Goal: Task Accomplishment & Management: Manage account settings

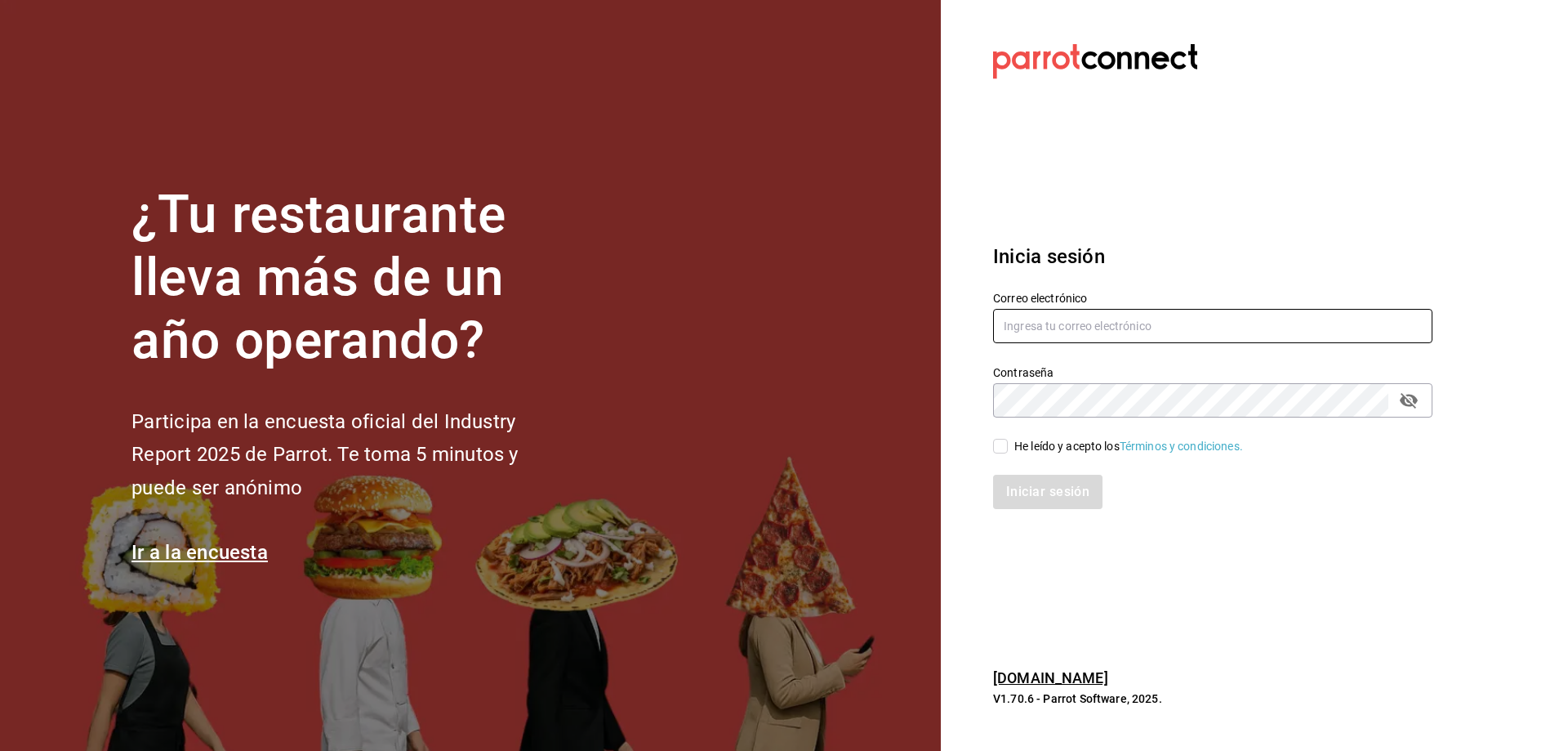
click at [1038, 323] on input "text" at bounding box center [1212, 325] width 440 height 35
type input "[EMAIL_ADDRESS][DOMAIN_NAME]"
click at [1001, 450] on input "He leído y acepto los Términos y condiciones." at bounding box center [1000, 446] width 15 height 15
checkbox input "true"
click at [1034, 503] on button "Iniciar sesión" at bounding box center [1048, 491] width 111 height 35
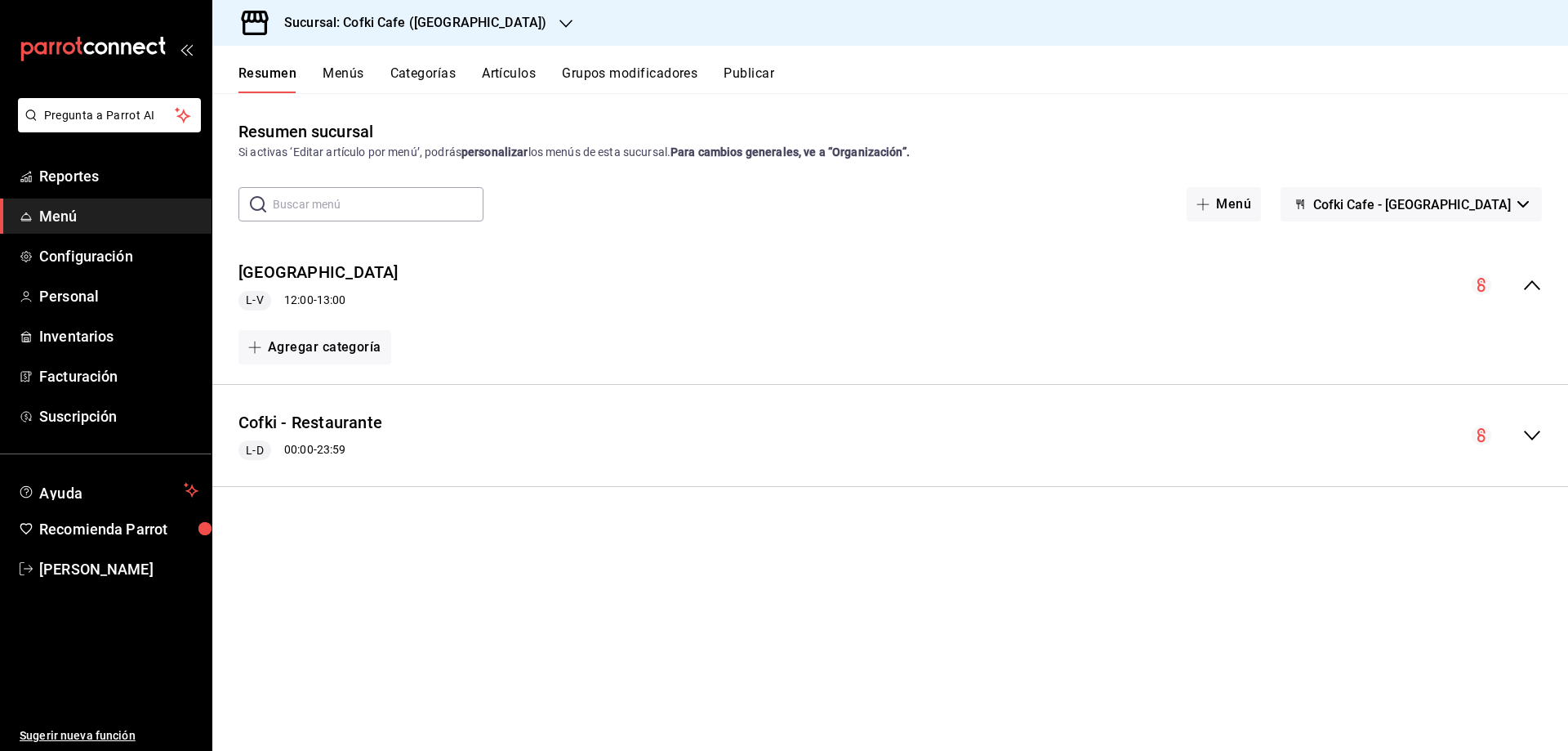
click at [559, 19] on icon "button" at bounding box center [565, 23] width 13 height 13
click at [338, 109] on span "Cofki Kid-Friendly Café (MTY)" at bounding box center [300, 107] width 151 height 17
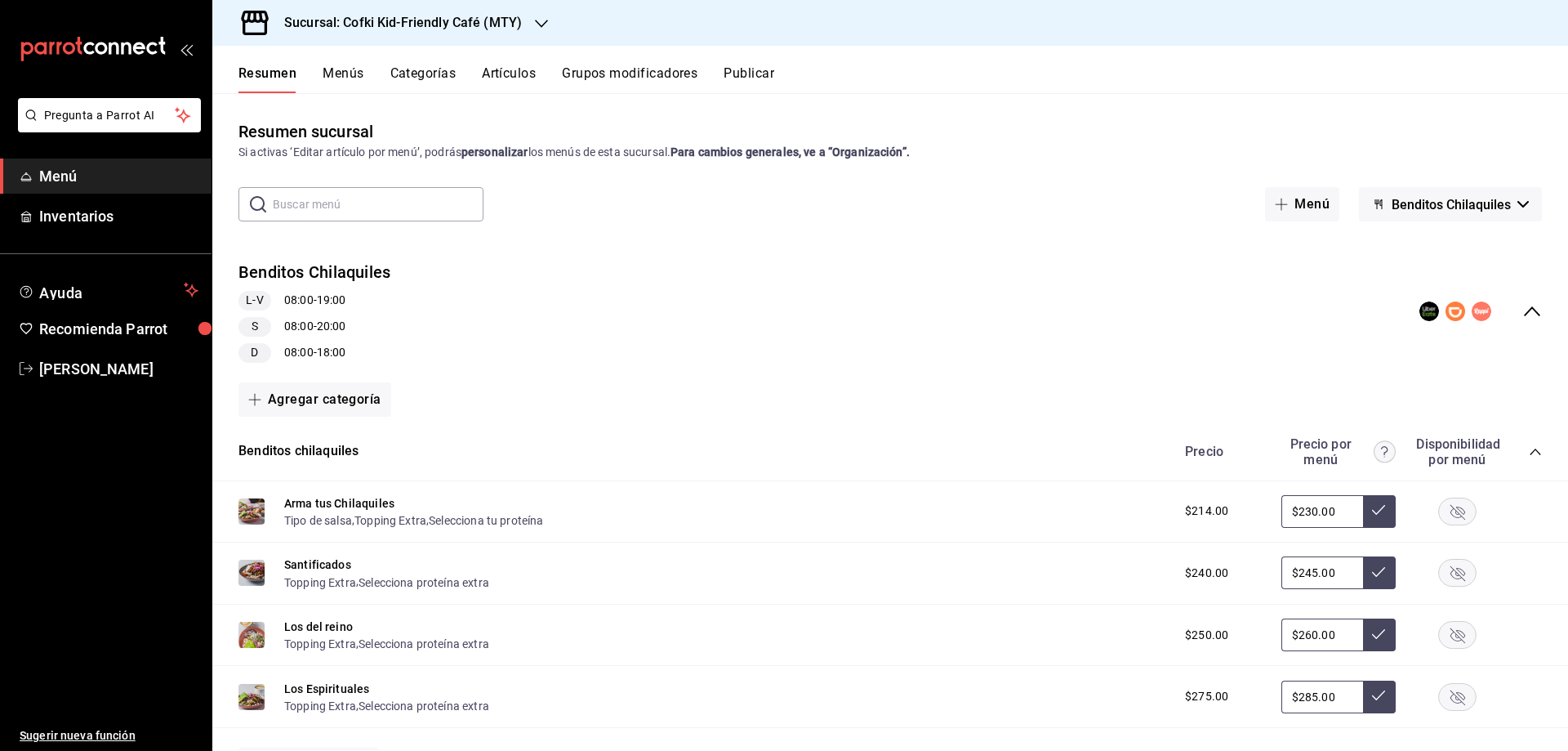
click at [97, 219] on span "Inventarios" at bounding box center [119, 215] width 159 height 22
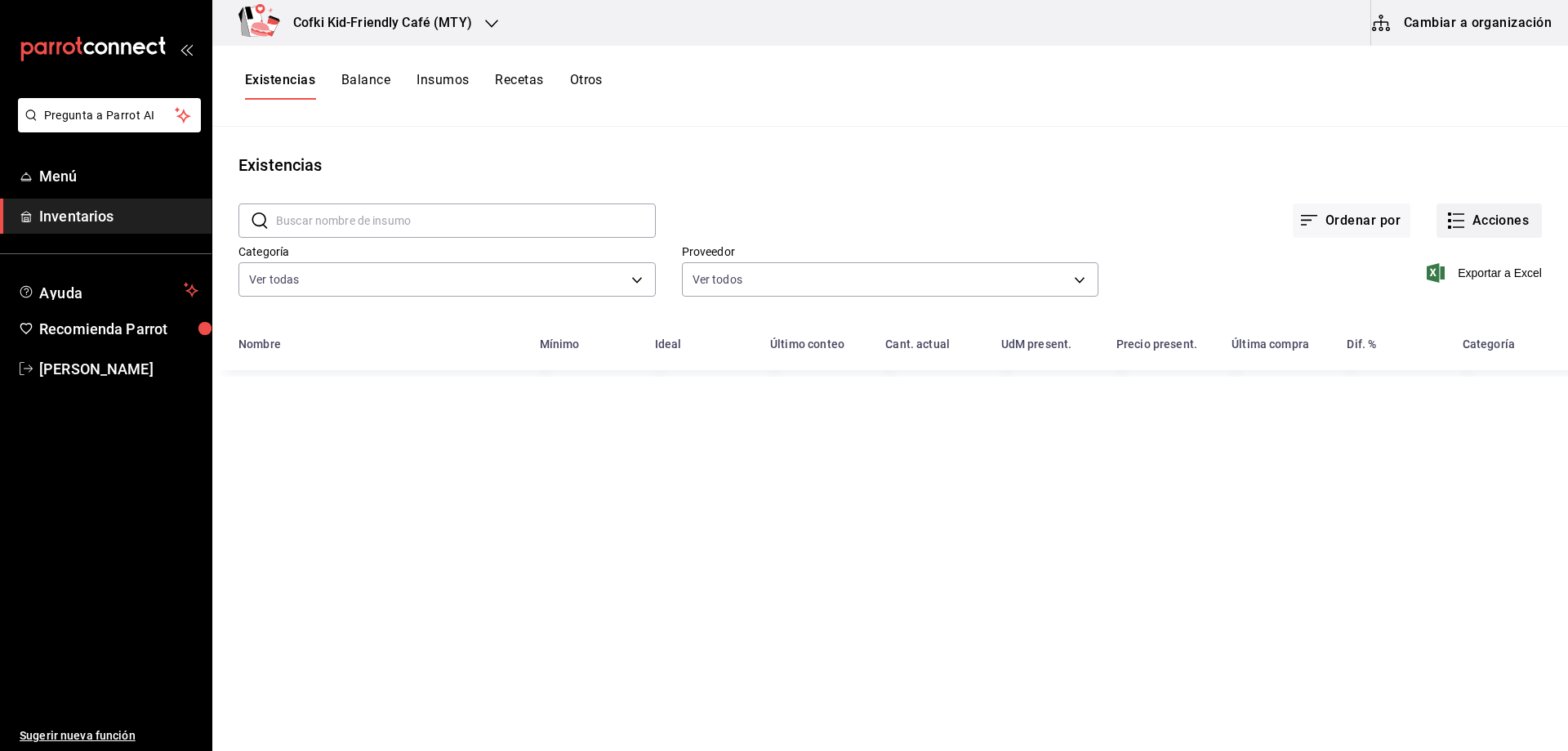
click at [1506, 224] on button "Acciones" at bounding box center [1489, 220] width 106 height 35
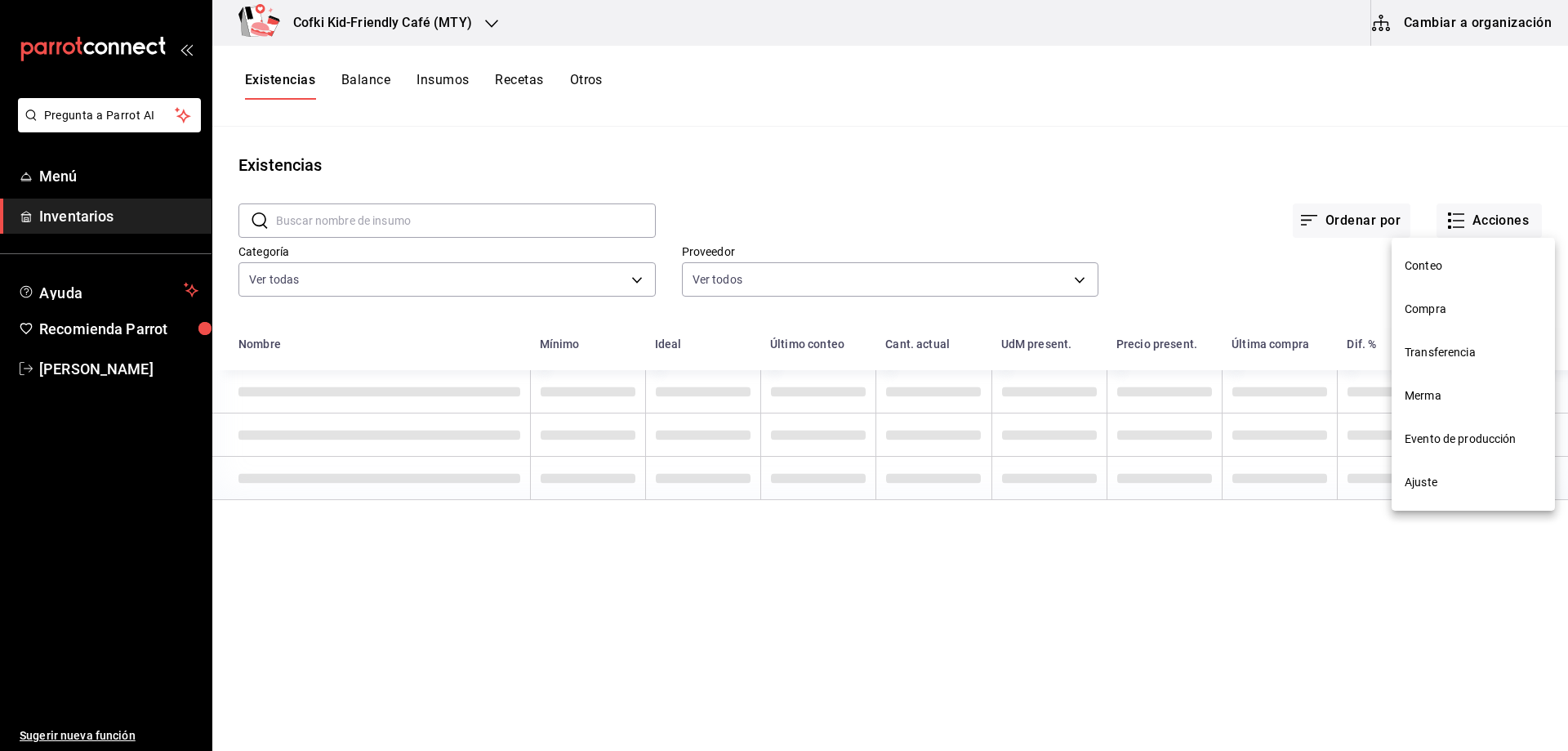
click at [1413, 308] on span "Compra" at bounding box center [1473, 308] width 137 height 17
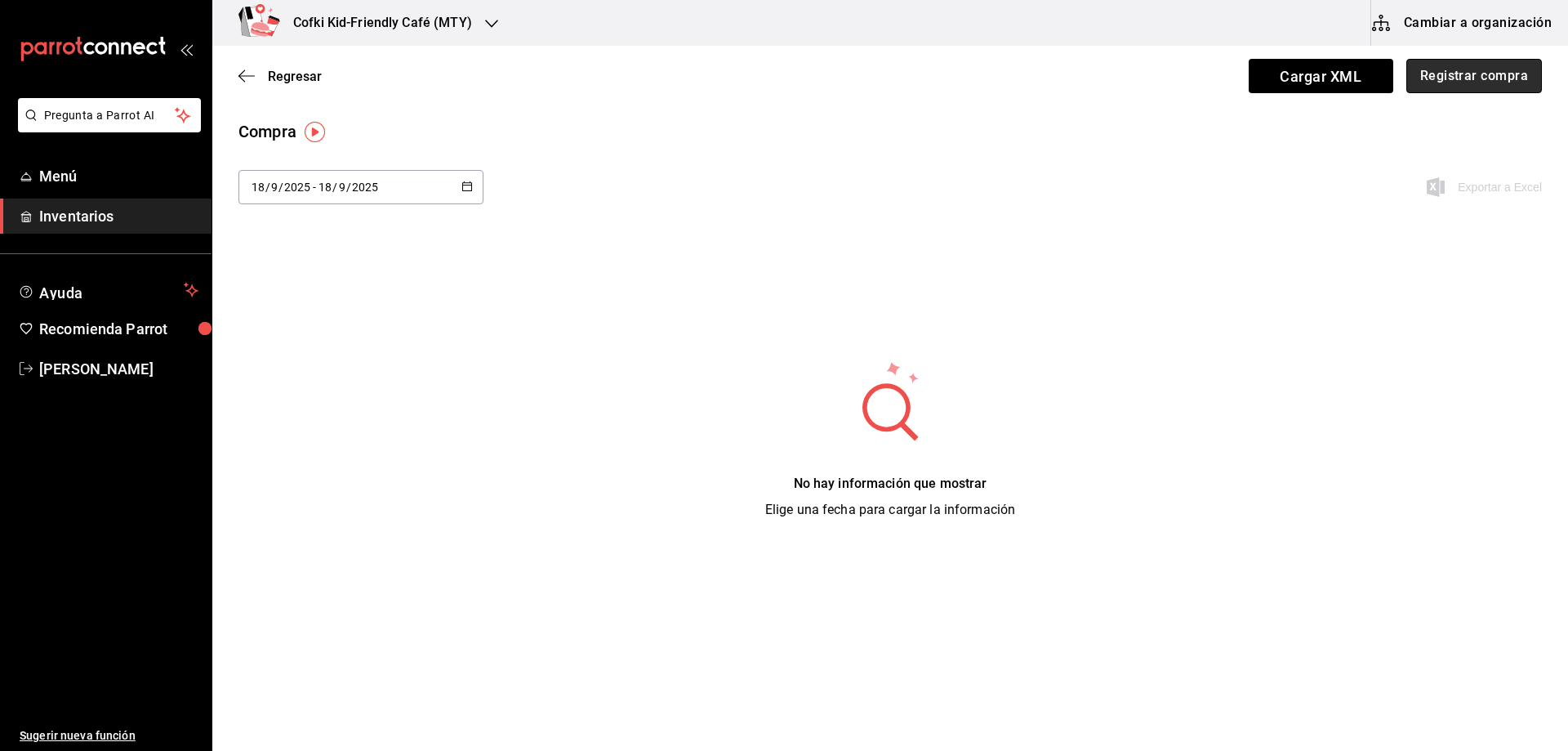
click at [1447, 92] on button "Registrar compra" at bounding box center [1474, 76] width 135 height 35
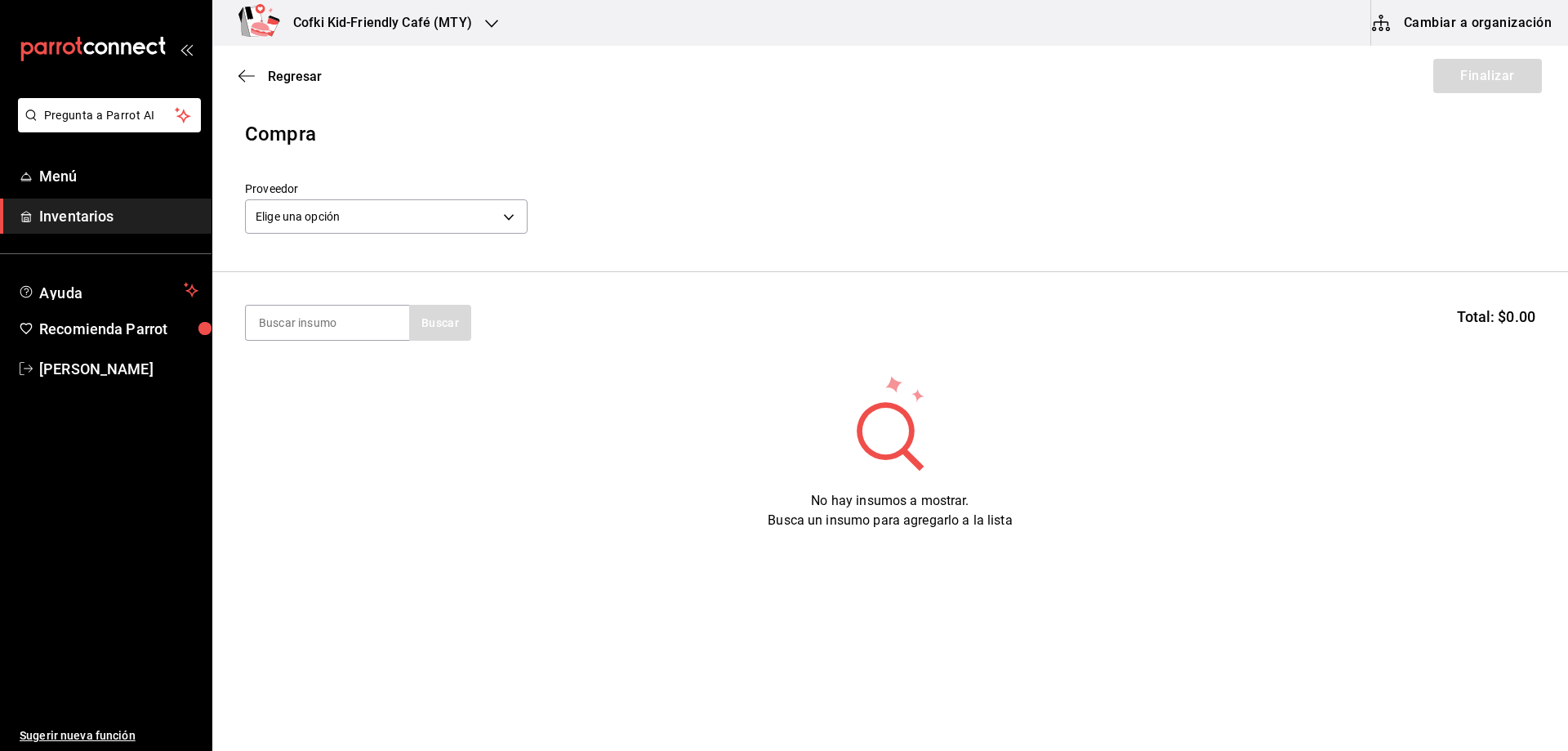
click at [113, 214] on span "Inventarios" at bounding box center [119, 215] width 159 height 22
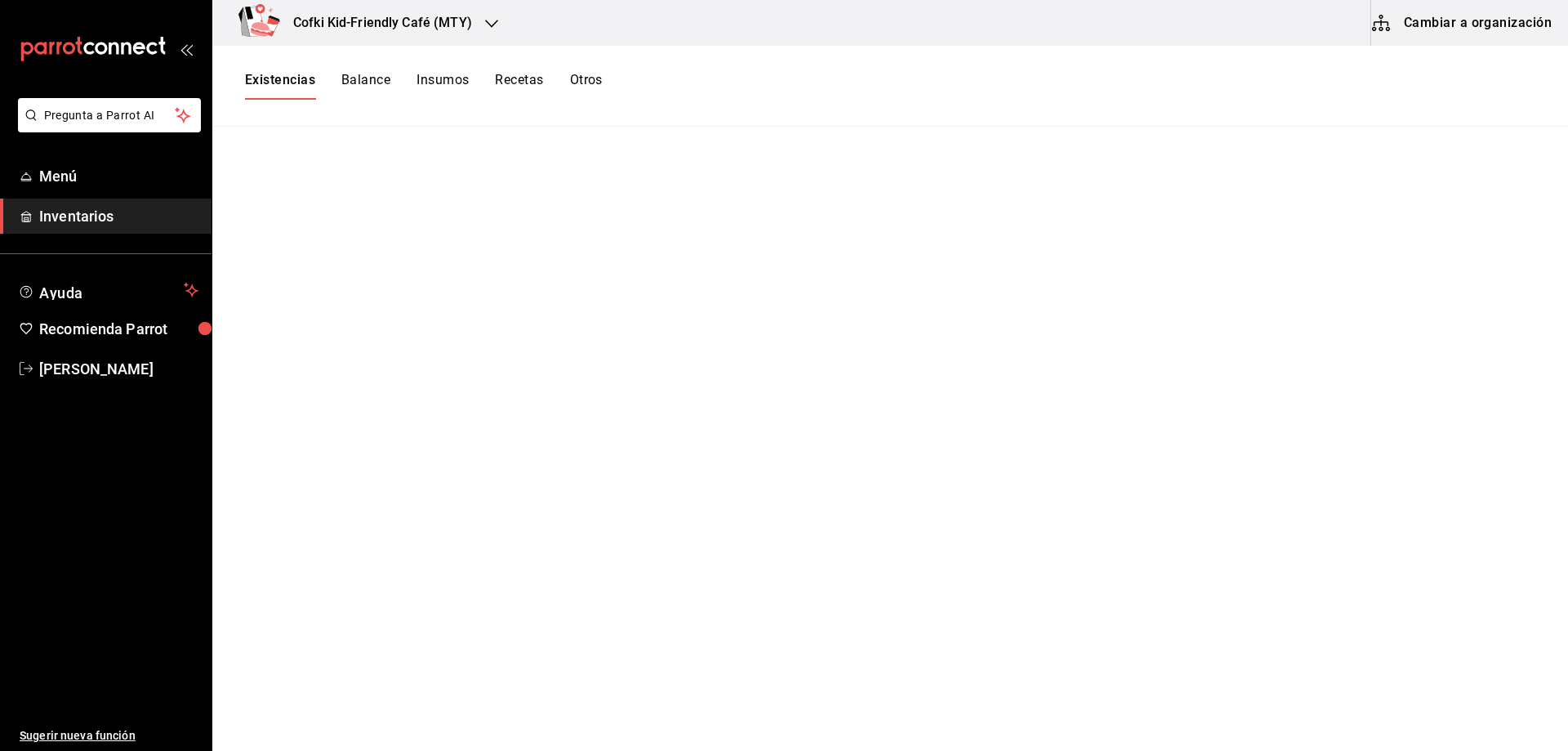
click at [169, 228] on link "Inventarios" at bounding box center [106, 216] width 211 height 36
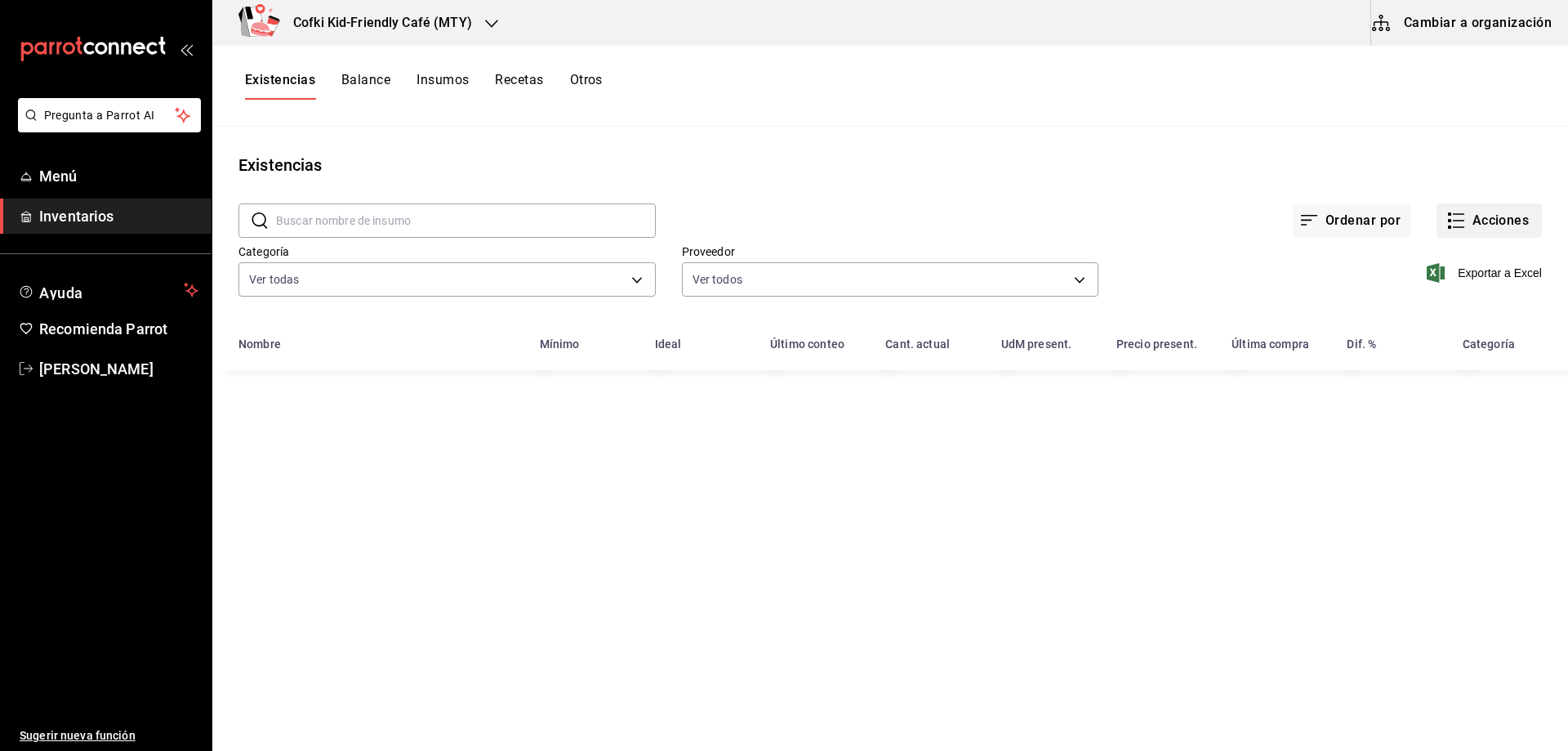
click at [1482, 231] on button "Acciones" at bounding box center [1489, 220] width 106 height 35
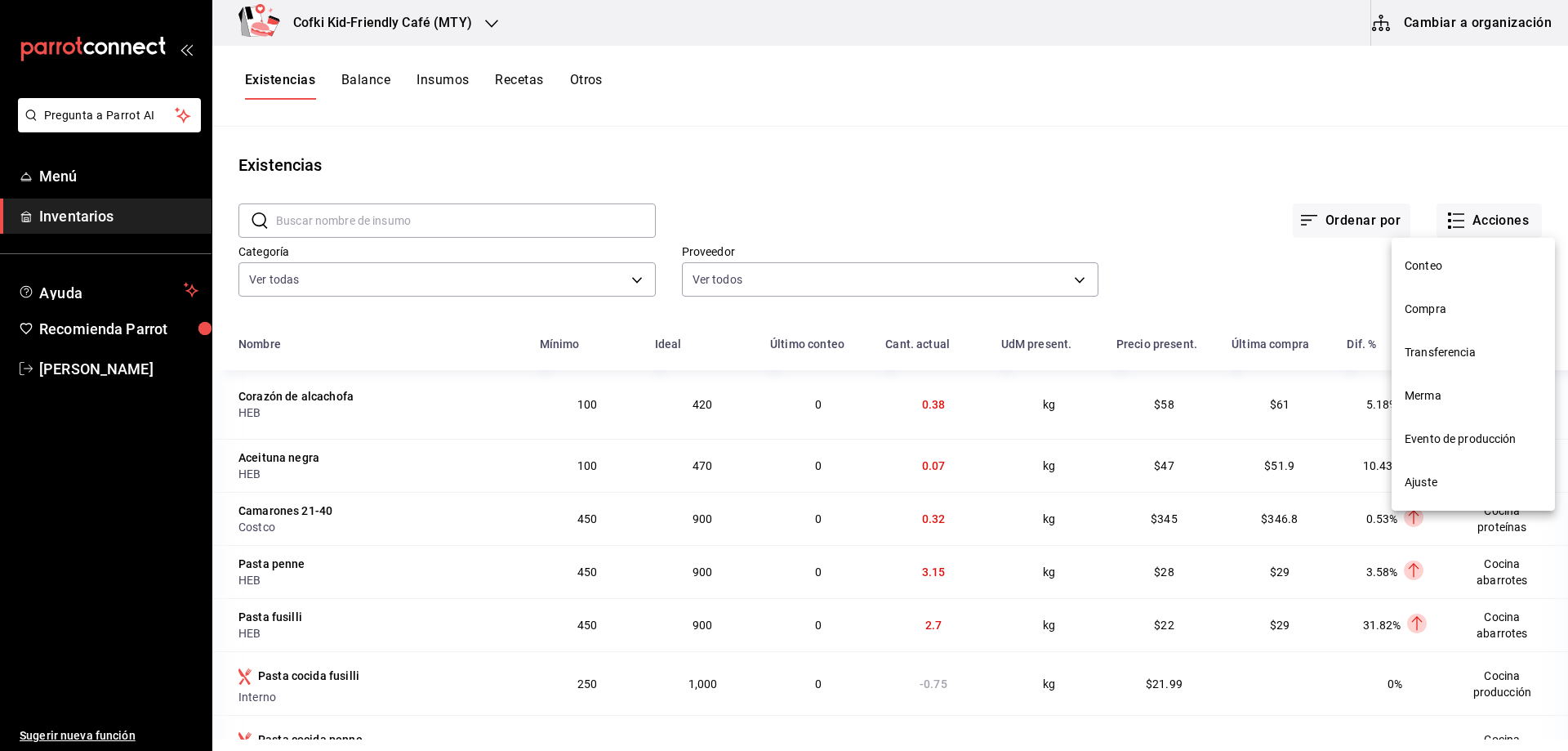
click at [1466, 435] on span "Evento de producción" at bounding box center [1473, 439] width 137 height 17
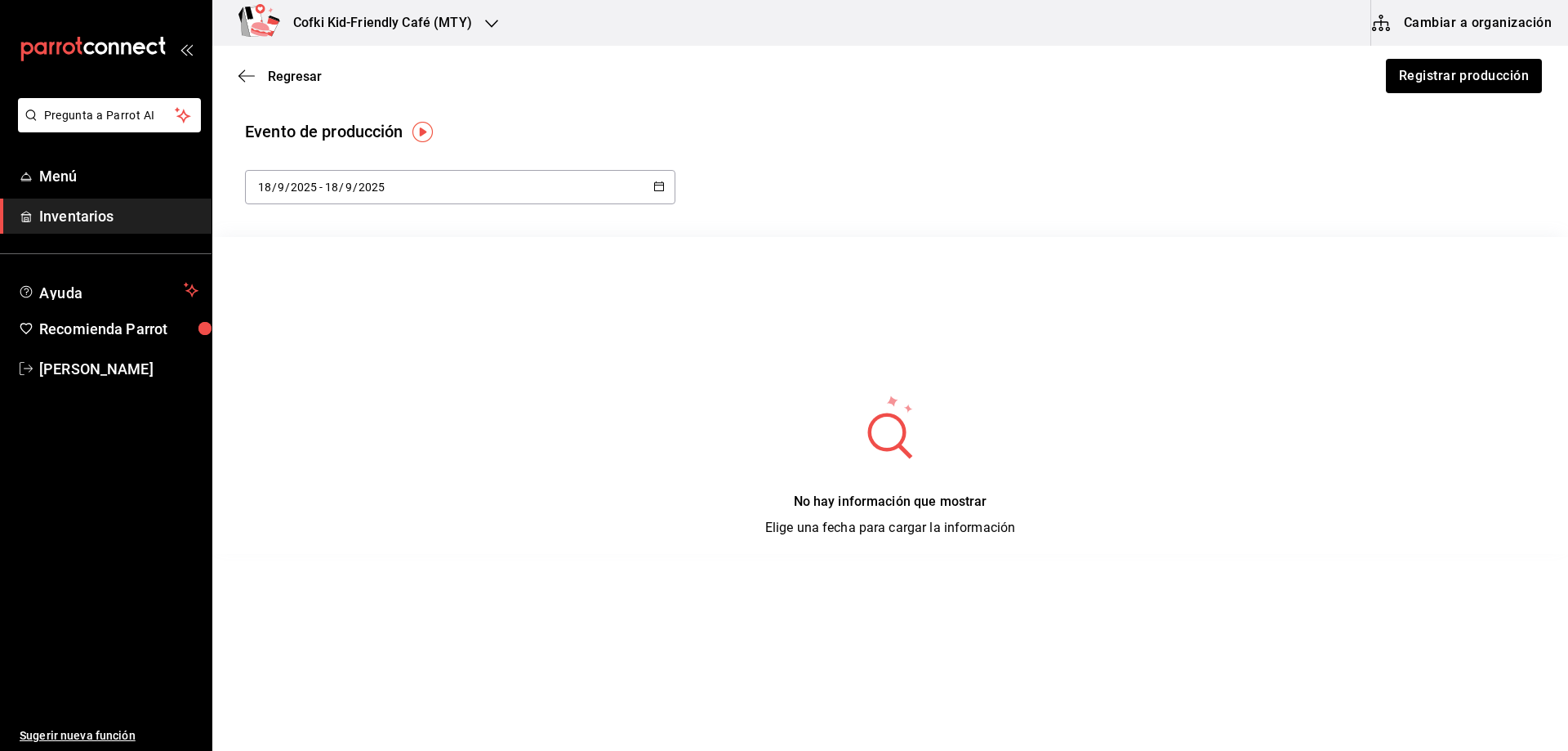
click at [647, 186] on div "[DATE] [DATE] - [DATE] [DATE]" at bounding box center [460, 187] width 431 height 35
click at [369, 225] on li "Hoy" at bounding box center [322, 238] width 154 height 37
click at [1487, 71] on button "Registrar producción" at bounding box center [1463, 76] width 158 height 35
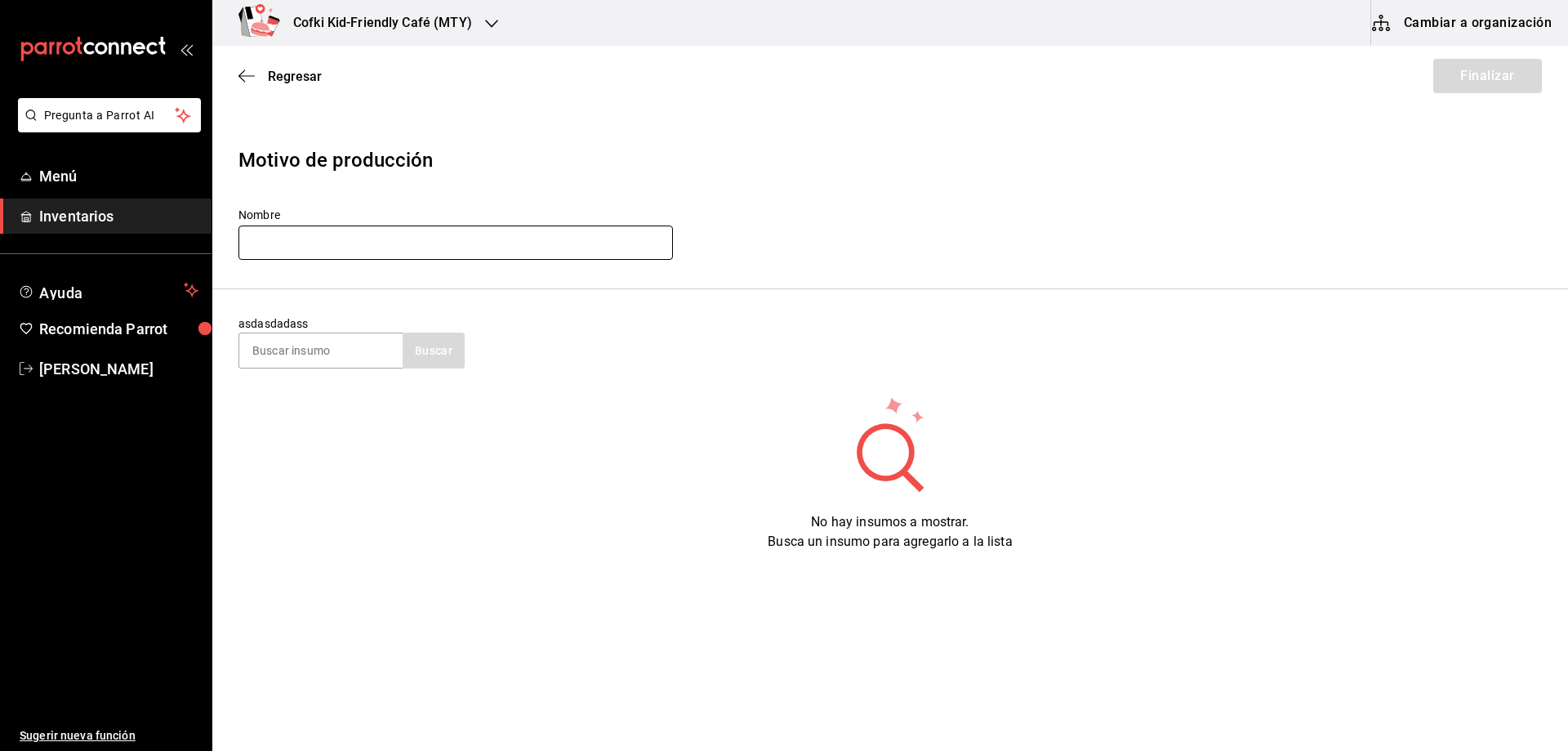
click at [311, 229] on input "text" at bounding box center [455, 242] width 435 height 35
click at [356, 241] on input "Produccion cocina [DATE]" at bounding box center [455, 242] width 435 height 35
click at [362, 241] on input "Produccion cocina [DATE]" at bounding box center [455, 242] width 435 height 35
click at [380, 243] on input "Produccion cocina [DATE]" at bounding box center [455, 242] width 435 height 35
type input "Produccion cocina [DATE]"
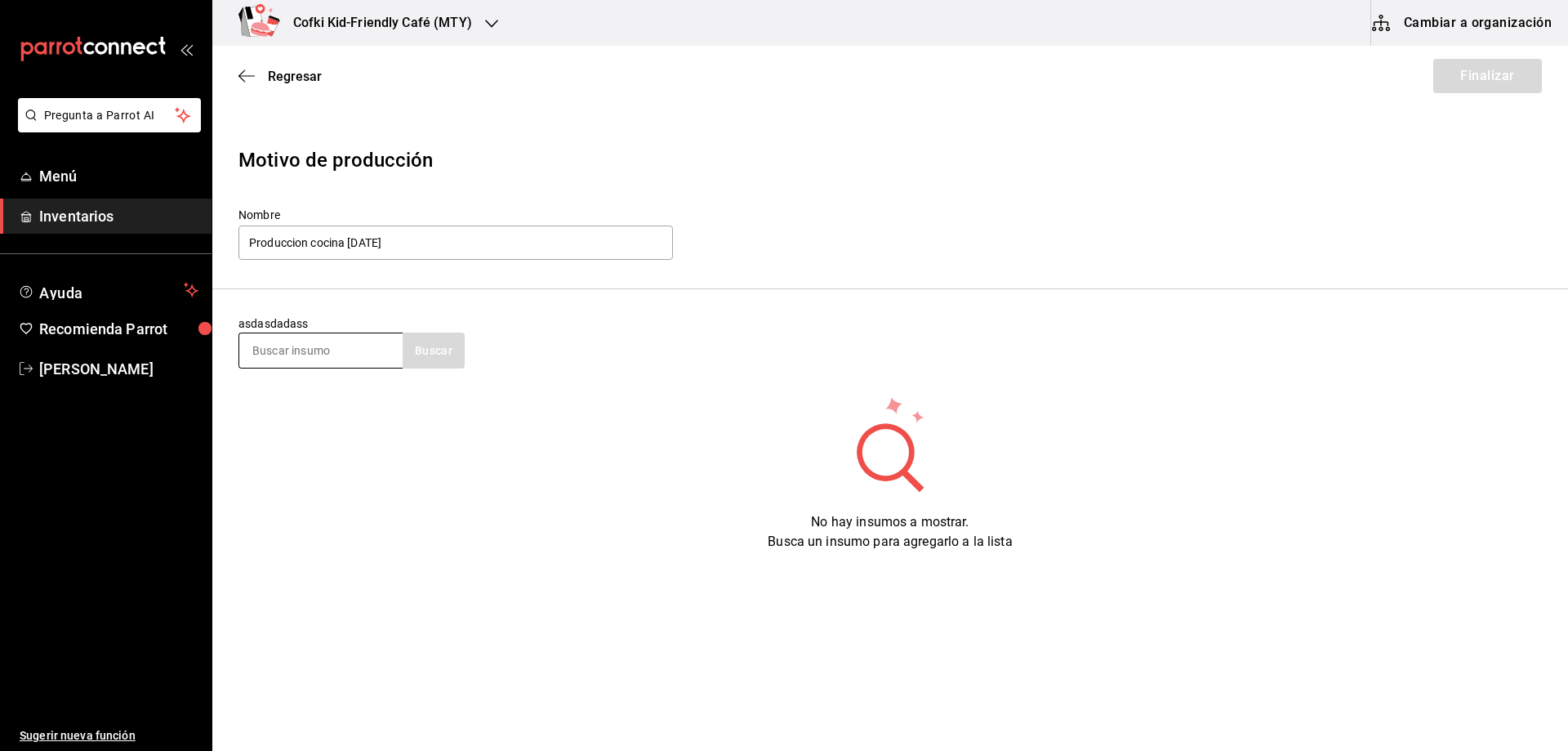
click at [329, 356] on input at bounding box center [320, 350] width 163 height 35
type input "j"
type input "frutos"
click at [437, 351] on button "Buscar" at bounding box center [434, 350] width 62 height 36
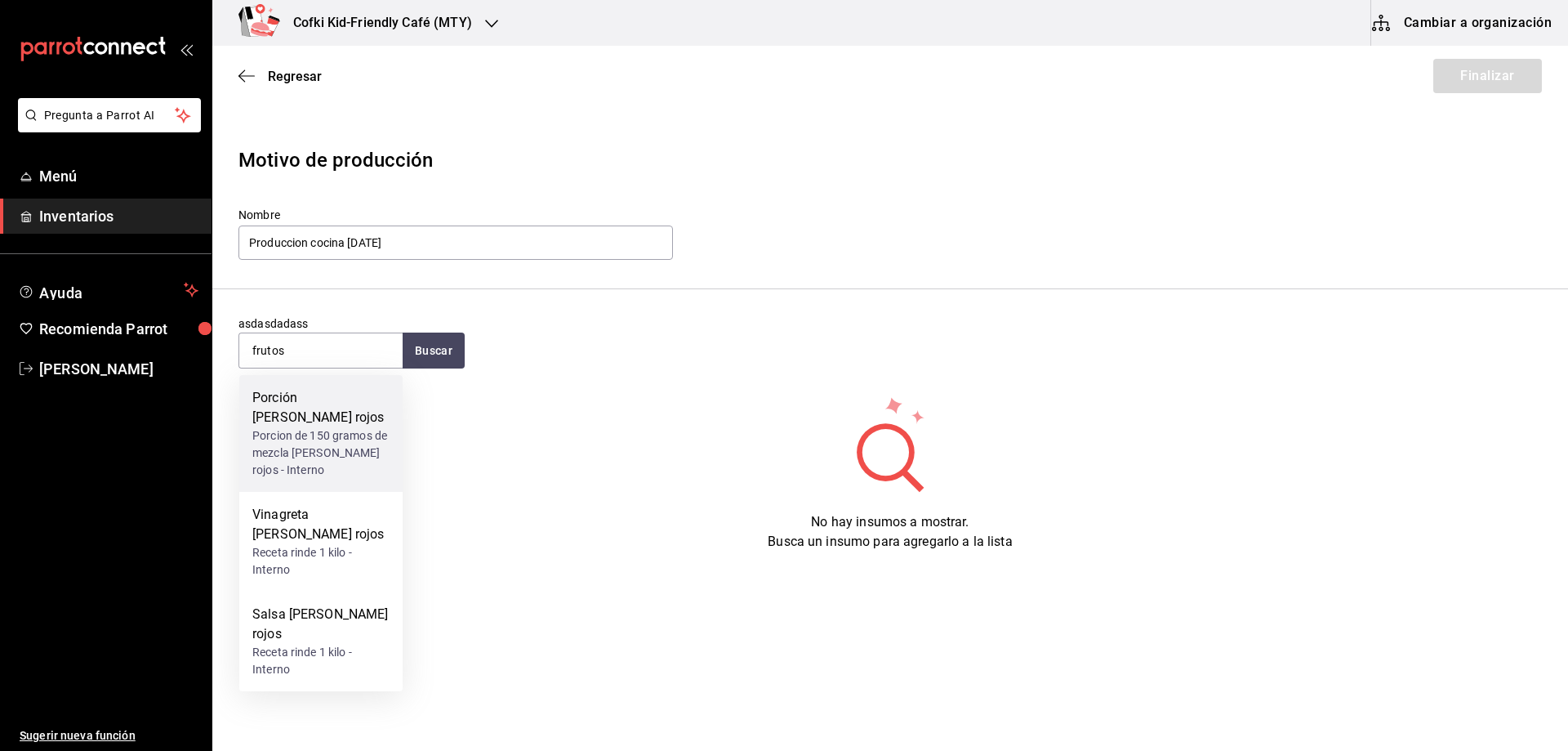
click at [351, 434] on div "Porcion de 150 gramos de mezcla [PERSON_NAME] rojos - Interno" at bounding box center [320, 453] width 137 height 51
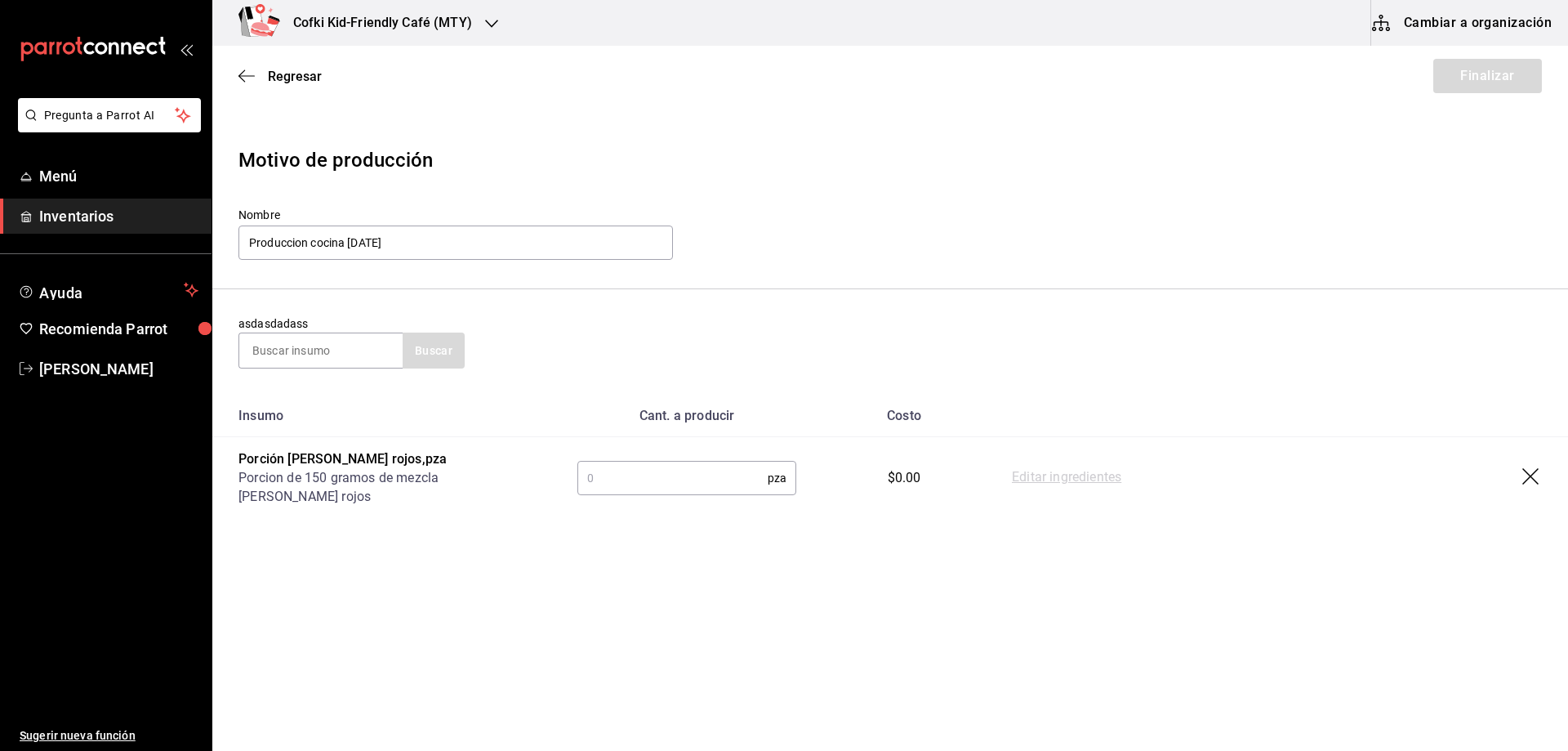
click at [733, 478] on input "text" at bounding box center [672, 477] width 191 height 33
type input "18"
click at [1501, 73] on button "Finalizar" at bounding box center [1488, 76] width 109 height 35
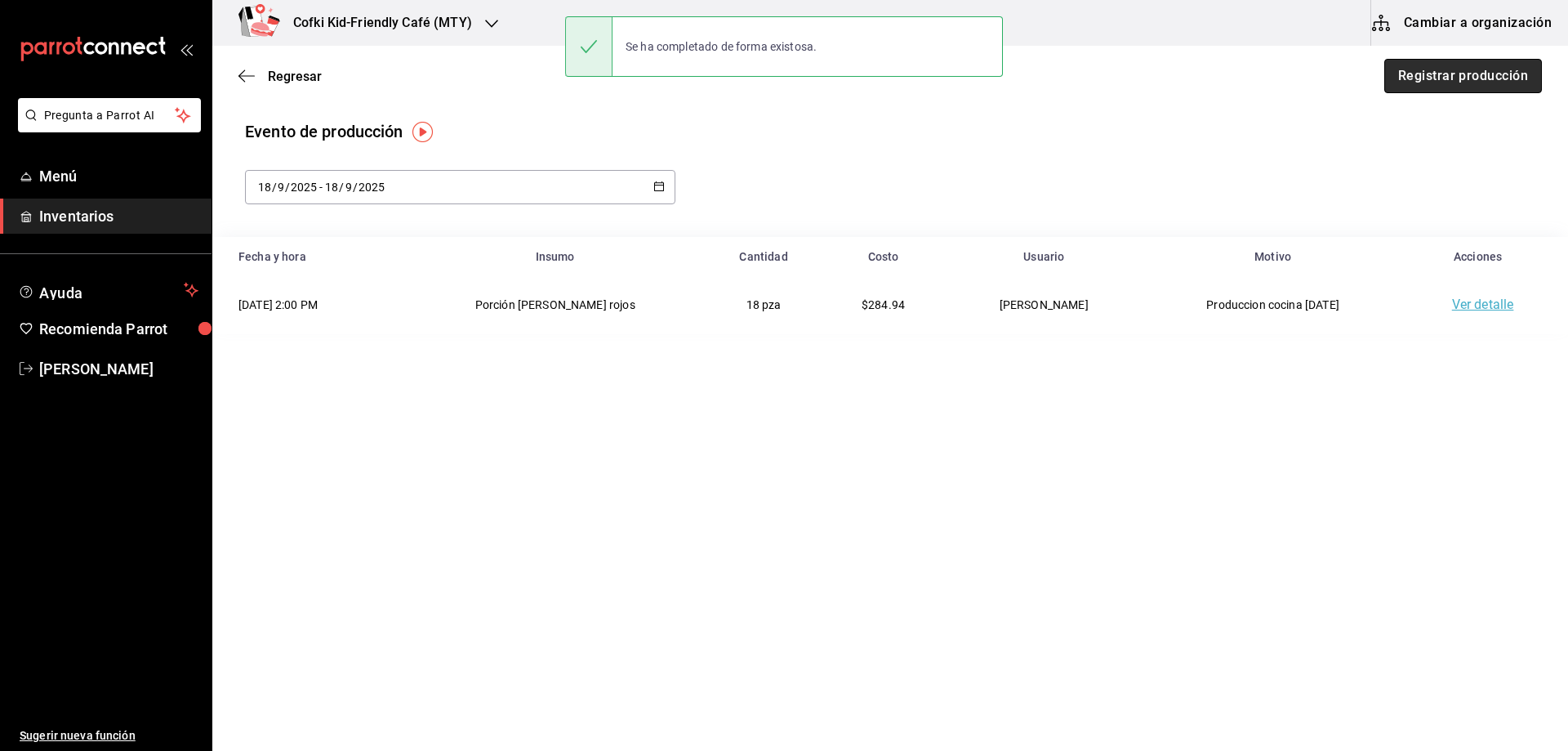
click at [1483, 83] on button "Registrar producción" at bounding box center [1463, 76] width 158 height 35
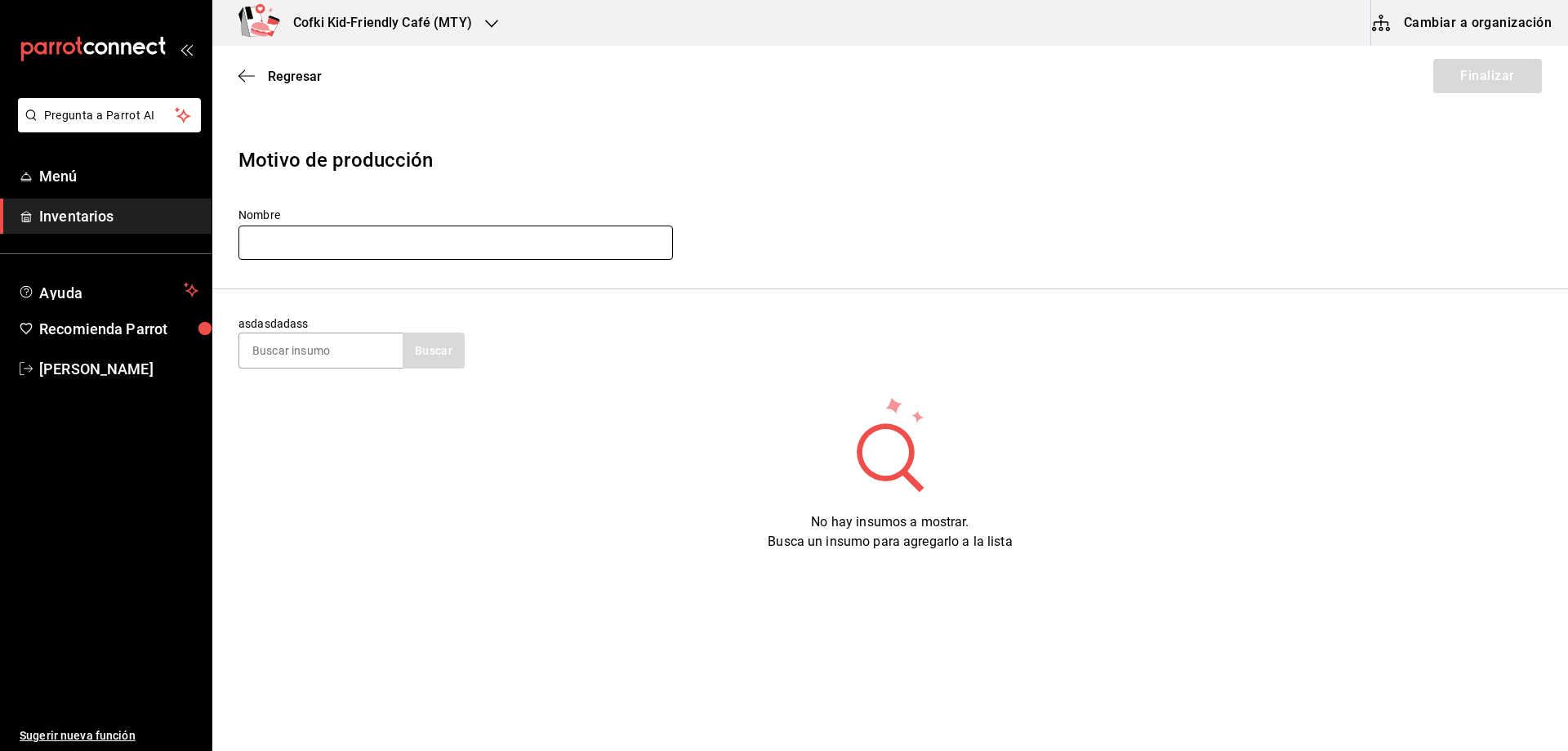
click at [428, 237] on input "text" at bounding box center [455, 242] width 435 height 35
click at [295, 78] on span "Regresar" at bounding box center [294, 76] width 54 height 16
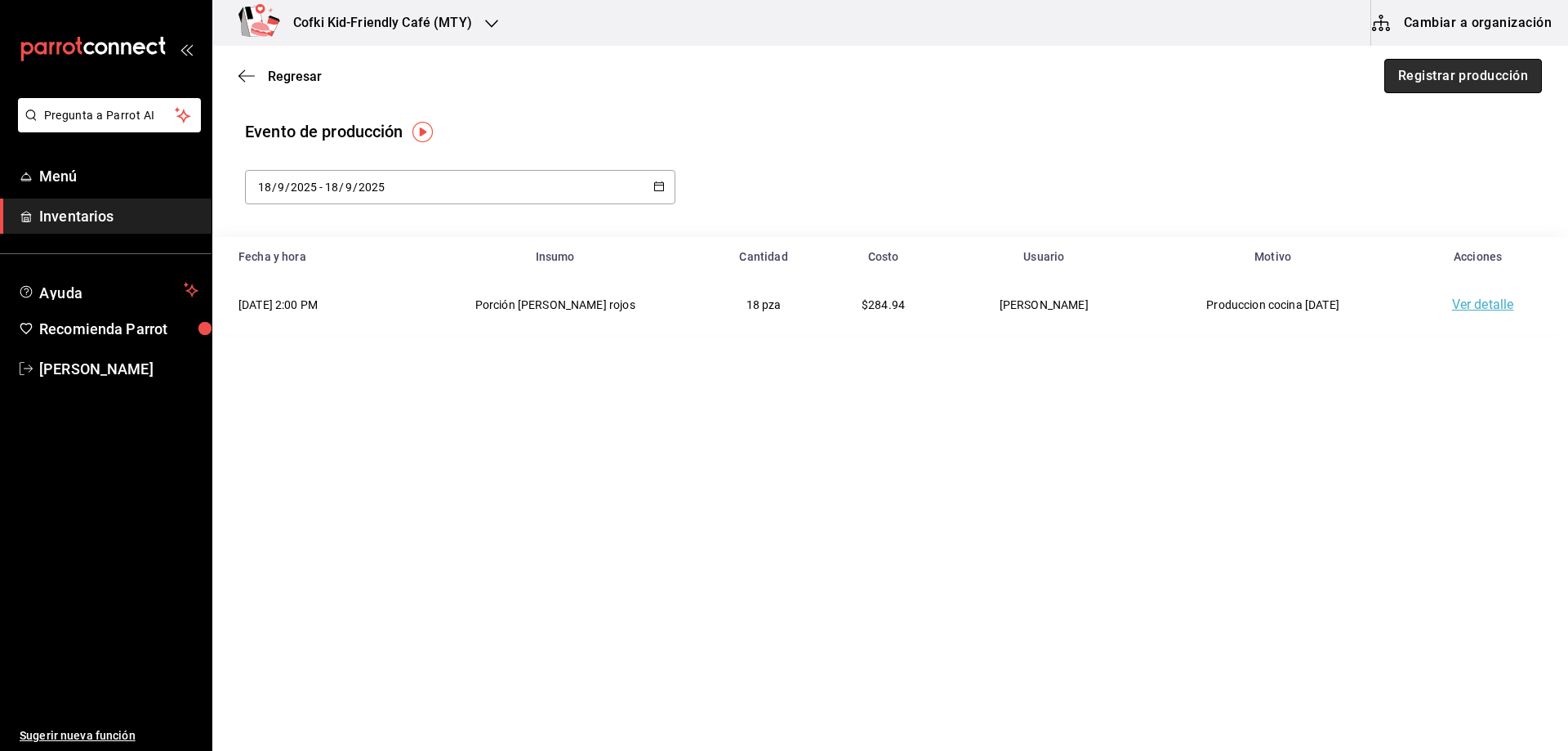
click at [1403, 77] on button "Registrar producción" at bounding box center [1463, 76] width 158 height 35
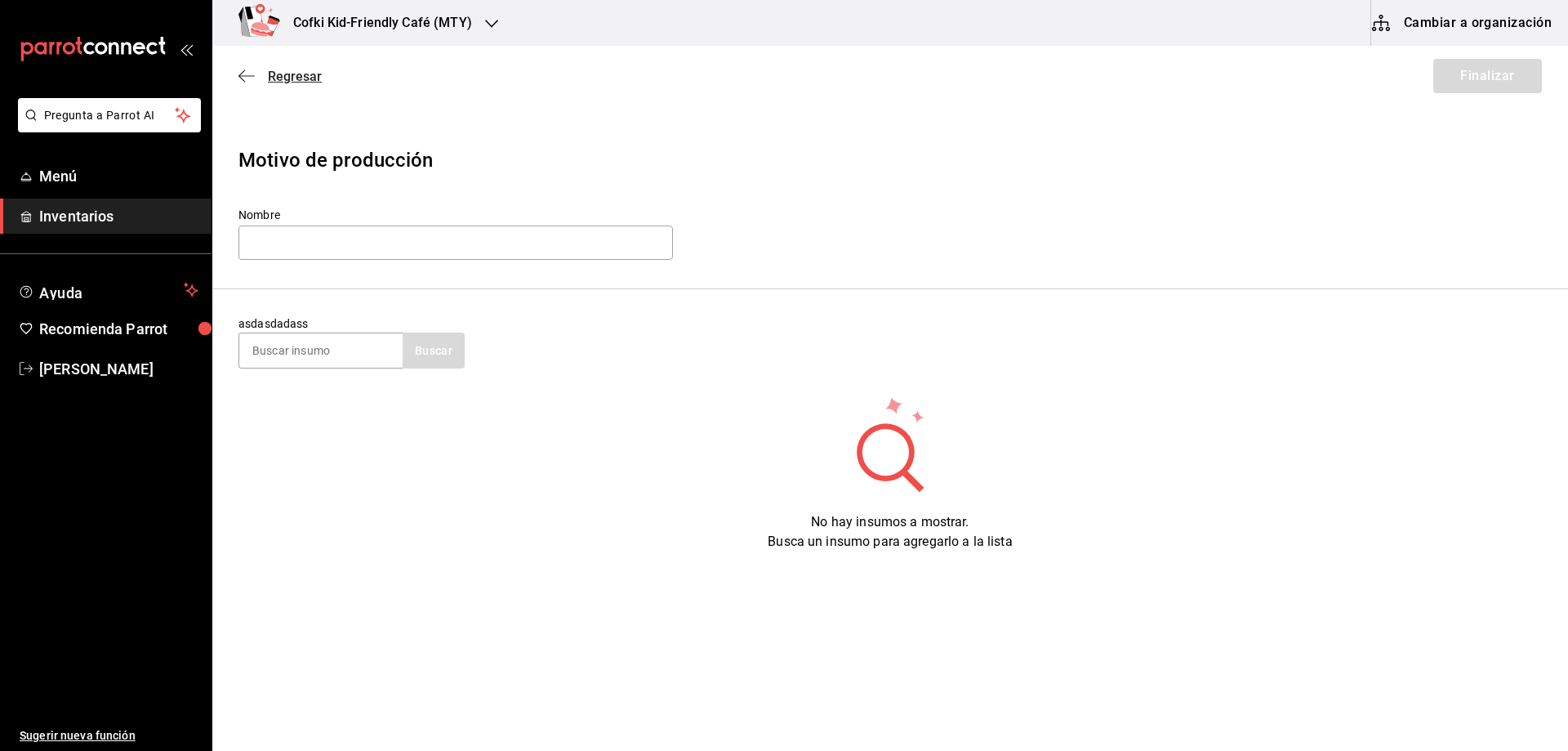
click at [279, 73] on span "Regresar" at bounding box center [294, 76] width 54 height 16
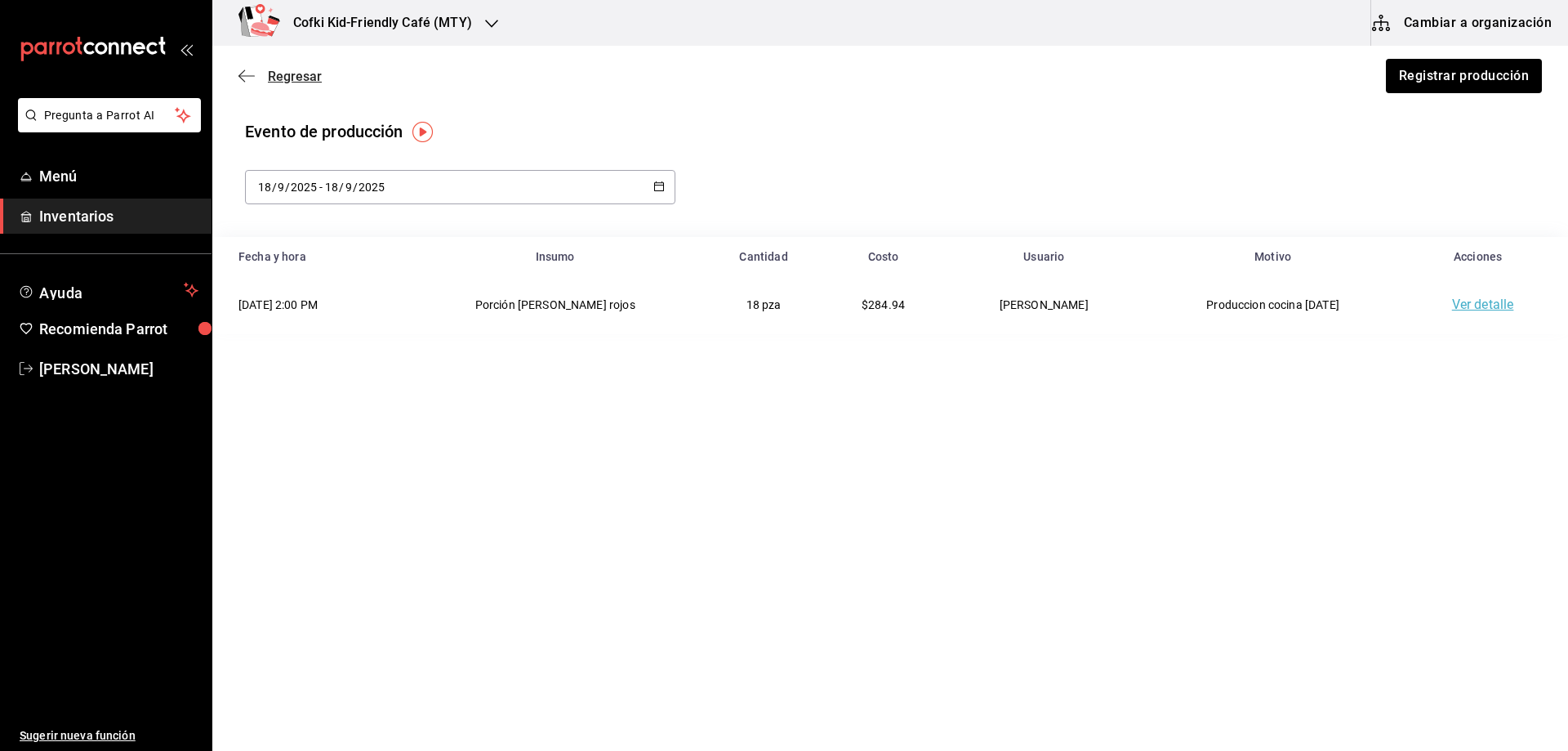
click at [280, 76] on span "Regresar" at bounding box center [294, 76] width 54 height 16
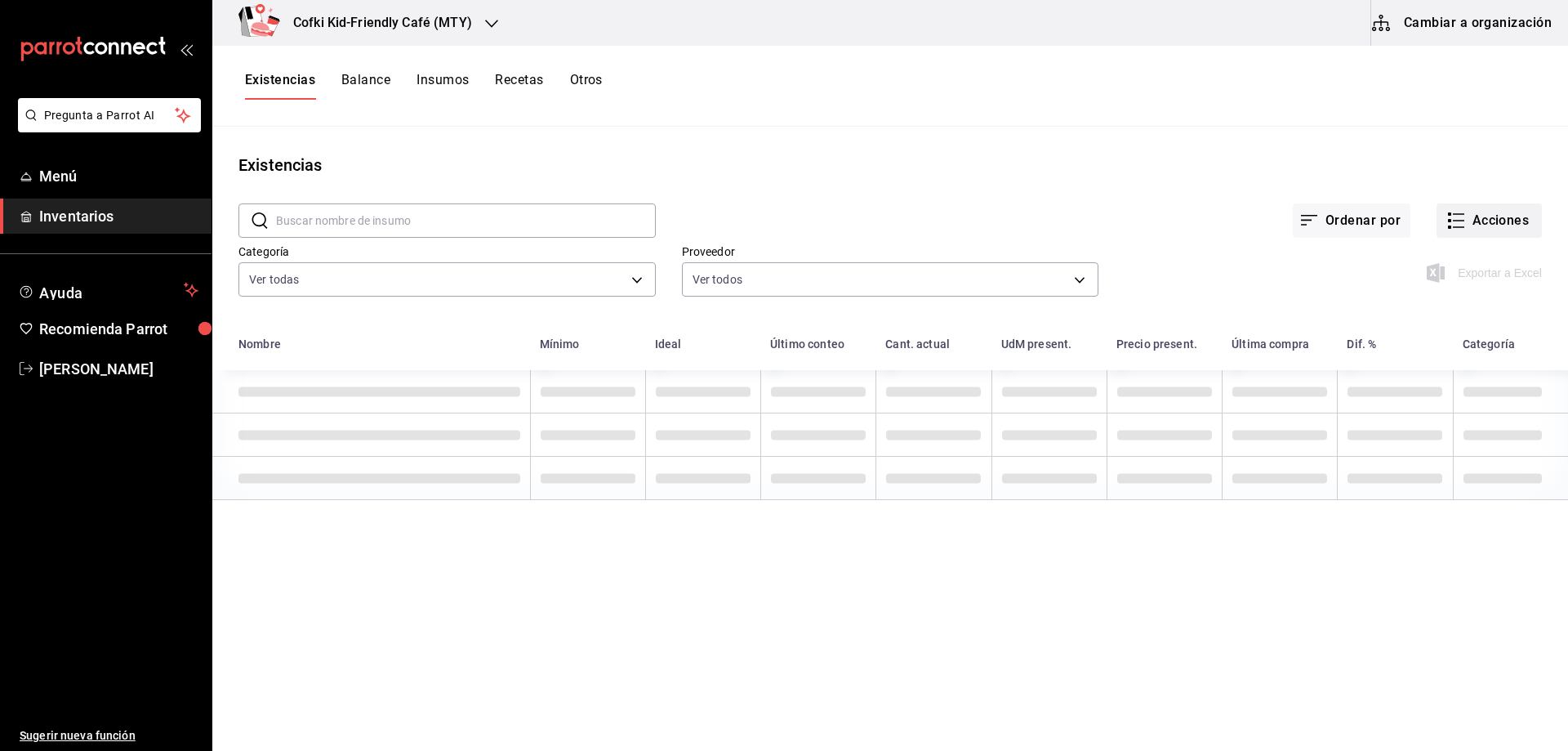
click at [1453, 219] on icon "button" at bounding box center [1456, 220] width 20 height 20
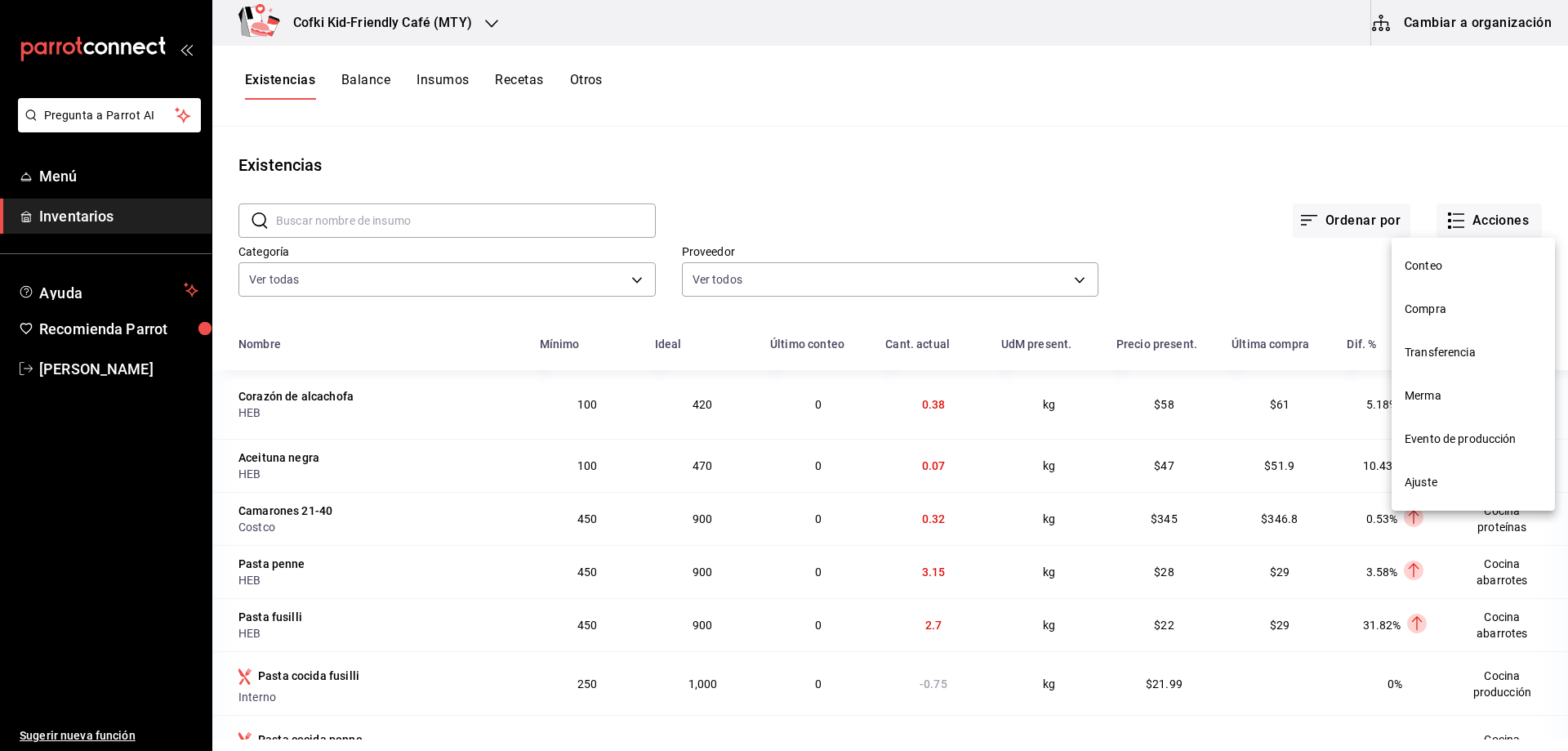
click at [1416, 308] on span "Compra" at bounding box center [1473, 308] width 137 height 17
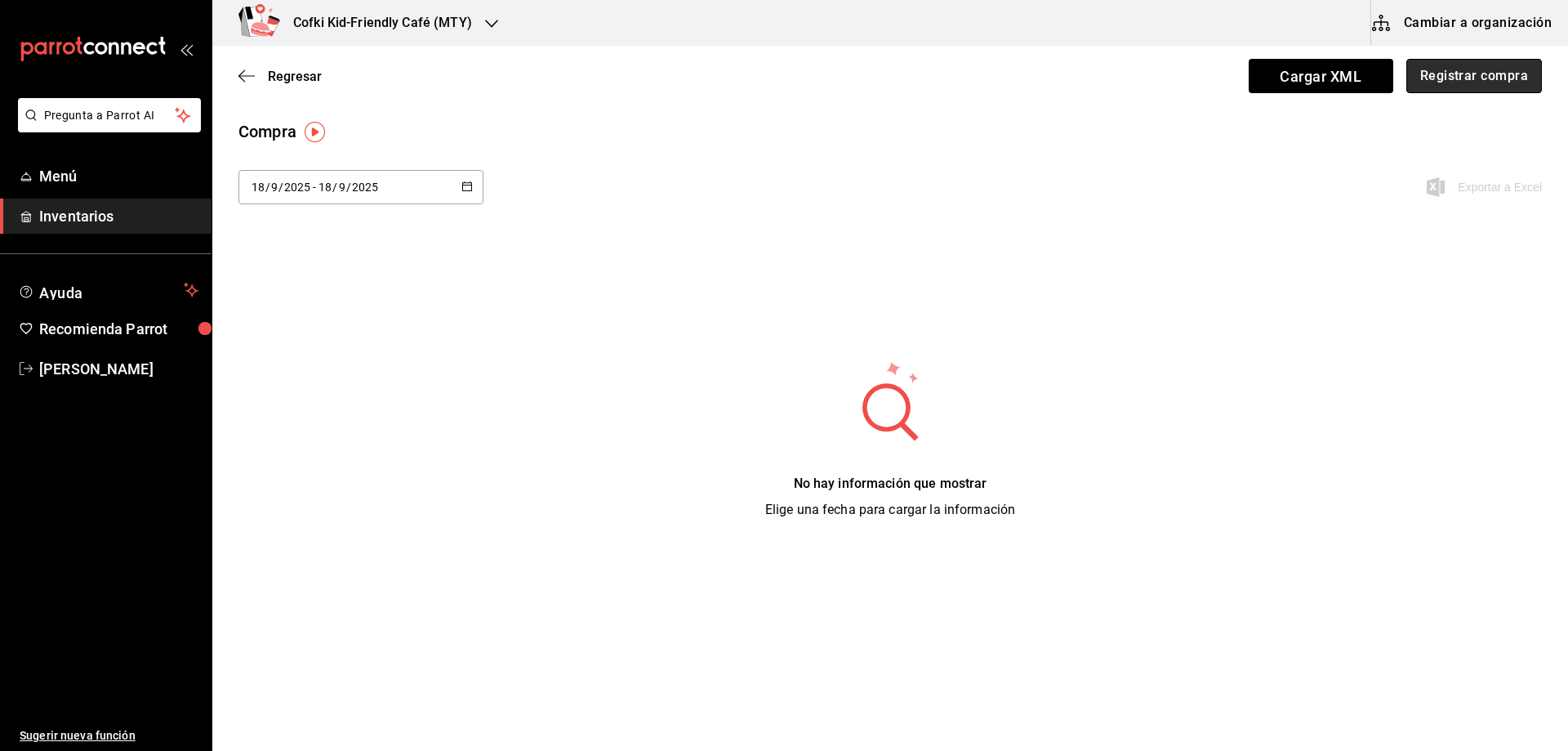
click at [1490, 73] on button "Registrar compra" at bounding box center [1474, 76] width 135 height 35
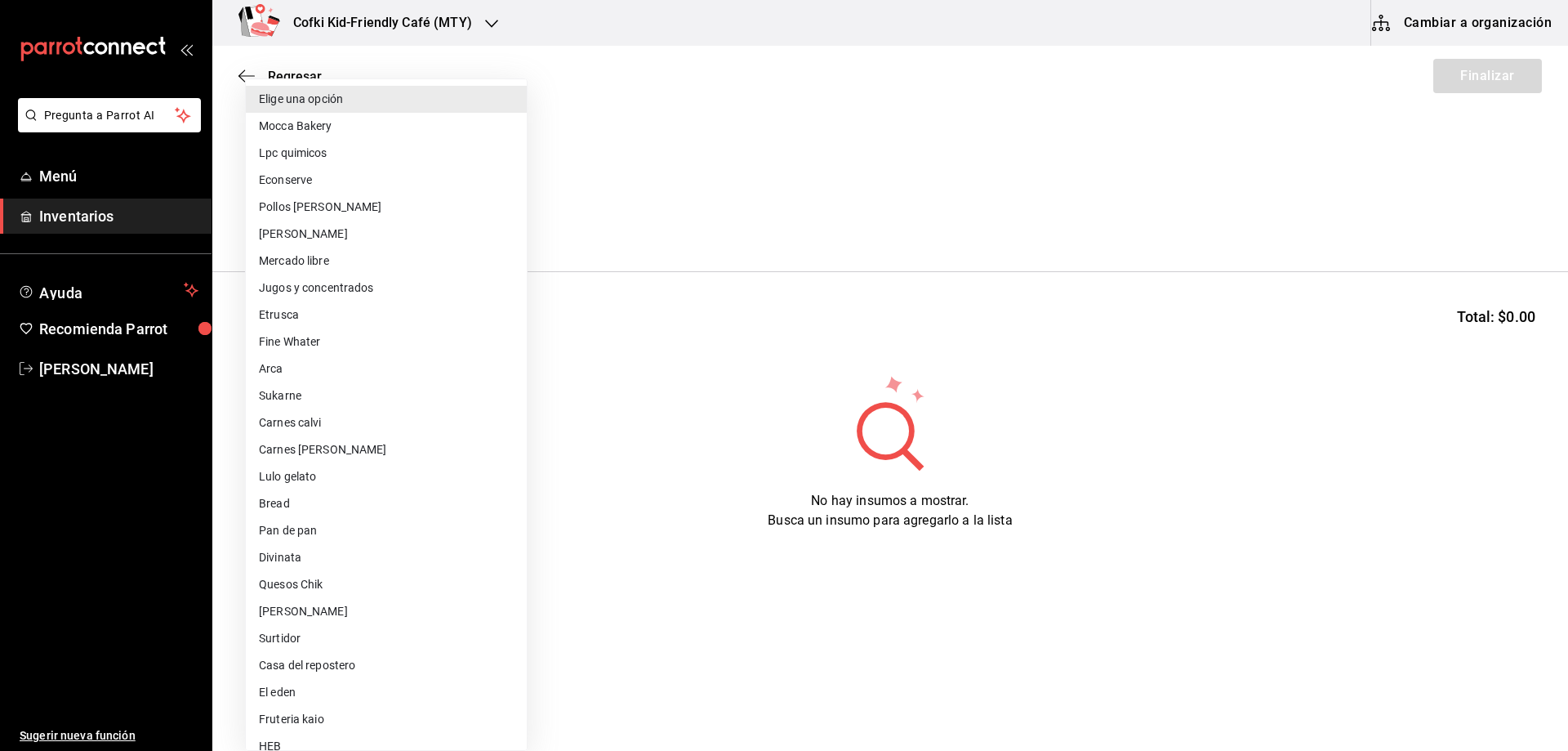
click at [392, 209] on body "Pregunta a Parrot AI Menú Inventarios Ayuda Recomienda Parrot [PERSON_NAME] Sug…" at bounding box center [784, 329] width 1568 height 658
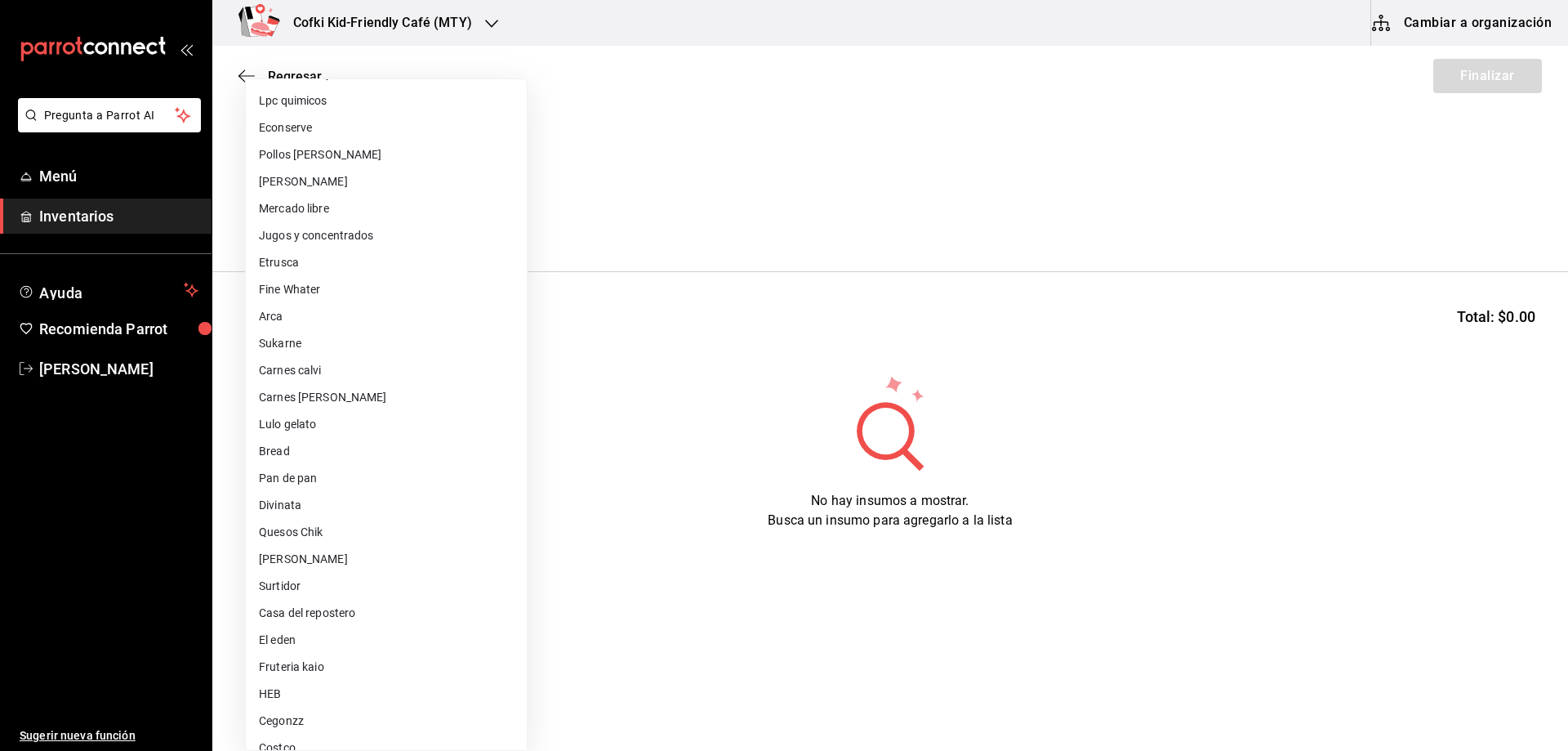
scroll to position [97, 0]
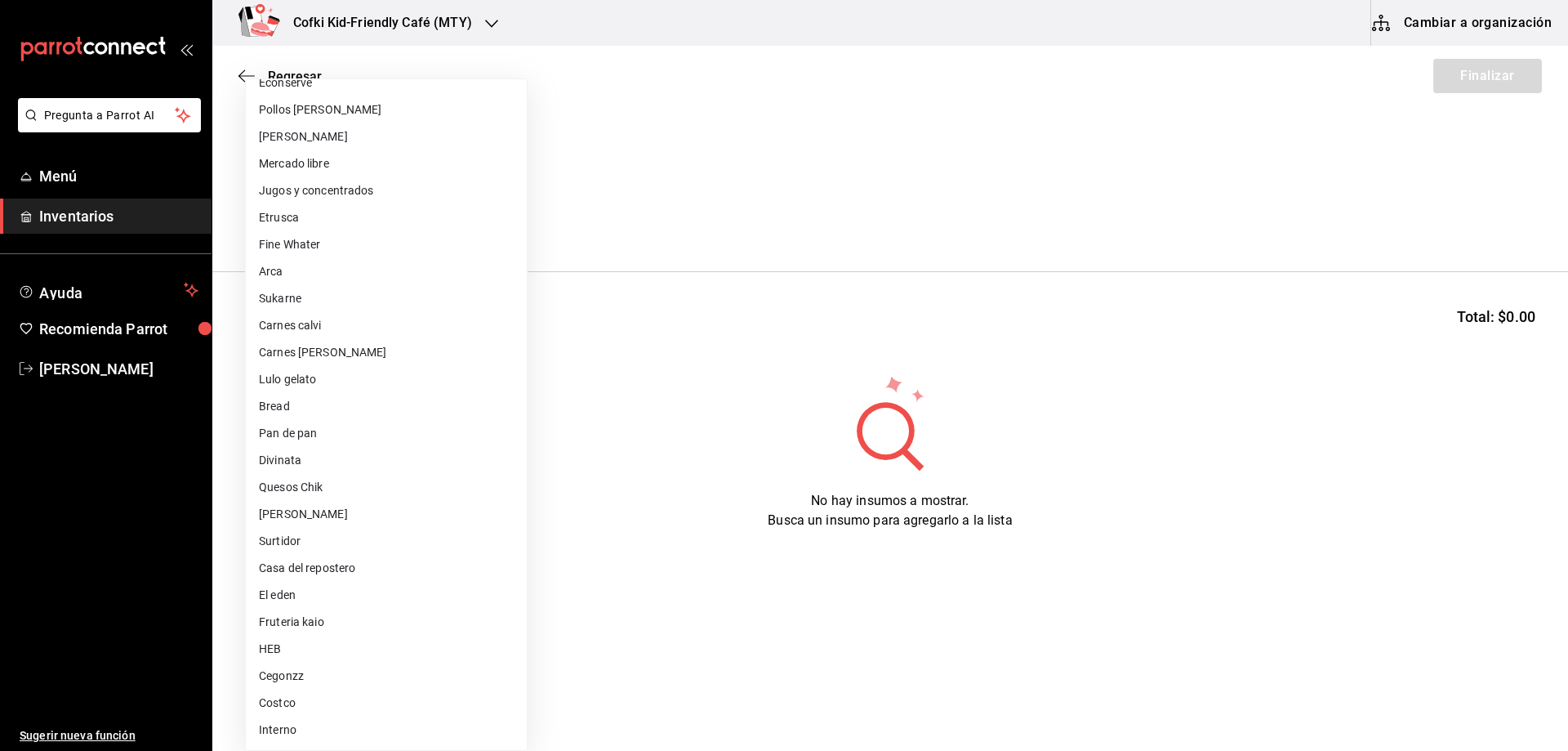
click at [327, 682] on li "Cegonzz" at bounding box center [386, 675] width 281 height 27
type input "cdfd809f-3324-4284-9214-e5a4f0afeb2e"
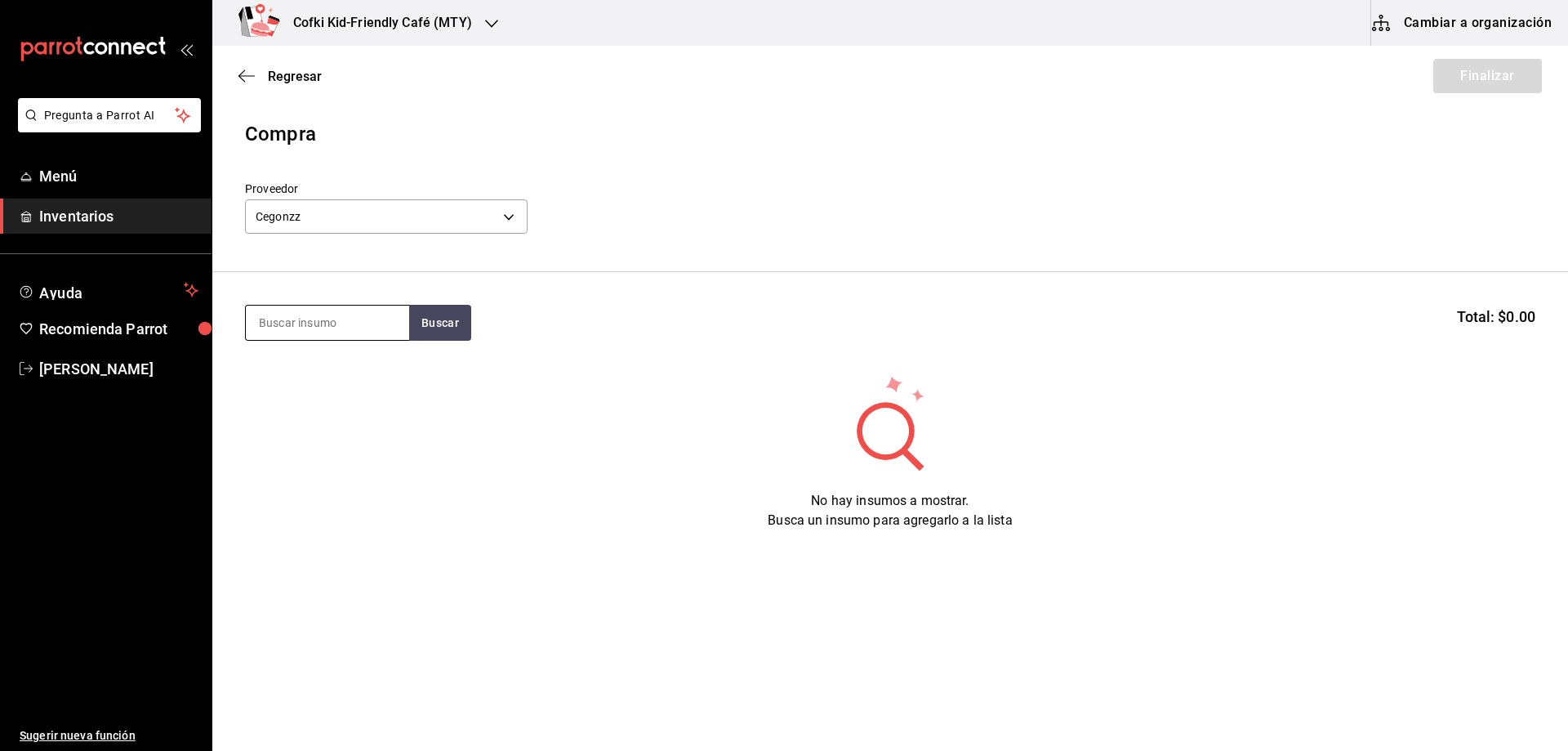
click at [321, 324] on input at bounding box center [327, 322] width 163 height 35
click at [444, 321] on button "Buscar" at bounding box center [440, 322] width 62 height 36
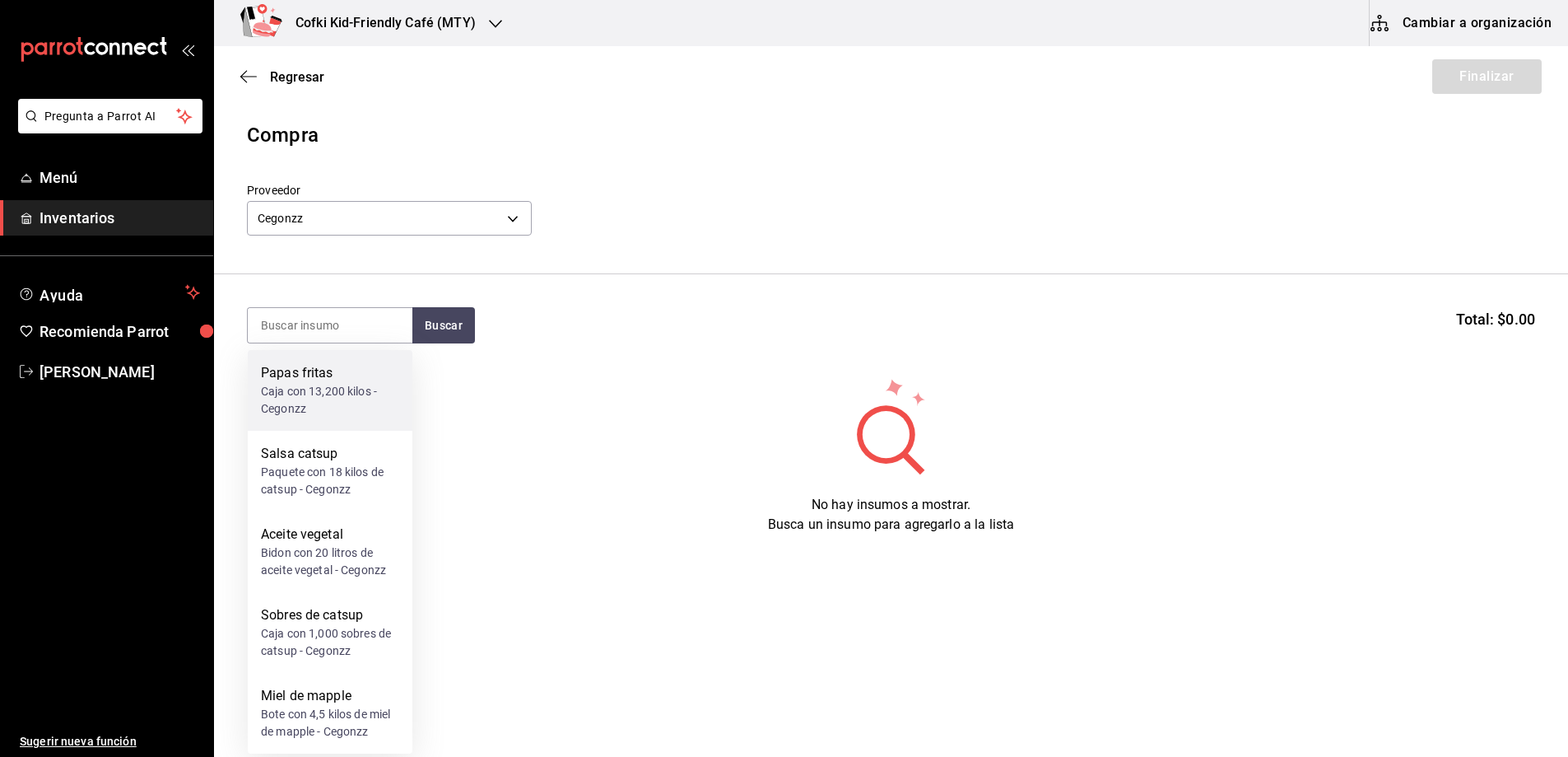
click at [341, 381] on div "Papas fritas" at bounding box center [330, 374] width 138 height 20
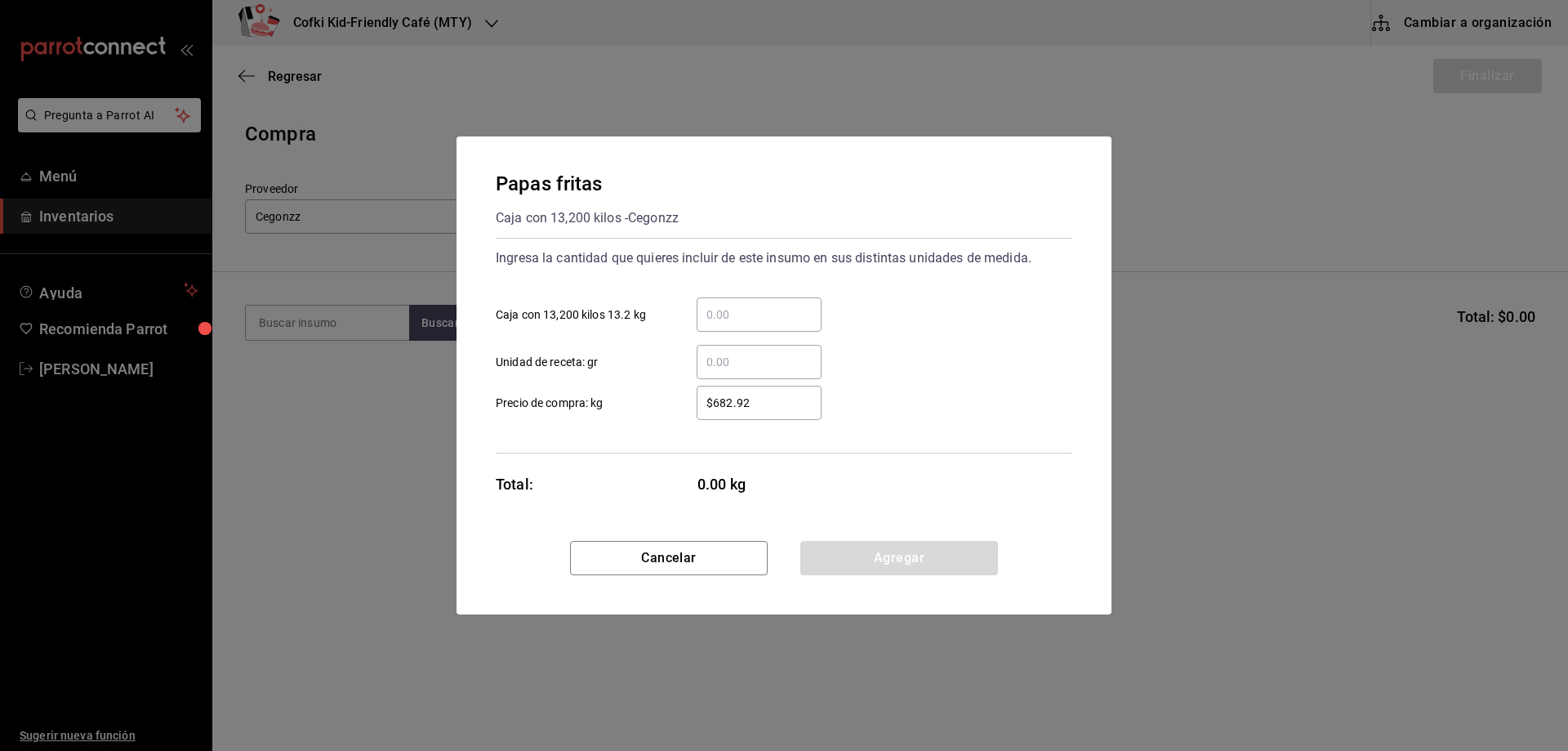
click at [753, 308] on input "​ Caja con 13,200 kilos 13.2 kg" at bounding box center [759, 314] width 124 height 20
type input "1"
drag, startPoint x: 658, startPoint y: 427, endPoint x: 668, endPoint y: 426, distance: 10.0
click at [659, 426] on div "Ingresa la cantidad que quieres incluir de este insumo en sus distintas unidade…" at bounding box center [784, 346] width 577 height 215
drag, startPoint x: 773, startPoint y: 412, endPoint x: 635, endPoint y: 404, distance: 138.2
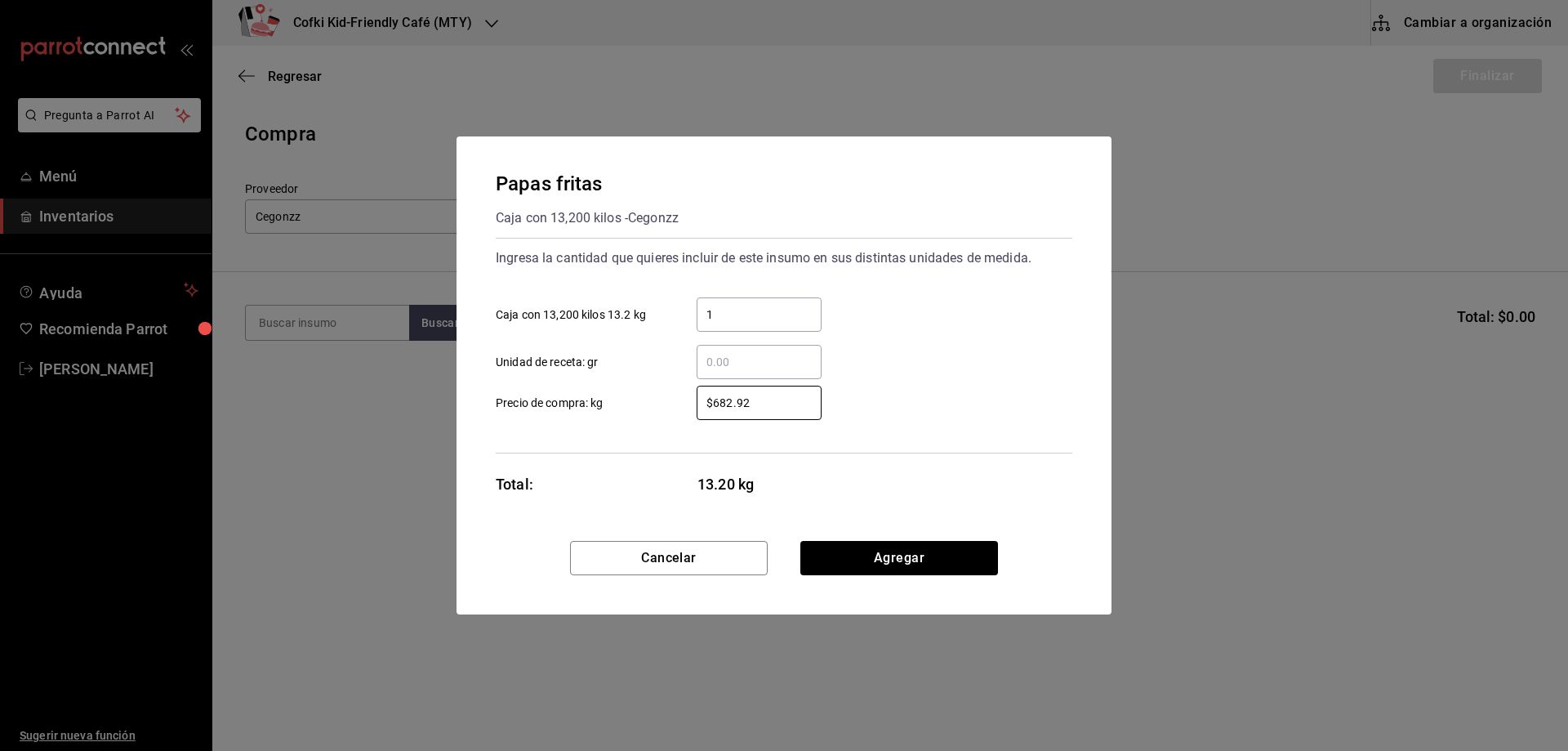
click at [639, 406] on label "$682.92 ​ Precio de compra: kg" at bounding box center [659, 402] width 326 height 35
type input "$817"
drag, startPoint x: 896, startPoint y: 553, endPoint x: 886, endPoint y: 551, distance: 10.2
click at [896, 554] on button "Agregar" at bounding box center [899, 557] width 198 height 35
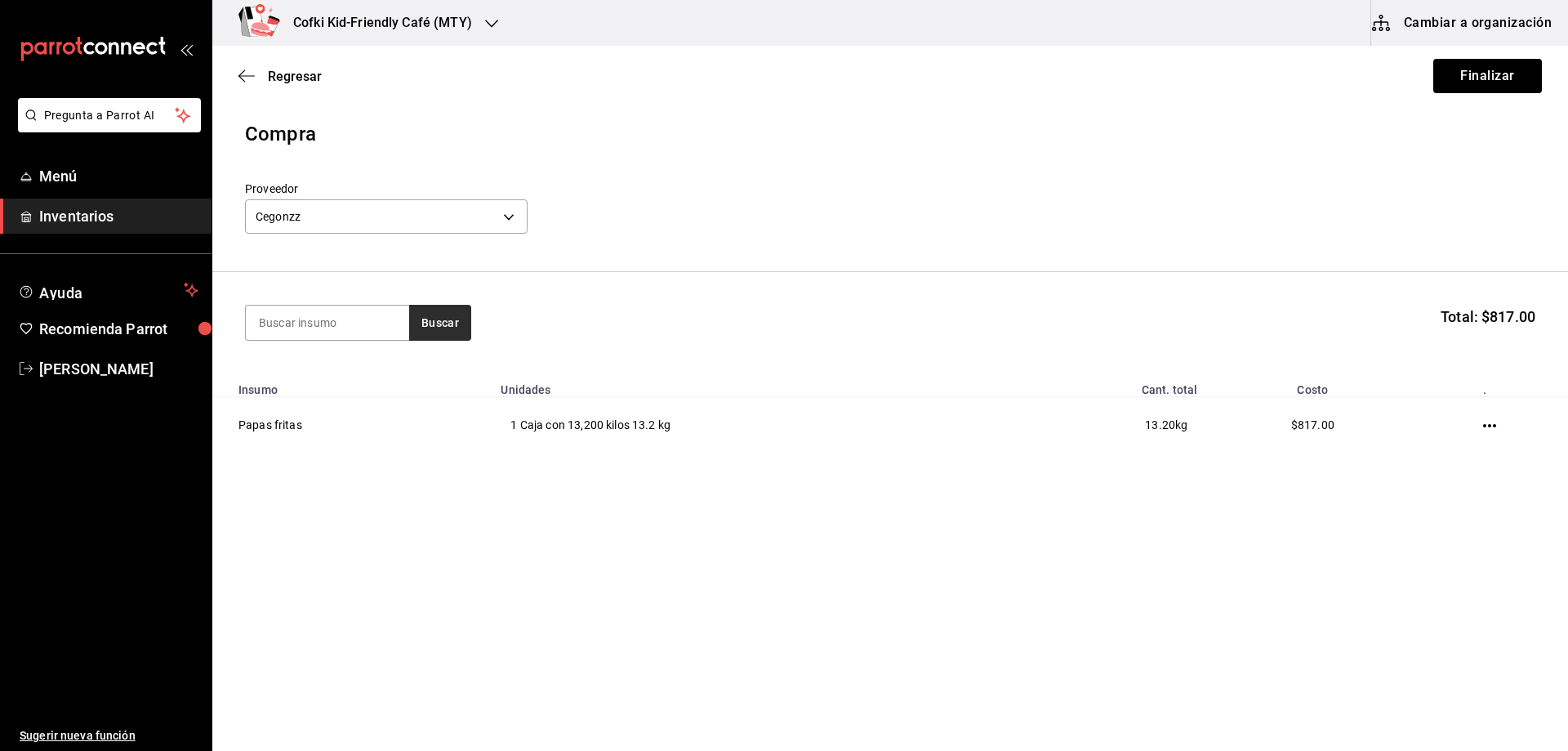
drag, startPoint x: 408, startPoint y: 319, endPoint x: 436, endPoint y: 326, distance: 28.9
click at [414, 322] on div "Buscar" at bounding box center [358, 322] width 226 height 36
click at [440, 326] on button "Buscar" at bounding box center [440, 322] width 62 height 36
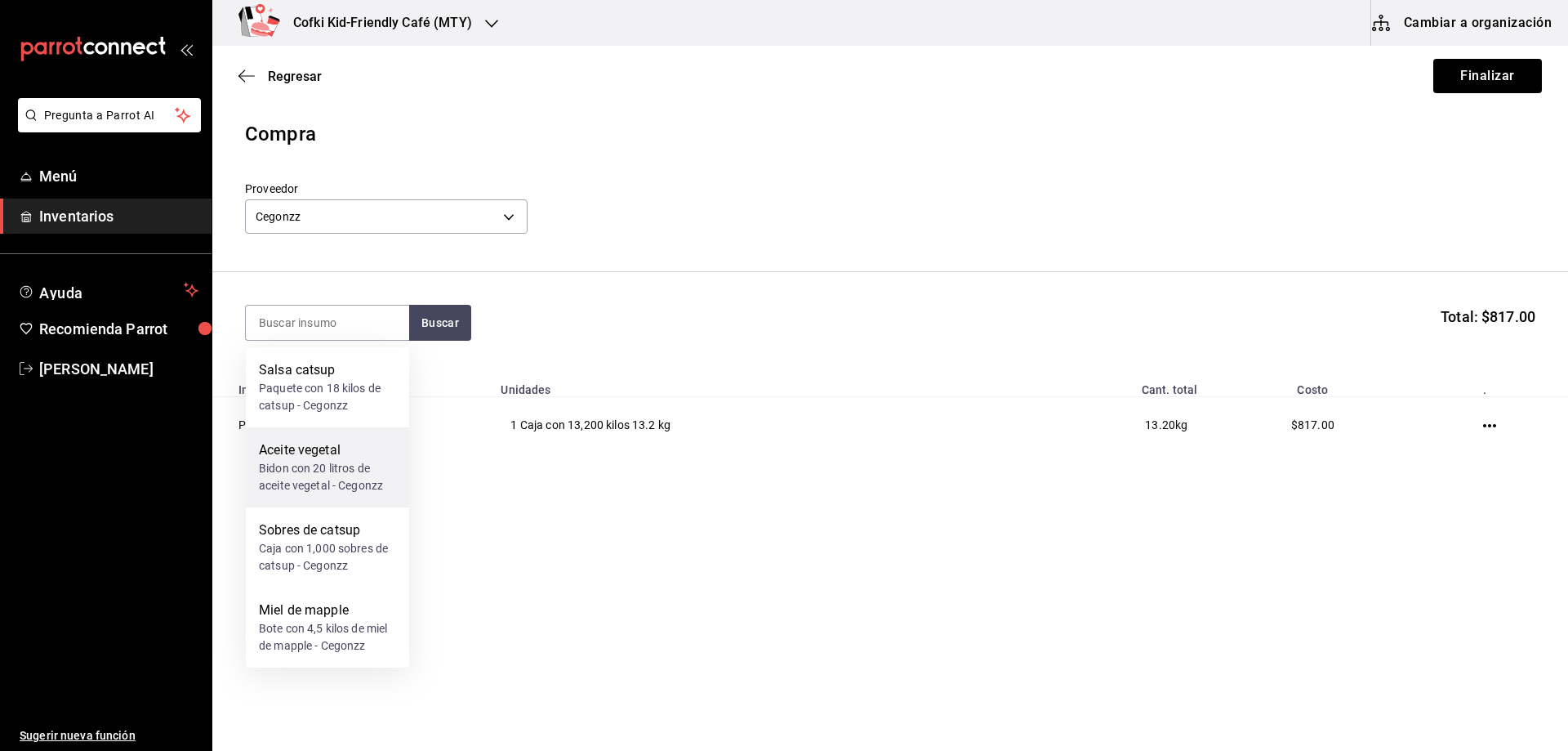
click at [337, 472] on div "Bidon con 20 litros de aceite vegetal - Cegonzz" at bounding box center [327, 476] width 137 height 35
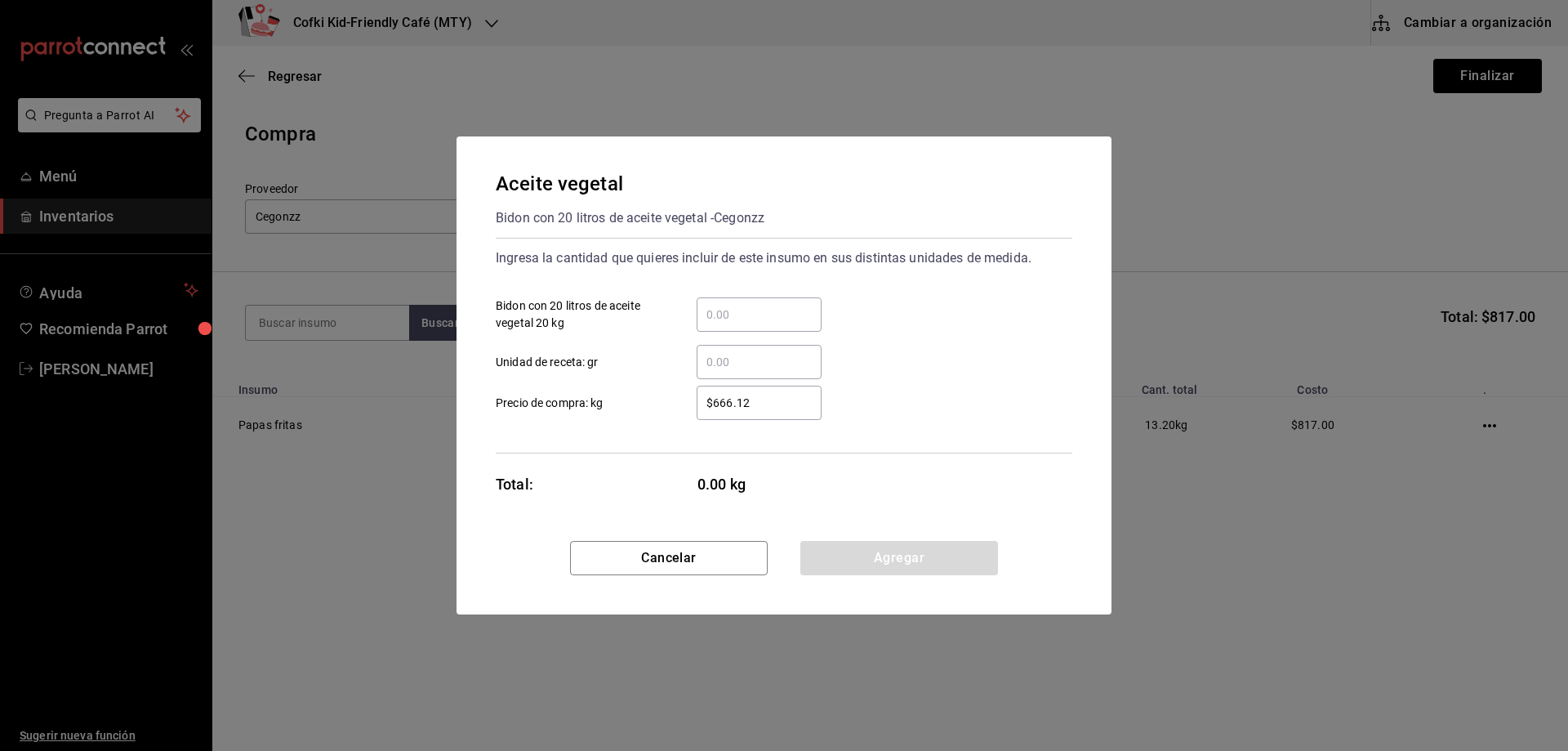
click at [701, 342] on div "​ Unidad de receta: gr" at bounding box center [778, 356] width 590 height 47
click at [719, 323] on div "​" at bounding box center [759, 314] width 124 height 35
click at [719, 323] on input "​ Bidon con 20 litros de aceite vegetal 20 kg" at bounding box center [759, 314] width 124 height 20
type input "1"
click at [667, 431] on div "Ingresa la cantidad que quieres incluir de este insumo en sus distintas unidade…" at bounding box center [784, 346] width 577 height 215
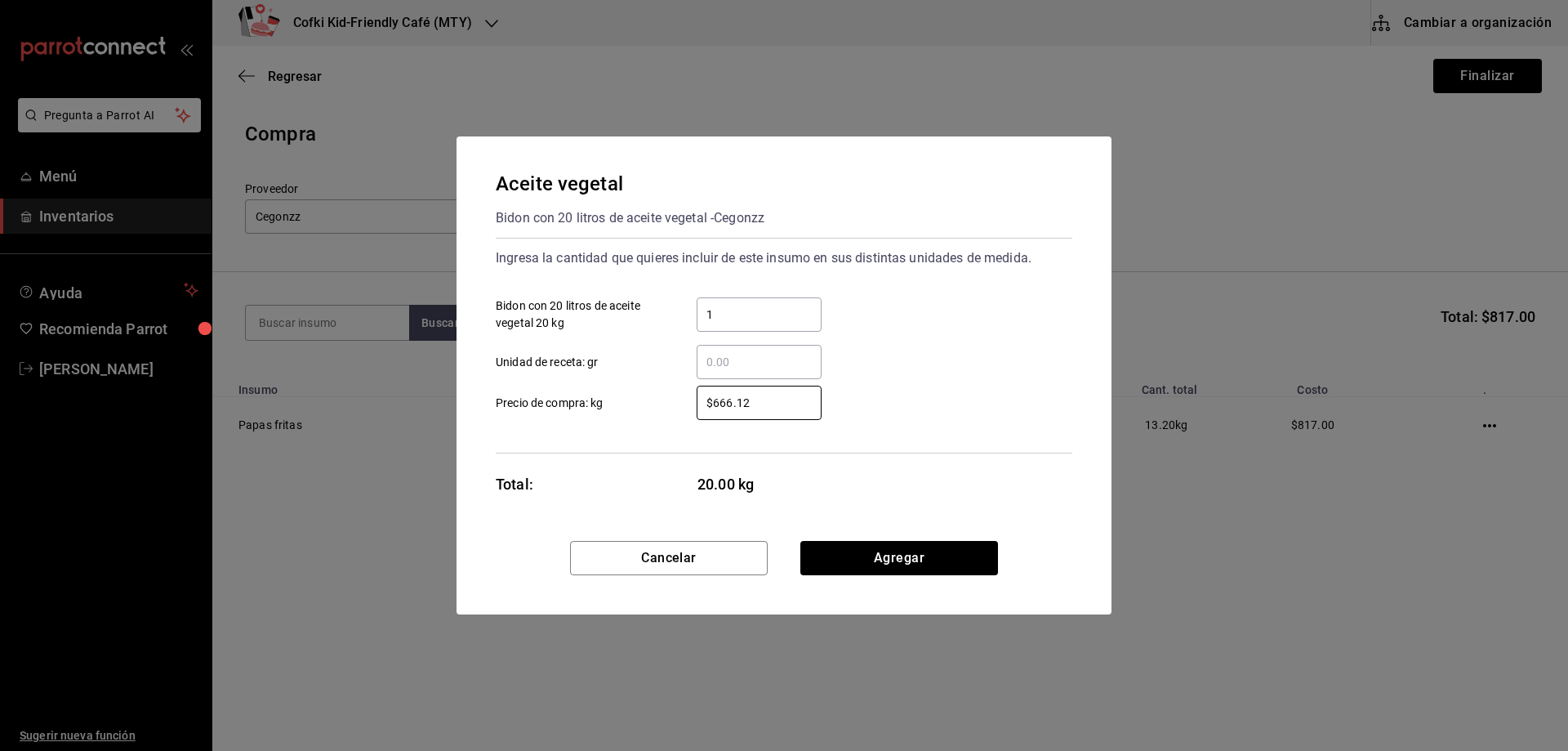
drag, startPoint x: 780, startPoint y: 407, endPoint x: 615, endPoint y: 381, distance: 167.0
click at [654, 398] on label "$666.12 ​ Precio de compra: kg" at bounding box center [659, 402] width 326 height 35
type input "$793"
click at [865, 569] on button "Agregar" at bounding box center [899, 557] width 198 height 35
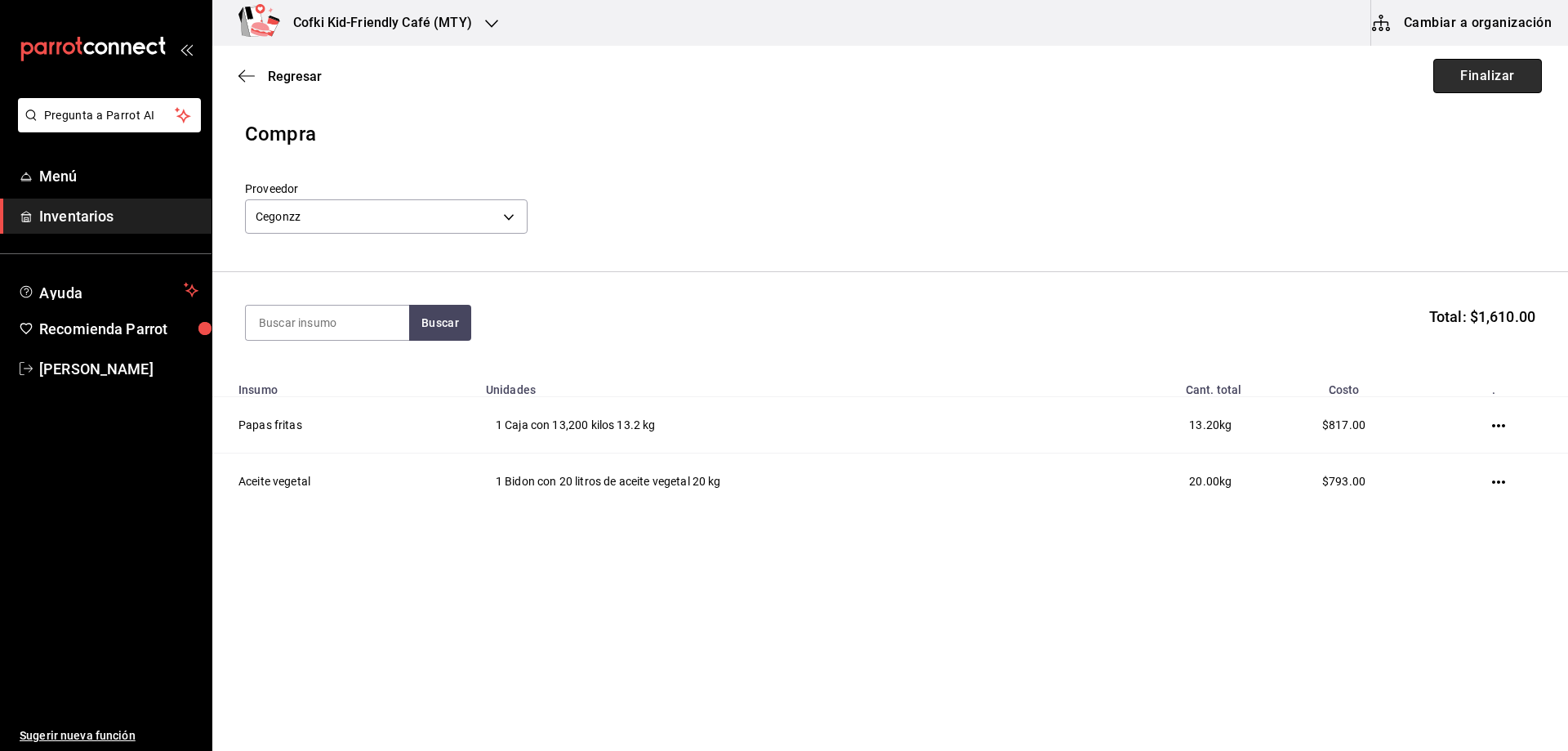
click at [1460, 83] on button "Finalizar" at bounding box center [1488, 76] width 109 height 35
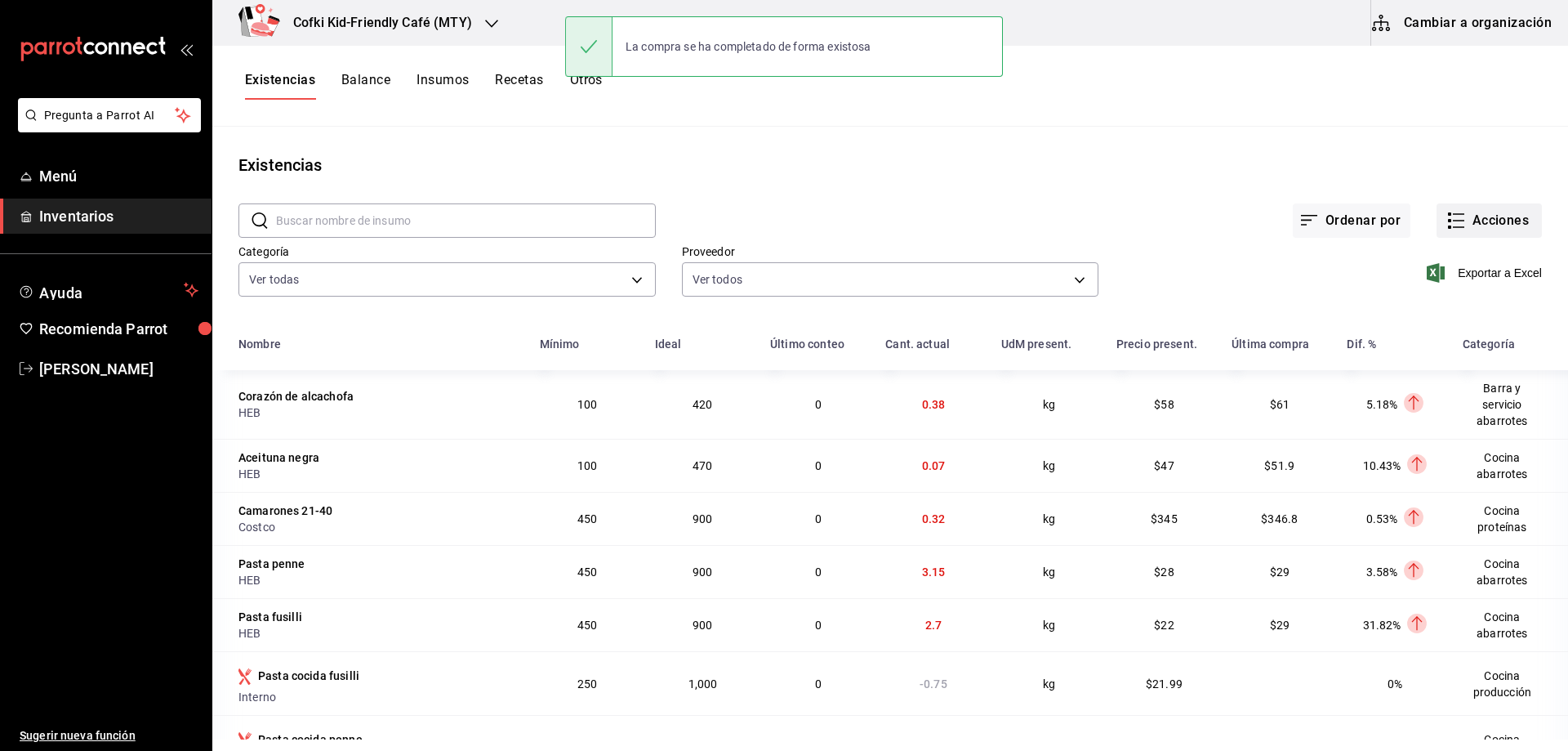
click at [1461, 210] on button "Acciones" at bounding box center [1489, 220] width 106 height 35
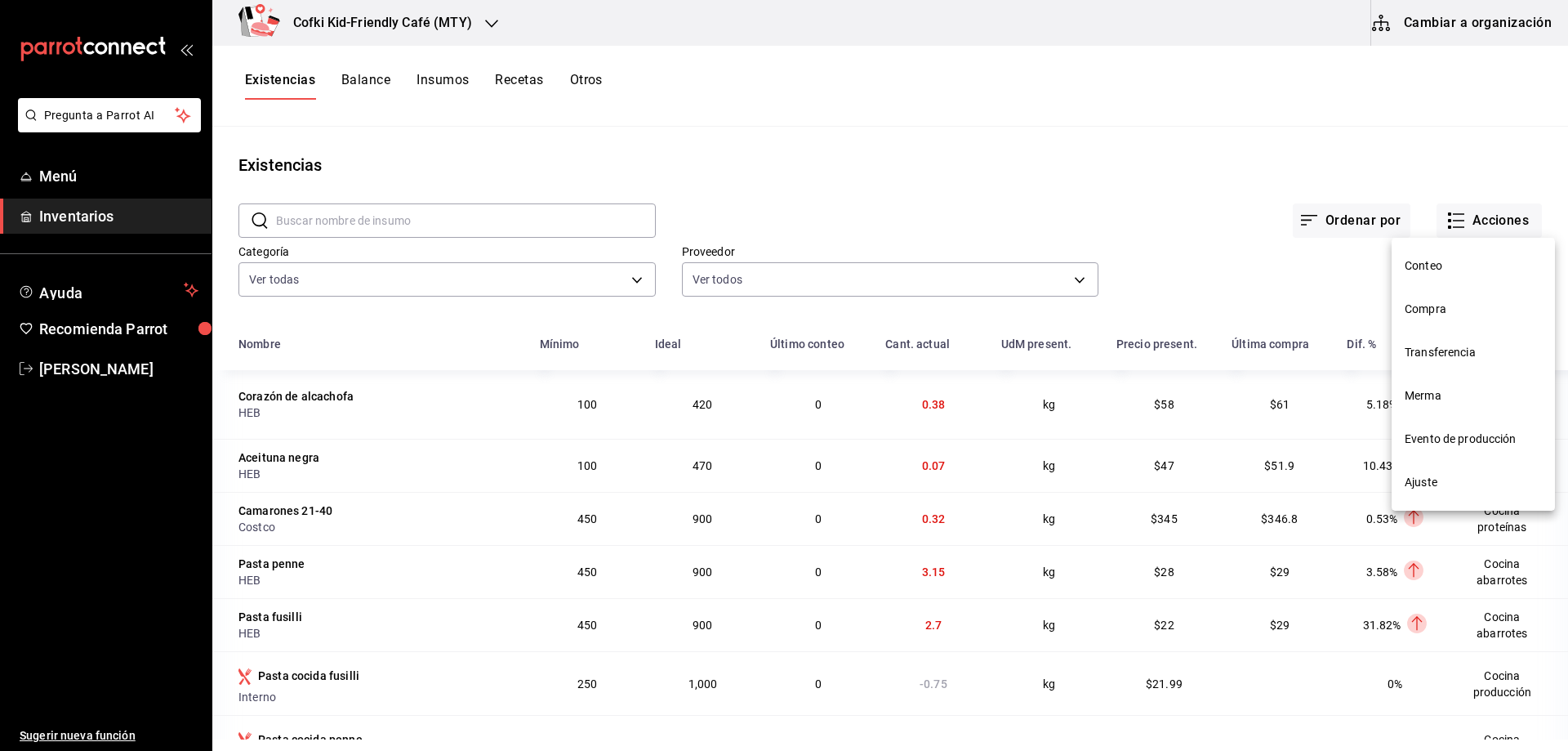
click at [1428, 274] on span "Conteo" at bounding box center [1473, 265] width 137 height 17
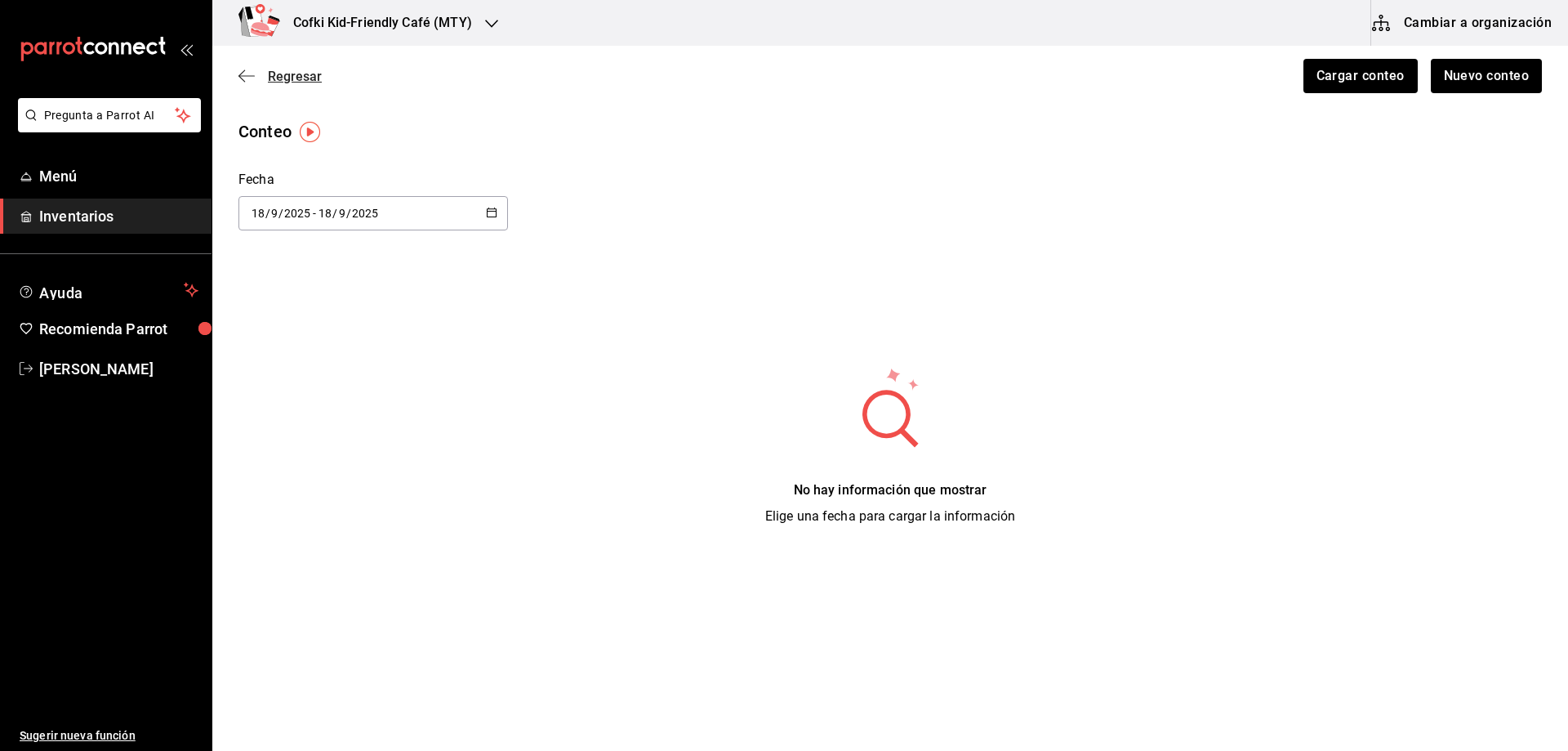
click at [265, 78] on span "Regresar" at bounding box center [280, 76] width 83 height 16
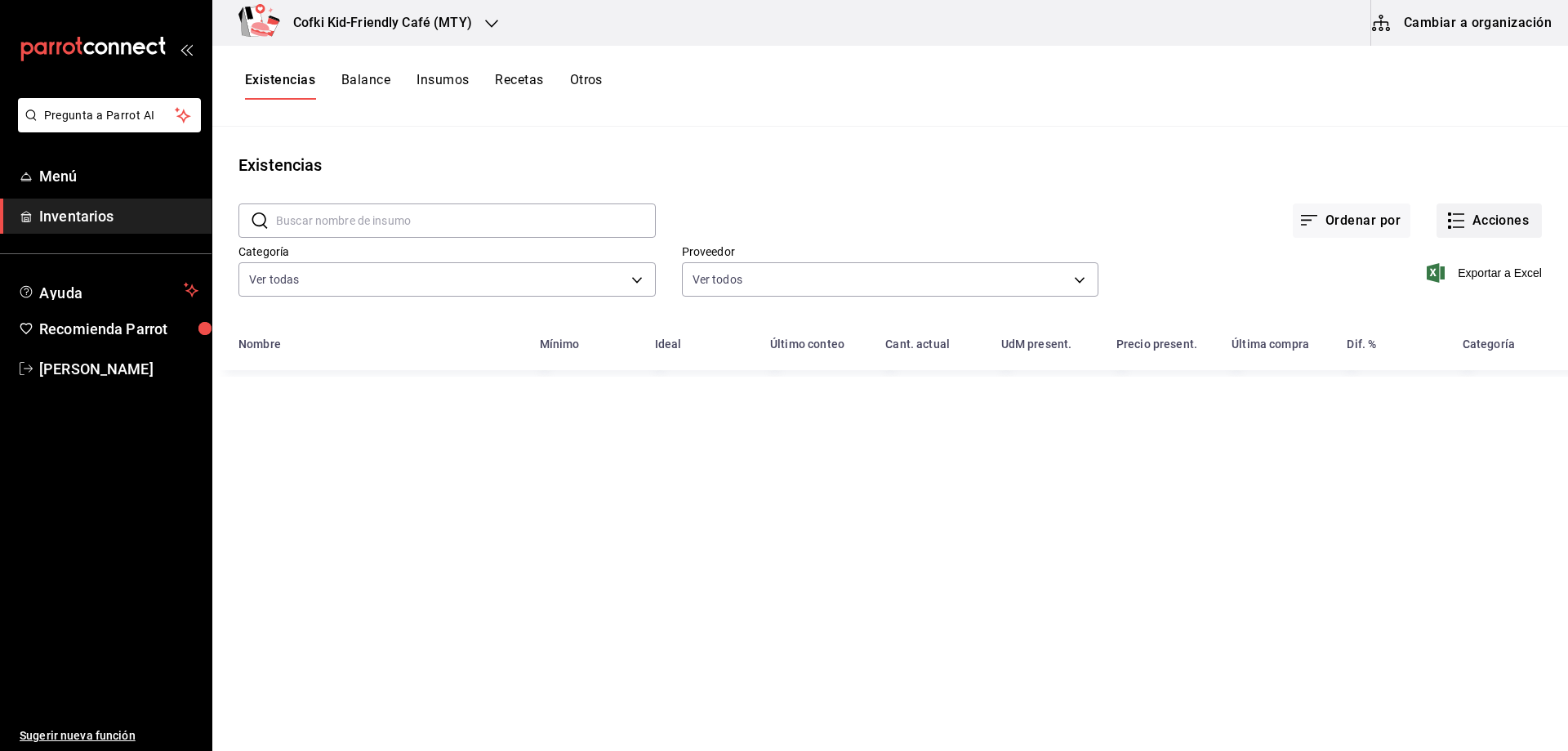
click at [1447, 225] on icon "button" at bounding box center [1456, 220] width 20 height 20
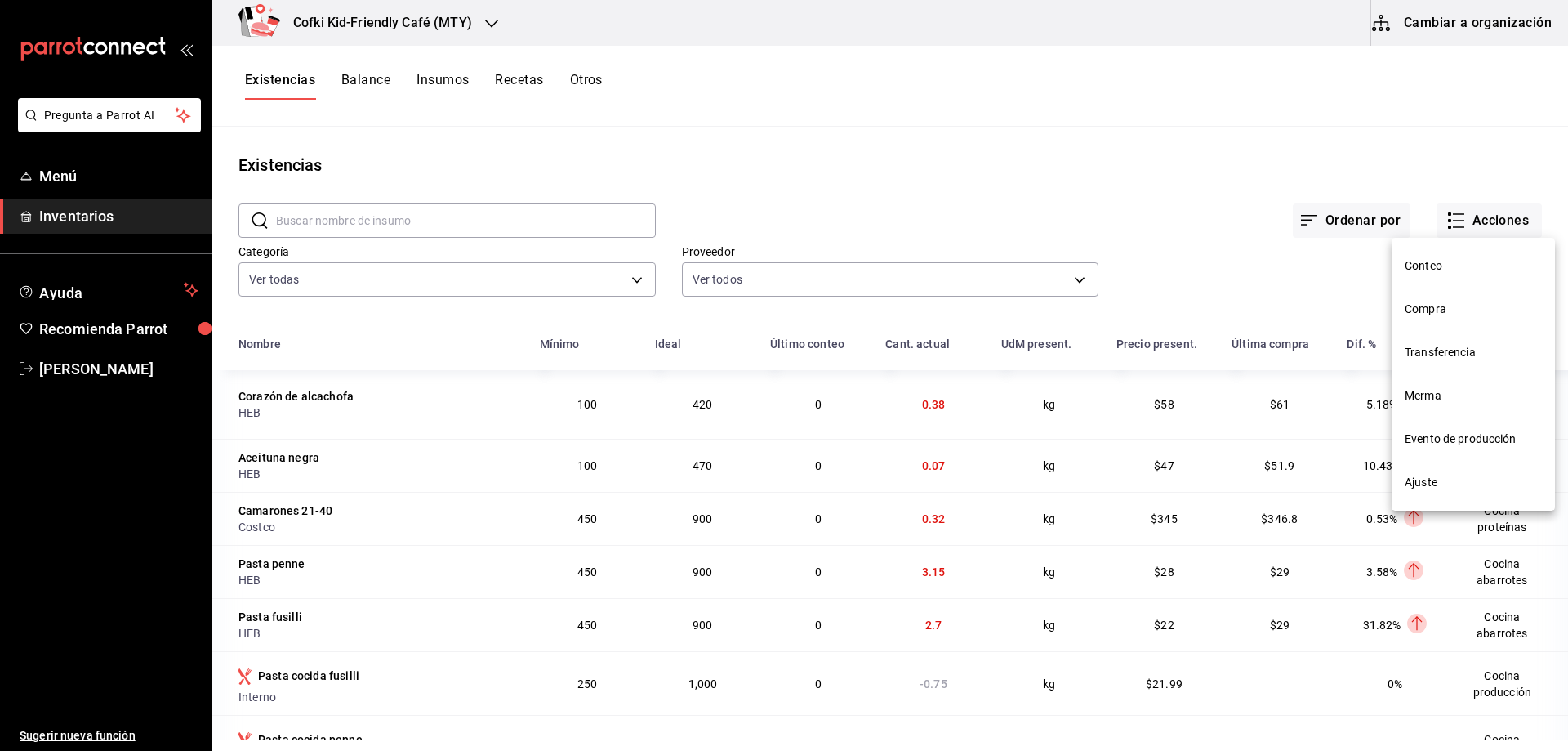
click at [1448, 328] on li "Compra" at bounding box center [1473, 309] width 163 height 43
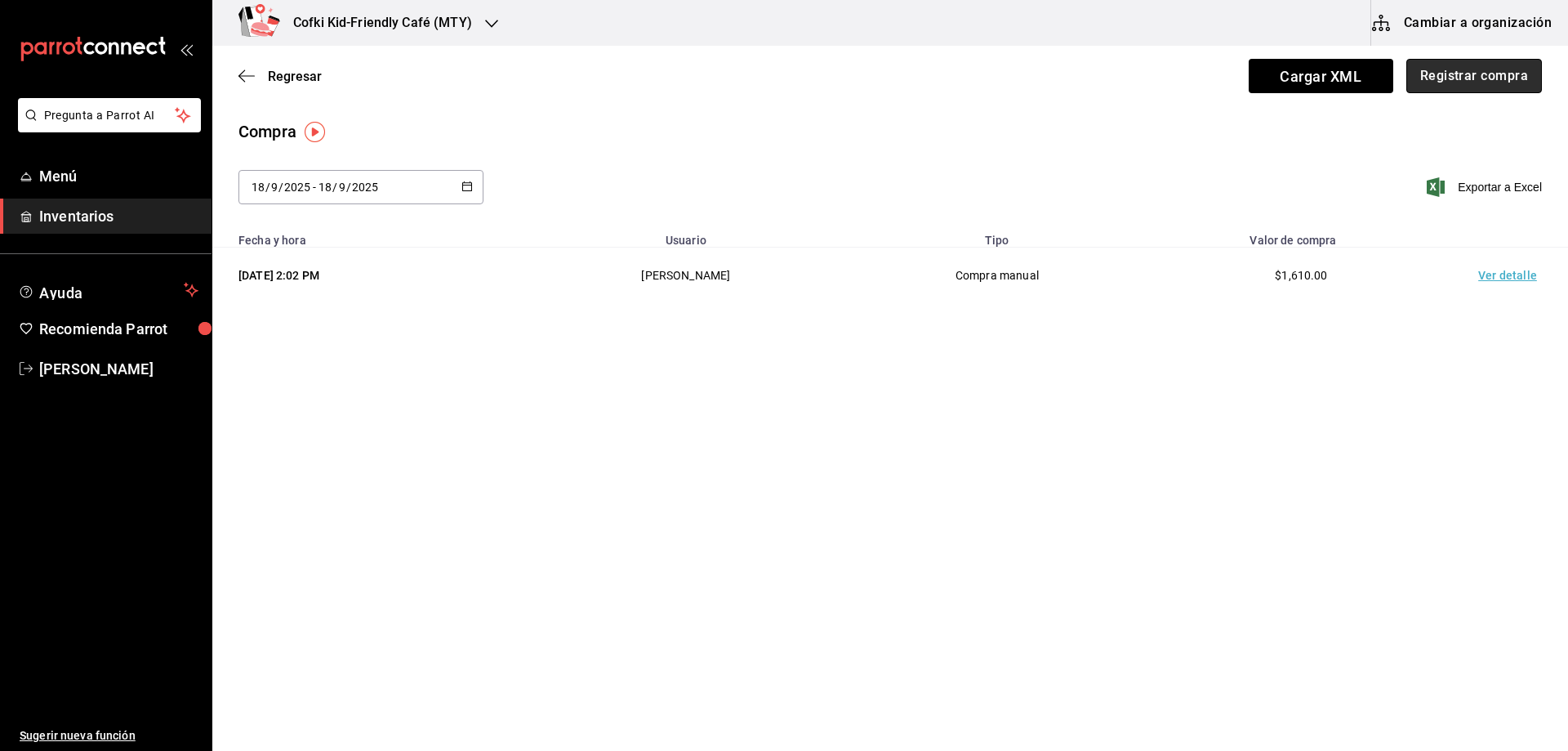
click at [1463, 79] on button "Registrar compra" at bounding box center [1474, 76] width 135 height 35
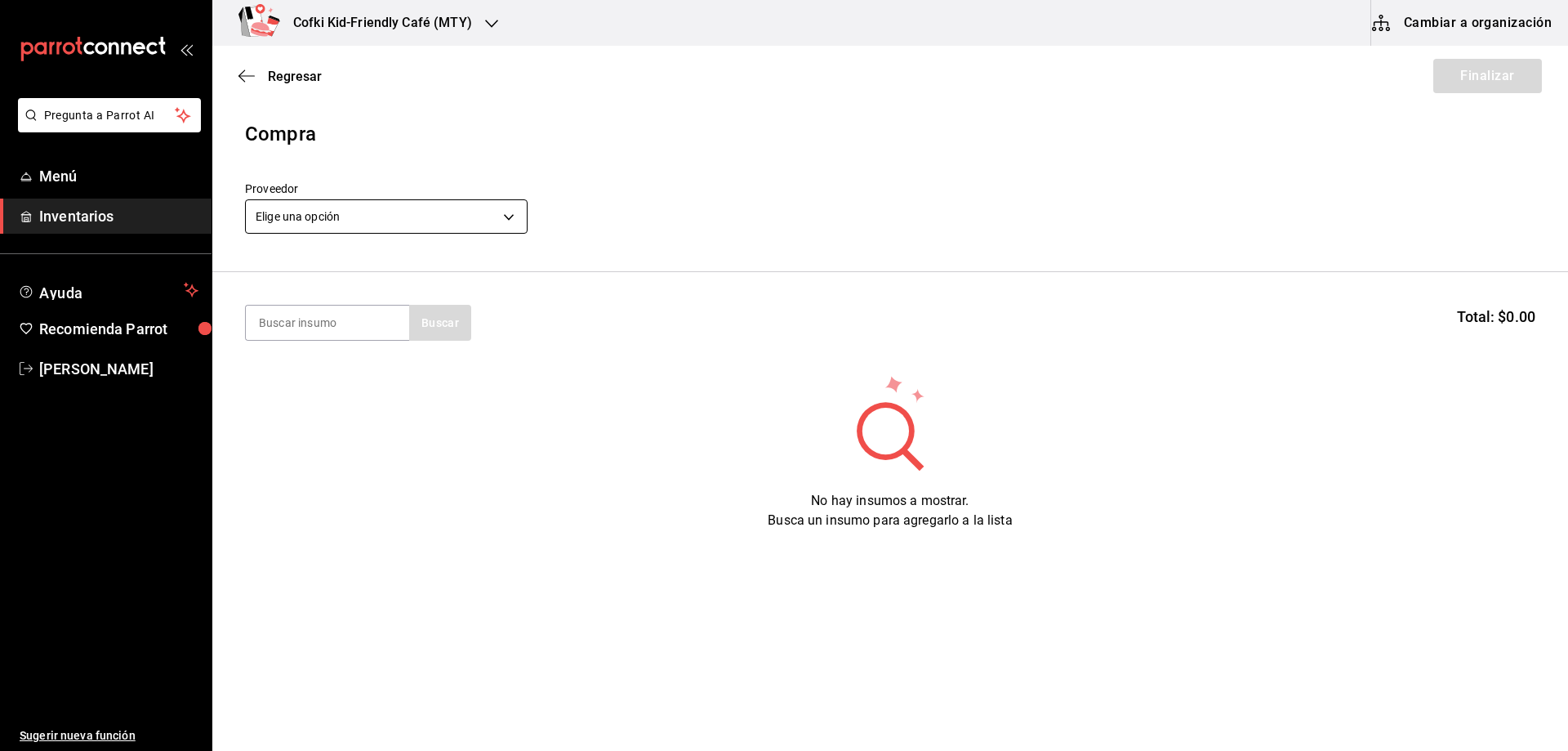
click at [347, 228] on body "Pregunta a Parrot AI Menú Inventarios Ayuda Recomienda Parrot [PERSON_NAME] Sug…" at bounding box center [784, 329] width 1568 height 658
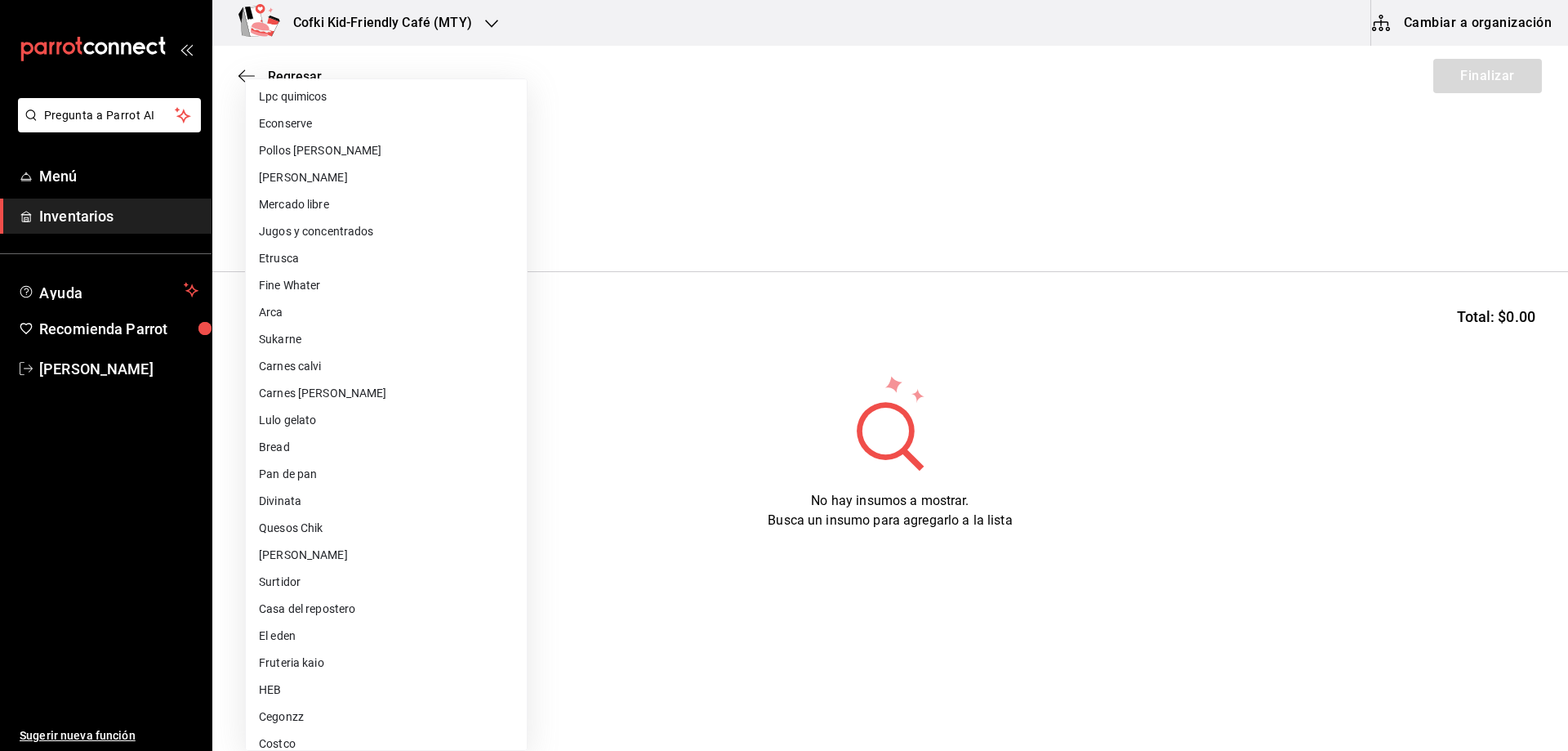
scroll to position [97, 0]
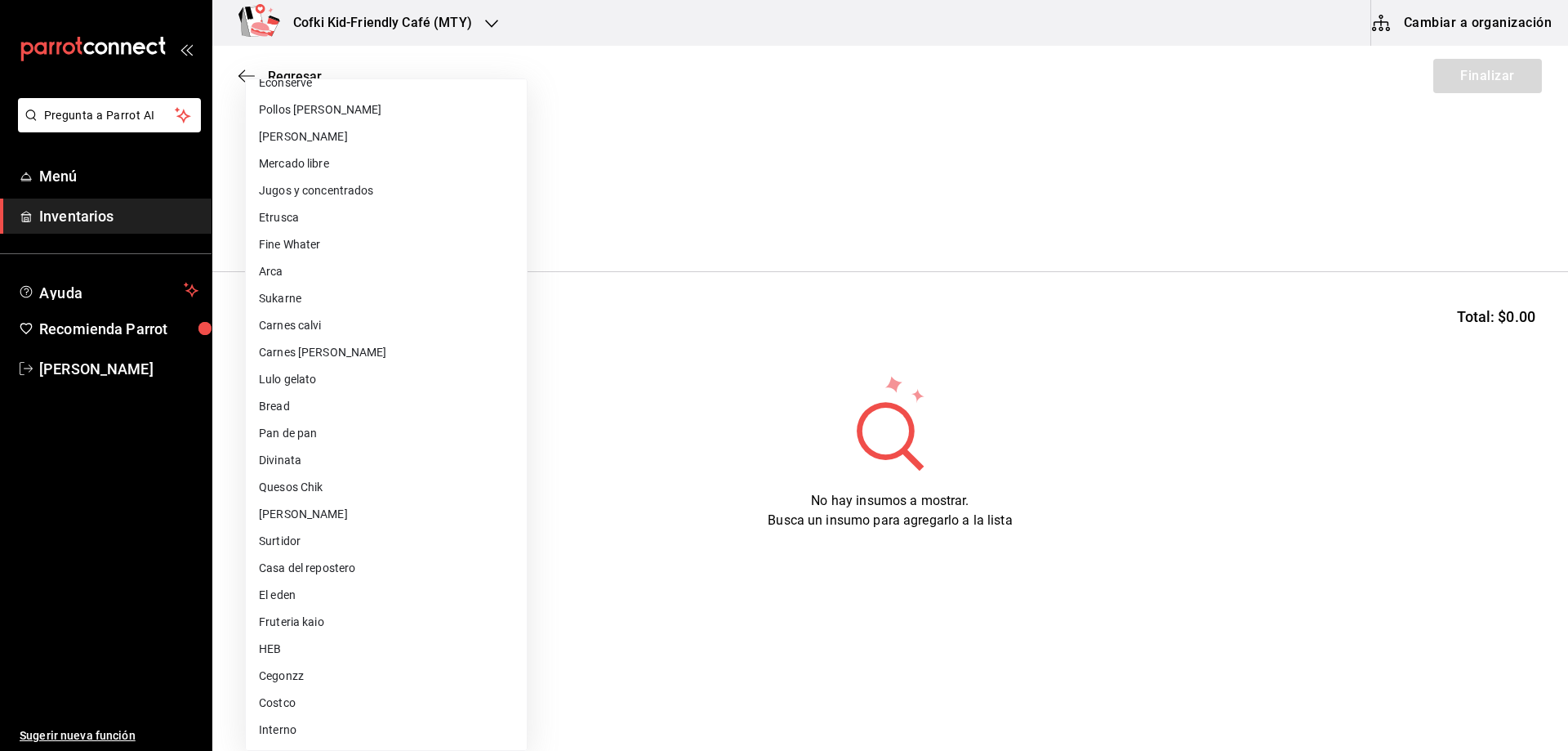
click at [328, 627] on li "Fruteria kaio" at bounding box center [386, 622] width 281 height 27
type input "9879f438-935c-4600-9fdc-ceea3fe8ffa7"
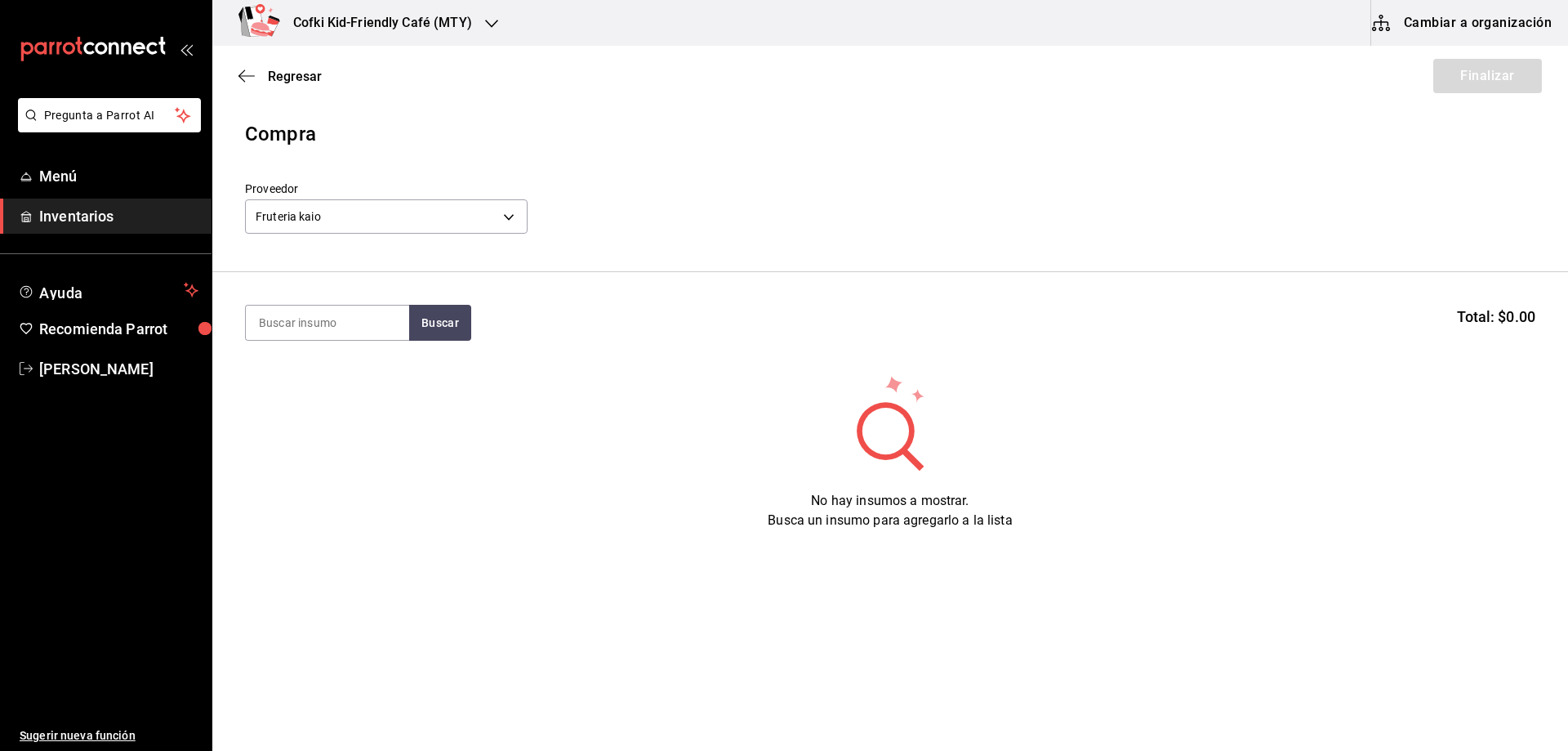
drag, startPoint x: 327, startPoint y: 348, endPoint x: 326, endPoint y: 330, distance: 18.0
click at [327, 343] on section "Buscar Total: $0.00" at bounding box center [890, 322] width 1356 height 102
click at [326, 327] on input at bounding box center [327, 322] width 163 height 35
click at [455, 324] on button "Buscar" at bounding box center [440, 322] width 62 height 36
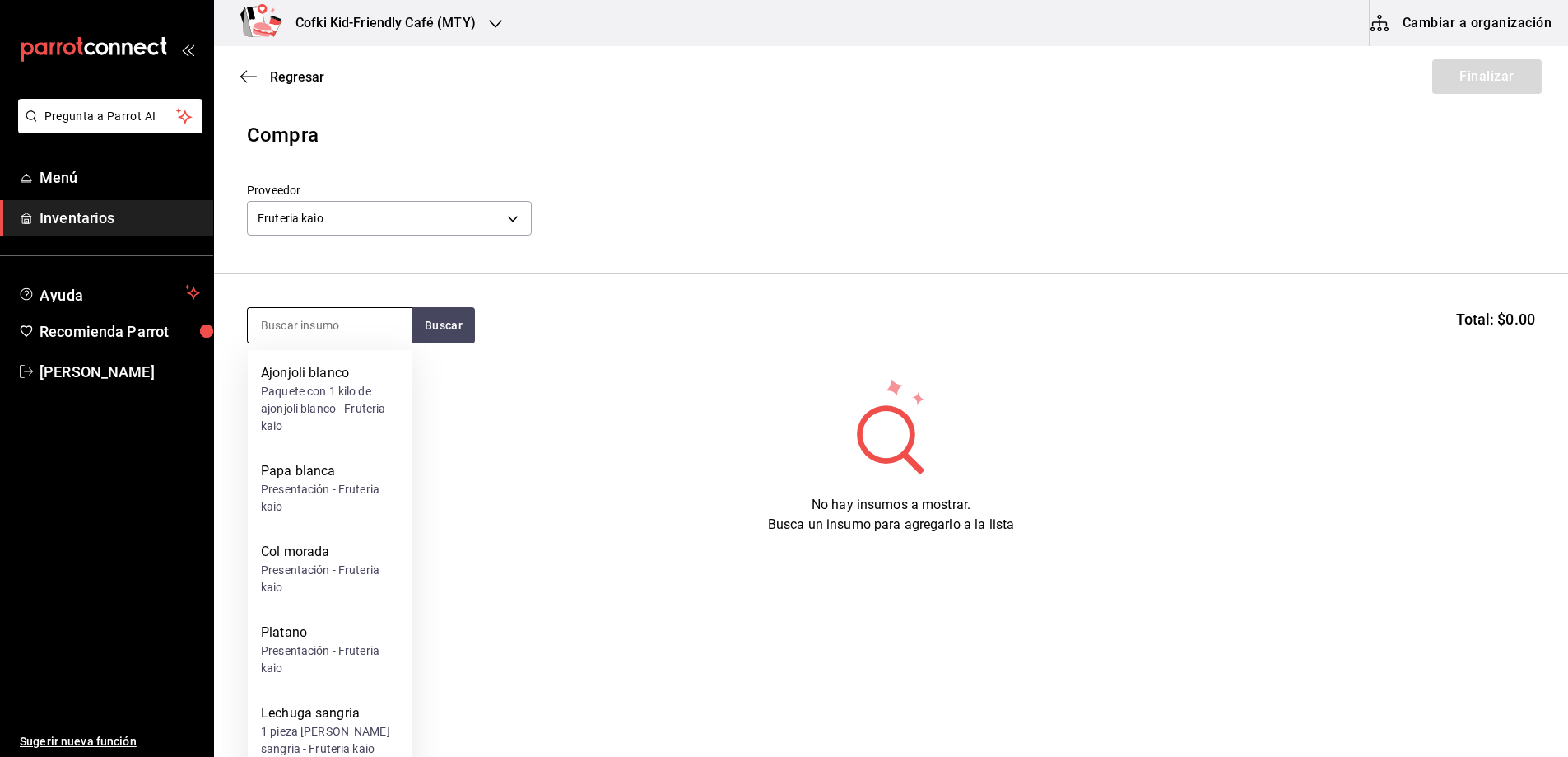
click at [292, 322] on input at bounding box center [330, 325] width 164 height 35
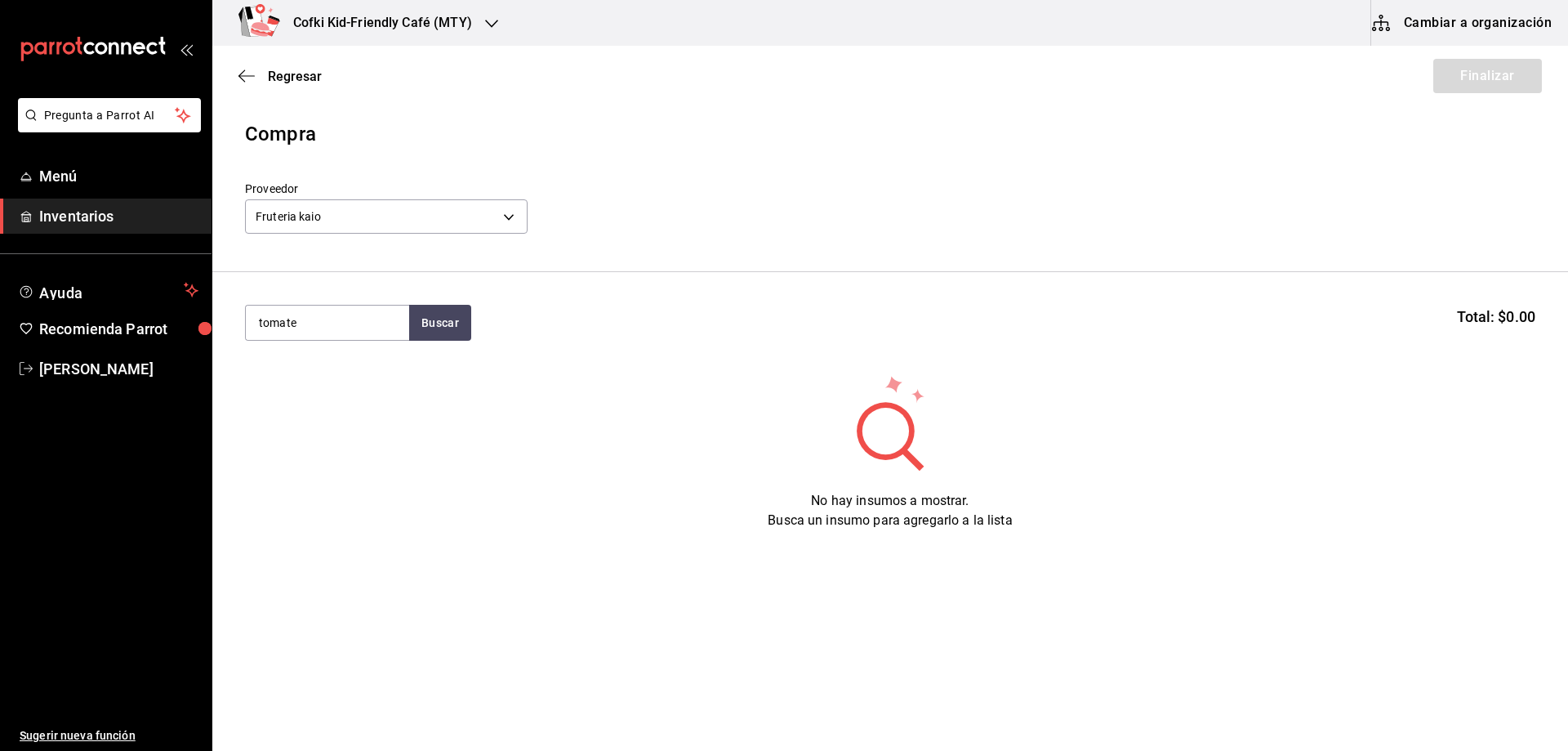
type input "tomate"
click at [473, 321] on div "tomate Buscar Total: $0.00" at bounding box center [890, 322] width 1290 height 36
click at [448, 323] on button "Buscar" at bounding box center [440, 322] width 62 height 36
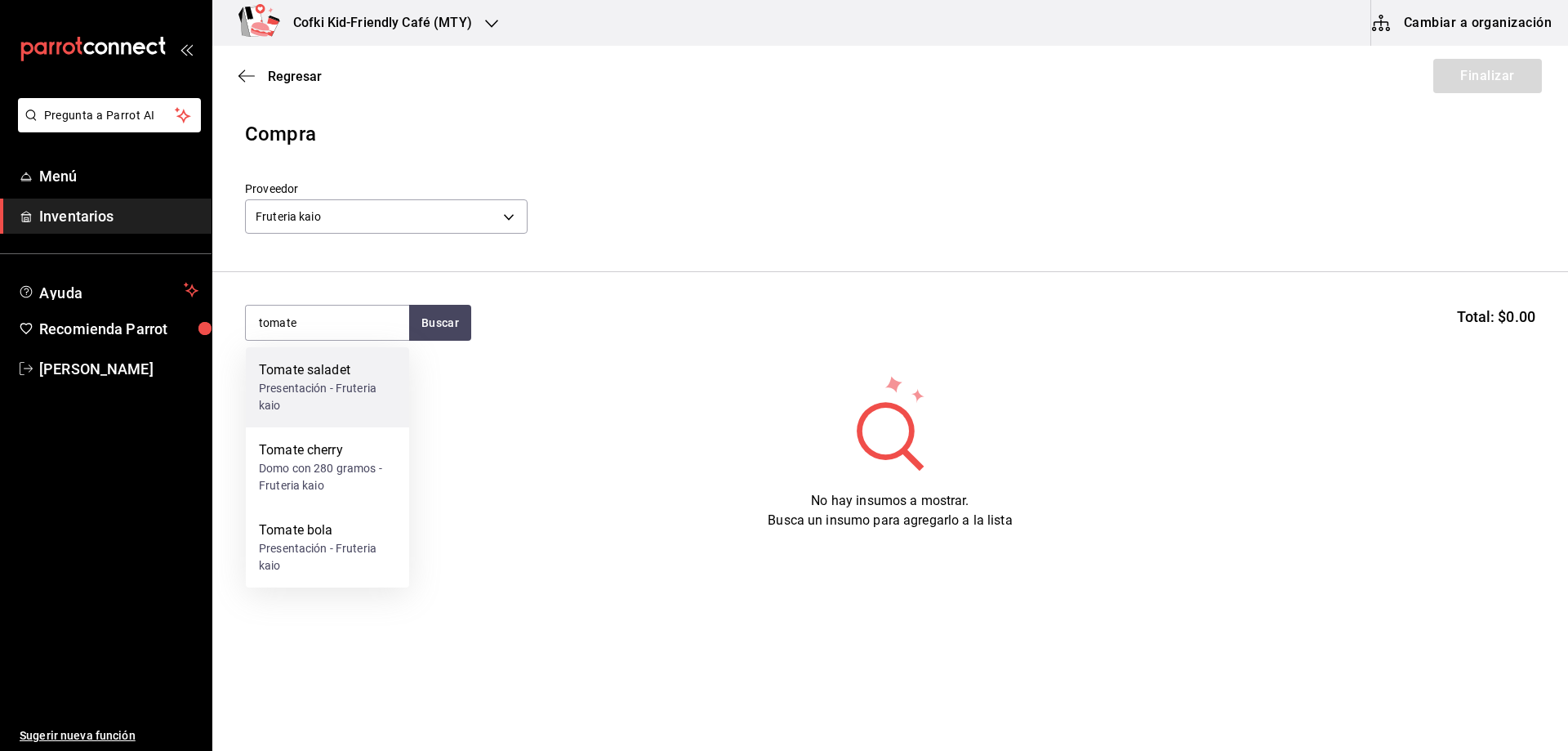
click at [304, 372] on div "Tomate saladet" at bounding box center [327, 371] width 137 height 20
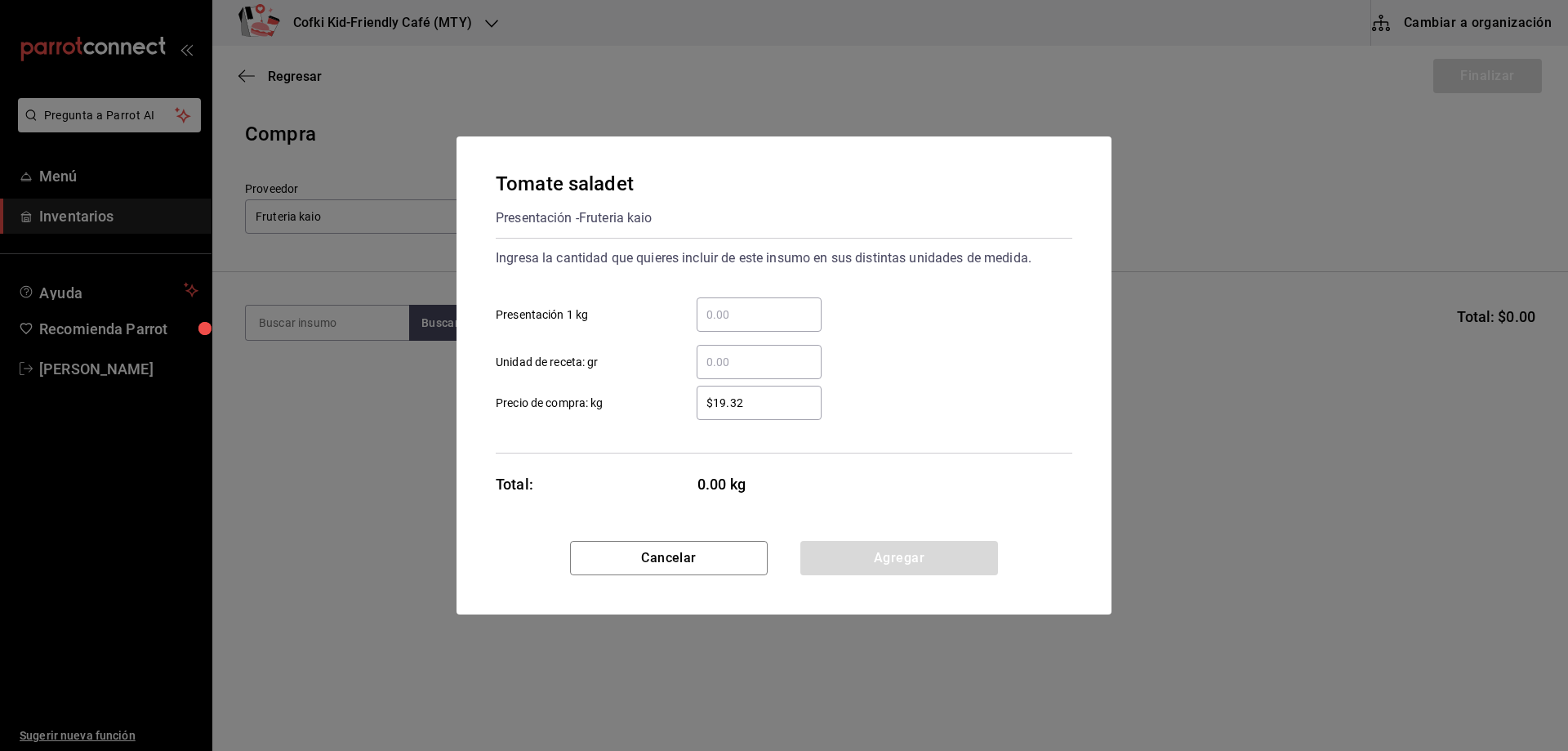
click at [768, 320] on input "​ Presentación 1 kg" at bounding box center [759, 314] width 124 height 20
type input "8"
click at [692, 381] on div "$19.32 ​ Precio de compra: kg" at bounding box center [778, 396] width 590 height 47
drag, startPoint x: 784, startPoint y: 393, endPoint x: 647, endPoint y: 390, distance: 137.0
click at [652, 390] on label "$19.32 ​ Precio de compra: kg" at bounding box center [659, 402] width 326 height 35
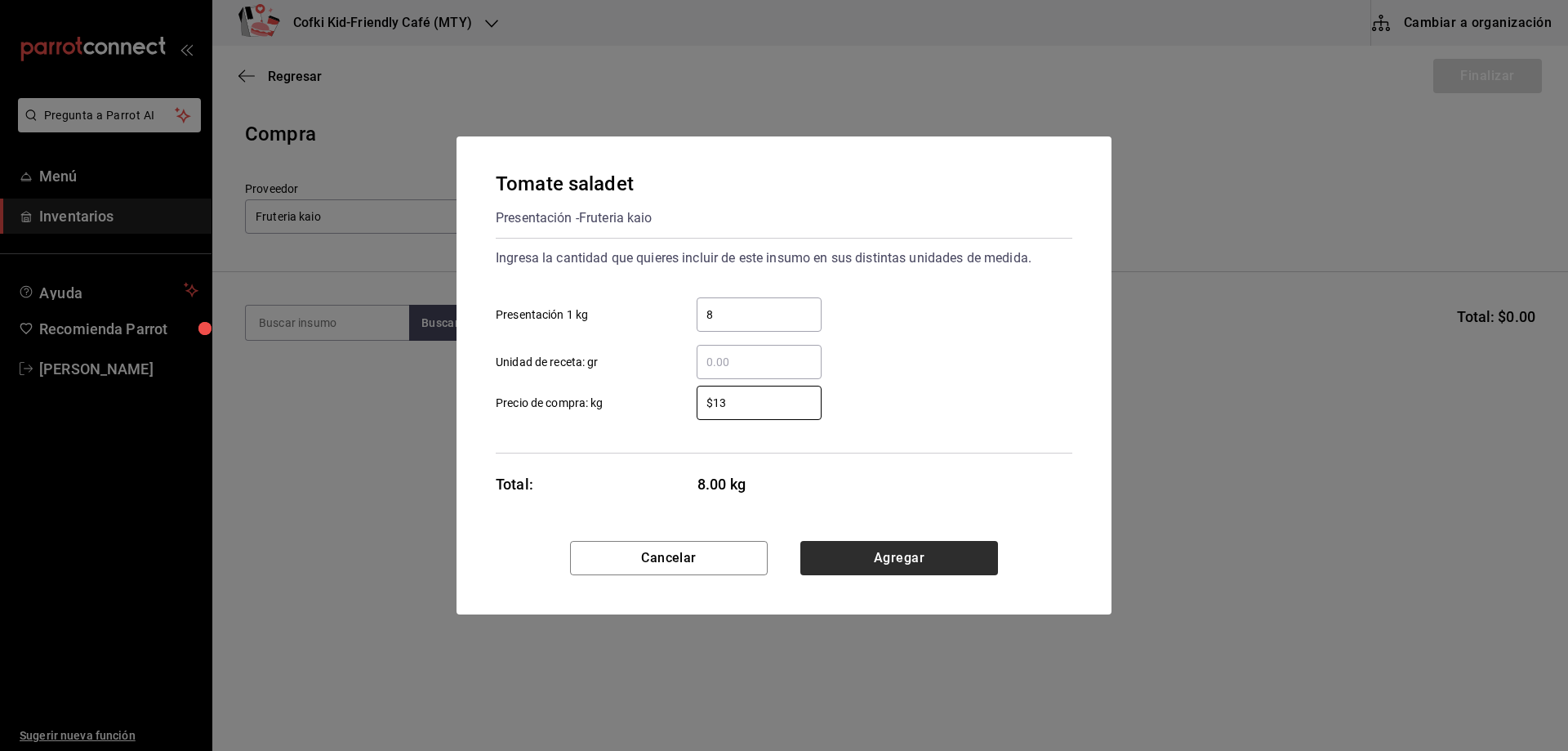
type input "$13"
click at [875, 546] on button "Agregar" at bounding box center [899, 557] width 198 height 35
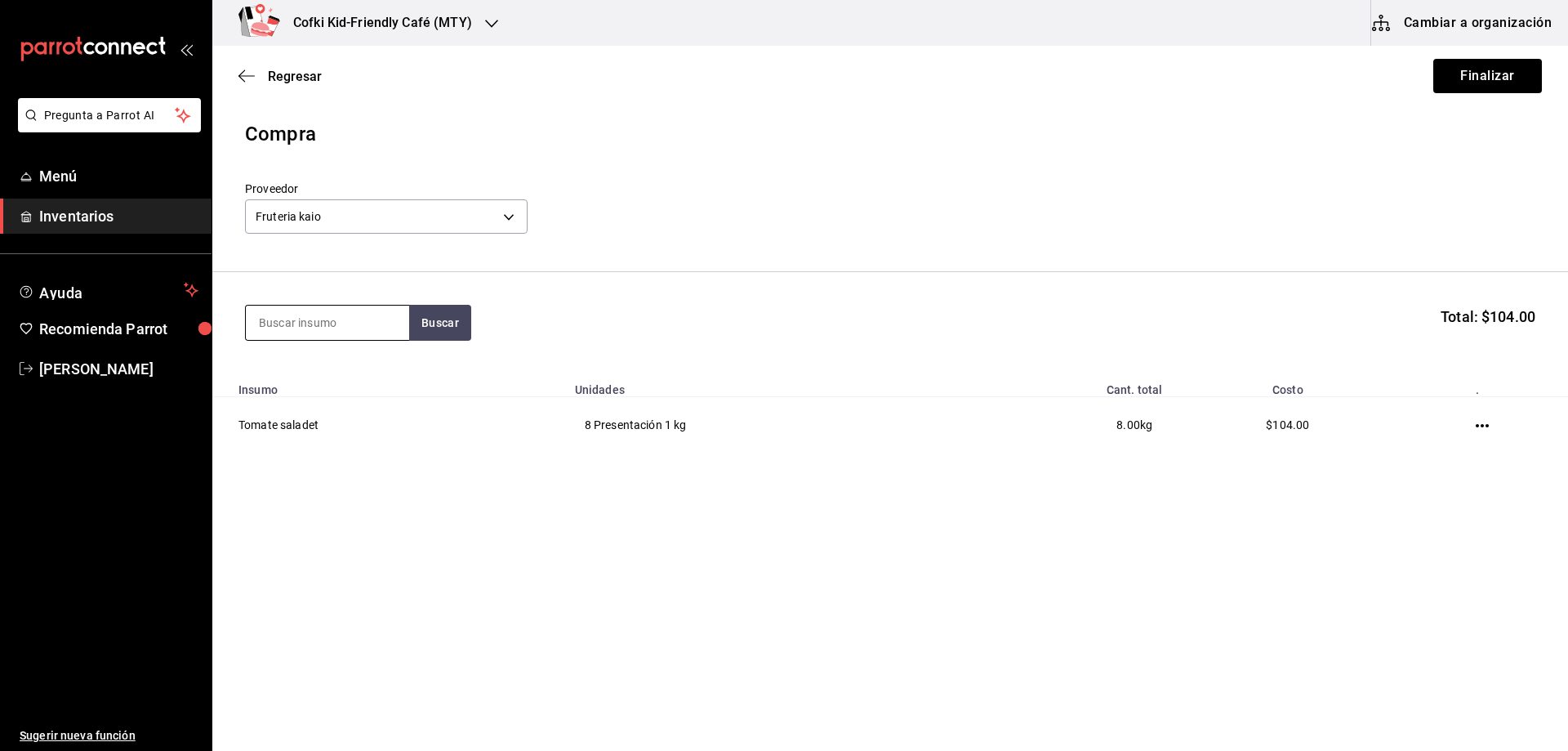
click at [311, 322] on input at bounding box center [327, 322] width 163 height 35
type input "alba"
click at [455, 320] on button "Buscar" at bounding box center [440, 322] width 62 height 36
click at [346, 381] on div "1 manojo de albahaca - Fruteria kaio" at bounding box center [327, 396] width 137 height 35
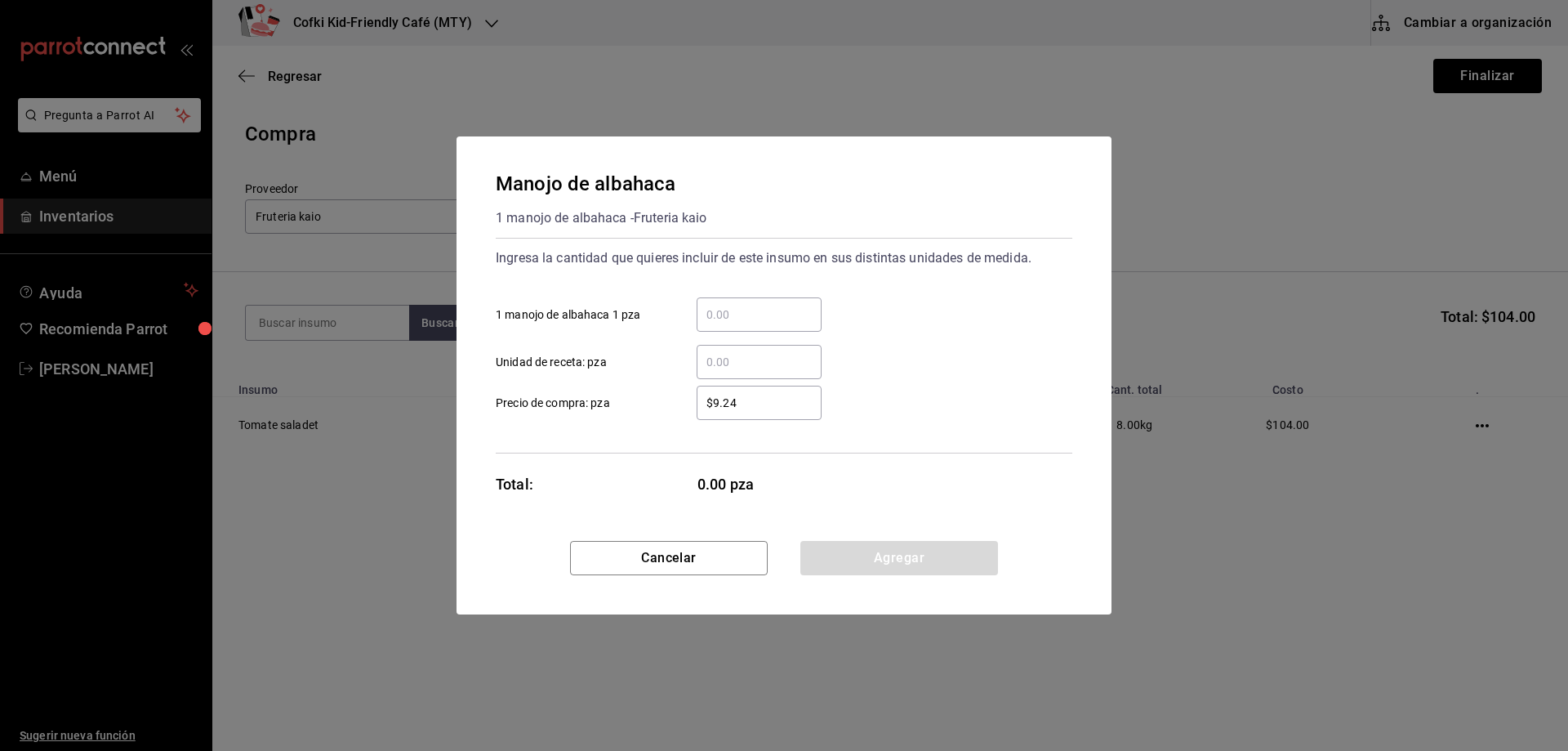
click at [749, 317] on input "​ 1 manojo de albahaca 1 pza" at bounding box center [759, 314] width 124 height 20
type input "12"
drag, startPoint x: 753, startPoint y: 408, endPoint x: 507, endPoint y: 406, distance: 246.0
click at [643, 407] on label "$9.24 ​ Precio de compra: pza" at bounding box center [659, 402] width 326 height 35
type input "$12"
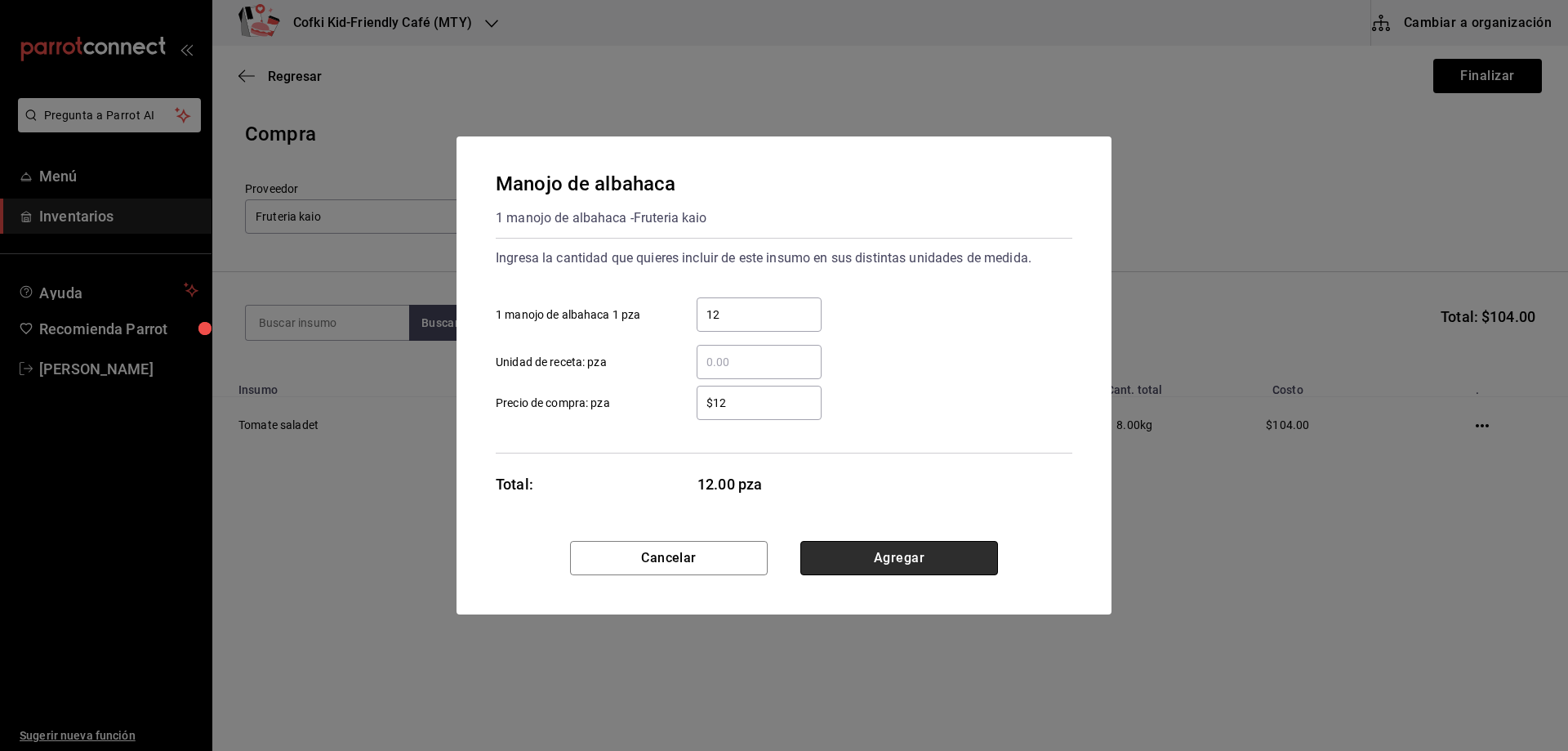
click at [968, 572] on button "Agregar" at bounding box center [899, 557] width 198 height 35
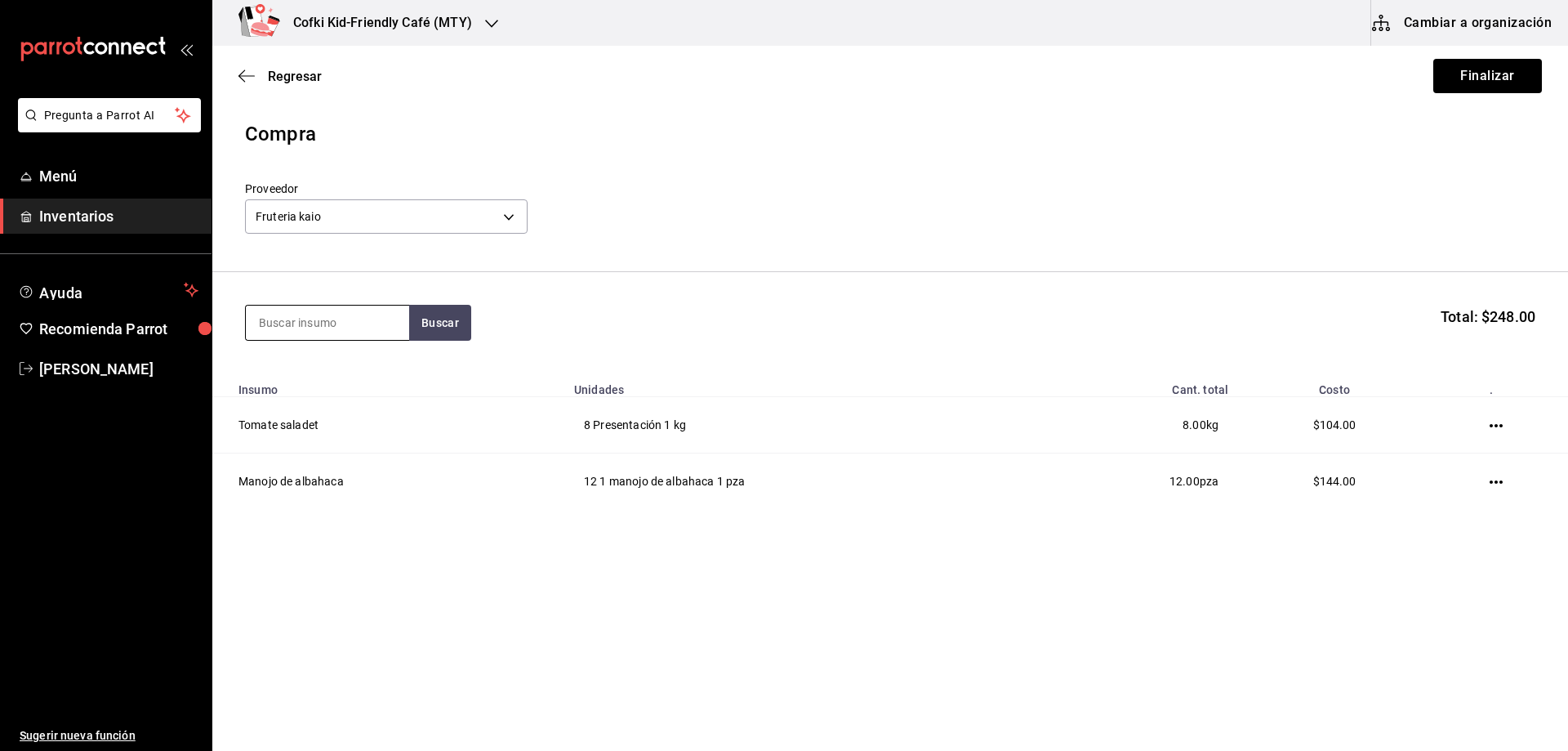
click at [354, 326] on input at bounding box center [327, 322] width 163 height 35
type input "huev"
click at [441, 330] on button "Buscar" at bounding box center [440, 322] width 62 height 36
click at [328, 412] on div "Domo con 30 piezas de huevo - Fruteria kaio" at bounding box center [327, 396] width 137 height 35
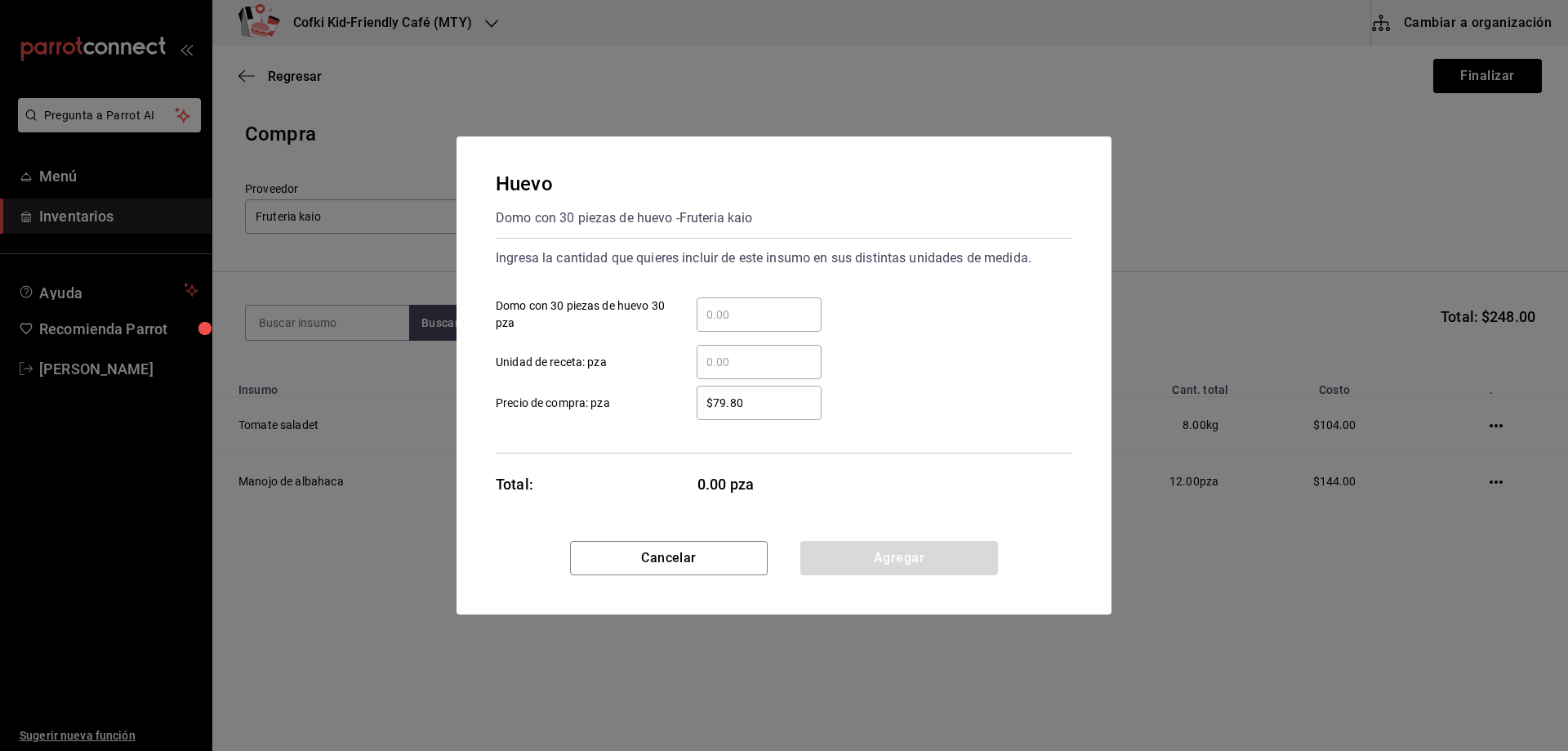
click at [724, 302] on div "​" at bounding box center [759, 314] width 124 height 35
click at [724, 304] on input "​ Domo con 30 piezas de huevo 30 pza" at bounding box center [759, 314] width 124 height 20
type input "2"
click at [685, 383] on div "$79.80 ​ Precio de compra: pza" at bounding box center [778, 396] width 590 height 47
drag, startPoint x: 805, startPoint y: 417, endPoint x: 681, endPoint y: 405, distance: 124.6
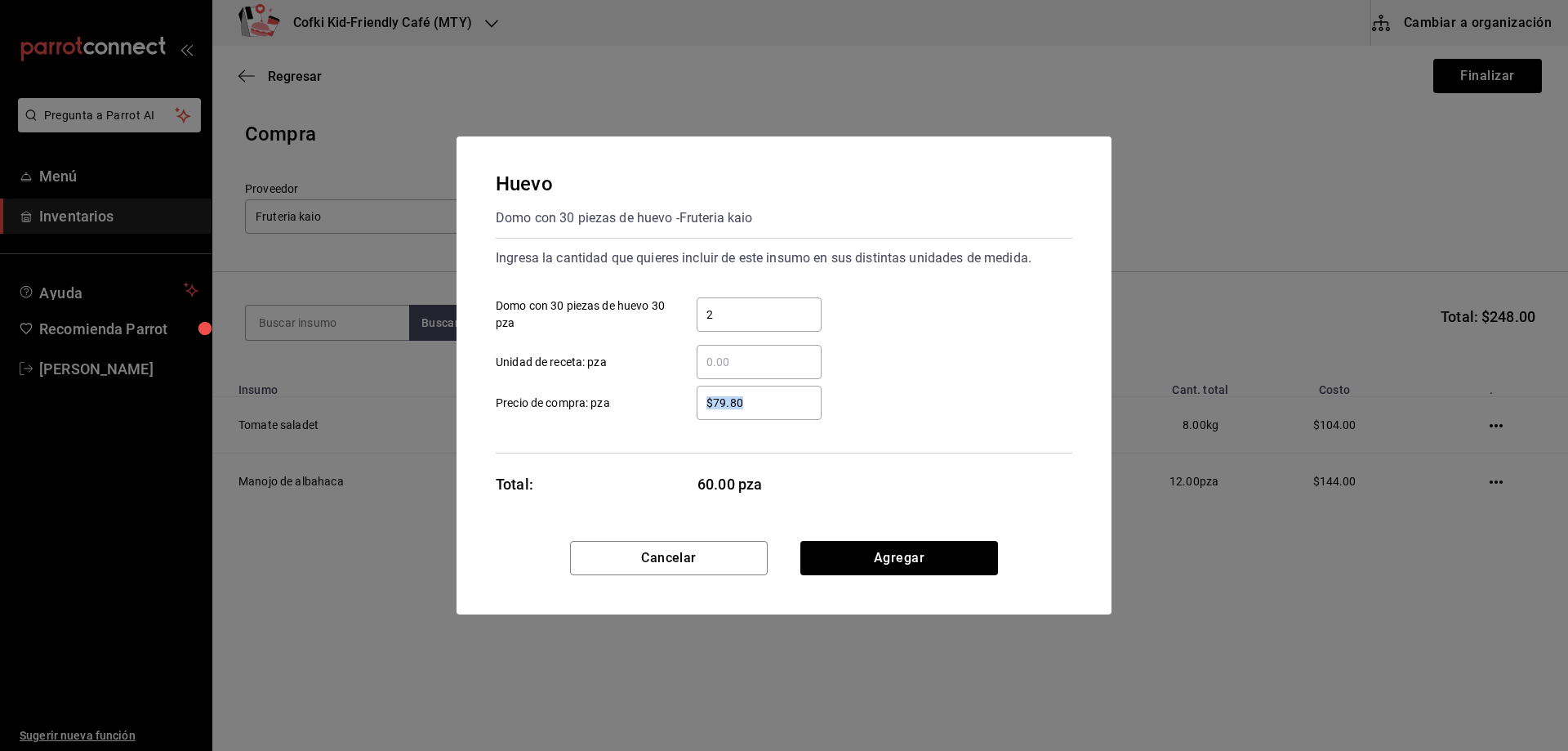
click at [681, 405] on div "$79.80 ​" at bounding box center [746, 402] width 151 height 35
click at [798, 418] on div "$79.80 ​" at bounding box center [759, 402] width 124 height 35
click at [798, 412] on input "$79.80" at bounding box center [759, 403] width 124 height 20
drag, startPoint x: 784, startPoint y: 412, endPoint x: 665, endPoint y: 412, distance: 119.0
click at [665, 412] on label "$79.80 ​ Precio de compra: pza" at bounding box center [659, 402] width 326 height 35
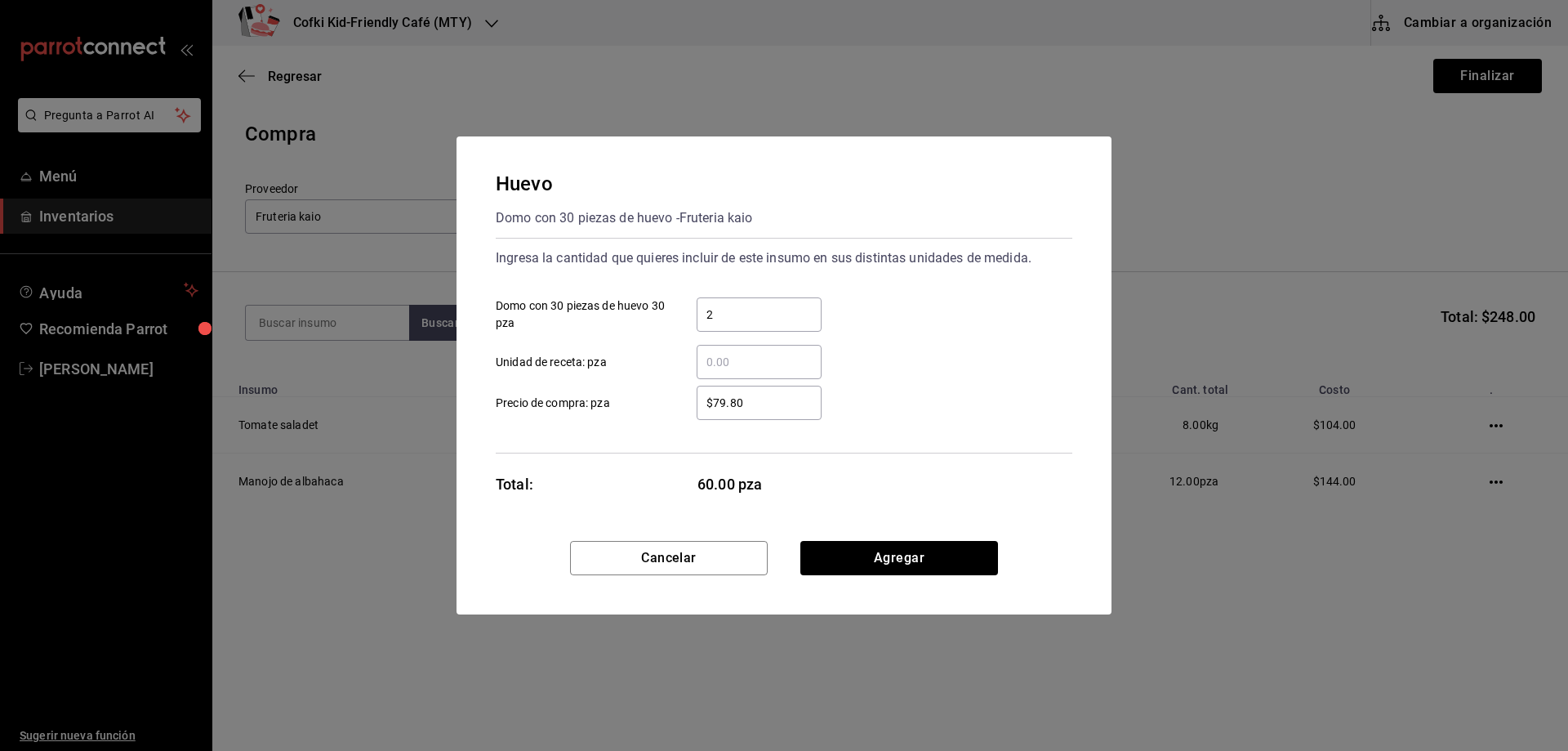
click at [796, 379] on div "$79.80 ​ Precio de compra: pza" at bounding box center [778, 396] width 590 height 47
drag, startPoint x: 757, startPoint y: 394, endPoint x: 658, endPoint y: 398, distance: 99.1
click at [658, 398] on label "$79.80 ​ Precio de compra: pza" at bounding box center [659, 402] width 326 height 35
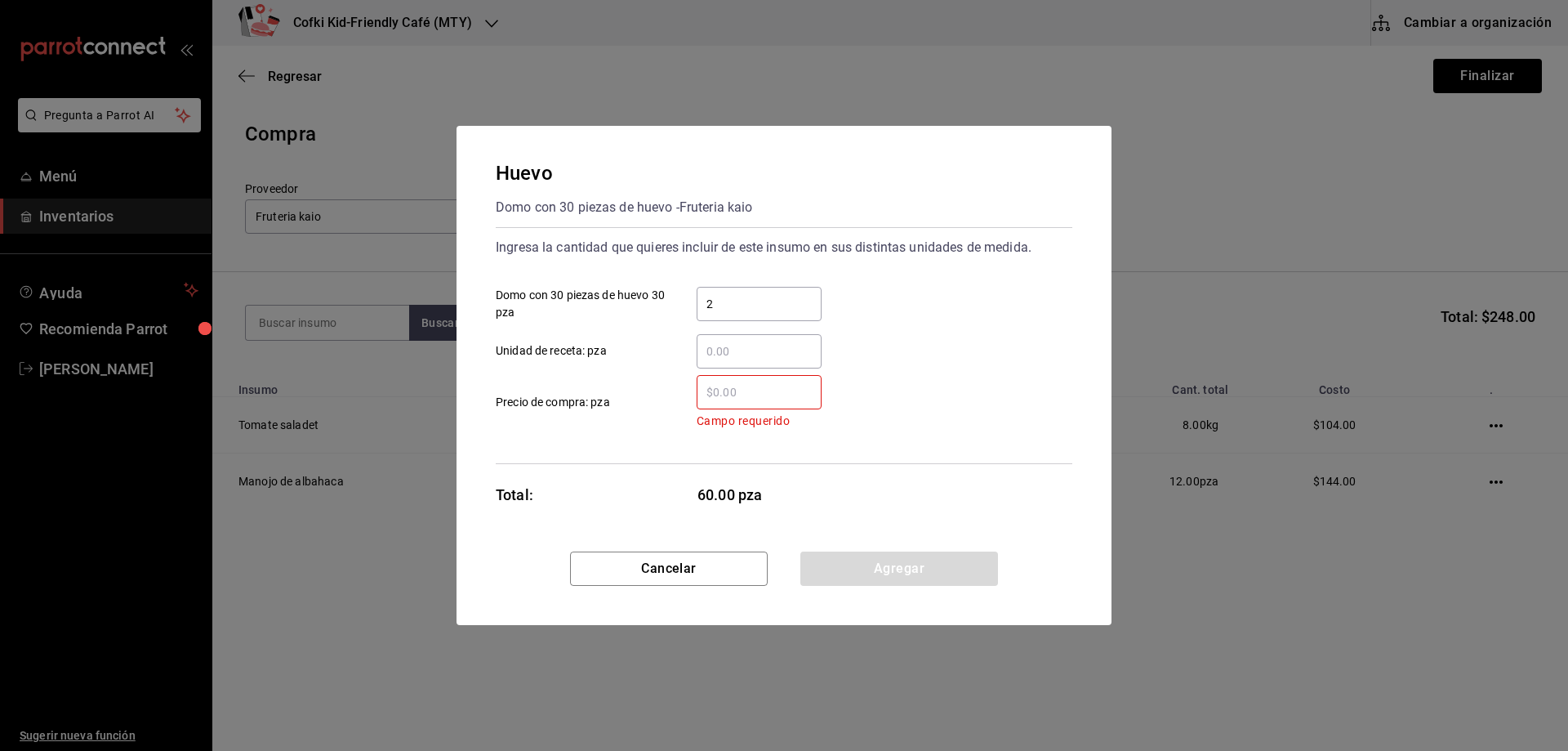
click at [721, 393] on input "​ Campo requerido Precio de compra: pza" at bounding box center [759, 392] width 124 height 20
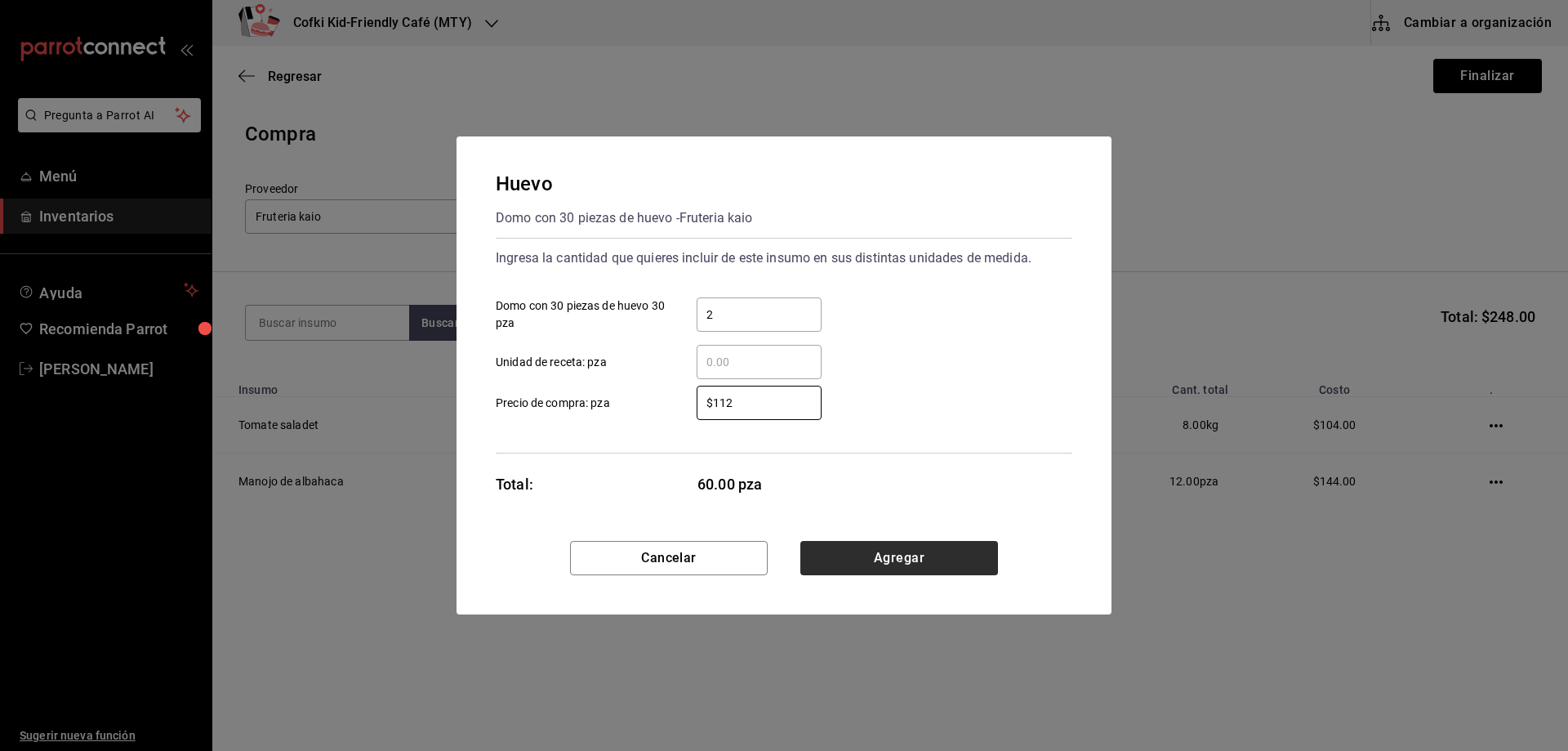
type input "$112"
click at [901, 544] on button "Agregar" at bounding box center [899, 557] width 198 height 35
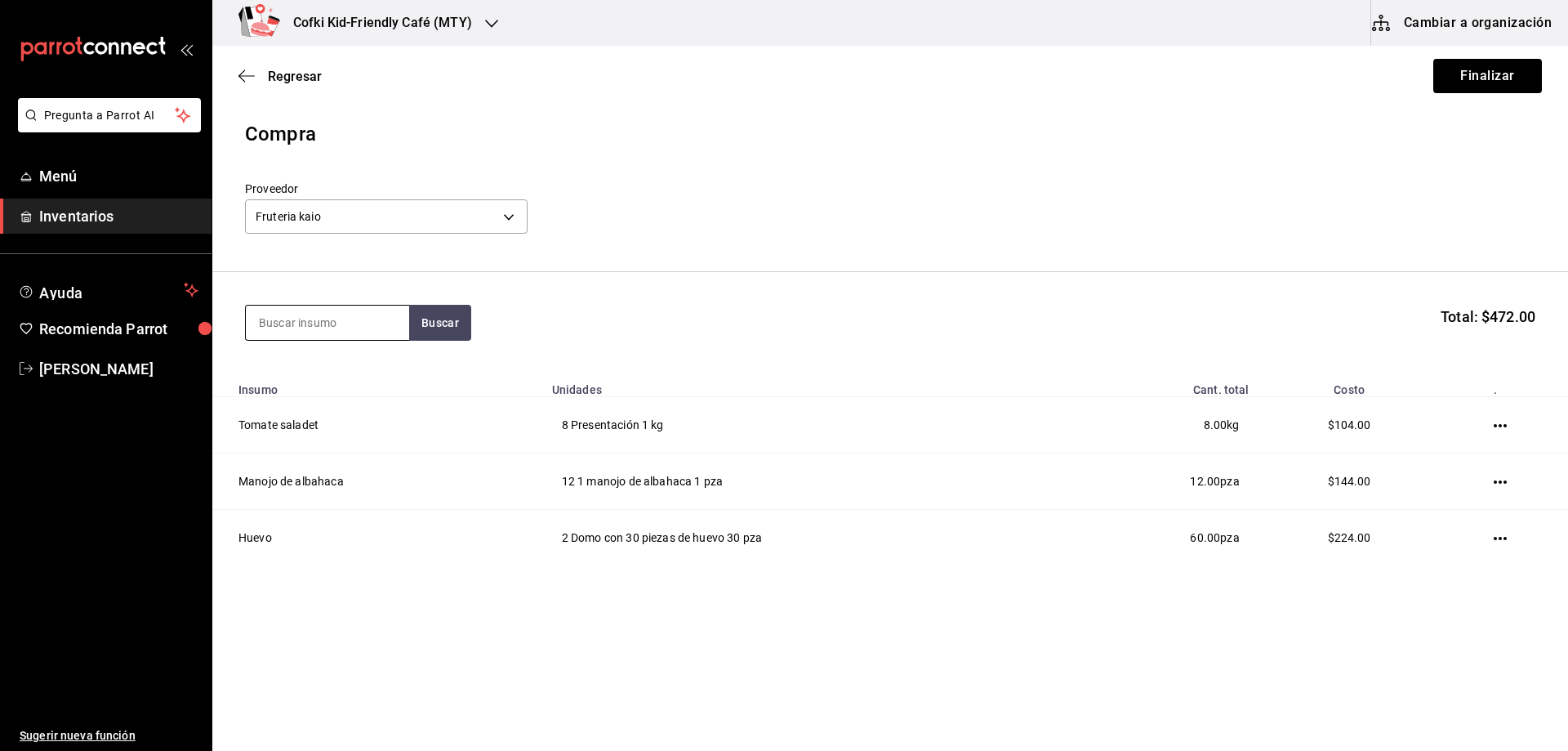
click at [308, 306] on input at bounding box center [327, 322] width 163 height 35
click at [305, 313] on input at bounding box center [327, 322] width 163 height 35
click at [308, 319] on input at bounding box center [327, 322] width 163 height 35
type input "fresa"
click at [445, 322] on button "Buscar" at bounding box center [440, 322] width 62 height 36
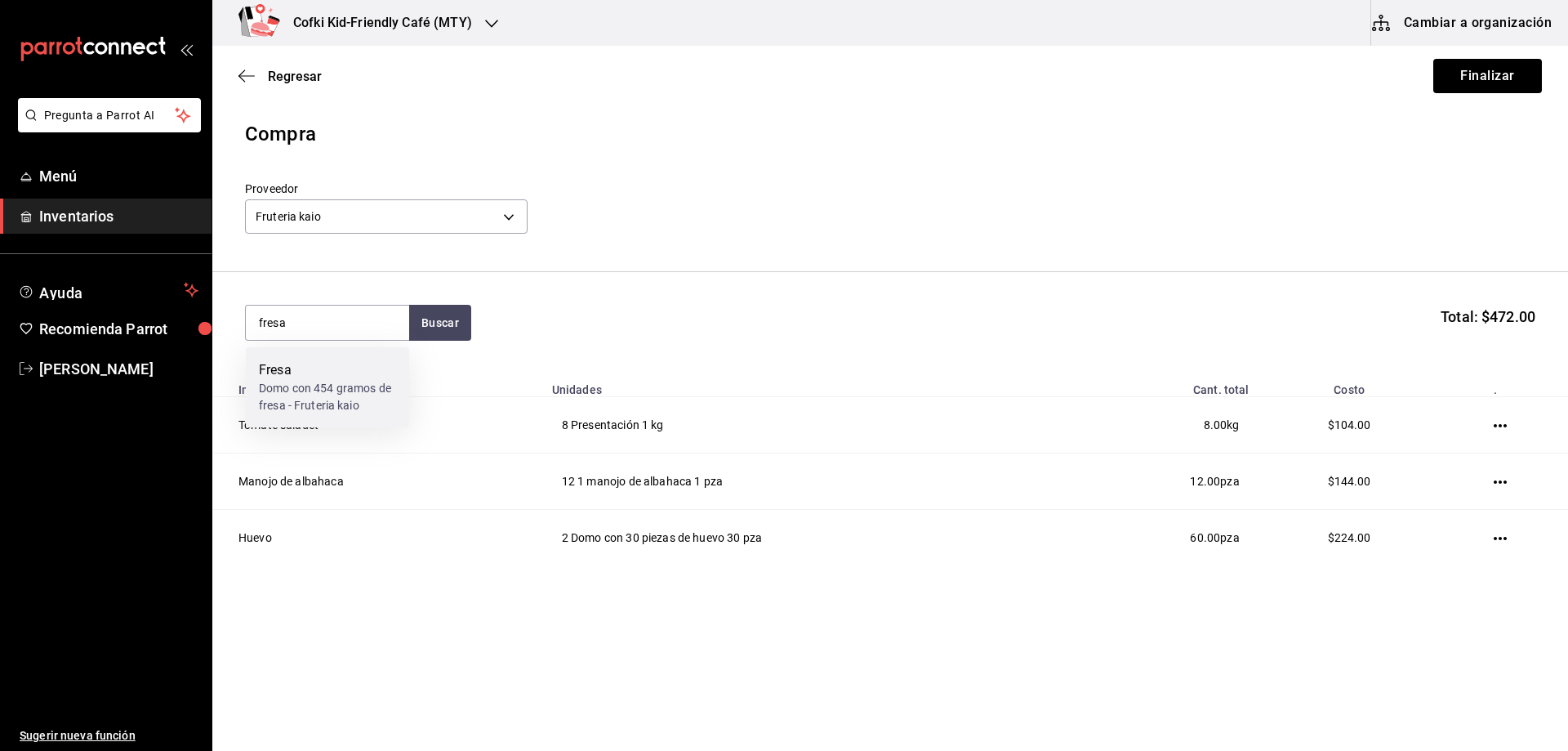
click at [367, 374] on div "Fresa" at bounding box center [327, 371] width 137 height 20
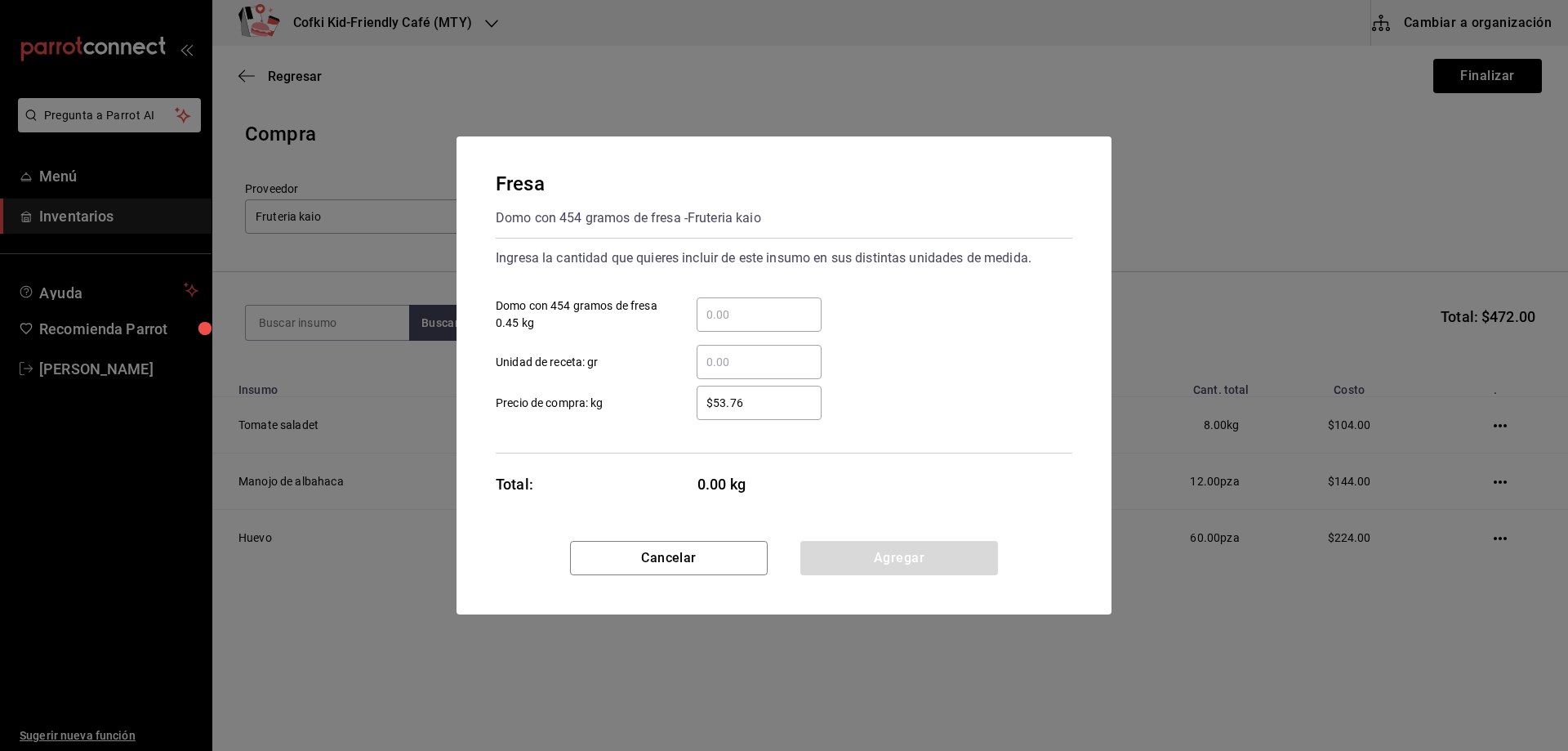
click at [743, 304] on input "​ Domo con 454 gramos de fresa 0.45 kg" at bounding box center [759, 314] width 124 height 20
type input "2"
click at [656, 394] on label "$53.76 ​ Precio de compra: kg" at bounding box center [659, 402] width 326 height 35
click at [697, 394] on input "$53.76" at bounding box center [759, 403] width 124 height 20
drag, startPoint x: 775, startPoint y: 403, endPoint x: 573, endPoint y: 400, distance: 202.0
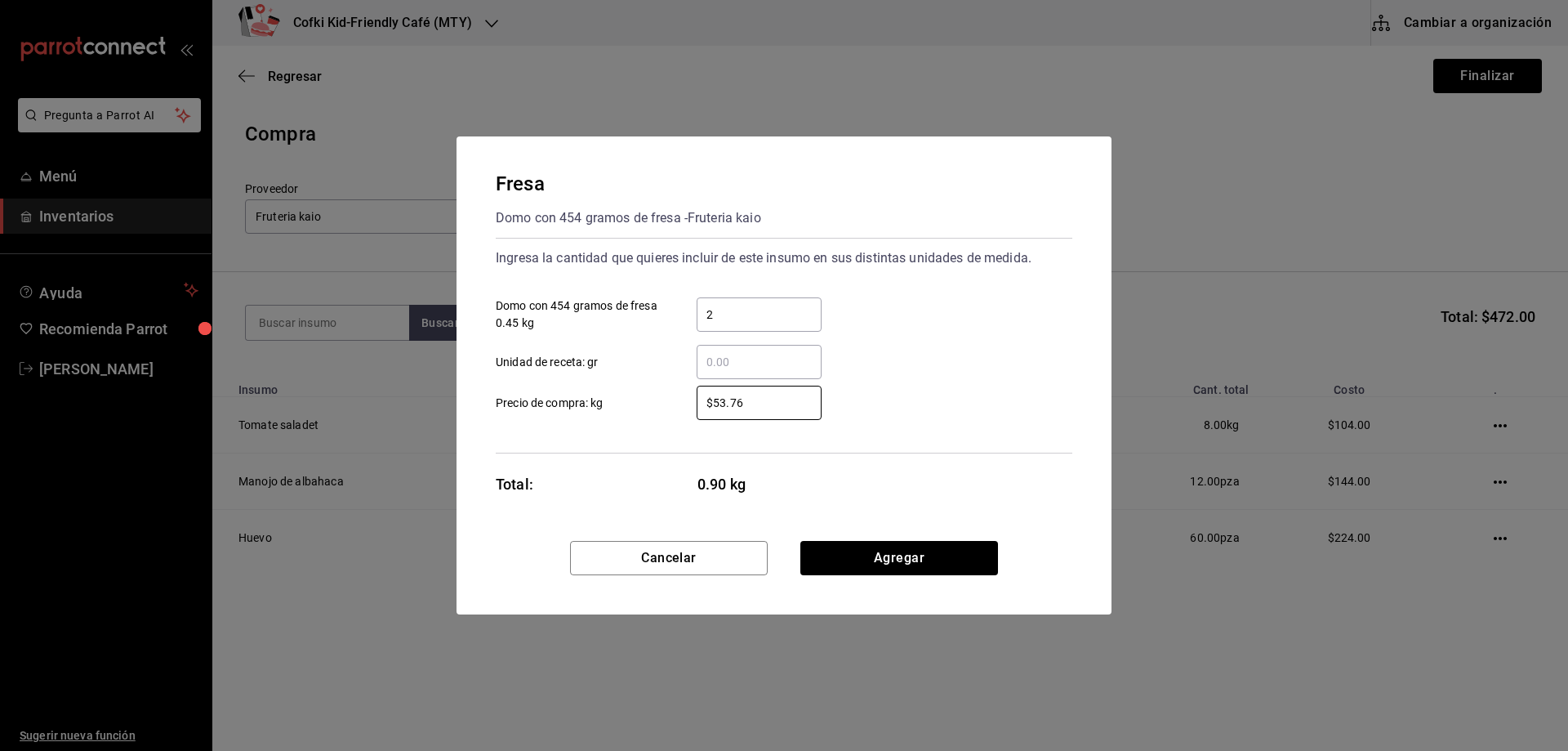
click at [592, 401] on label "$53.76 ​ Precio de compra: kg" at bounding box center [659, 402] width 326 height 35
type input "$65"
click at [866, 568] on button "Agregar" at bounding box center [899, 557] width 198 height 35
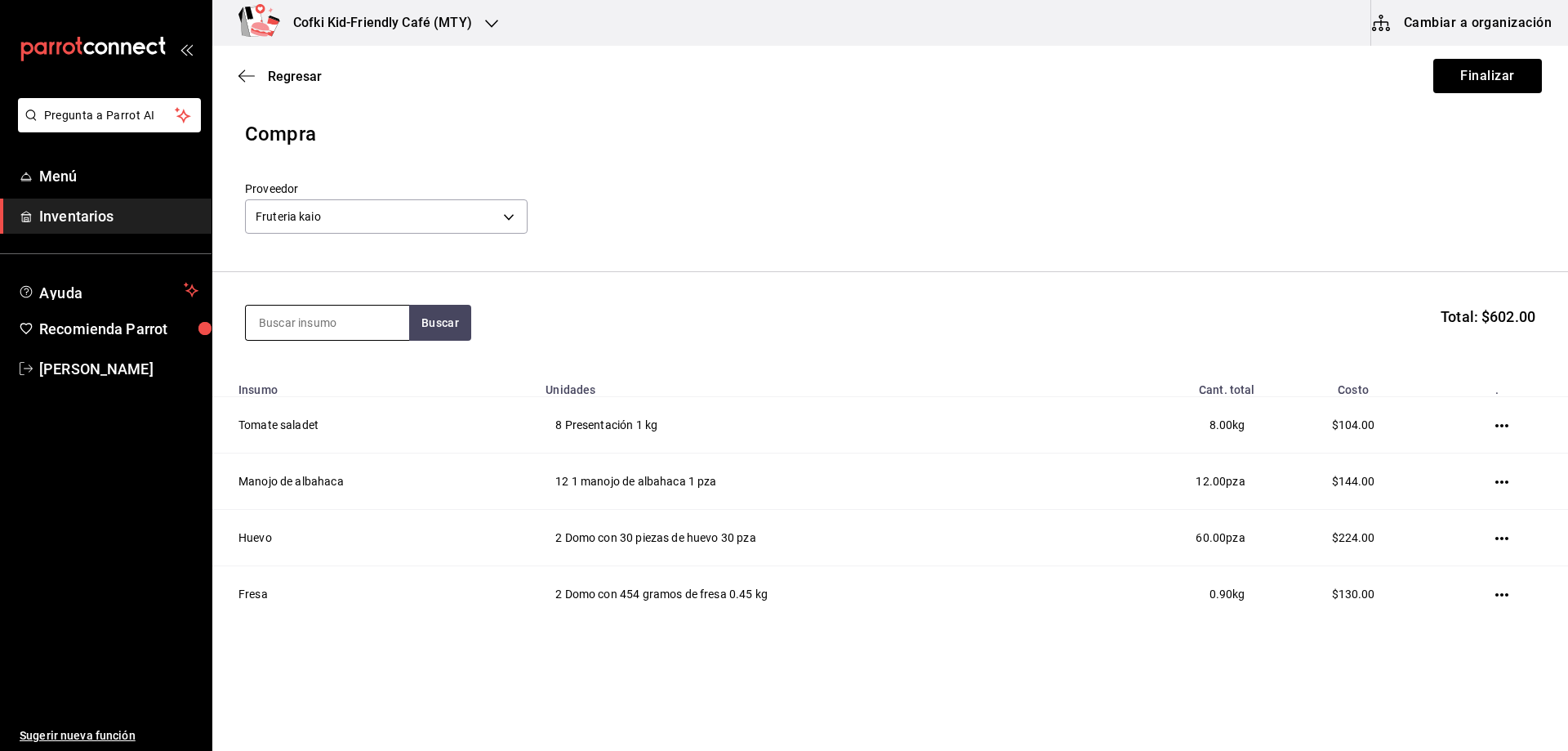
click at [334, 324] on input at bounding box center [327, 322] width 163 height 35
type input "blueb"
click at [446, 323] on button "Buscar" at bounding box center [440, 322] width 62 height 36
click at [364, 375] on div "Blueberry" at bounding box center [327, 371] width 137 height 20
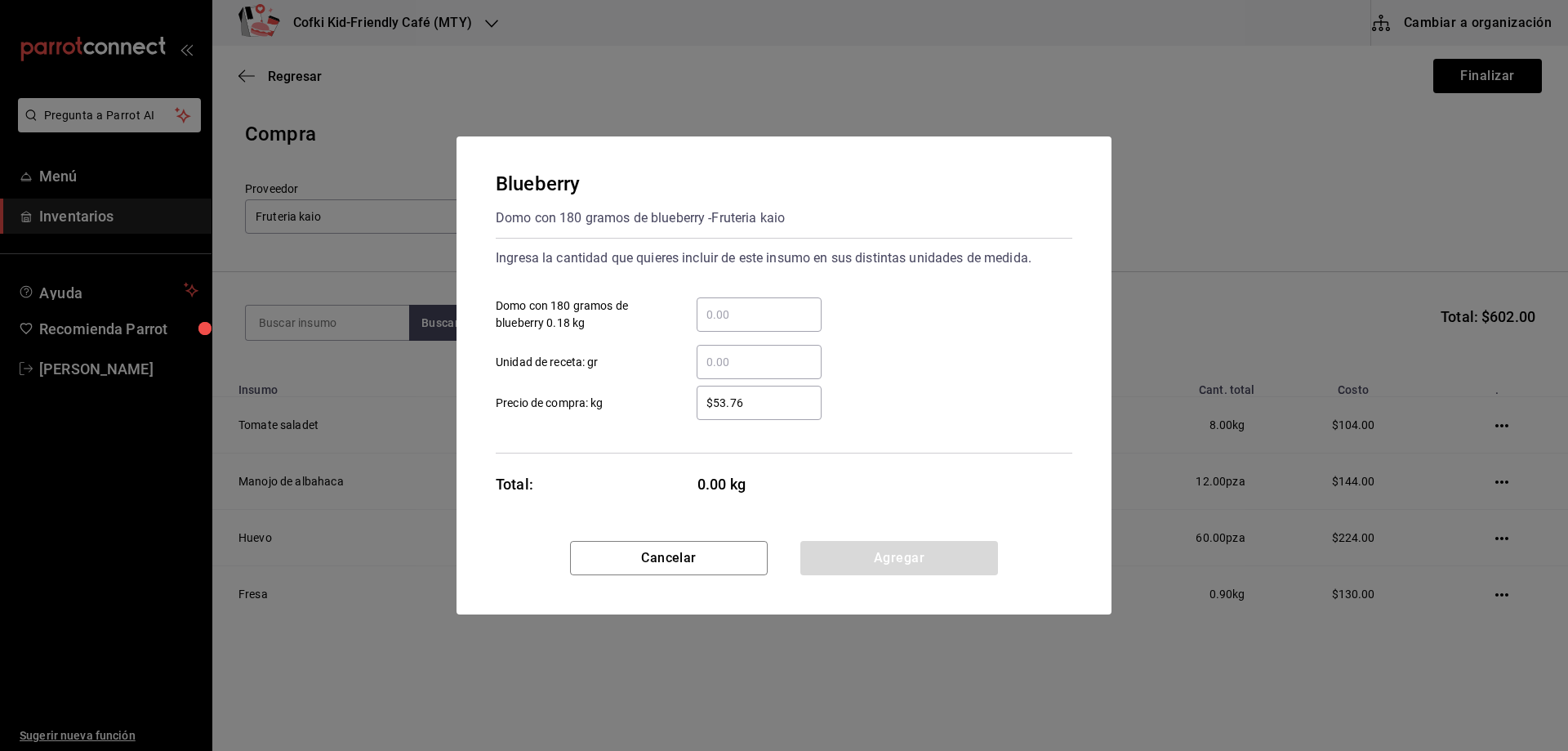
click at [742, 304] on div "​" at bounding box center [759, 314] width 124 height 35
click at [742, 304] on input "​ Domo con 180 gramos de blueberry 0.18 kg" at bounding box center [759, 314] width 124 height 20
type input "2"
drag, startPoint x: 651, startPoint y: 379, endPoint x: 706, endPoint y: 392, distance: 56.5
click at [650, 379] on div "$53.76 ​ Precio de compra: kg" at bounding box center [778, 396] width 590 height 47
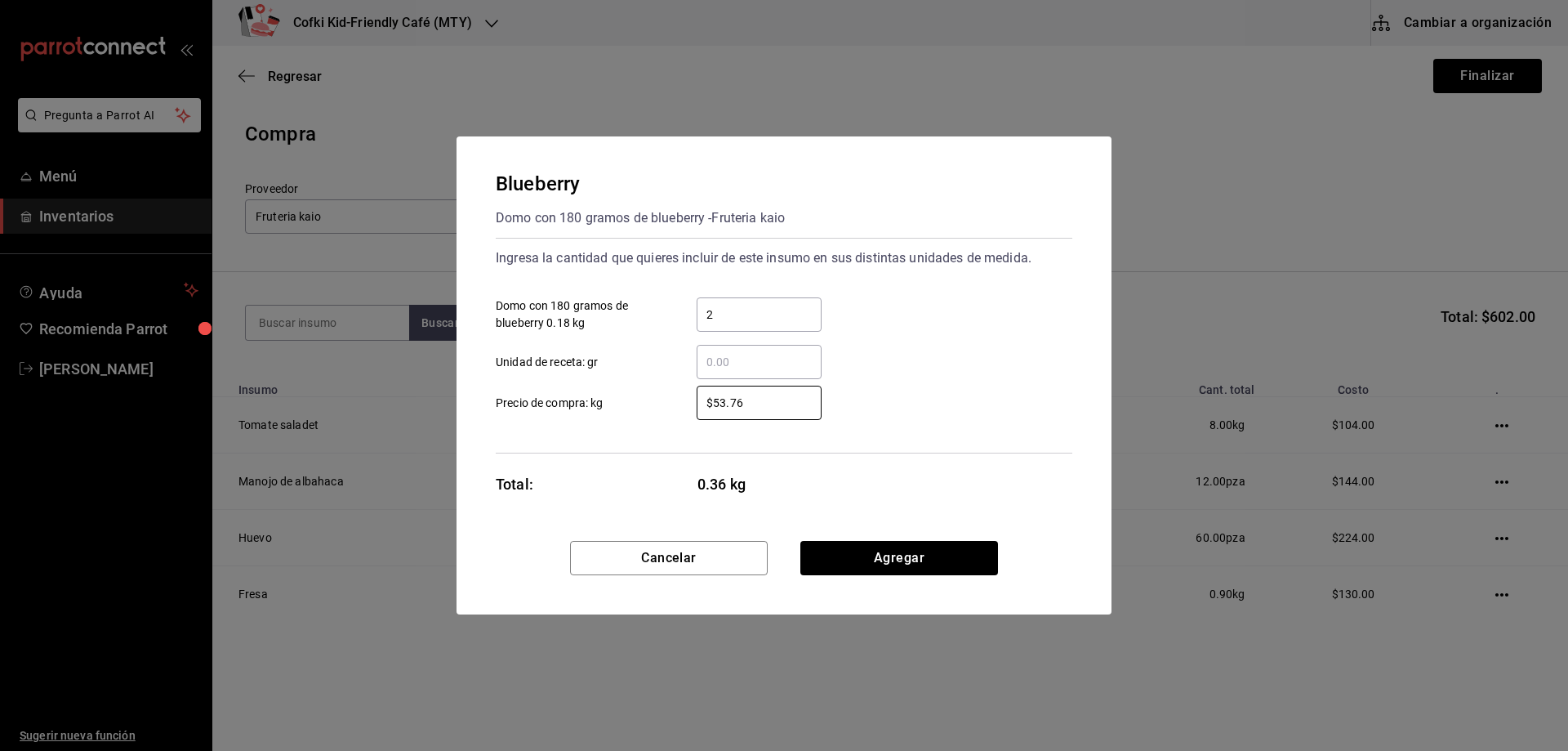
drag, startPoint x: 781, startPoint y: 405, endPoint x: 619, endPoint y: 375, distance: 164.8
click at [630, 381] on div "$53.76 ​ Precio de compra: kg" at bounding box center [778, 396] width 590 height 47
type input "$65"
click at [877, 544] on button "Agregar" at bounding box center [899, 557] width 198 height 35
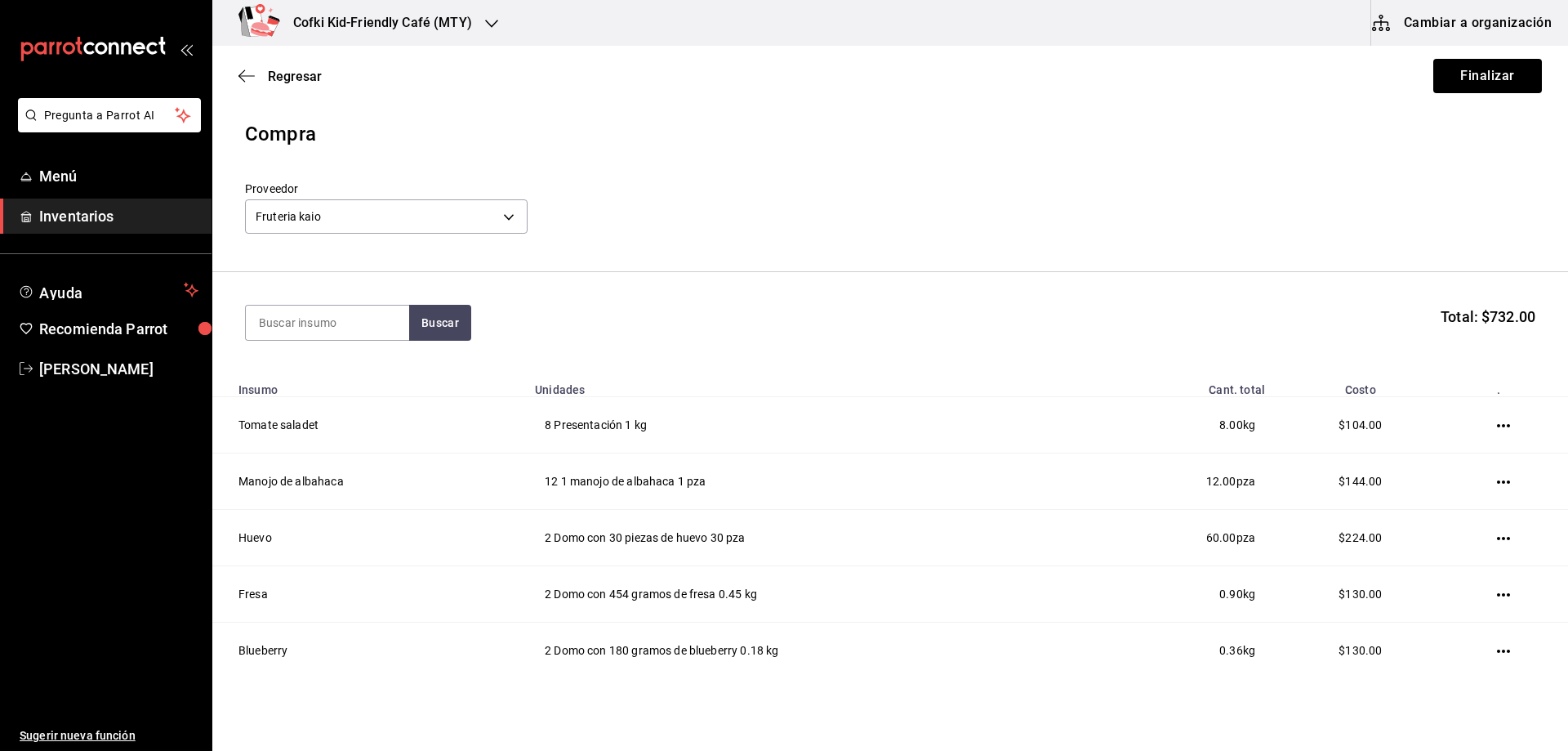
click at [282, 355] on section "Buscar Total: $732.00" at bounding box center [890, 322] width 1356 height 102
click at [281, 332] on input at bounding box center [327, 322] width 163 height 35
type input "[PERSON_NAME]"
click at [454, 323] on button "Buscar" at bounding box center [440, 322] width 62 height 36
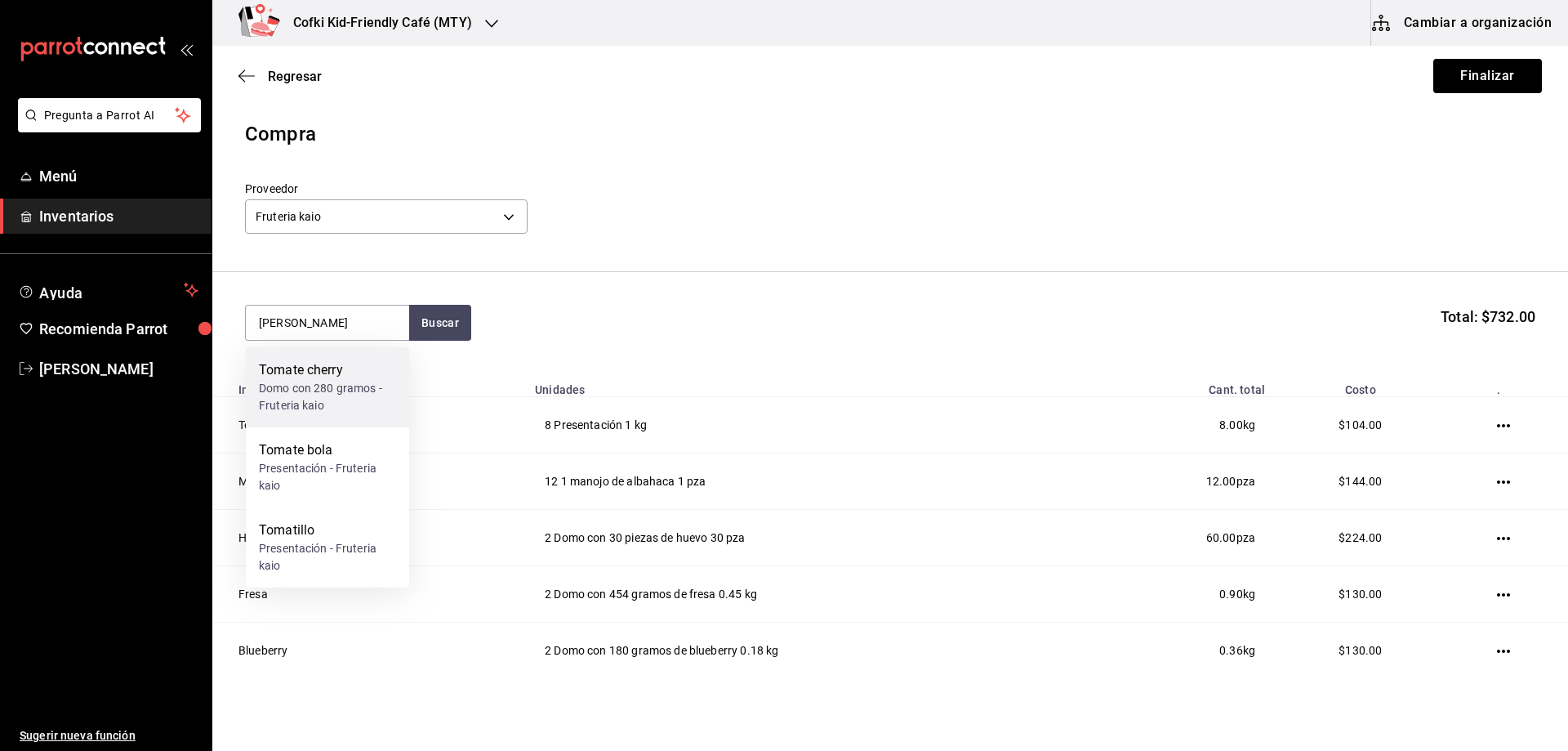
click at [338, 393] on div "Domo con 280 gramos - Fruteria kaio" at bounding box center [327, 396] width 137 height 35
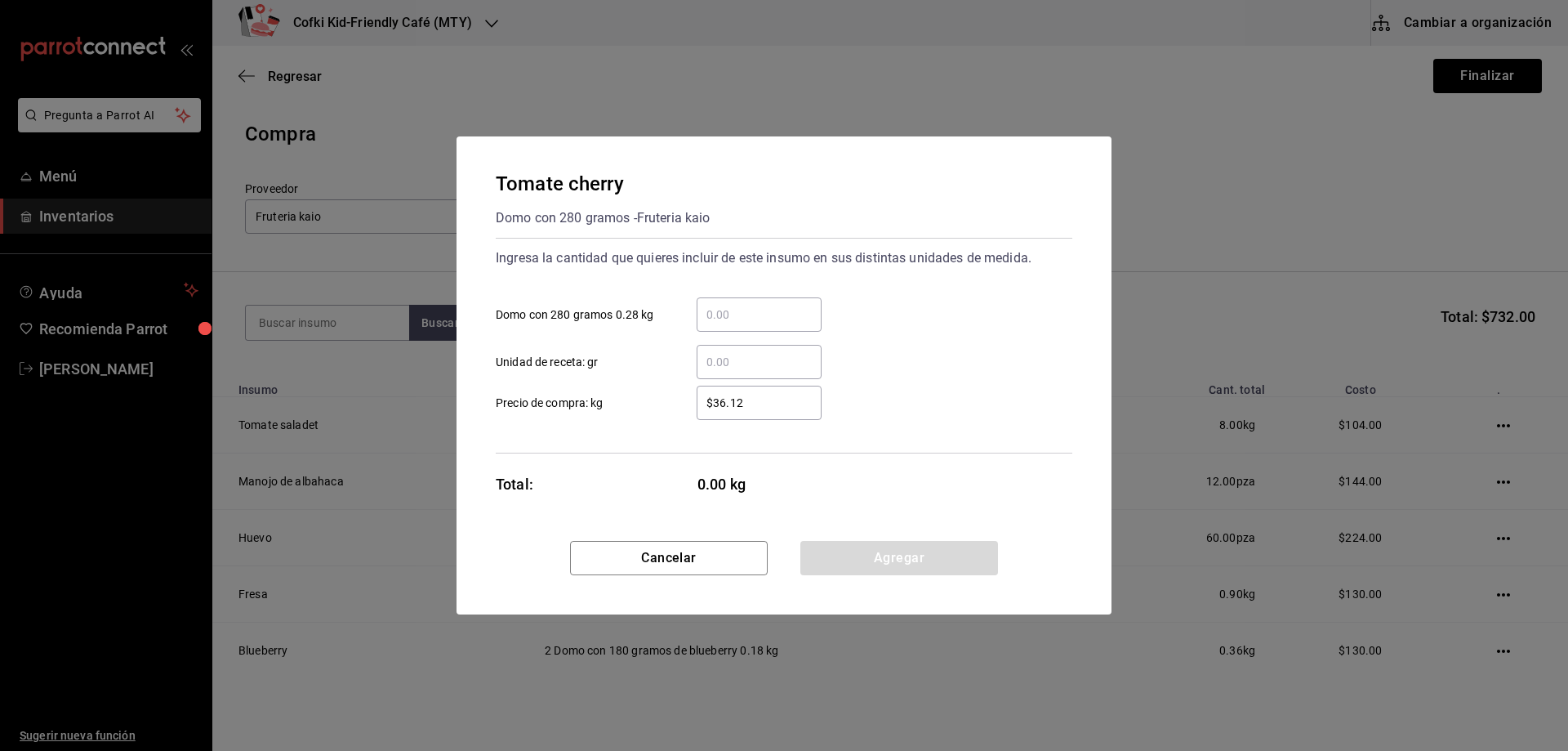
click at [776, 316] on input "​ Domo con 280 gramos 0.28 kg" at bounding box center [759, 314] width 124 height 20
type input "2"
drag, startPoint x: 653, startPoint y: 416, endPoint x: 702, endPoint y: 418, distance: 49.0
click at [654, 417] on label "$36.12 ​ Precio de compra: kg" at bounding box center [659, 402] width 326 height 35
click at [697, 412] on input "$36.12" at bounding box center [759, 403] width 124 height 20
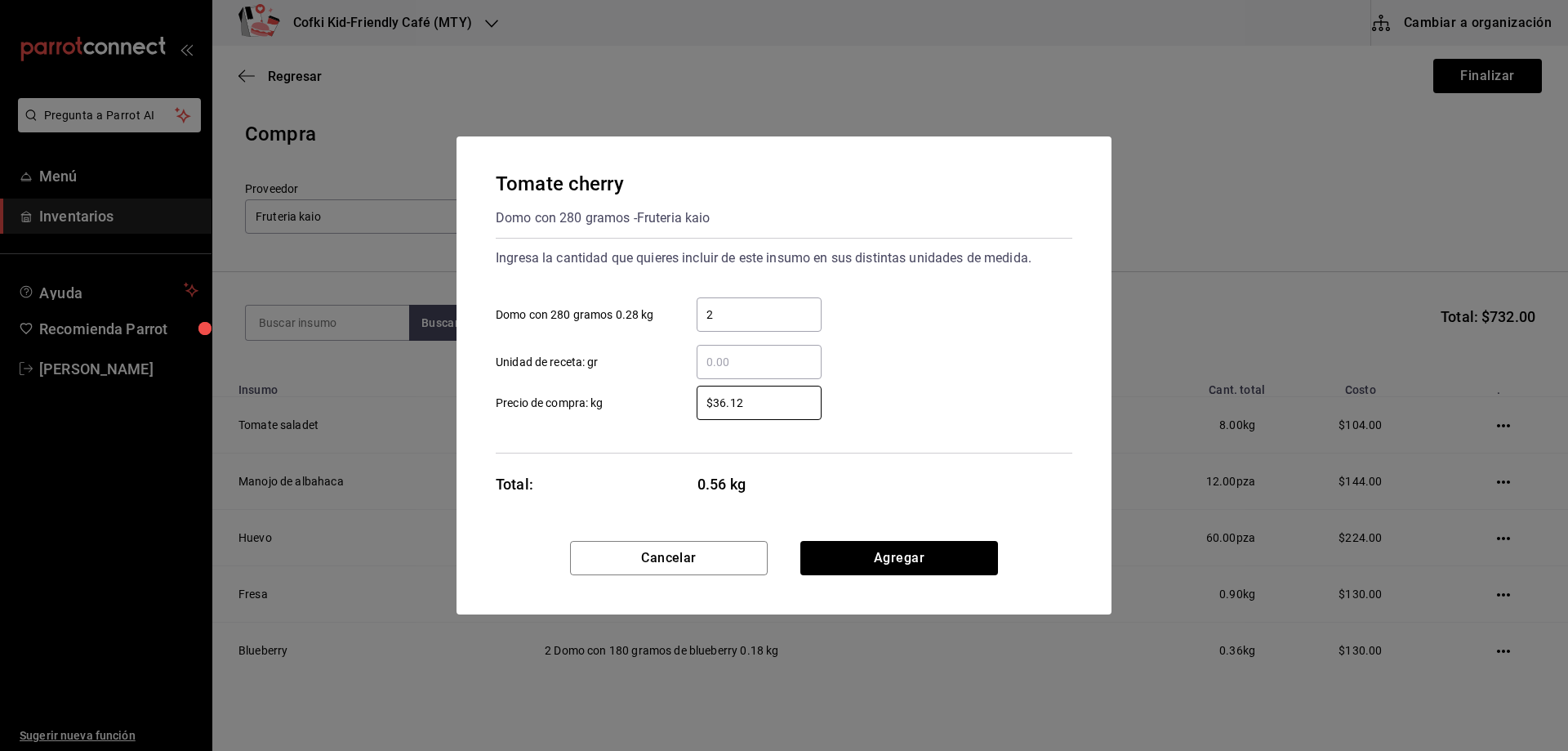
drag, startPoint x: 767, startPoint y: 402, endPoint x: 668, endPoint y: 403, distance: 99.0
click at [668, 403] on label "$36.12 ​ Precio de compra: kg" at bounding box center [659, 402] width 326 height 35
type input "$39"
drag, startPoint x: 912, startPoint y: 561, endPoint x: 907, endPoint y: 553, distance: 9.4
click at [912, 559] on button "Agregar" at bounding box center [899, 557] width 198 height 35
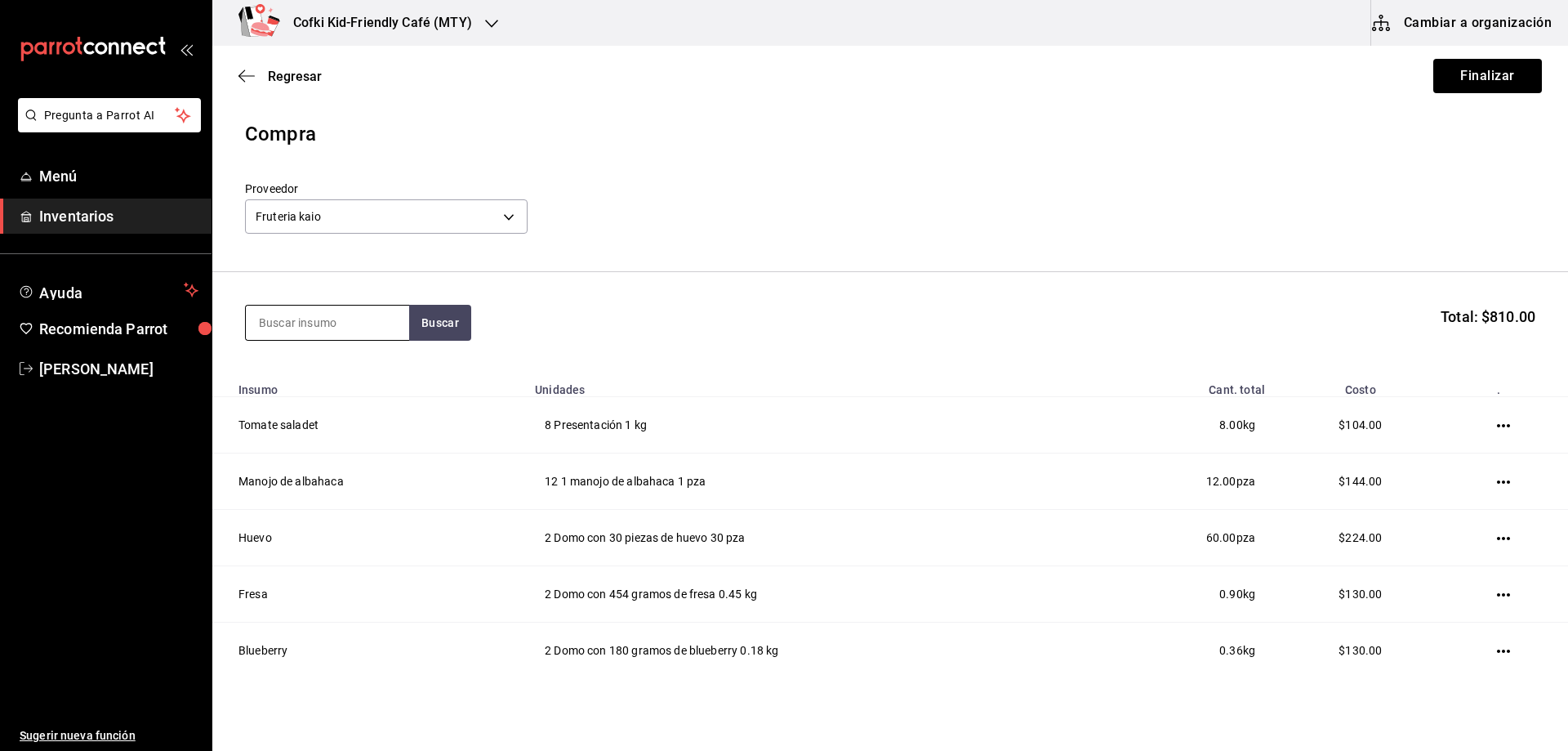
click at [294, 317] on input at bounding box center [327, 322] width 163 height 35
click at [408, 326] on input "plata" at bounding box center [327, 322] width 163 height 35
type input "plata"
click at [425, 325] on button "Buscar" at bounding box center [440, 322] width 62 height 36
click at [347, 369] on div "Platano" at bounding box center [327, 371] width 137 height 20
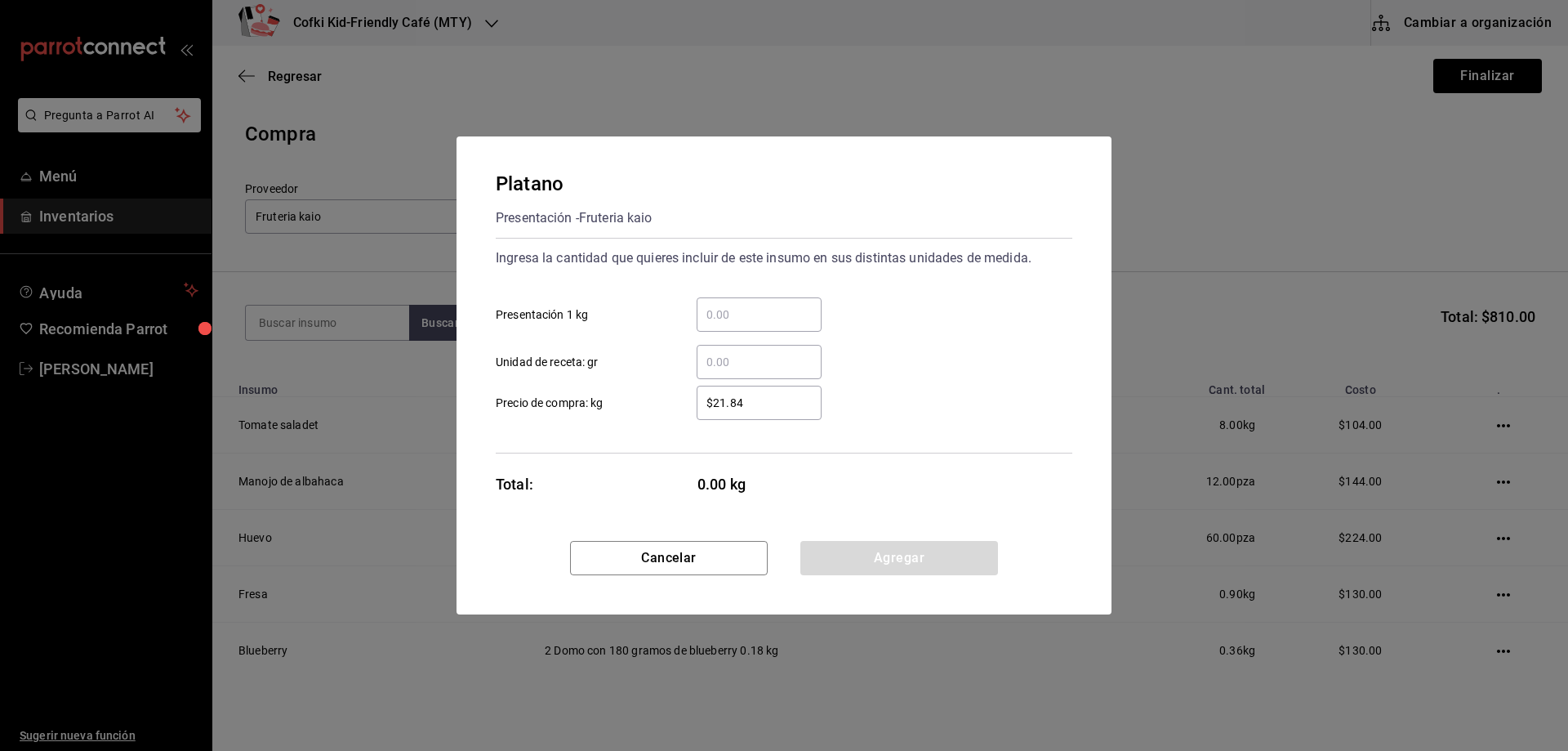
click at [756, 295] on div "​ Presentación 1 kg" at bounding box center [778, 308] width 590 height 47
click at [744, 306] on input "​ Presentación 1 kg" at bounding box center [759, 314] width 124 height 20
type input "0.77"
click at [857, 556] on button "Agregar" at bounding box center [899, 557] width 198 height 35
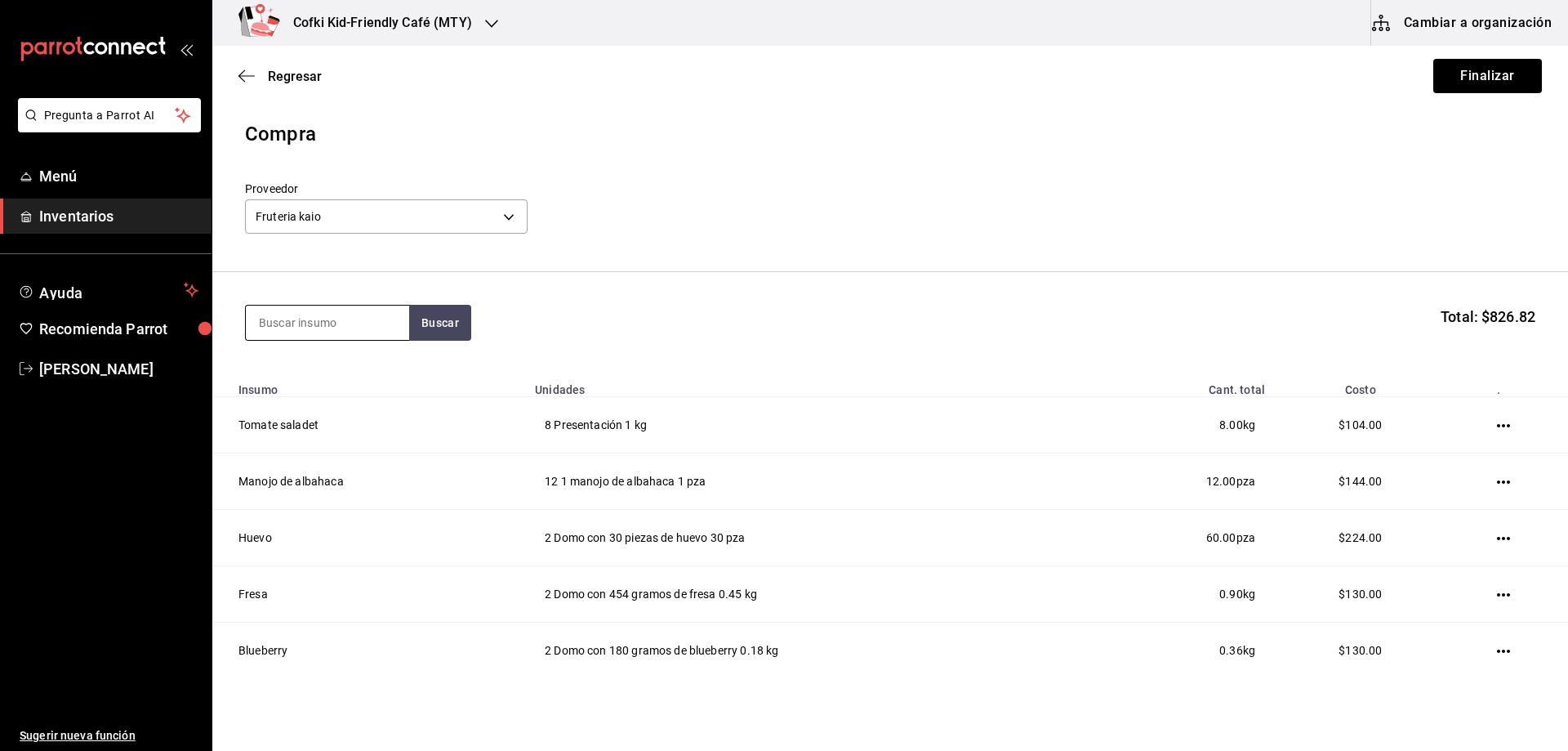
click at [308, 313] on input at bounding box center [327, 322] width 163 height 35
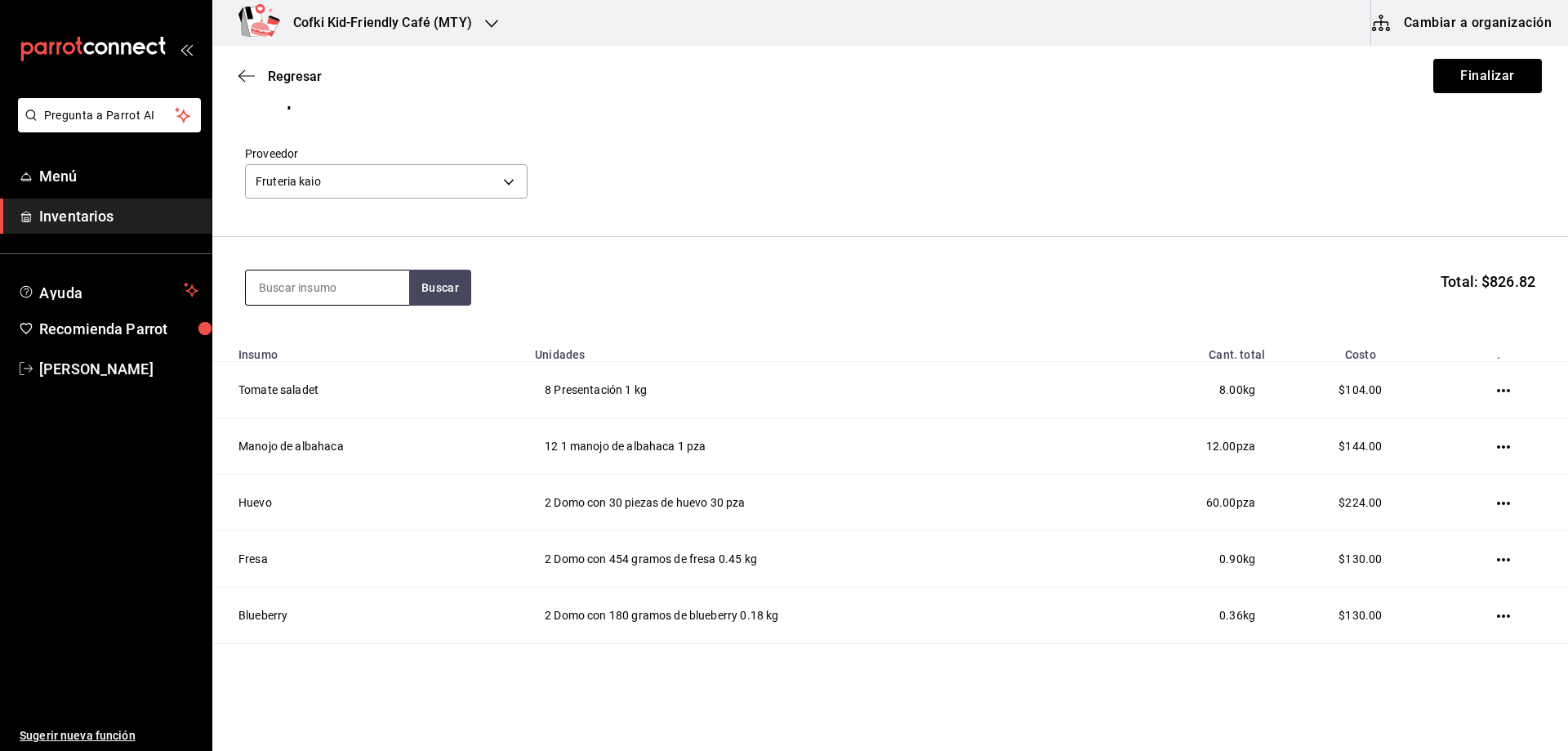
scroll to position [22, 0]
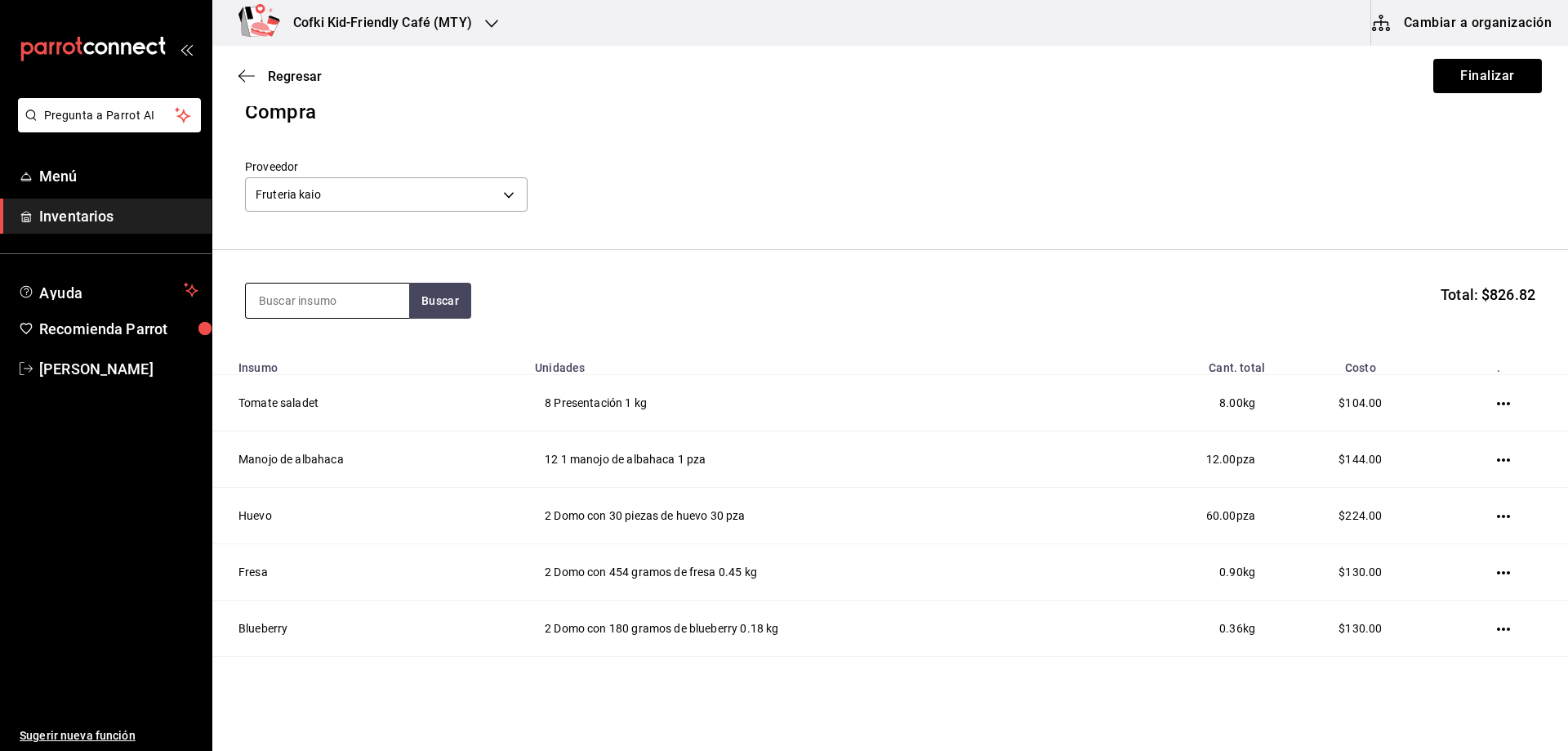
click at [304, 292] on input at bounding box center [327, 300] width 163 height 35
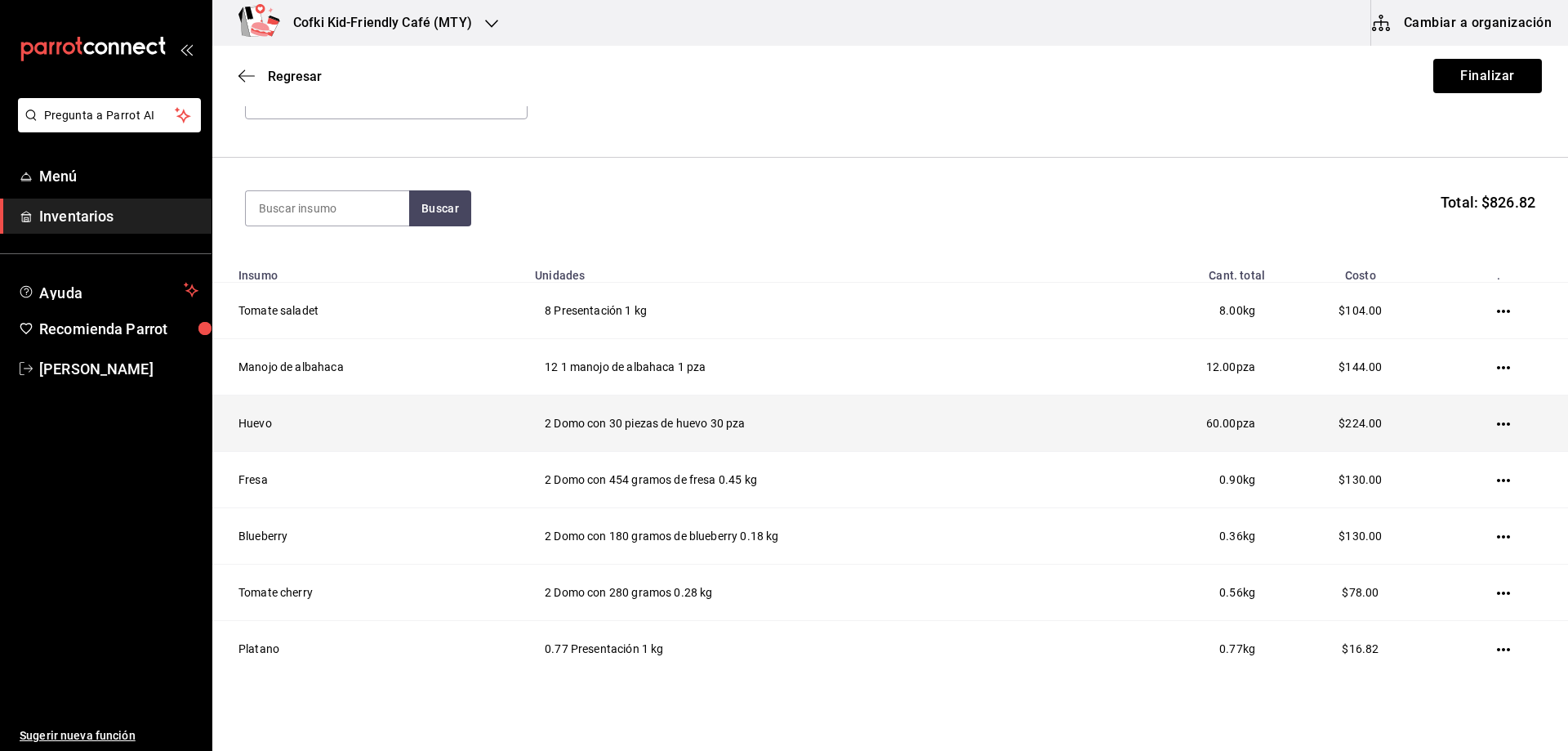
scroll to position [186, 0]
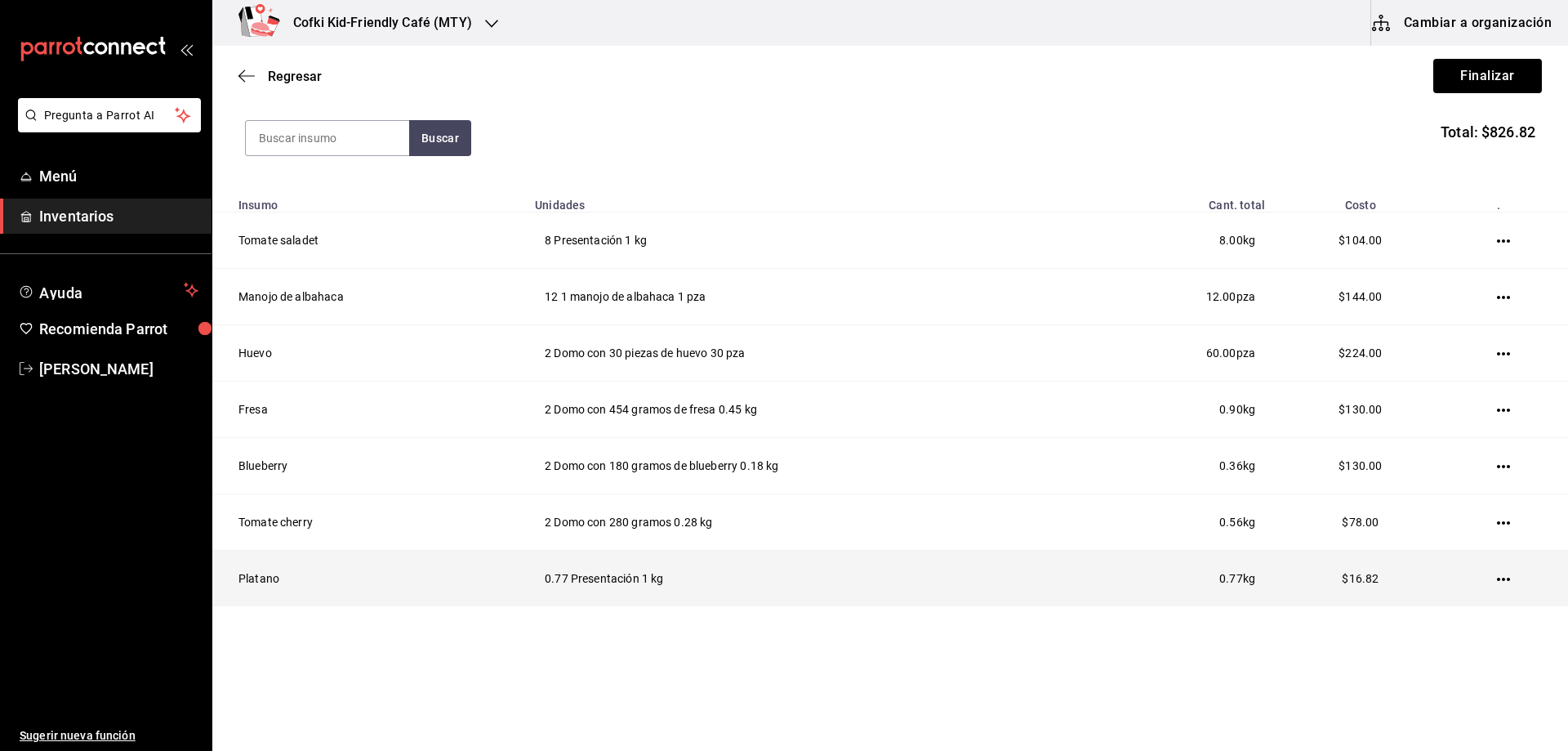
click at [1481, 572] on td at bounding box center [1507, 578] width 122 height 56
click at [1497, 574] on icon "button" at bounding box center [1503, 579] width 13 height 13
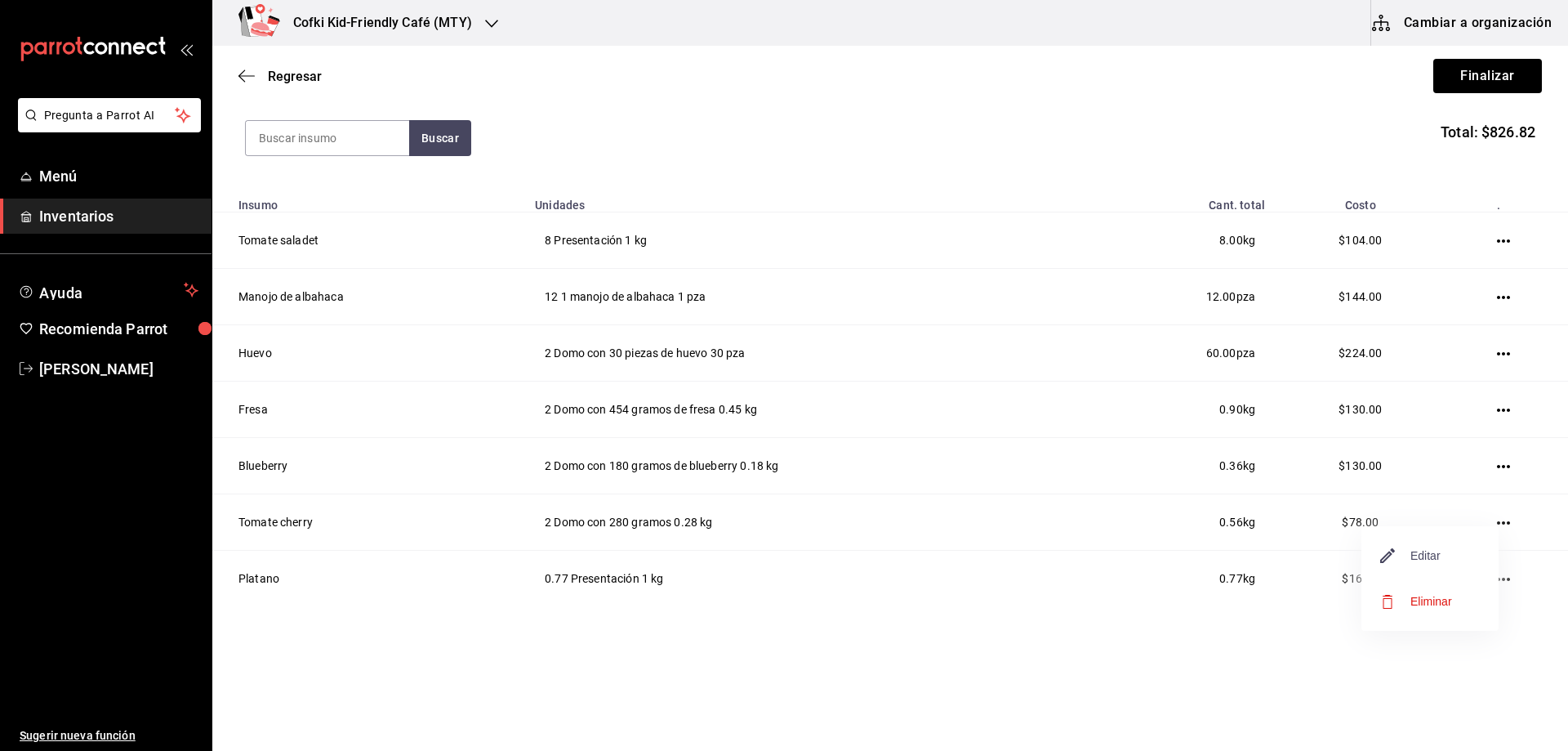
click at [1403, 548] on span "Editar" at bounding box center [1411, 555] width 59 height 20
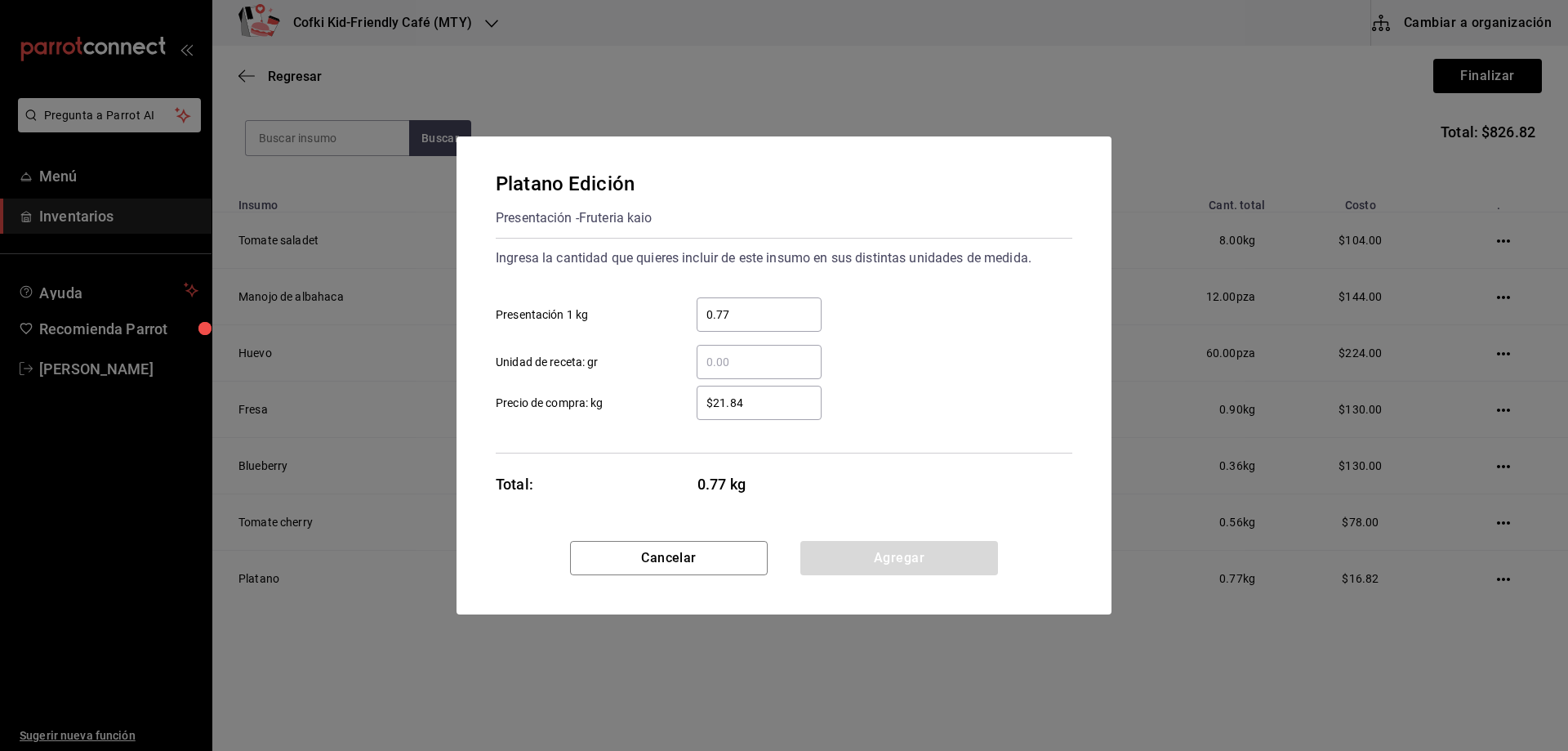
click at [535, 381] on div "$21.84 ​ Precio de compra: kg" at bounding box center [778, 396] width 590 height 47
type input "$20"
click at [920, 563] on button "Agregar" at bounding box center [899, 557] width 198 height 35
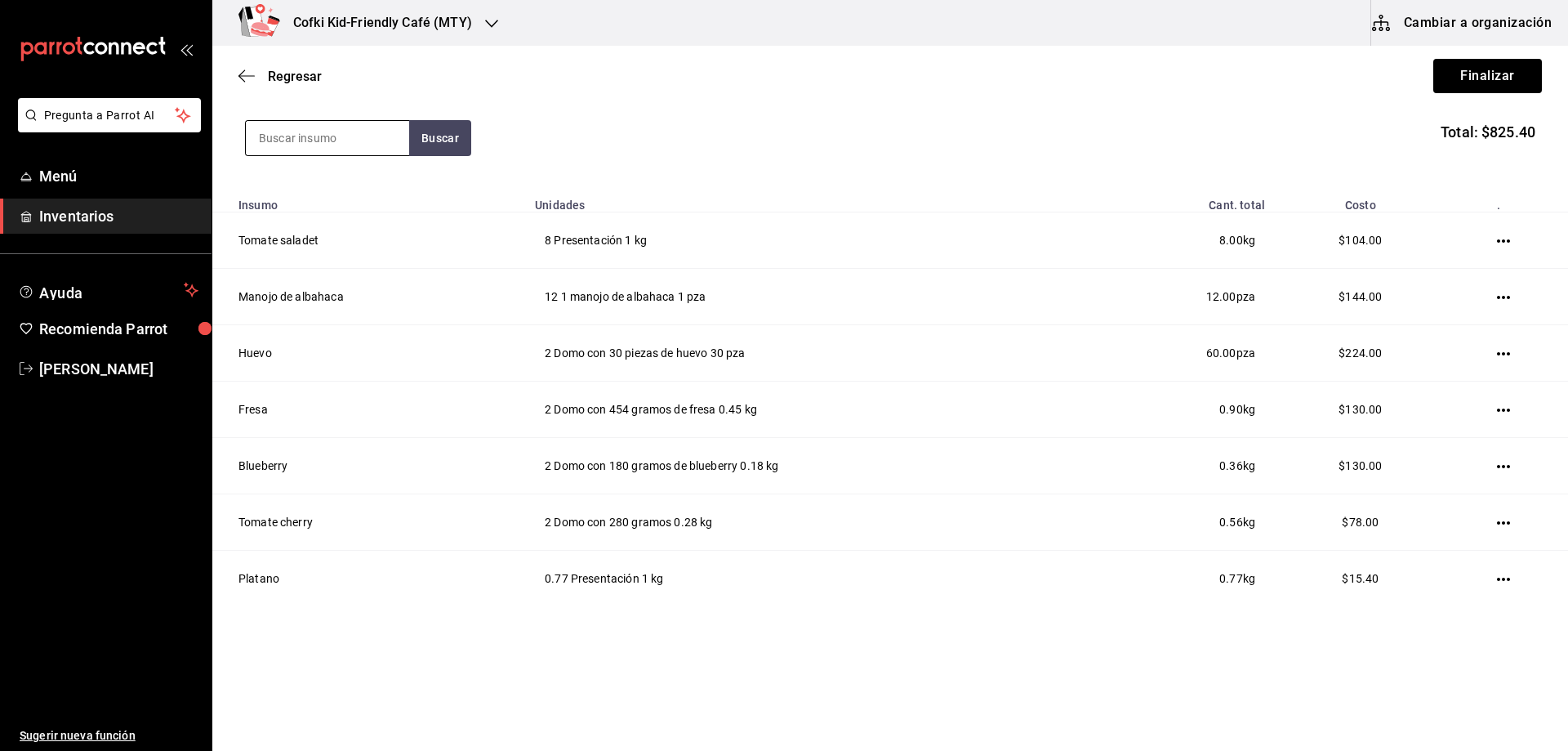
click at [289, 142] on input at bounding box center [327, 137] width 163 height 35
type input "papa"
click at [442, 155] on section "papa Buscar Total: $825.40" at bounding box center [890, 137] width 1356 height 102
click at [442, 150] on button "Buscar" at bounding box center [440, 138] width 62 height 36
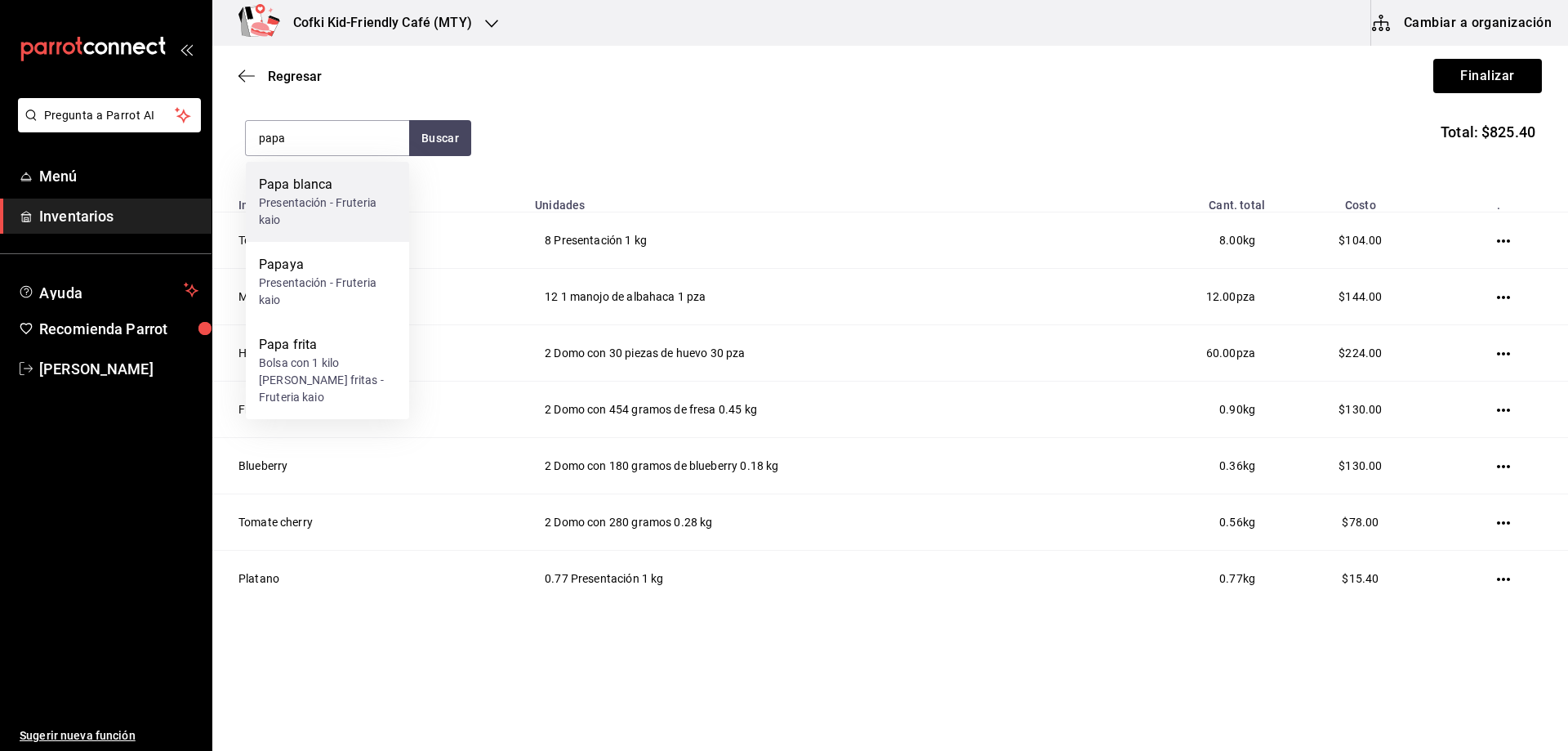
click at [335, 196] on div "Presentación - Fruteria kaio" at bounding box center [327, 211] width 137 height 35
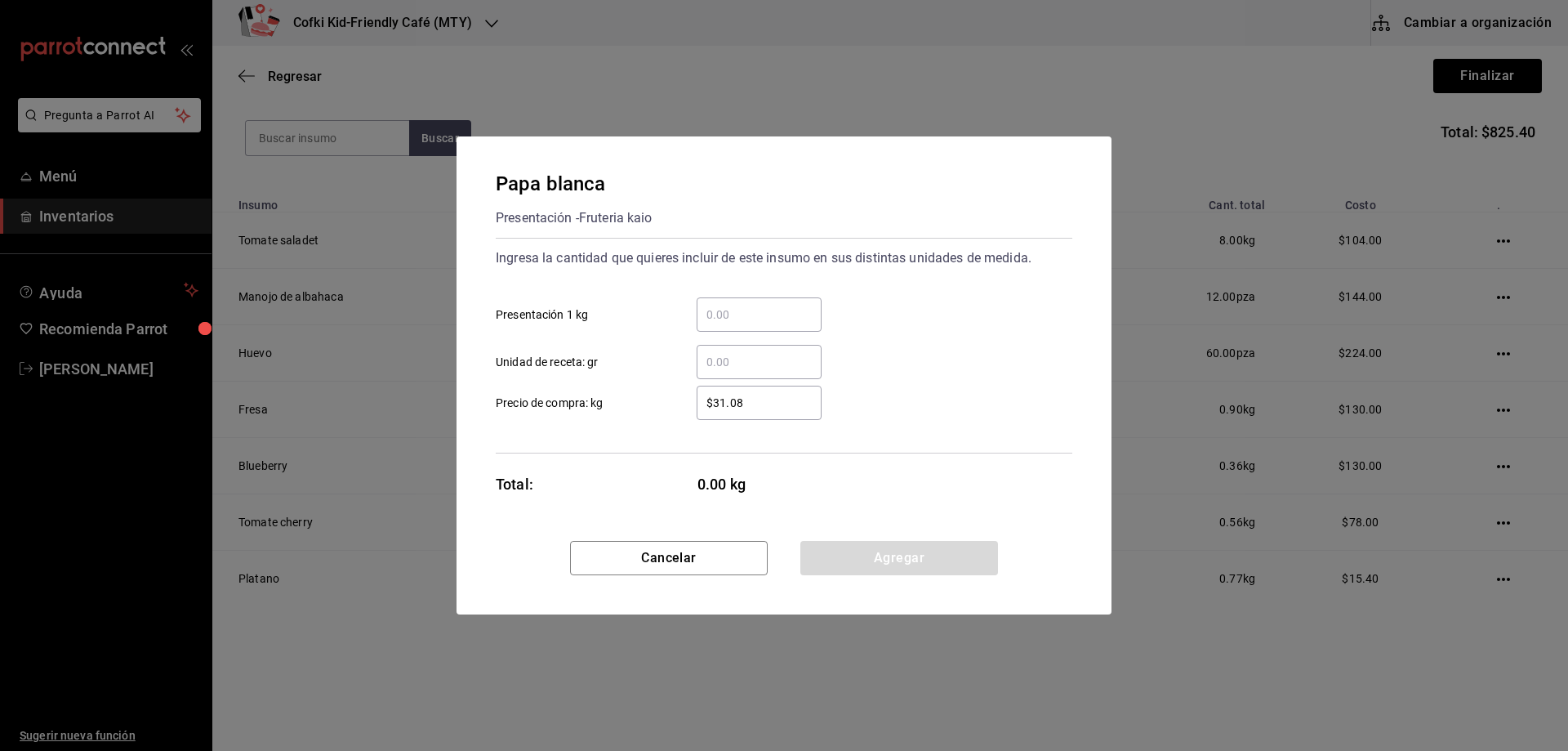
click at [748, 322] on input "​ Presentación 1 kg" at bounding box center [759, 314] width 124 height 20
type input "1.66"
drag, startPoint x: 768, startPoint y: 387, endPoint x: 696, endPoint y: 386, distance: 72.0
click at [696, 386] on div "$31.08 ​" at bounding box center [746, 402] width 151 height 35
click at [772, 431] on div "Ingresa la cantidad que quieres incluir de este insumo en sus distintas unidade…" at bounding box center [784, 346] width 577 height 215
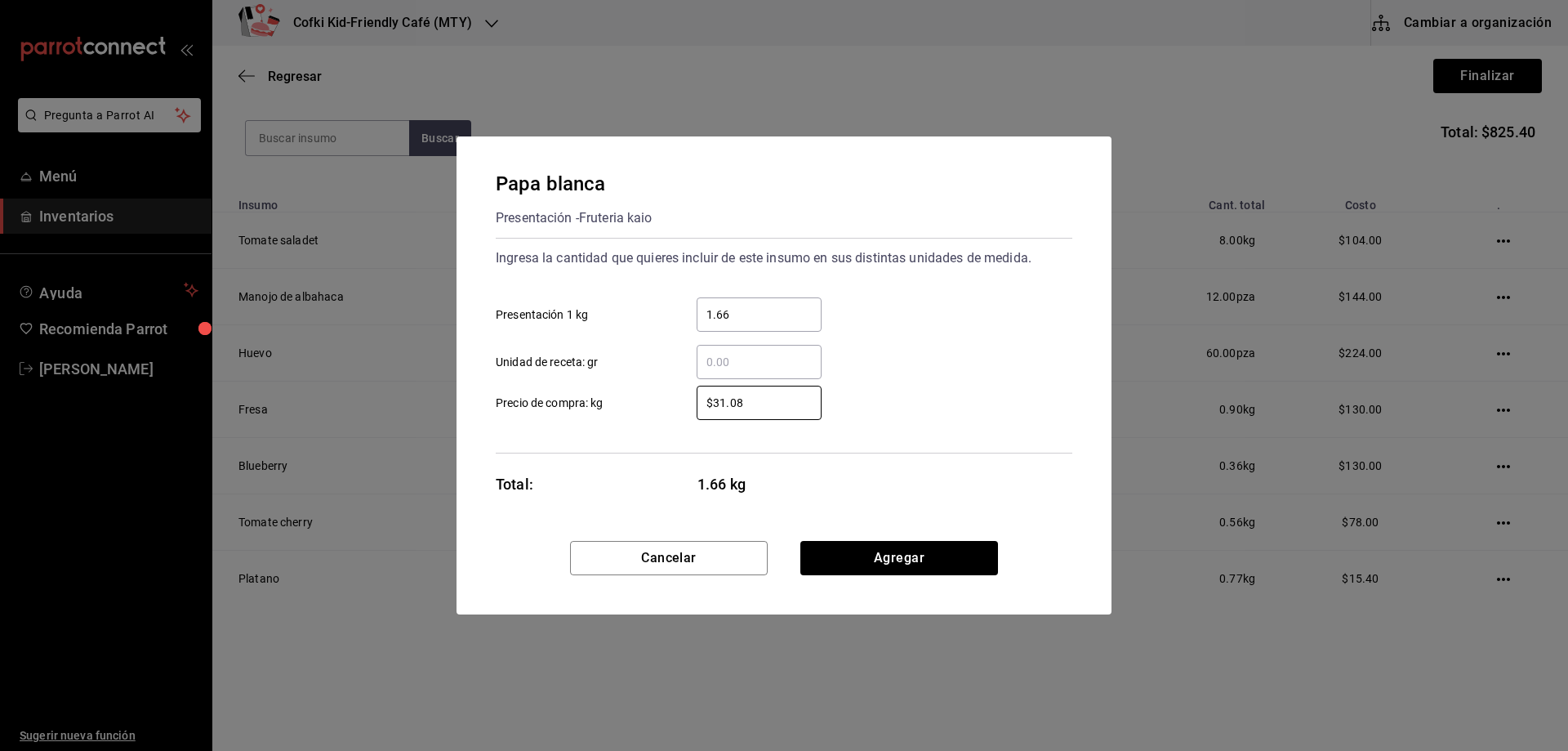
drag, startPoint x: 760, startPoint y: 402, endPoint x: 611, endPoint y: 399, distance: 149.0
click at [611, 399] on label "$31.08 ​ Precio de compra: kg" at bounding box center [659, 402] width 326 height 35
type input "$23"
click at [951, 461] on div "Papa blanca Presentación - Fruteria kaio Ingresa la cantidad que quieres inclui…" at bounding box center [784, 338] width 655 height 404
click at [939, 553] on button "Agregar" at bounding box center [899, 557] width 198 height 35
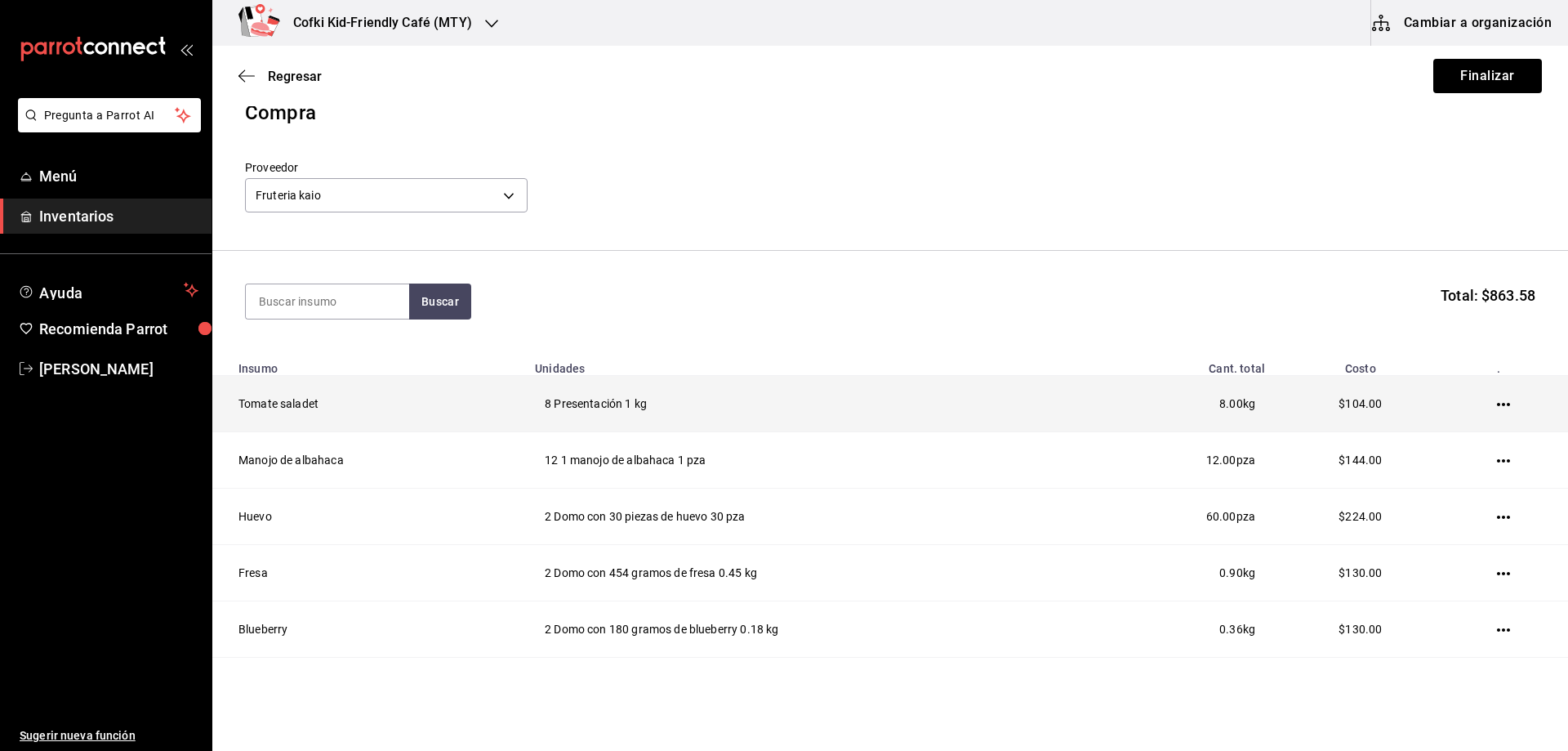
scroll to position [0, 0]
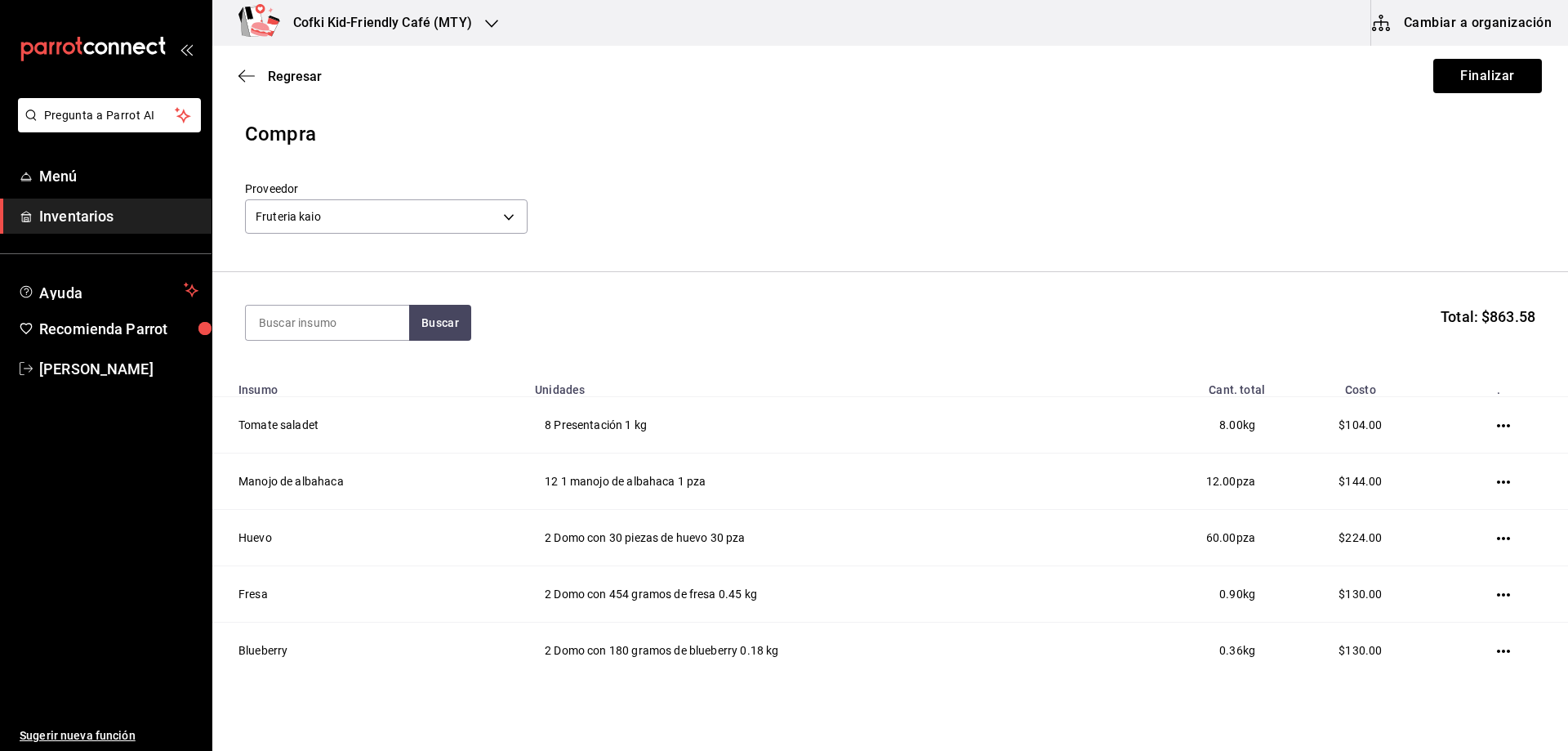
click at [296, 298] on section "Buscar Total: $863.58" at bounding box center [890, 322] width 1356 height 102
click at [301, 325] on input at bounding box center [327, 322] width 163 height 35
type input "cilantr"
click at [446, 330] on button "Buscar" at bounding box center [440, 322] width 62 height 36
click at [323, 394] on div "Presentación - Fruteria kaio" at bounding box center [327, 396] width 137 height 35
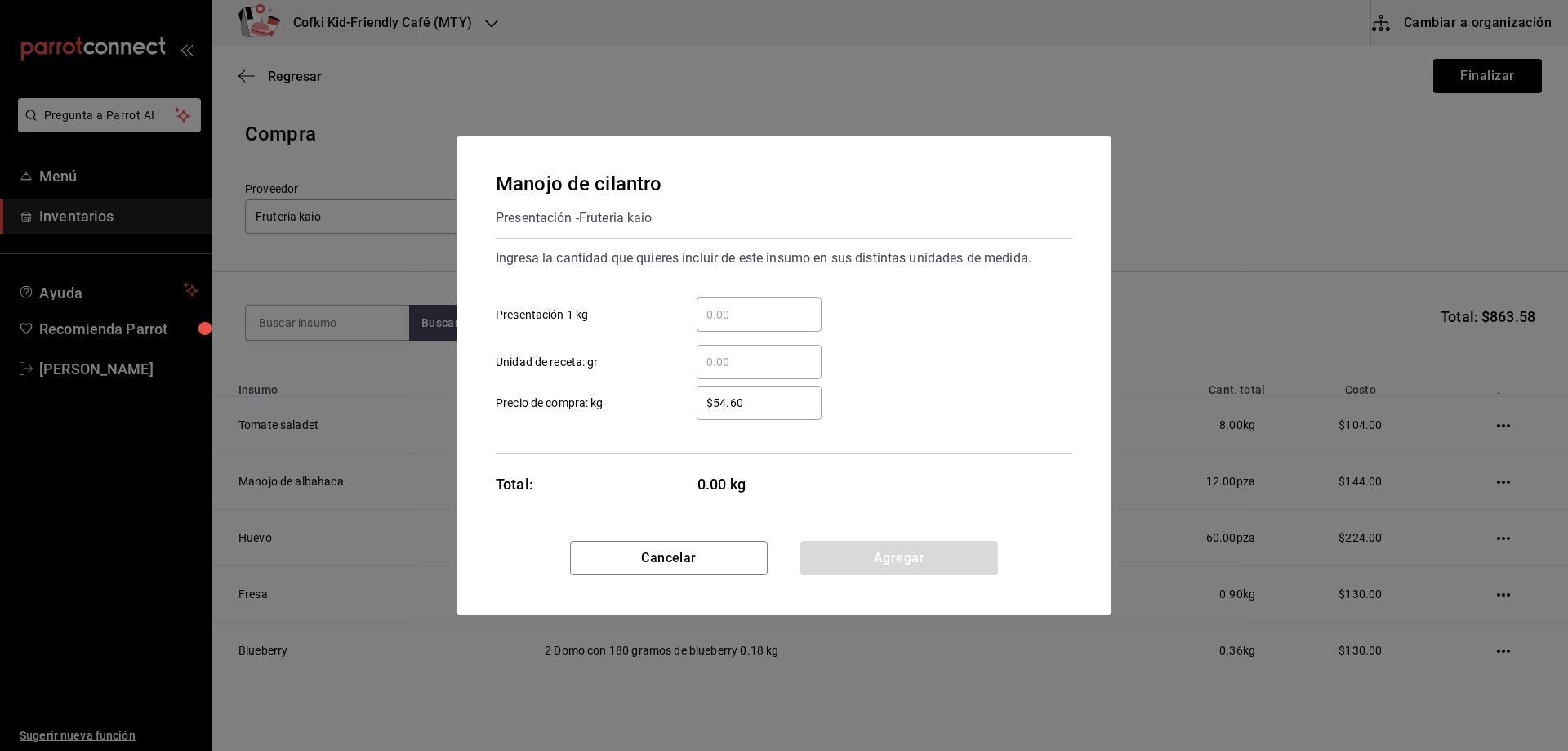
click at [766, 303] on div "​" at bounding box center [759, 314] width 124 height 35
click at [766, 304] on input "​ Presentación 1 kg" at bounding box center [759, 314] width 124 height 20
click at [754, 312] on input "​ Presentación 1 kg" at bounding box center [759, 314] width 124 height 20
click at [749, 311] on input "​ Presentación 1 kg" at bounding box center [759, 314] width 124 height 20
type input "0.55"
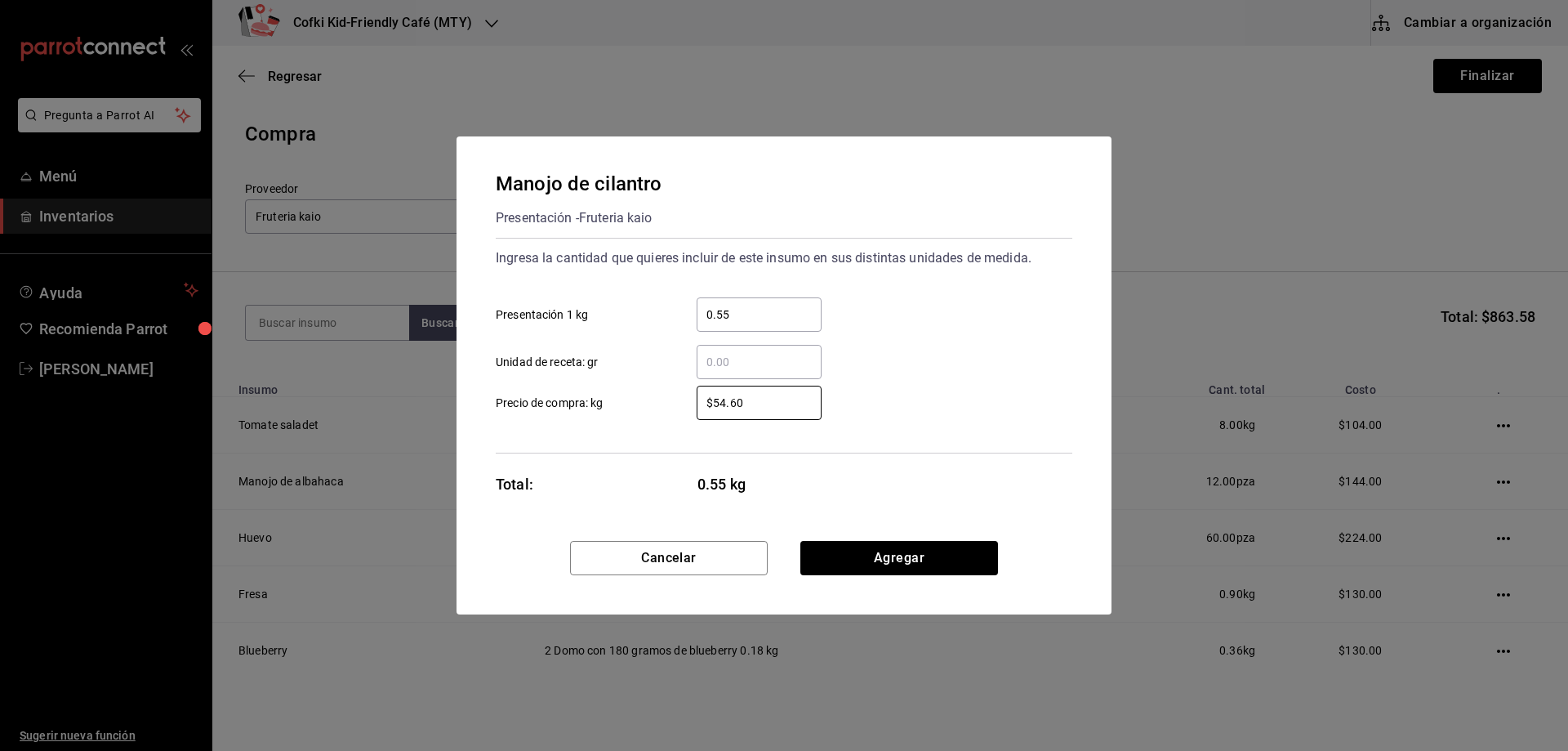
drag, startPoint x: 773, startPoint y: 399, endPoint x: 621, endPoint y: 389, distance: 152.3
click at [623, 389] on label "$54.60 ​ Precio de compra: kg" at bounding box center [659, 402] width 326 height 35
type input "$59"
click at [902, 556] on button "Agregar" at bounding box center [899, 557] width 198 height 35
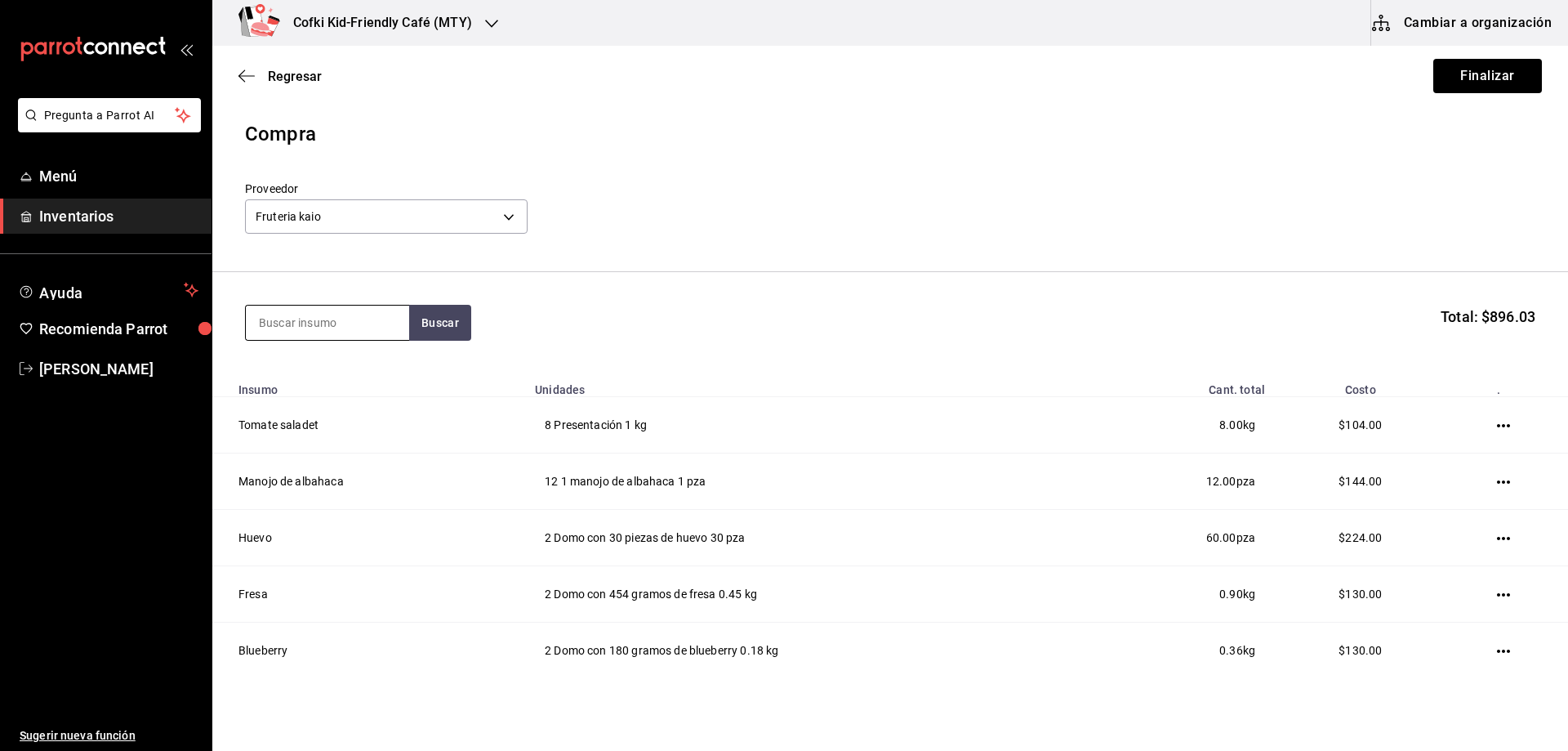
click at [302, 333] on input at bounding box center [327, 322] width 163 height 35
type input "agua"
click at [430, 323] on button "Buscar" at bounding box center [440, 322] width 62 height 36
click at [324, 385] on div "Presentación - Fruteria kaio" at bounding box center [327, 396] width 137 height 35
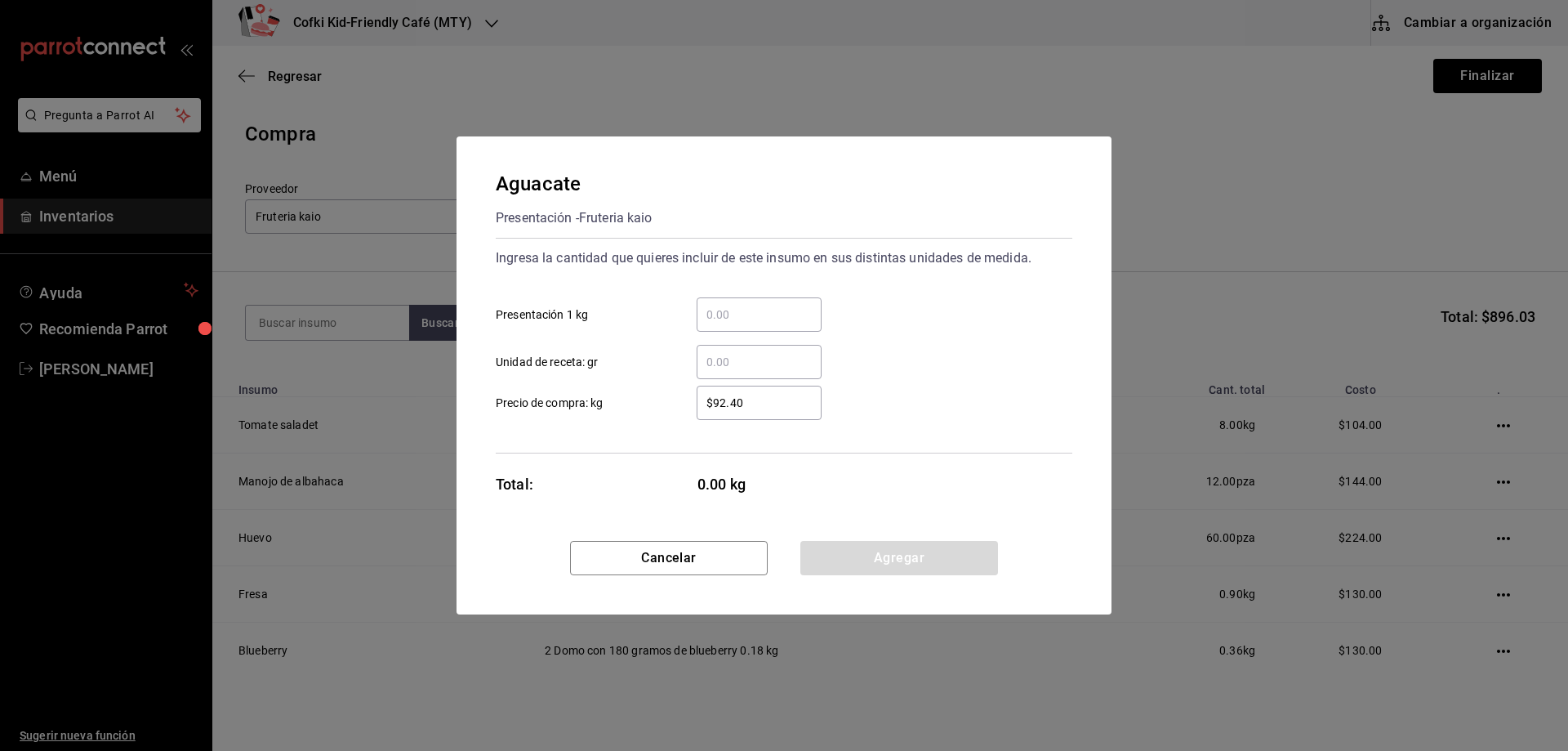
click at [736, 337] on div "​ Unidad de receta: gr" at bounding box center [778, 356] width 590 height 47
click at [736, 325] on div "​" at bounding box center [759, 314] width 124 height 35
click at [736, 324] on input "​ Presentación 1 kg" at bounding box center [759, 314] width 124 height 20
type input "2.25"
drag, startPoint x: 747, startPoint y: 410, endPoint x: 599, endPoint y: 408, distance: 148.0
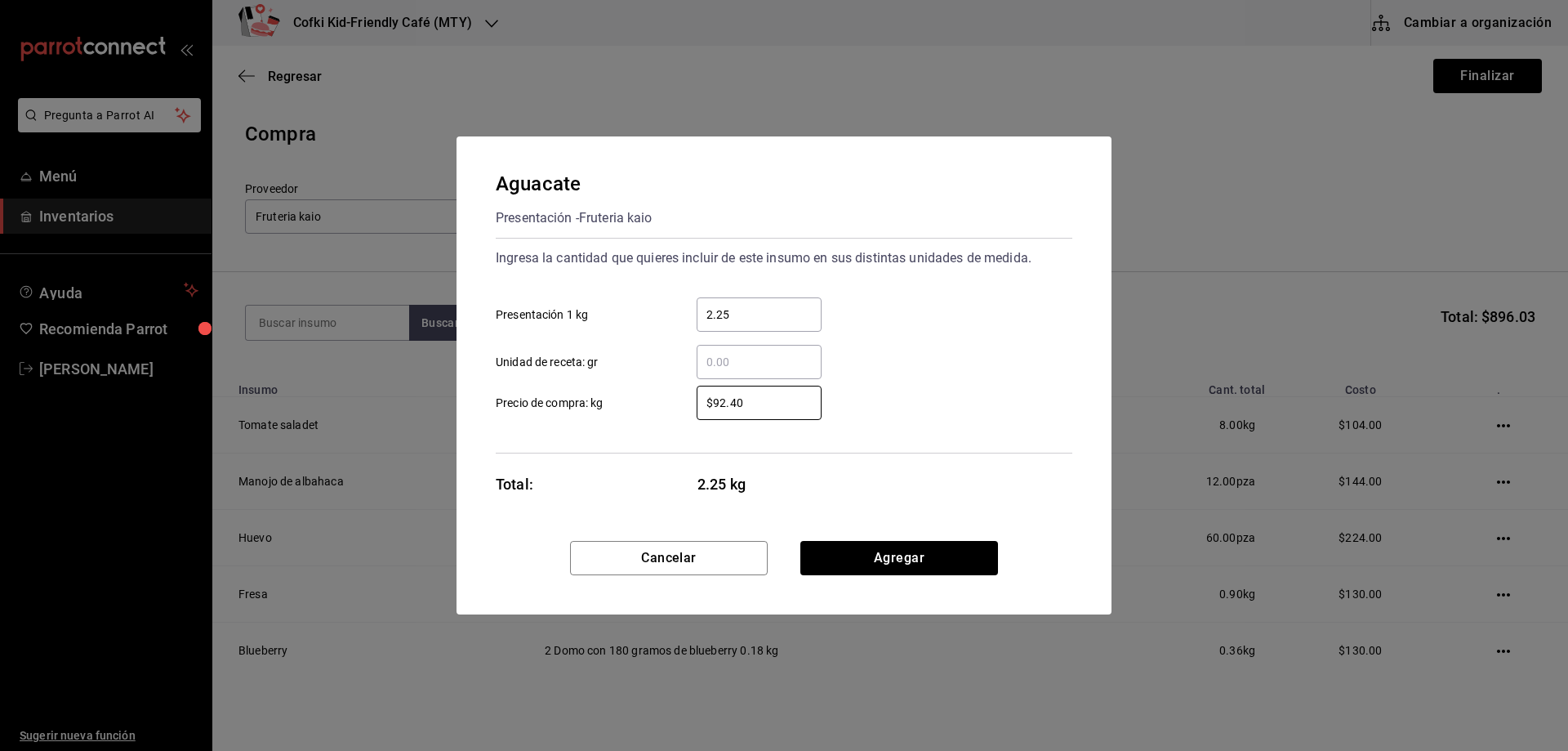
click at [628, 408] on label "$92.40 ​ Precio de compra: kg" at bounding box center [659, 402] width 326 height 35
type input "$52"
click at [888, 559] on button "Agregar" at bounding box center [899, 557] width 198 height 35
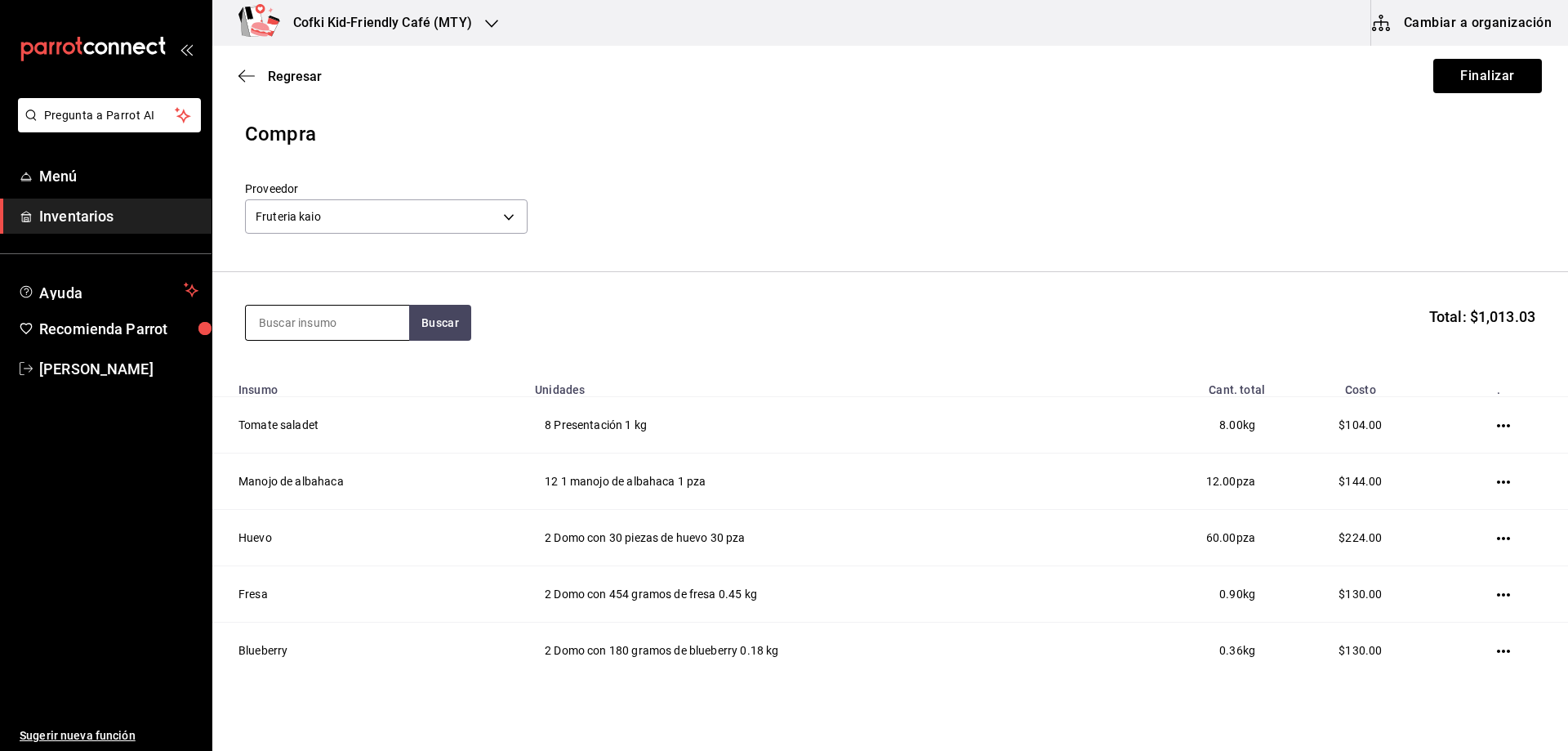
click at [331, 332] on input at bounding box center [327, 322] width 163 height 35
click at [323, 315] on input at bounding box center [327, 322] width 163 height 35
click at [320, 328] on input at bounding box center [327, 322] width 163 height 35
type input "pap"
click at [456, 316] on button "Buscar" at bounding box center [440, 322] width 62 height 36
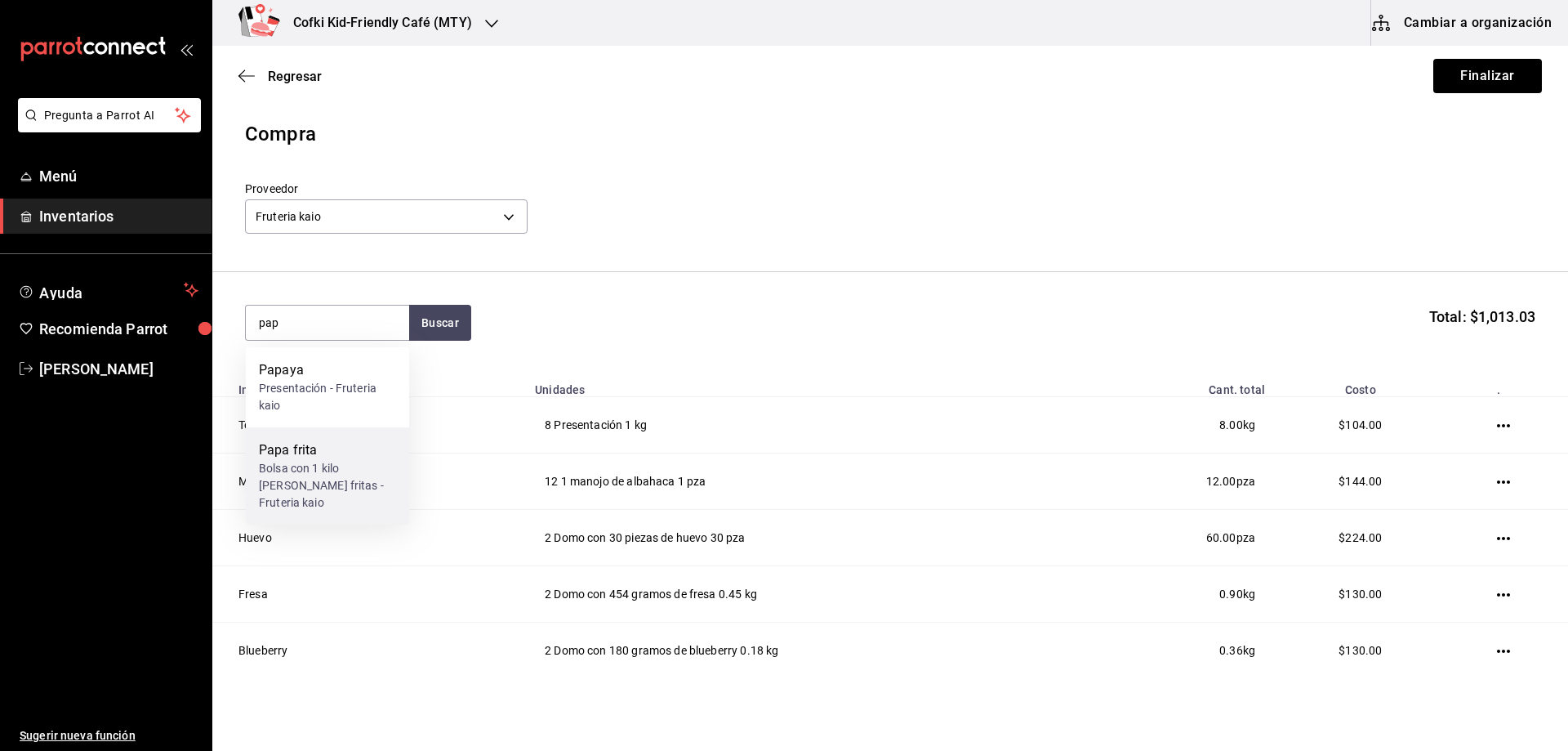
click at [335, 469] on div "Bolsa con 1 kilo [PERSON_NAME] fritas - Fruteria kaio" at bounding box center [327, 485] width 137 height 51
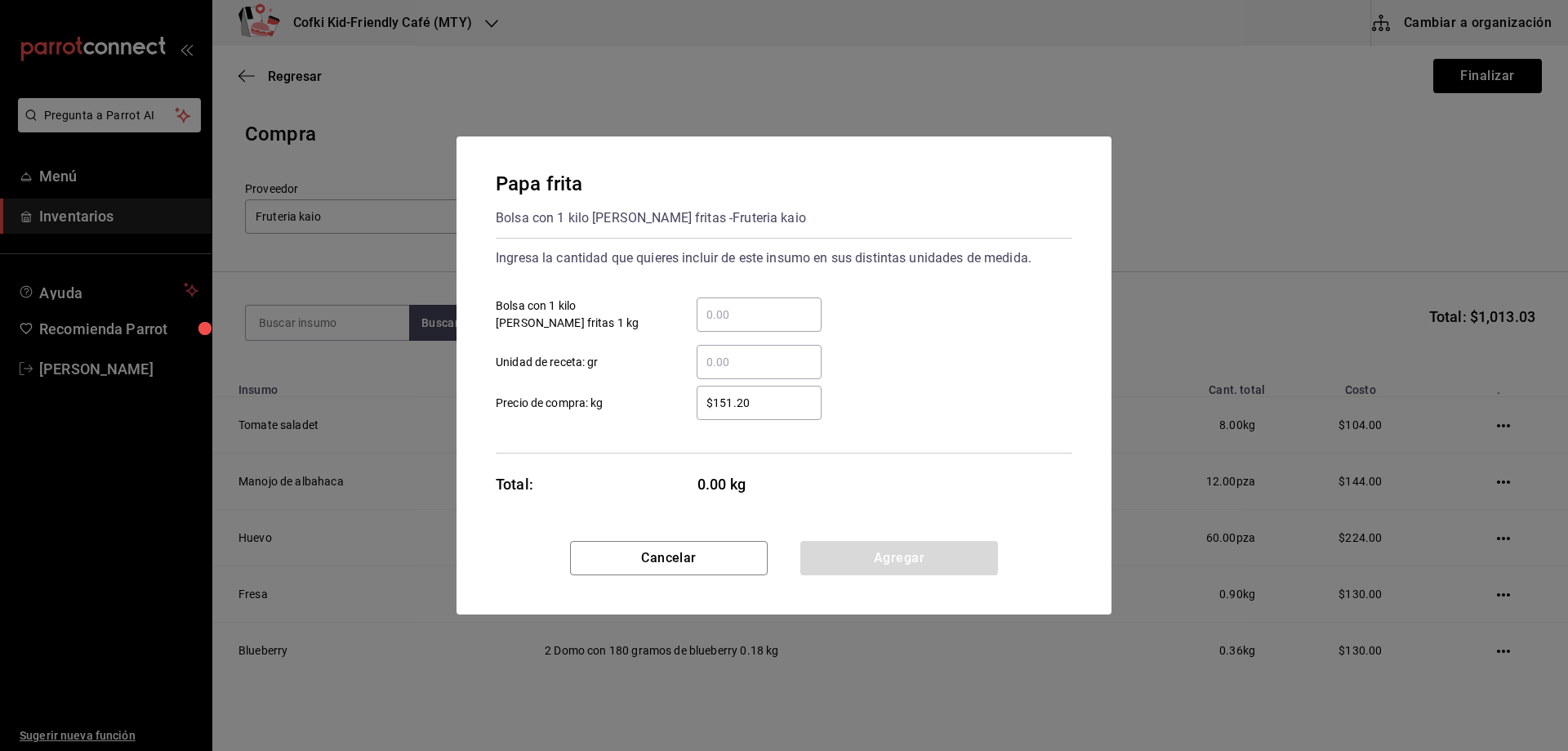
click at [726, 312] on input "​ Bolsa con 1 kilo [PERSON_NAME] fritas 1 kg" at bounding box center [759, 314] width 124 height 20
type input "1"
click at [704, 414] on div "$151.20 ​" at bounding box center [759, 402] width 124 height 35
click at [704, 412] on input "$151.20" at bounding box center [759, 403] width 124 height 20
drag, startPoint x: 763, startPoint y: 405, endPoint x: 521, endPoint y: 375, distance: 243.9
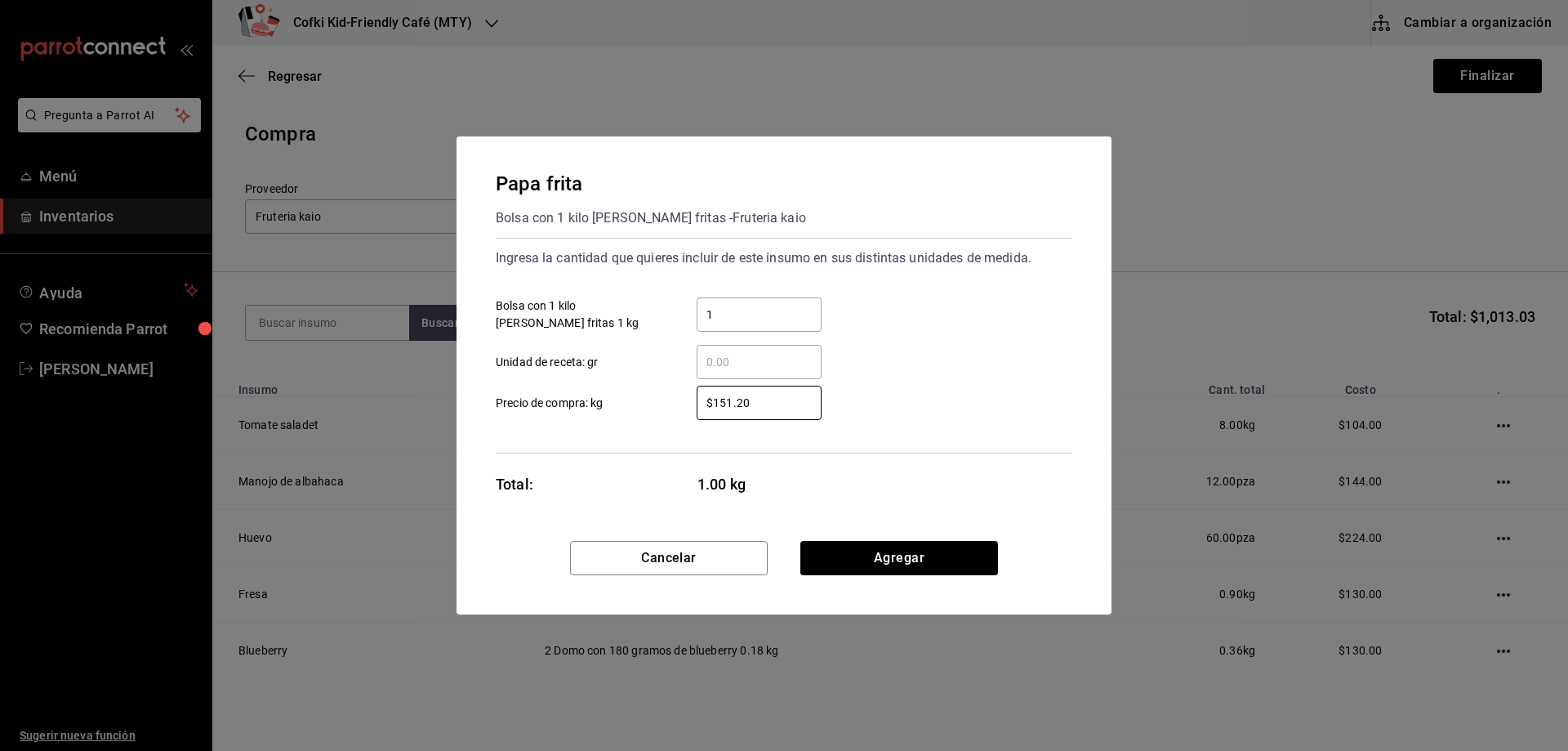
click at [551, 376] on div "$151.20 ​ Precio de compra: kg" at bounding box center [778, 396] width 590 height 47
type input "$185"
click at [852, 556] on button "Agregar" at bounding box center [899, 557] width 198 height 35
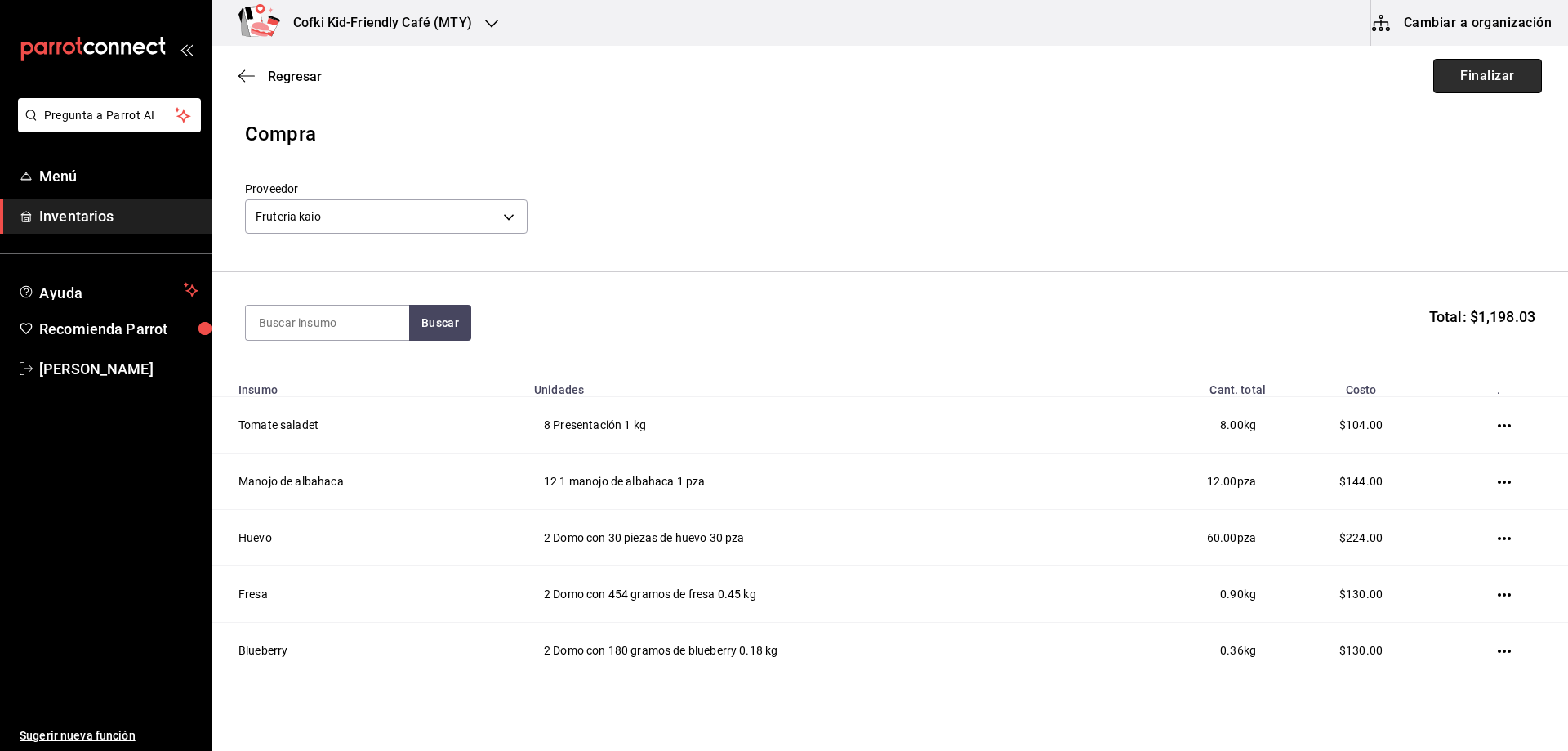
click at [1444, 81] on button "Finalizar" at bounding box center [1488, 76] width 109 height 35
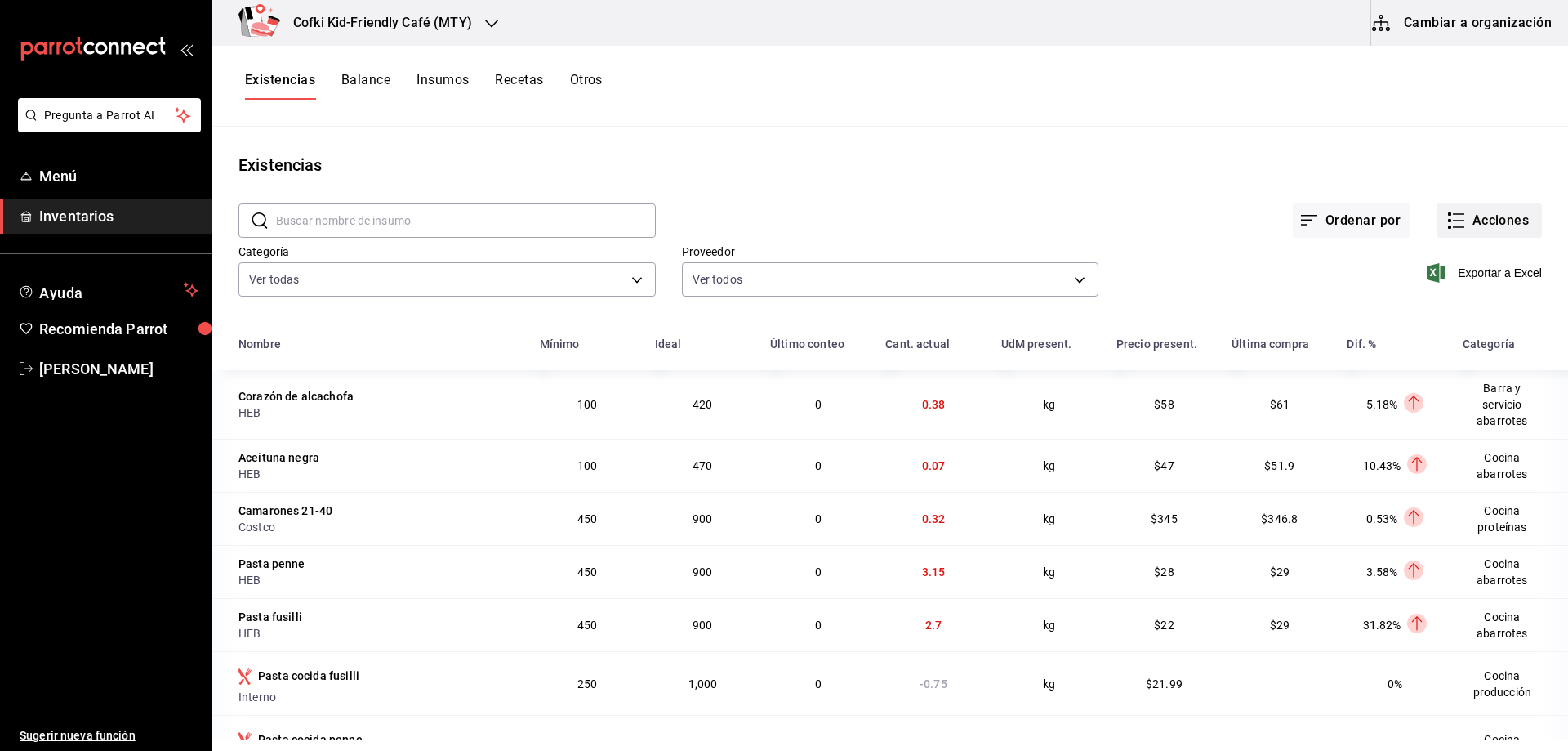
click at [1468, 209] on button "Acciones" at bounding box center [1489, 220] width 106 height 35
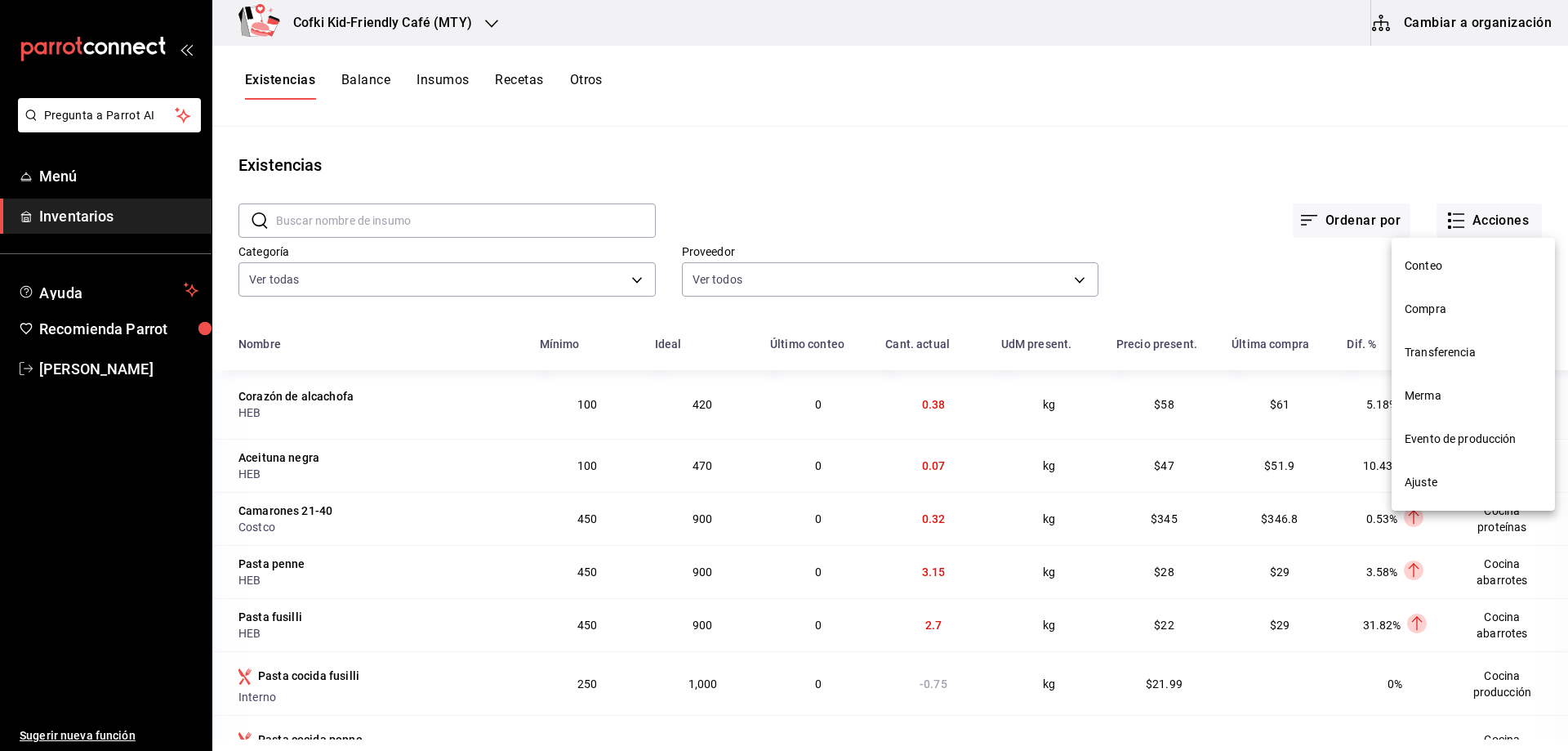
click at [1132, 176] on div at bounding box center [784, 376] width 1568 height 751
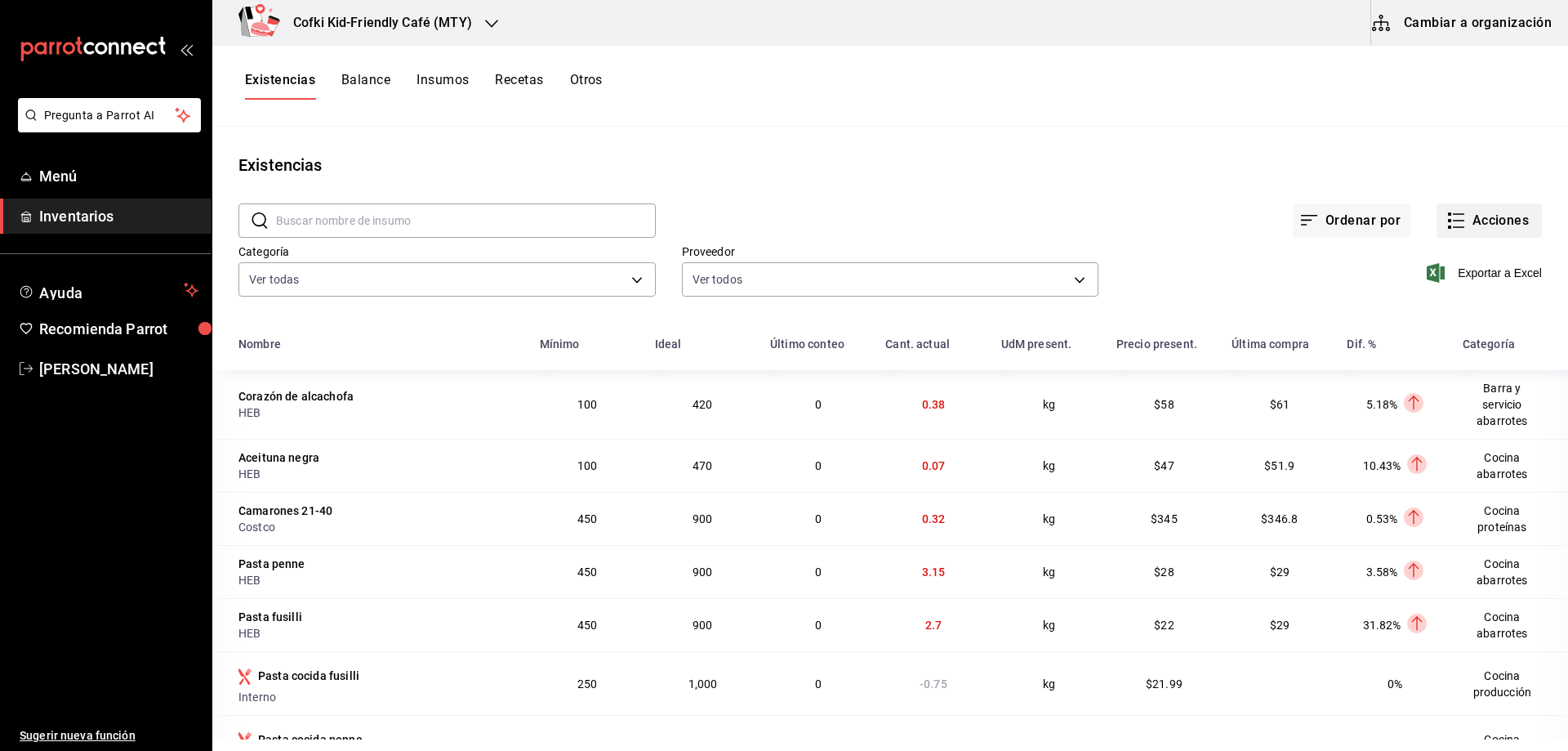
click at [1465, 218] on button "Acciones" at bounding box center [1489, 220] width 106 height 35
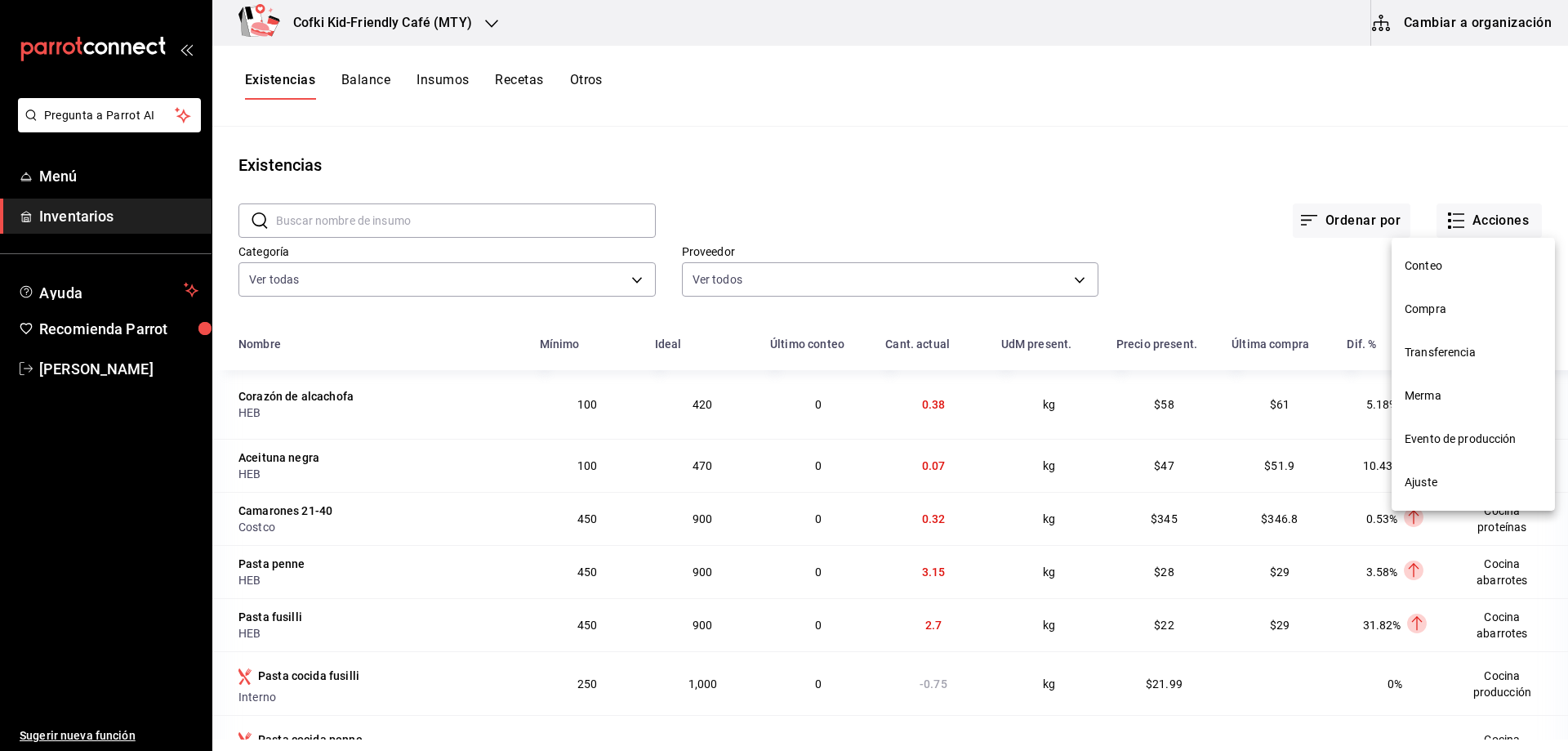
click at [1437, 308] on span "Compra" at bounding box center [1473, 308] width 137 height 17
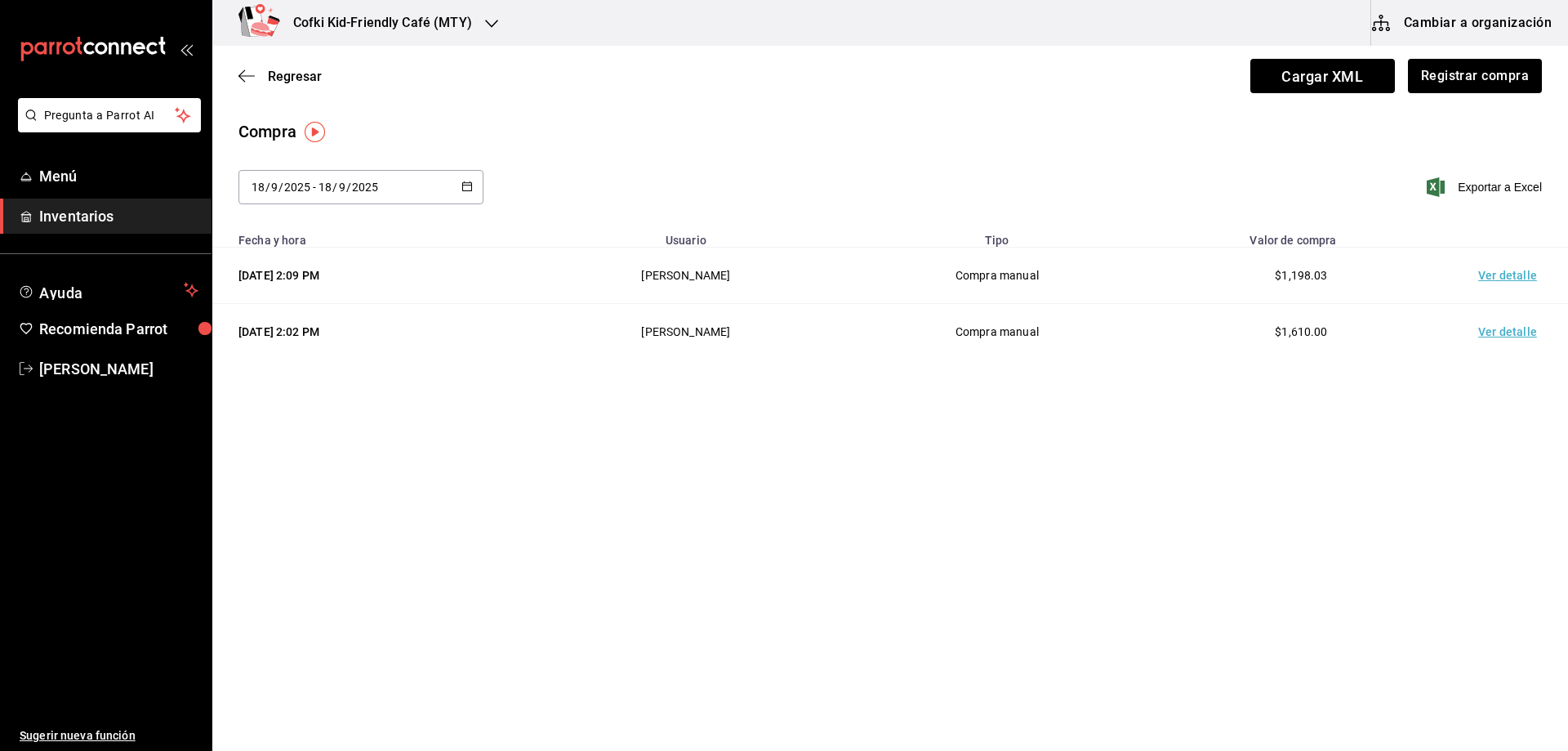
click at [257, 87] on div "Regresar Cargar XML Registrar compra" at bounding box center [890, 75] width 1356 height 60
click at [252, 82] on icon "button" at bounding box center [246, 75] width 17 height 15
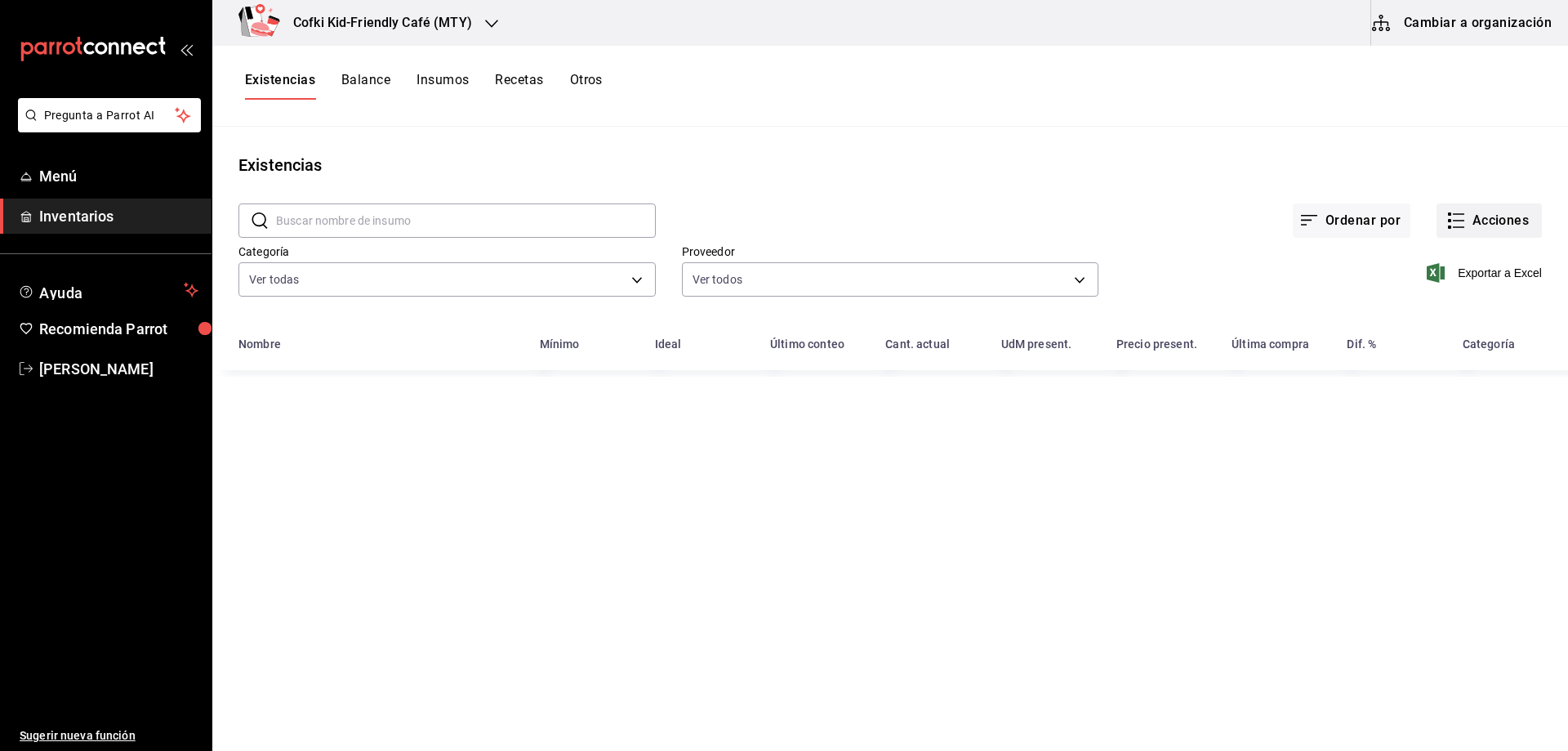
click at [1477, 231] on button "Acciones" at bounding box center [1489, 220] width 106 height 35
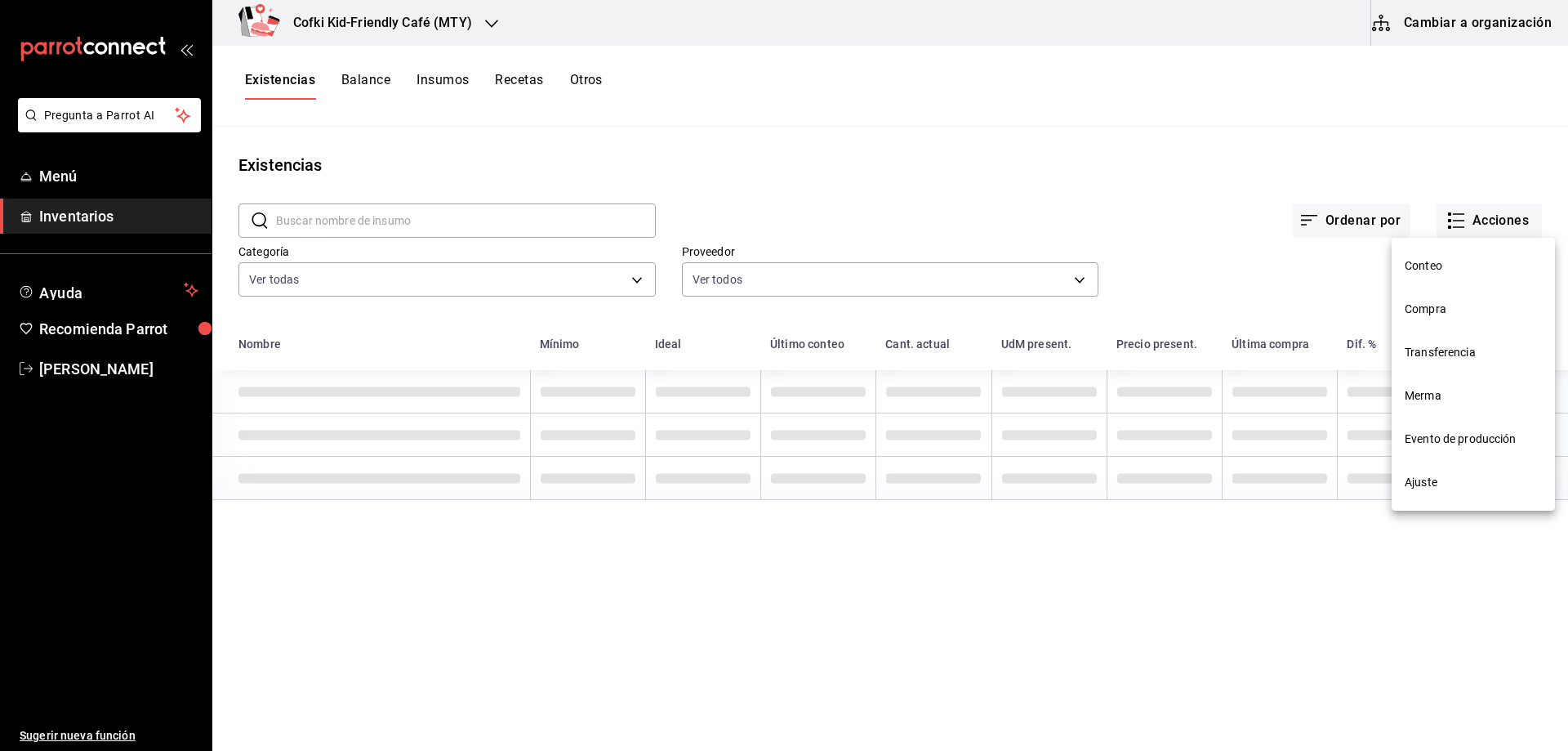
click at [1434, 322] on li "Compra" at bounding box center [1473, 309] width 163 height 43
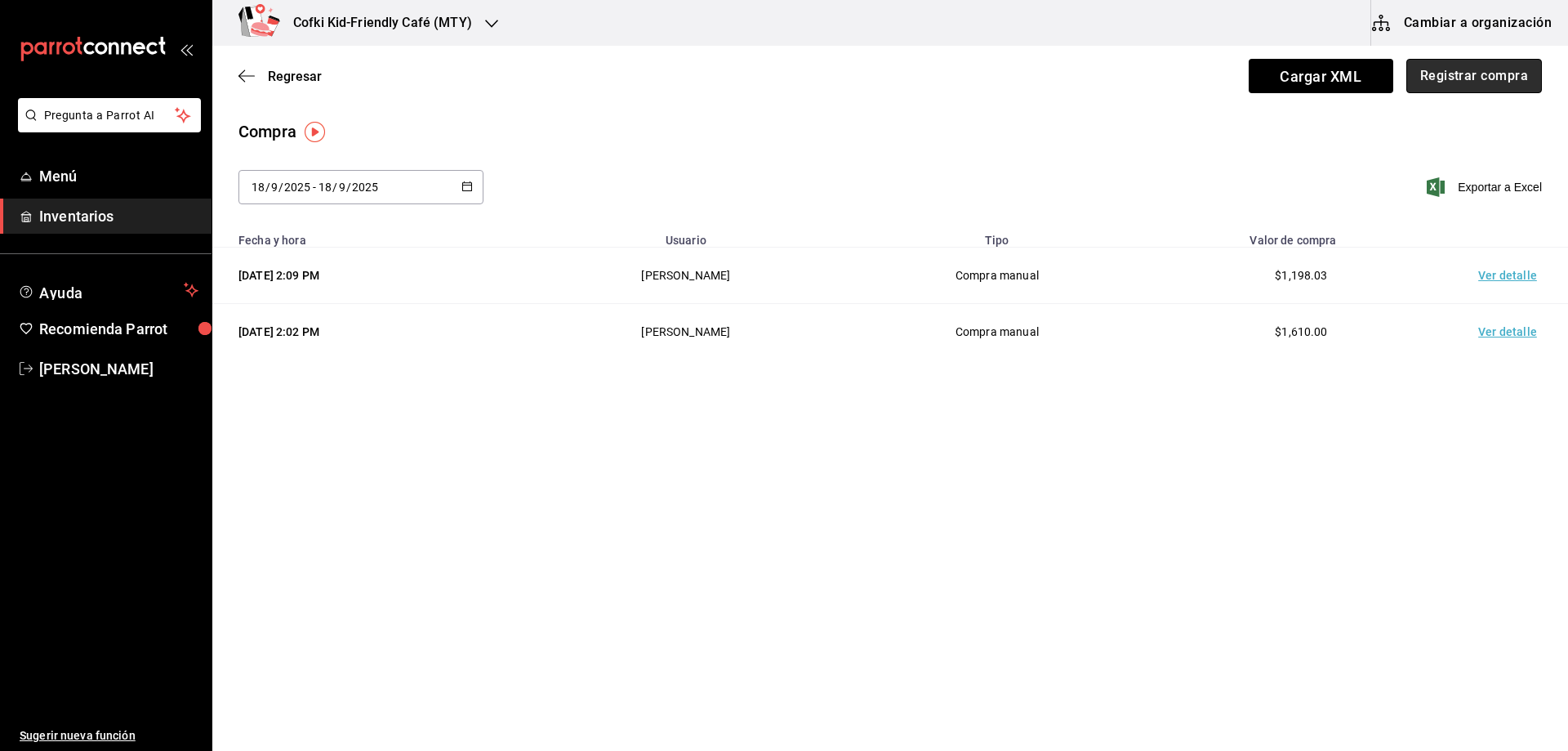
click at [1471, 81] on button "Registrar compra" at bounding box center [1474, 76] width 135 height 35
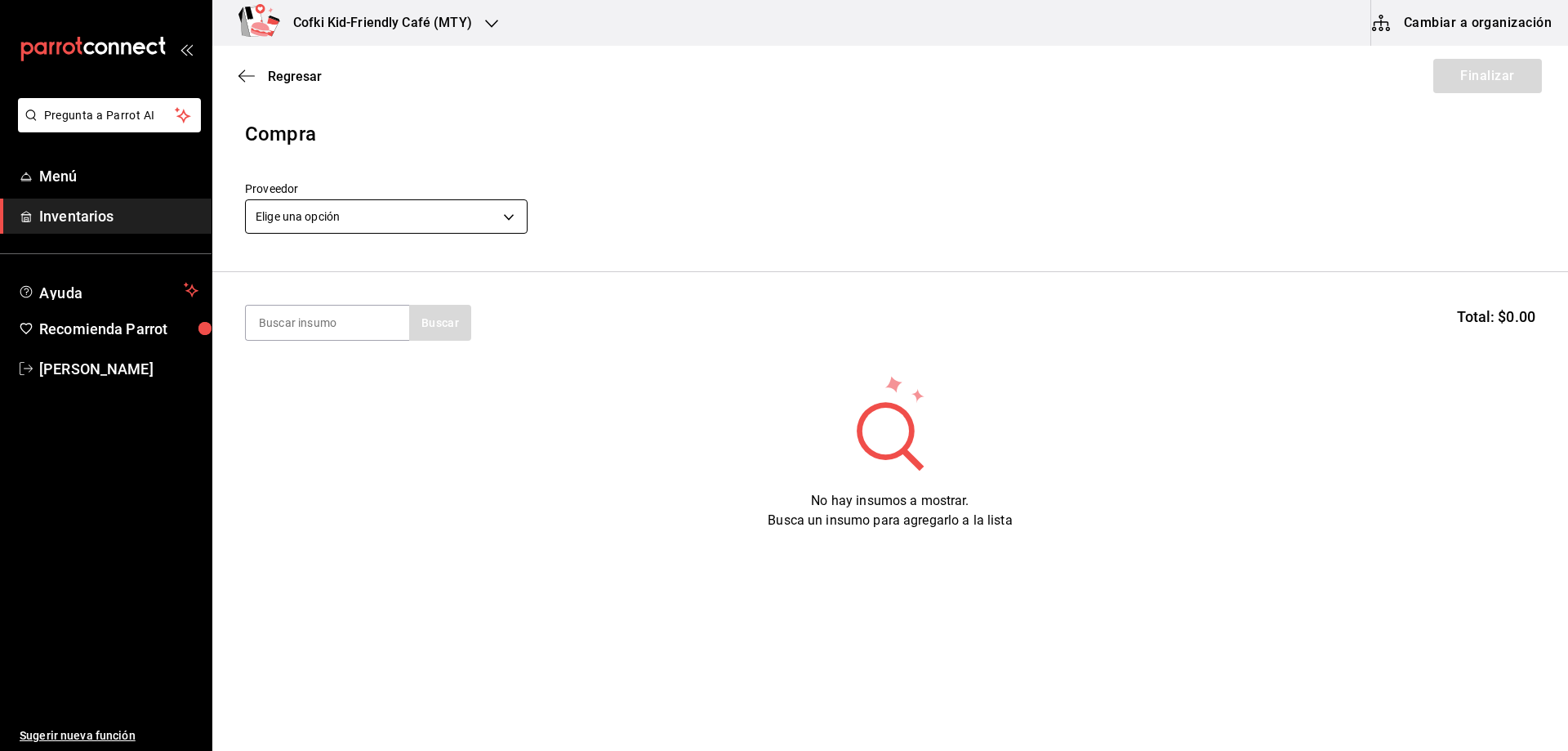
click at [325, 213] on body "Pregunta a Parrot AI Menú Inventarios Ayuda Recomienda Parrot [PERSON_NAME] Sug…" at bounding box center [784, 329] width 1568 height 658
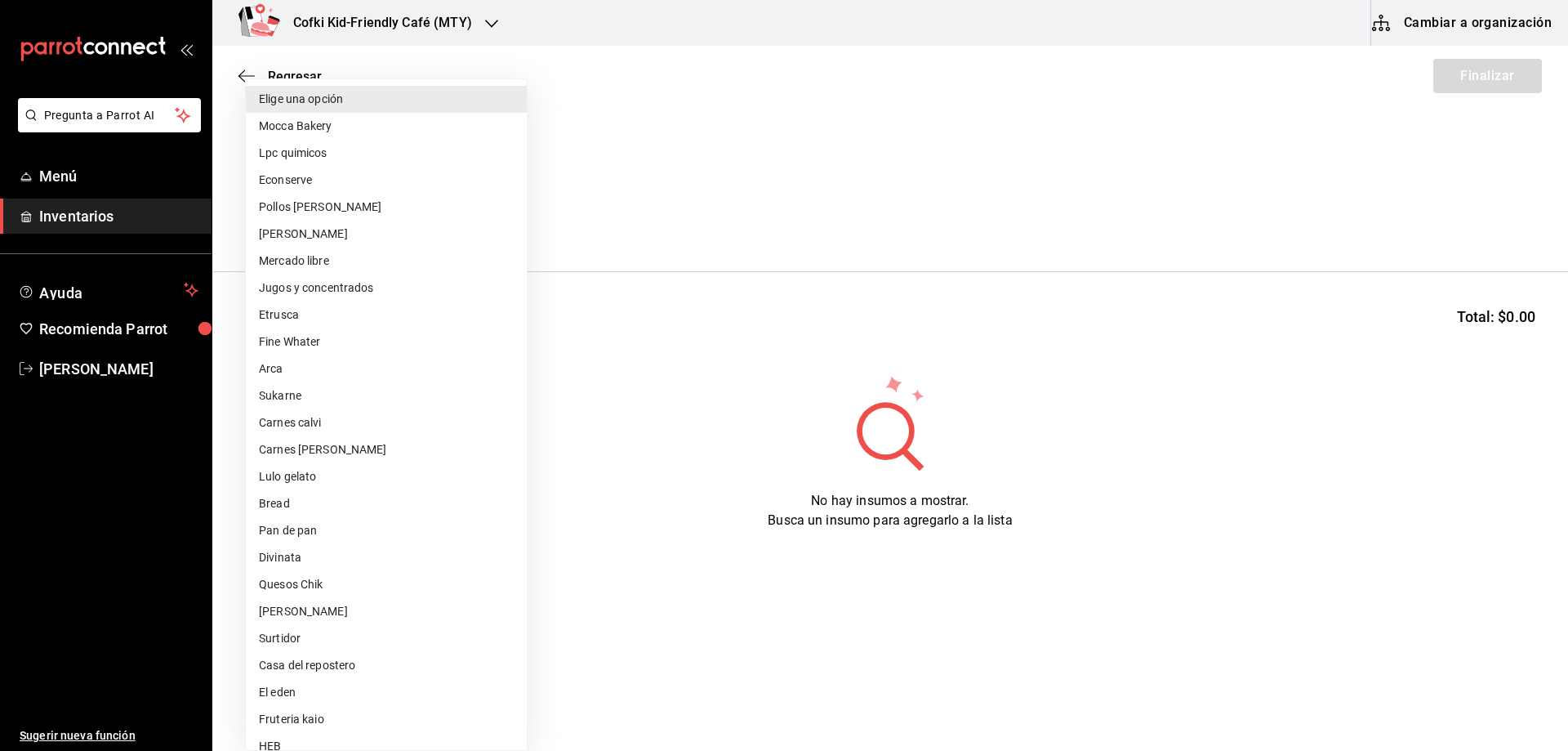
click at [338, 425] on li "Carnes calvi" at bounding box center [386, 422] width 281 height 27
type input "34d3d16a-fb26-4831-beb4-171a82fab375"
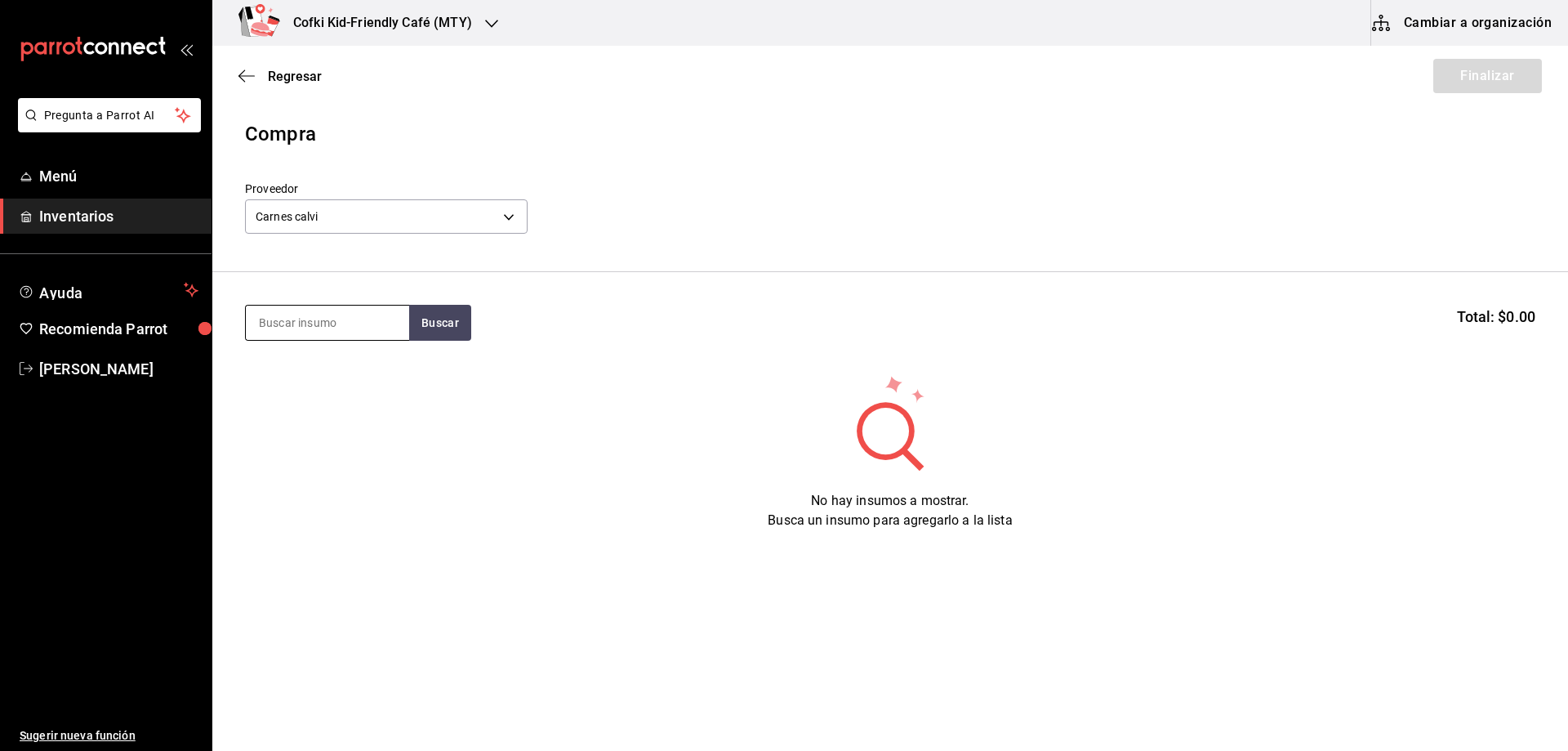
click at [305, 319] on input at bounding box center [327, 322] width 163 height 35
click at [416, 321] on button "Buscar" at bounding box center [440, 322] width 62 height 36
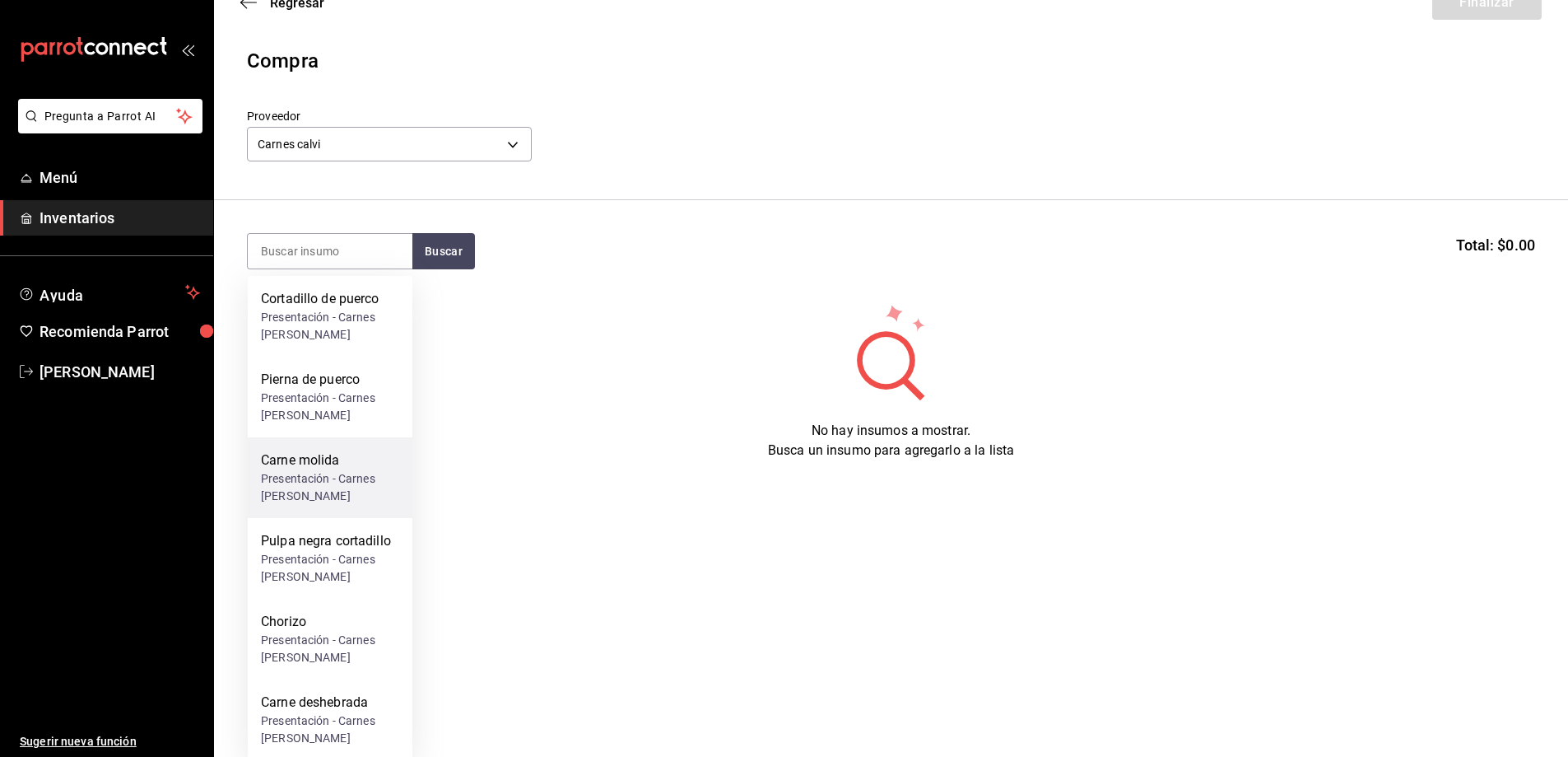
scroll to position [84, 0]
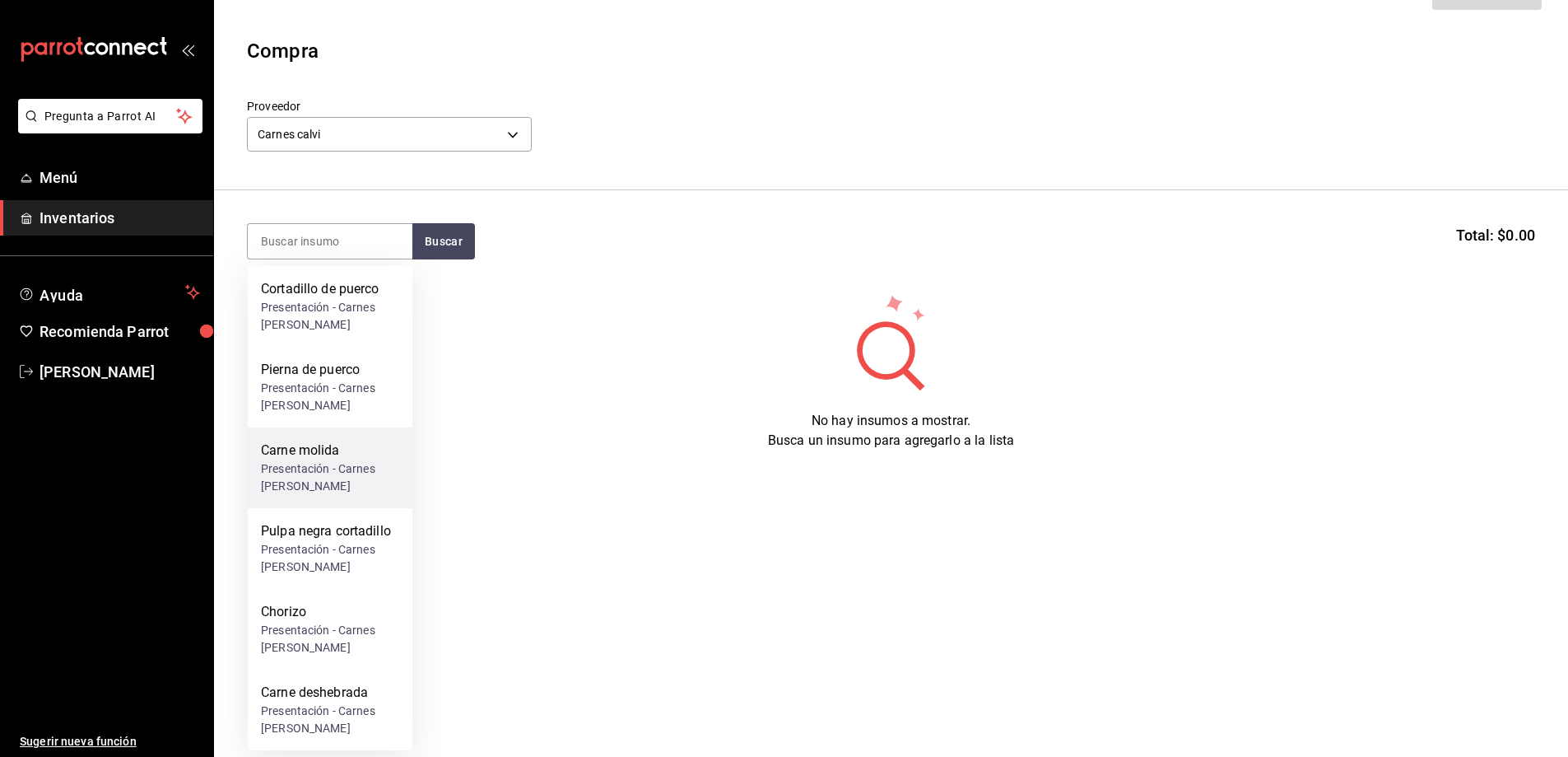
click at [360, 467] on div "Presentación - Carnes [PERSON_NAME]" at bounding box center [330, 477] width 138 height 35
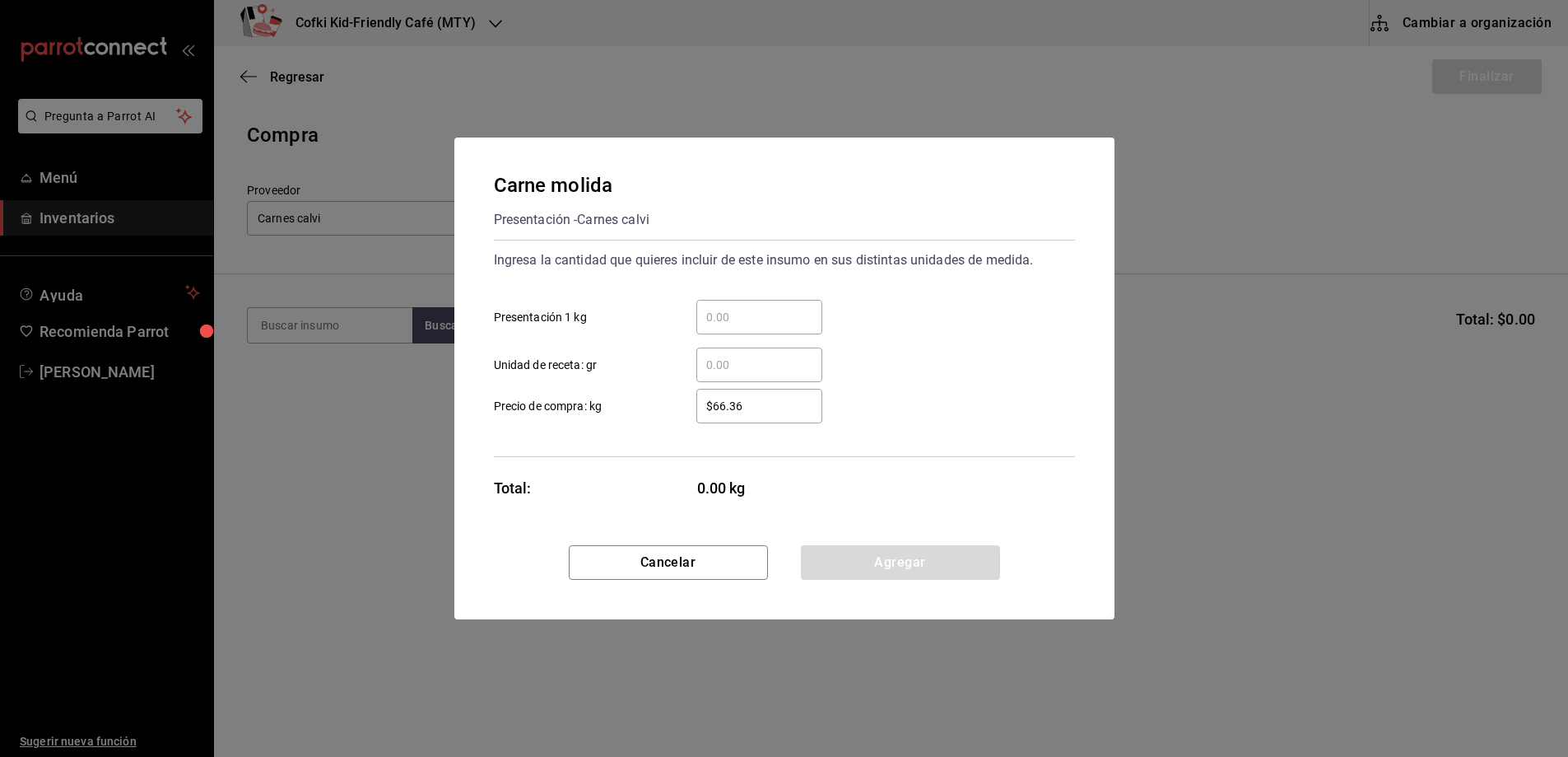
scroll to position [0, 0]
click at [734, 324] on input "​ Presentación 1 kg" at bounding box center [765, 317] width 125 height 20
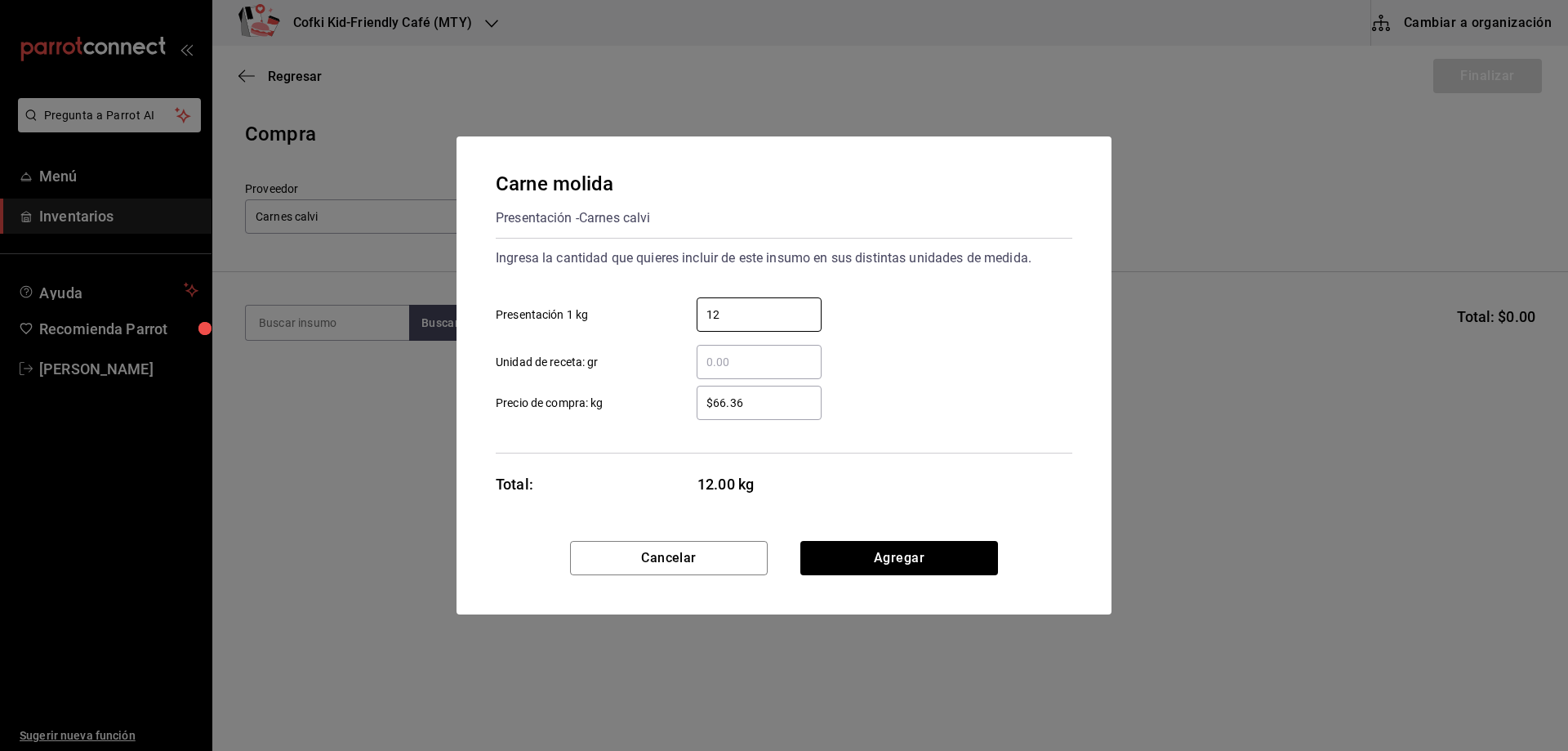
type input "12"
drag, startPoint x: 762, startPoint y: 404, endPoint x: 559, endPoint y: 394, distance: 203.2
click at [569, 395] on label "$66.36 ​ Precio de compra: kg" at bounding box center [659, 402] width 326 height 35
type input "$99.90"
click at [920, 564] on button "Agregar" at bounding box center [899, 557] width 198 height 35
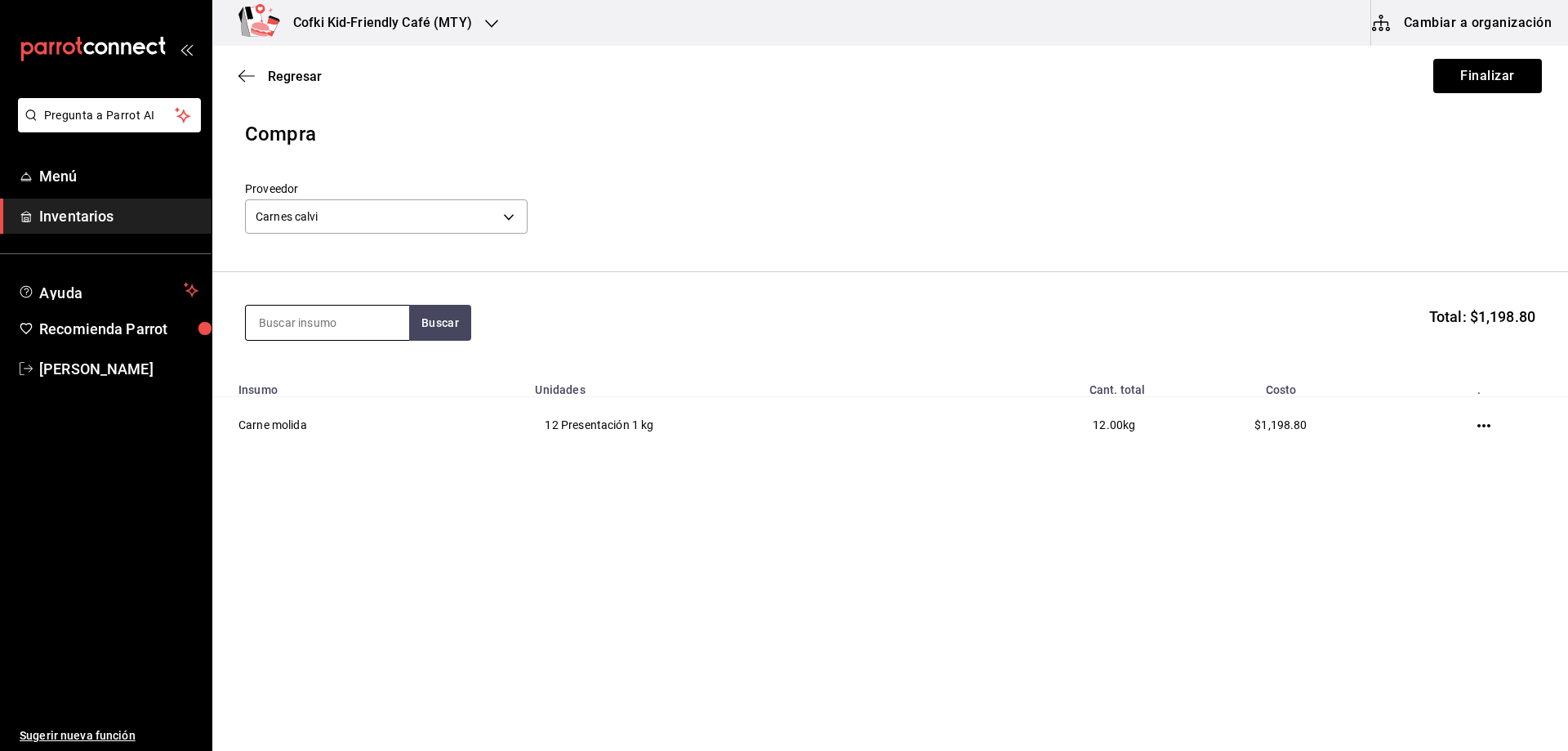
drag, startPoint x: 304, startPoint y: 324, endPoint x: 341, endPoint y: 325, distance: 37.0
click at [305, 324] on input at bounding box center [327, 322] width 163 height 35
click at [348, 324] on input at bounding box center [327, 322] width 163 height 35
click at [405, 324] on input at bounding box center [327, 322] width 163 height 35
click at [430, 325] on button "Buscar" at bounding box center [440, 322] width 62 height 36
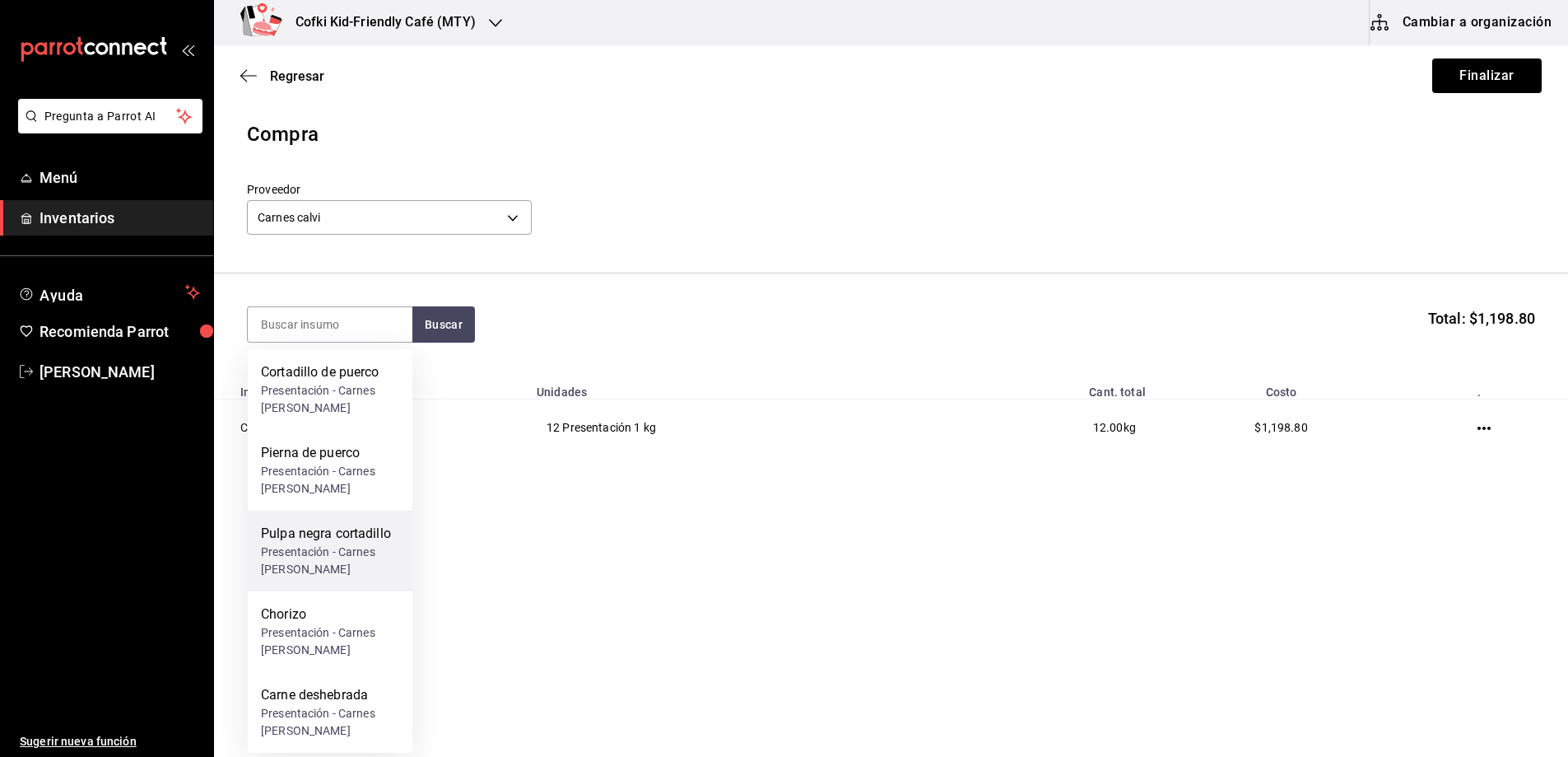
scroll to position [3, 0]
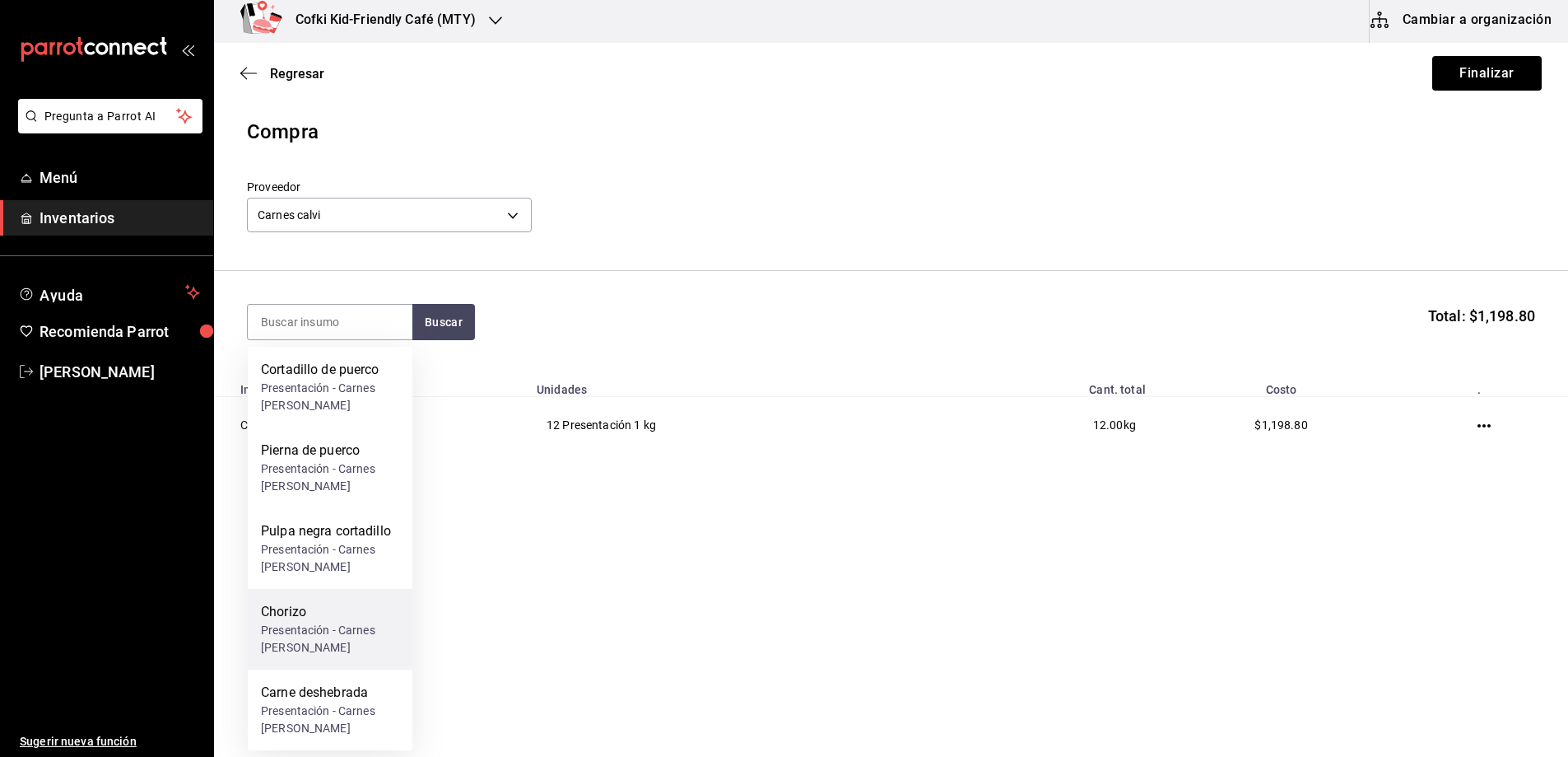
click at [323, 599] on div "Chorizo Presentación - Carnes [PERSON_NAME]" at bounding box center [330, 629] width 164 height 81
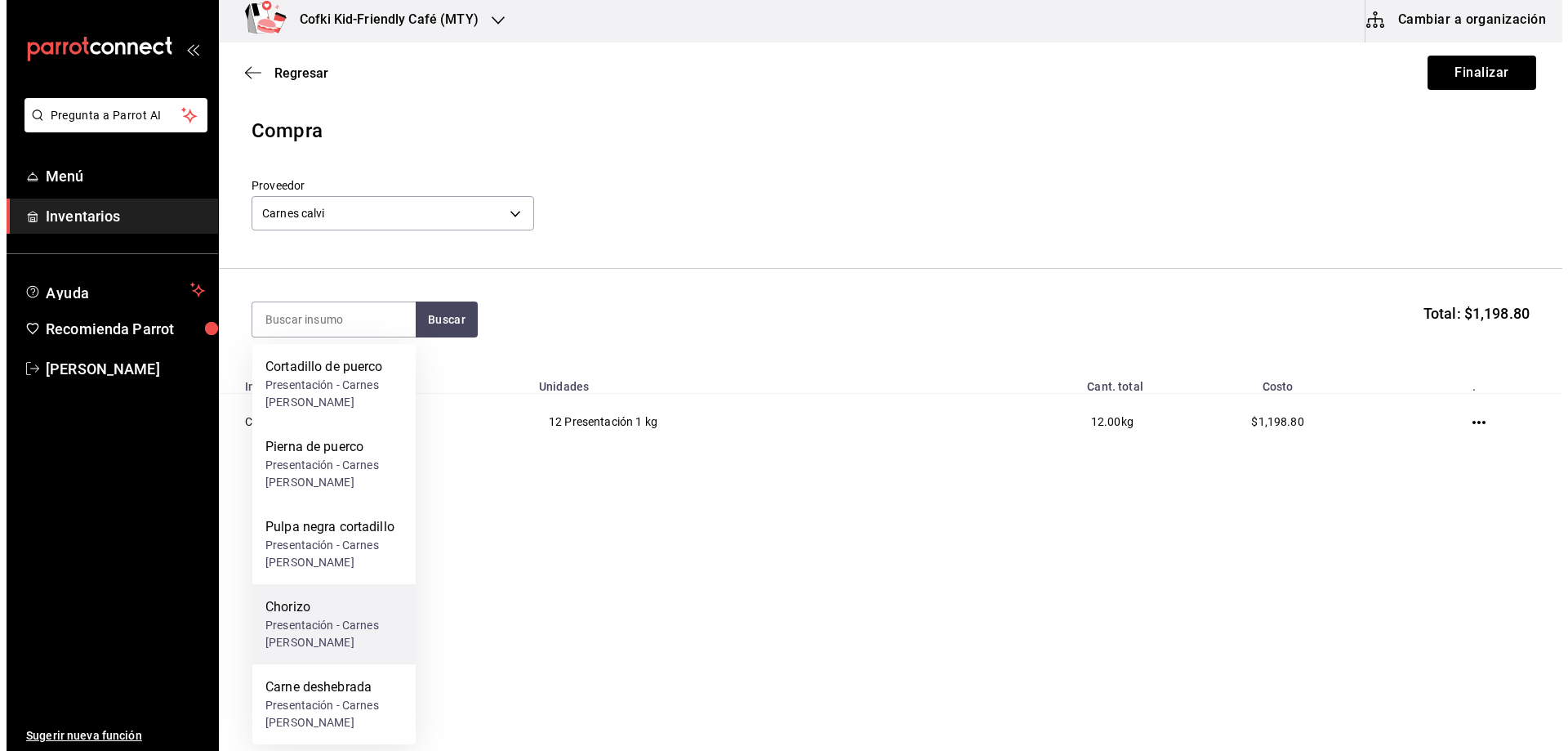
scroll to position [0, 0]
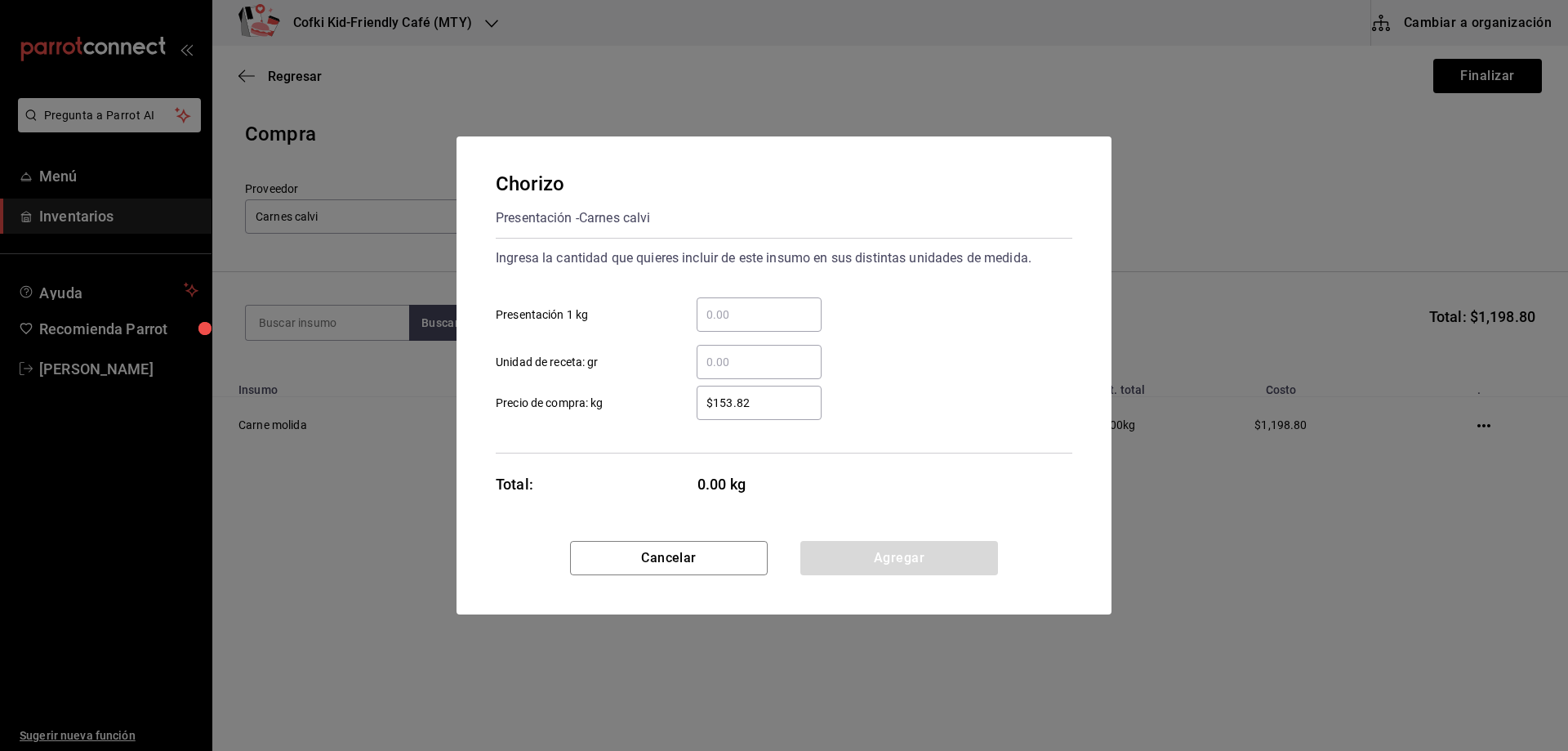
click at [745, 319] on input "​ Presentación 1 kg" at bounding box center [759, 314] width 124 height 20
type input "4"
click at [672, 427] on div "Ingresa la cantidad que quieres incluir de este insumo en sus distintas unidade…" at bounding box center [784, 346] width 577 height 215
drag, startPoint x: 778, startPoint y: 387, endPoint x: 743, endPoint y: 391, distance: 35.2
click at [744, 390] on div "$153.82 ​" at bounding box center [759, 402] width 124 height 35
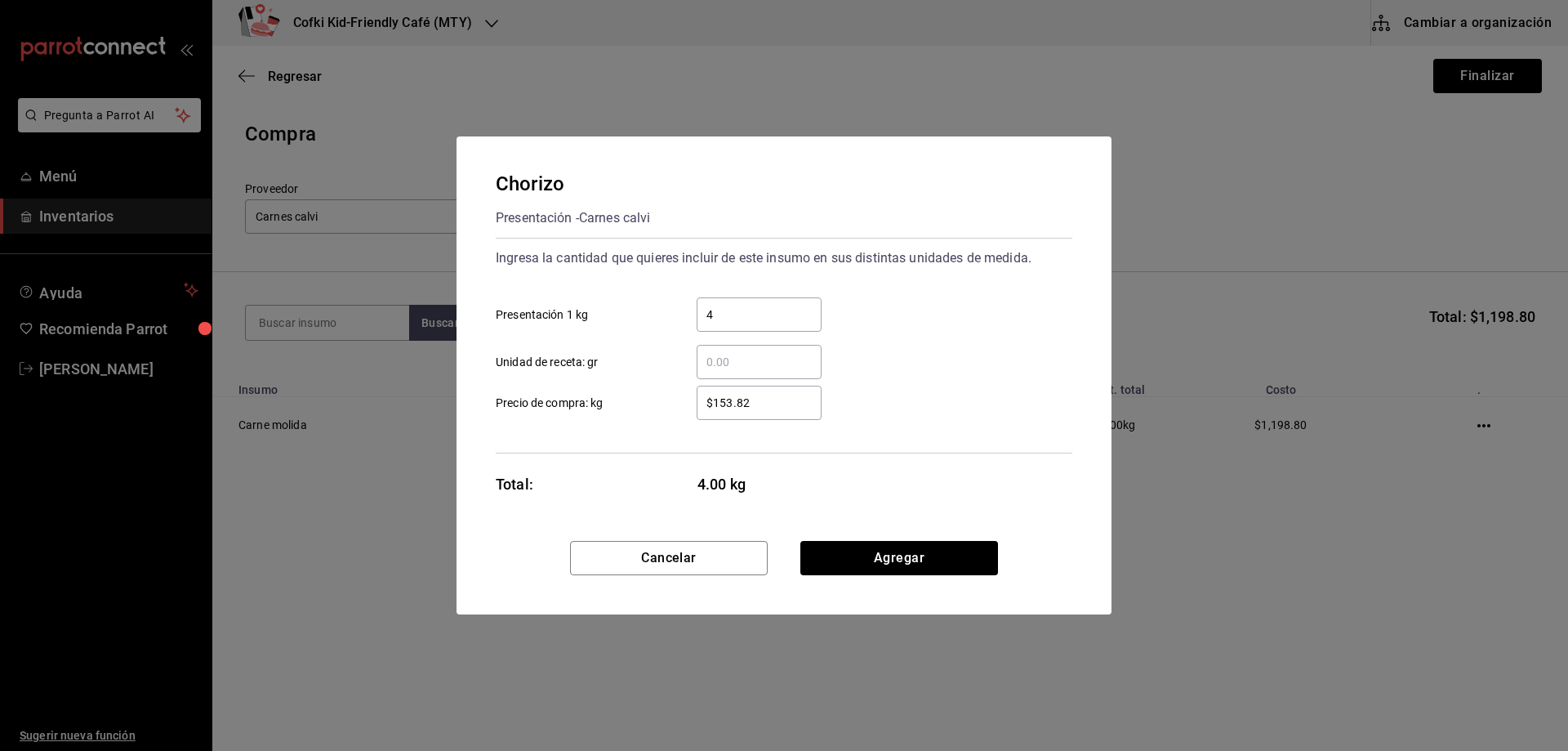
click at [744, 393] on input "$153.82" at bounding box center [759, 403] width 124 height 20
drag, startPoint x: 766, startPoint y: 396, endPoint x: 635, endPoint y: 397, distance: 131.0
click at [637, 397] on label "$153.82 ​ Precio de compra: kg" at bounding box center [659, 402] width 326 height 35
type input "$235.50"
click at [907, 573] on button "Agregar" at bounding box center [899, 557] width 198 height 35
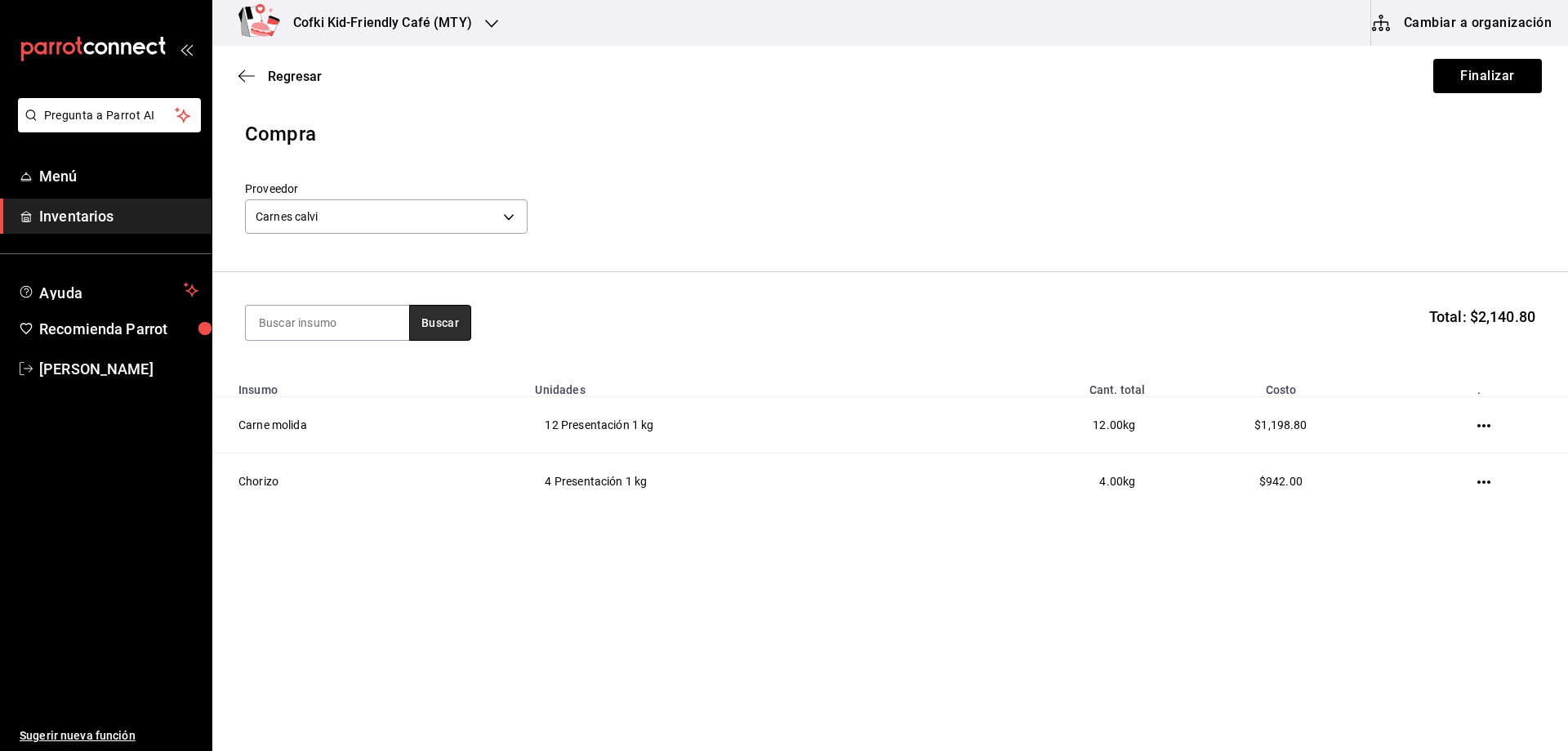
click at [446, 323] on button "Buscar" at bounding box center [440, 322] width 62 height 36
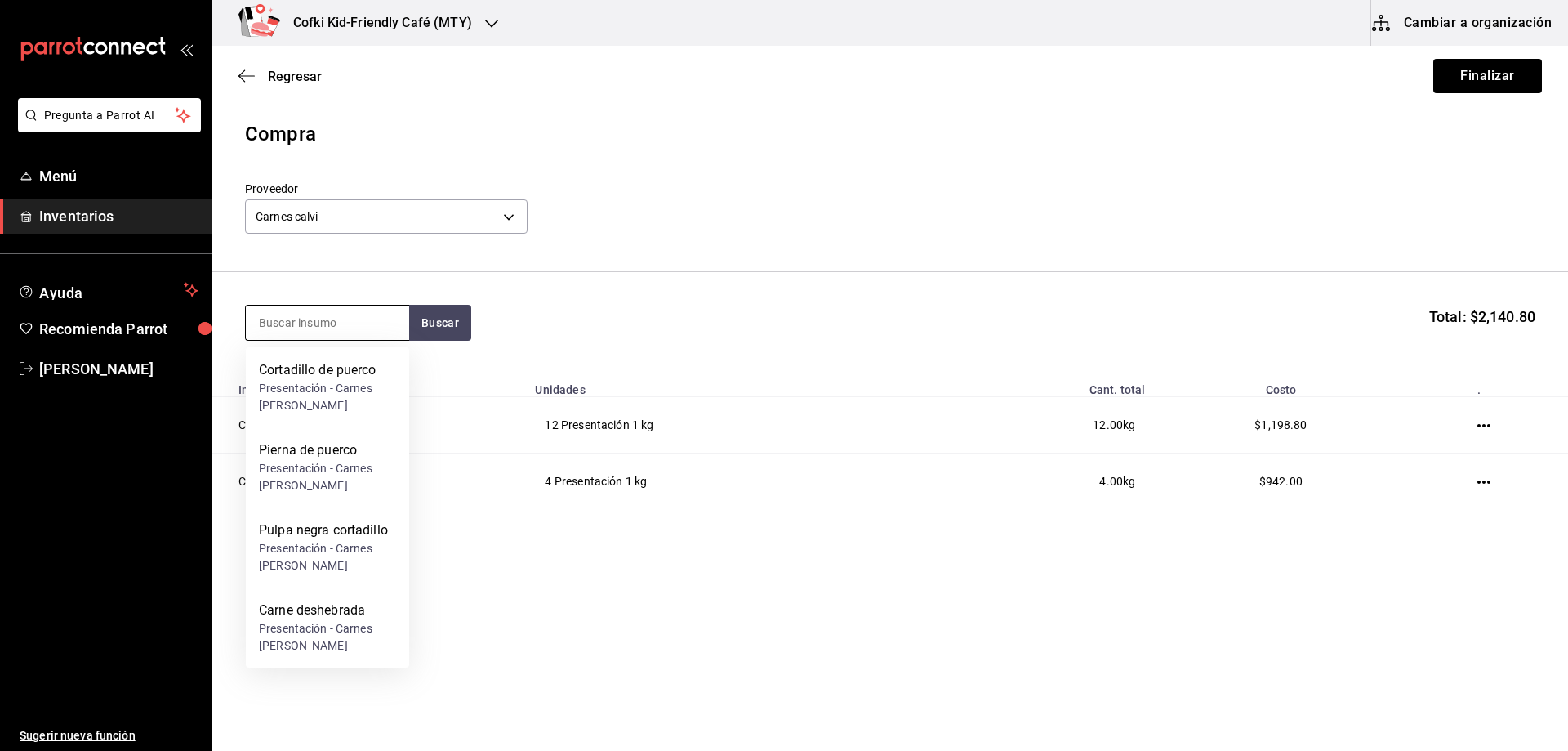
click at [334, 329] on input at bounding box center [327, 322] width 163 height 35
click at [747, 332] on div "Buscar Total: $2,140.80" at bounding box center [890, 322] width 1290 height 36
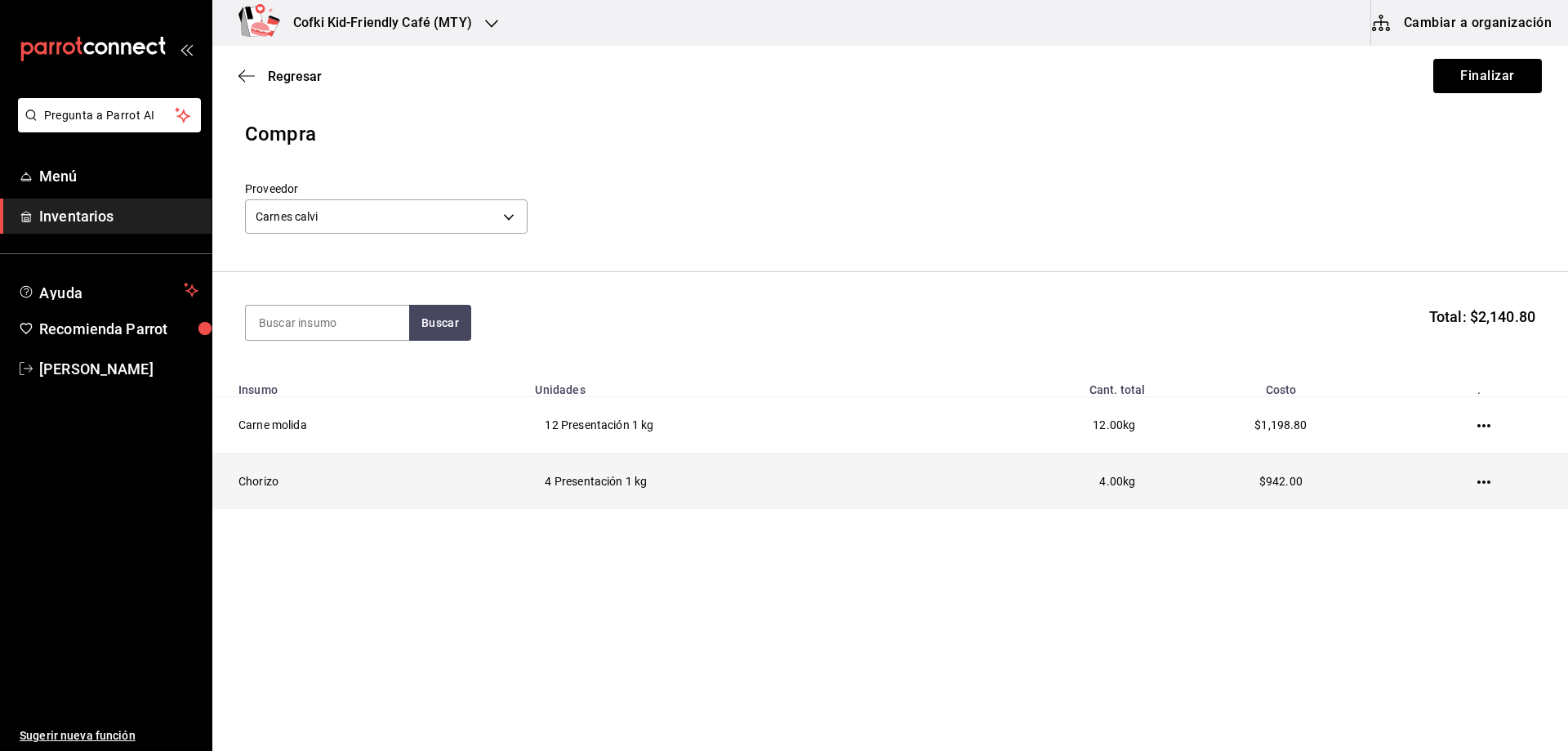
click at [1483, 476] on icon "button" at bounding box center [1483, 481] width 13 height 13
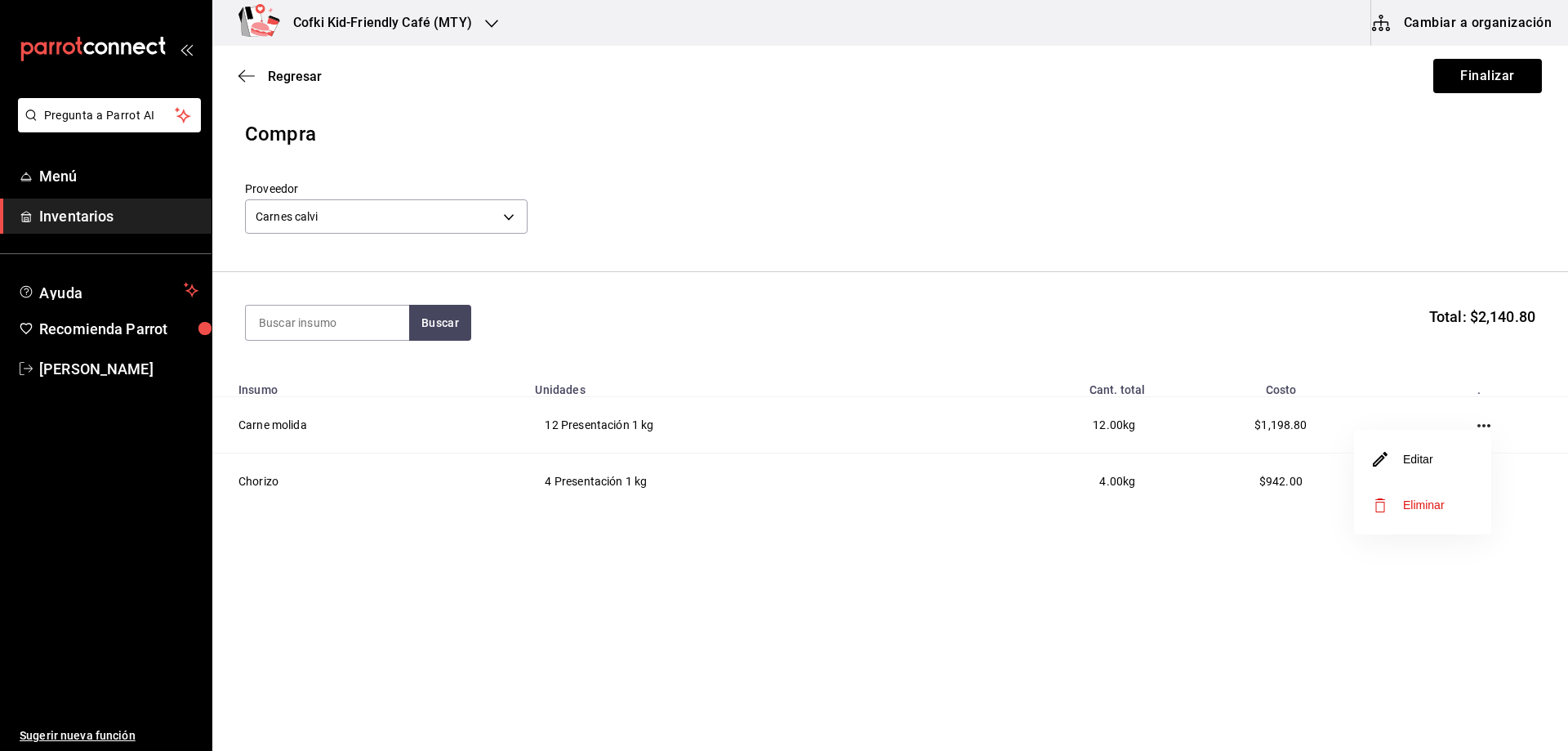
click at [1428, 446] on li "Editar" at bounding box center [1423, 459] width 137 height 45
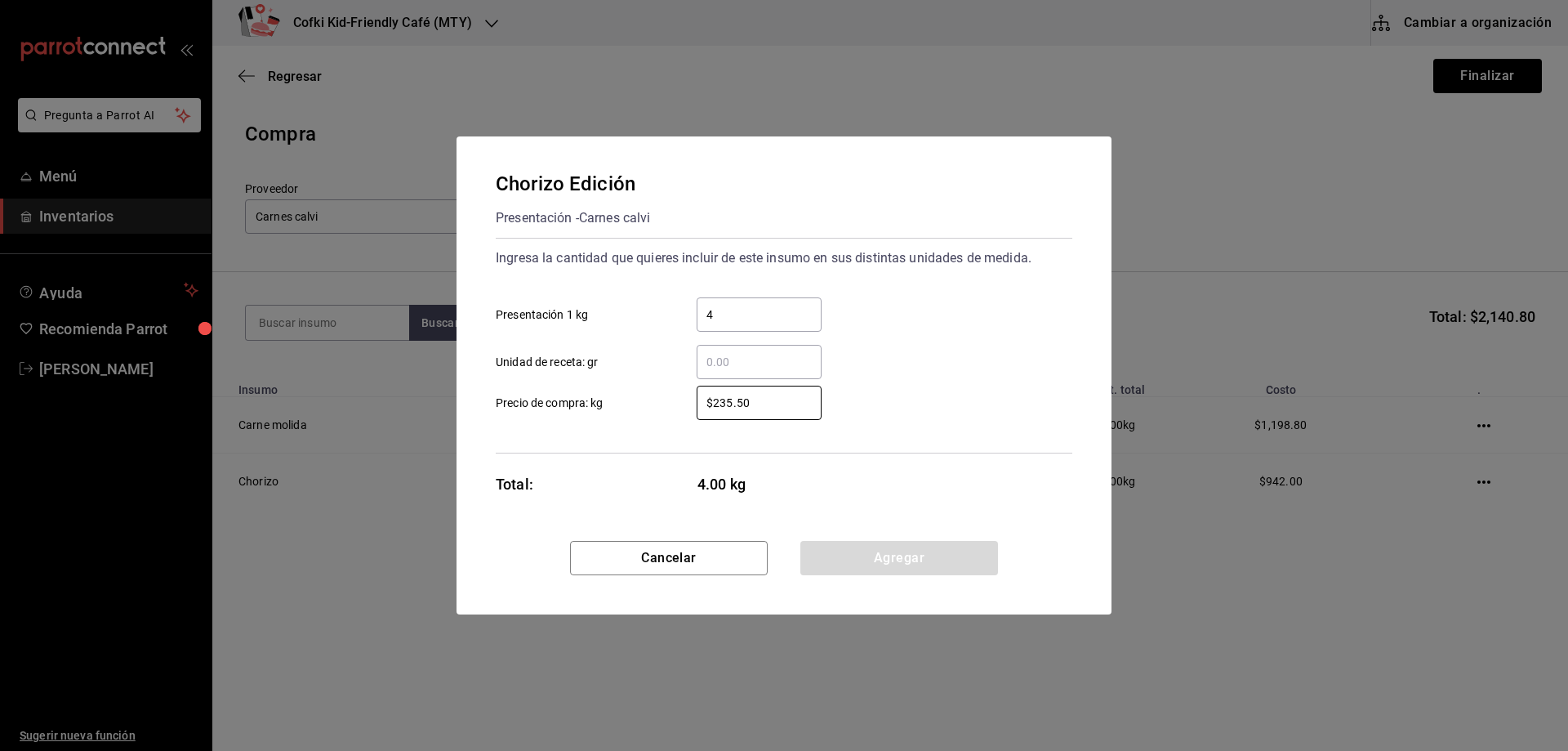
drag, startPoint x: 781, startPoint y: 402, endPoint x: 573, endPoint y: 395, distance: 208.1
click at [573, 395] on label "$235.50 ​ Precio de compra: kg" at bounding box center [659, 402] width 326 height 35
type input "$61.60"
click at [879, 553] on button "Agregar" at bounding box center [899, 557] width 198 height 35
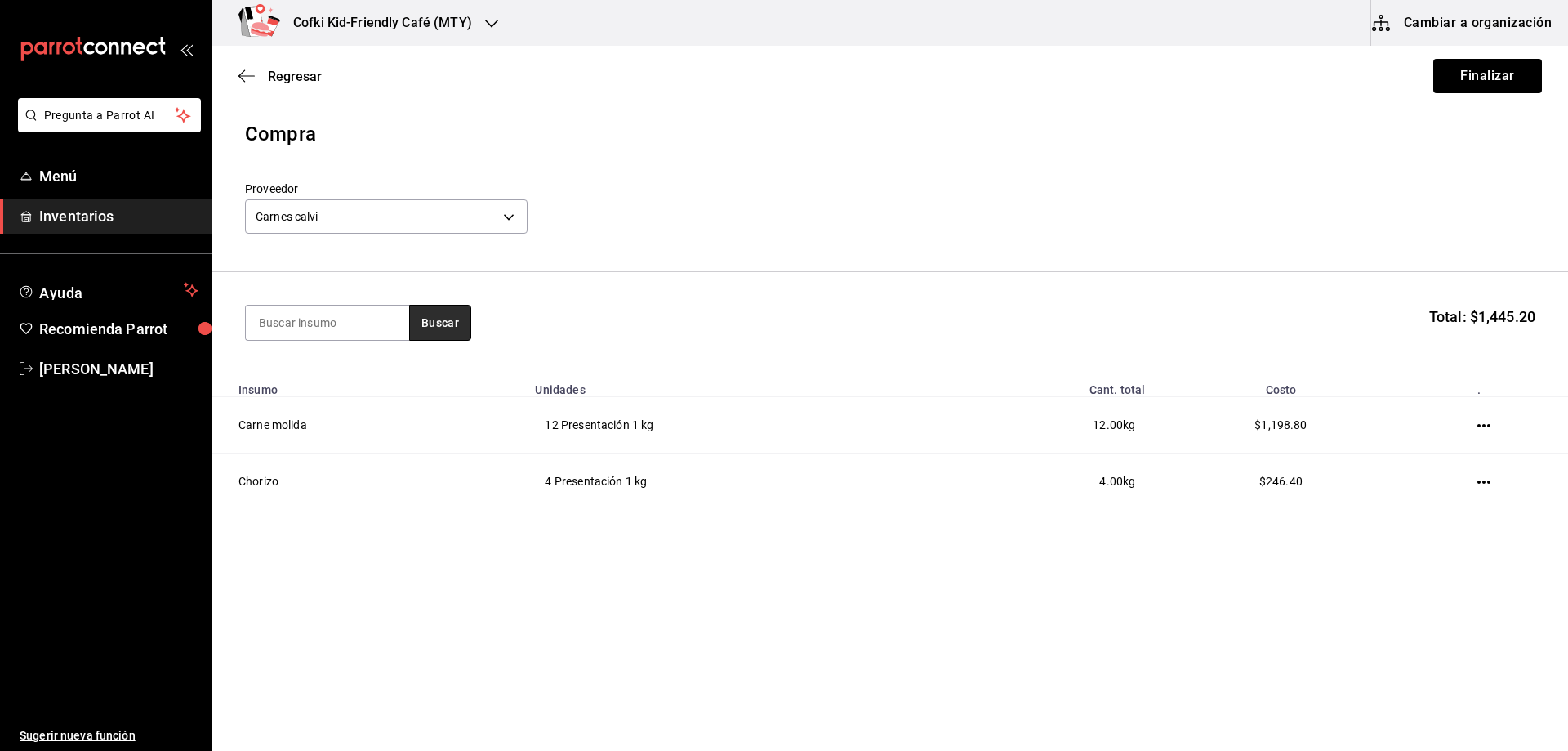
click at [433, 323] on button "Buscar" at bounding box center [440, 322] width 62 height 36
click at [648, 324] on div "Buscar Total: $1,445.20" at bounding box center [890, 322] width 1290 height 36
click at [1475, 91] on button "Finalizar" at bounding box center [1488, 76] width 109 height 35
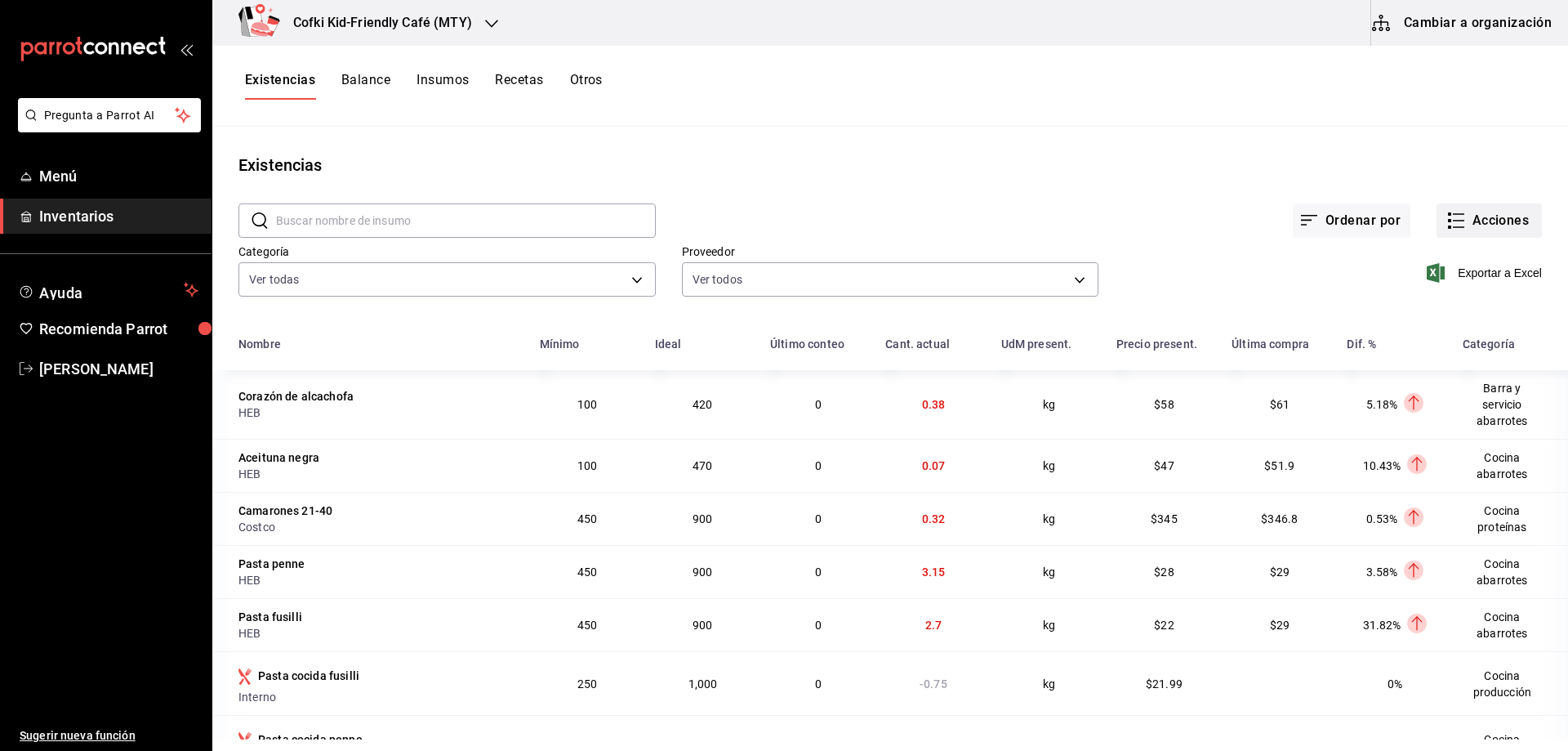
click at [1490, 216] on button "Acciones" at bounding box center [1489, 220] width 106 height 35
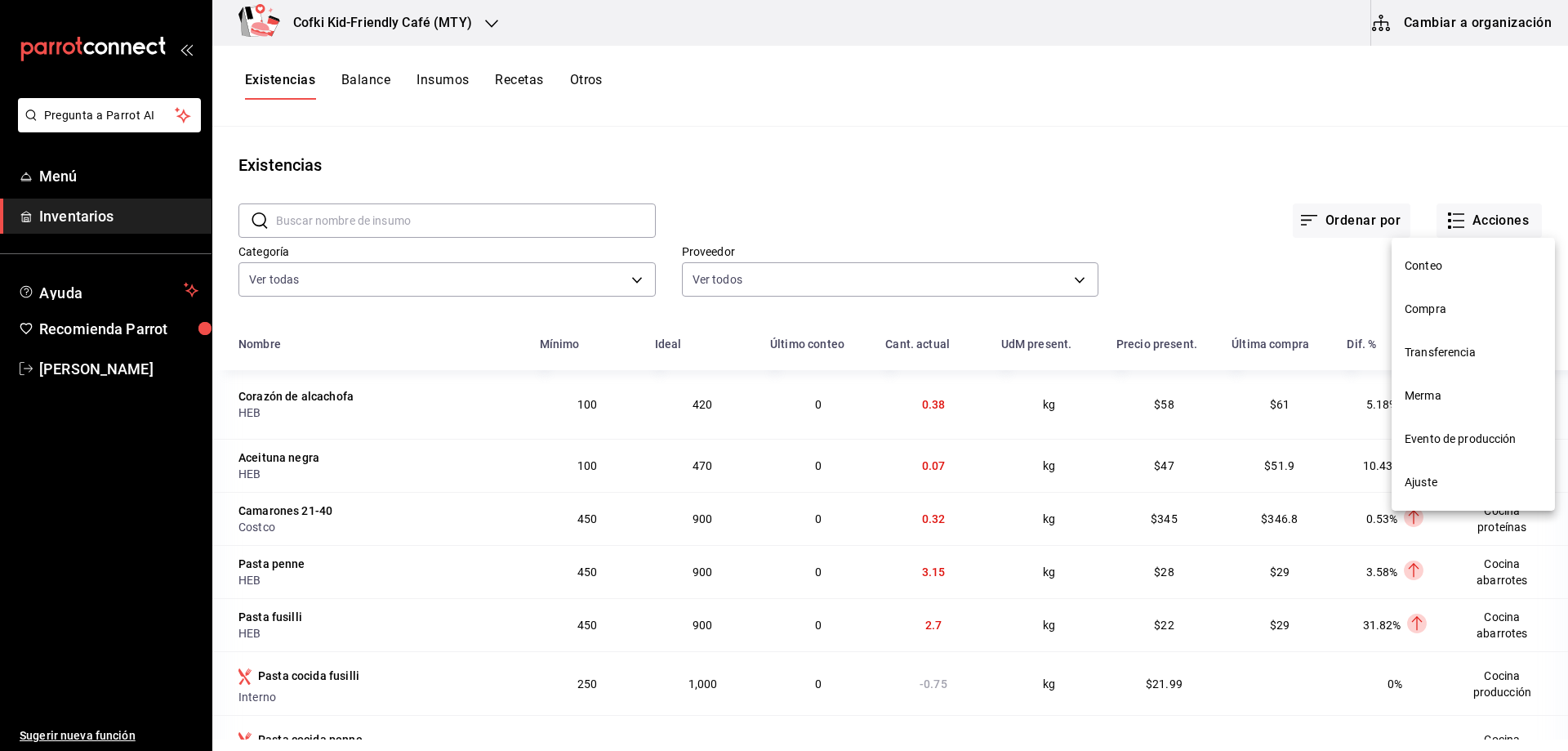
click at [1416, 300] on li "Compra" at bounding box center [1473, 309] width 163 height 43
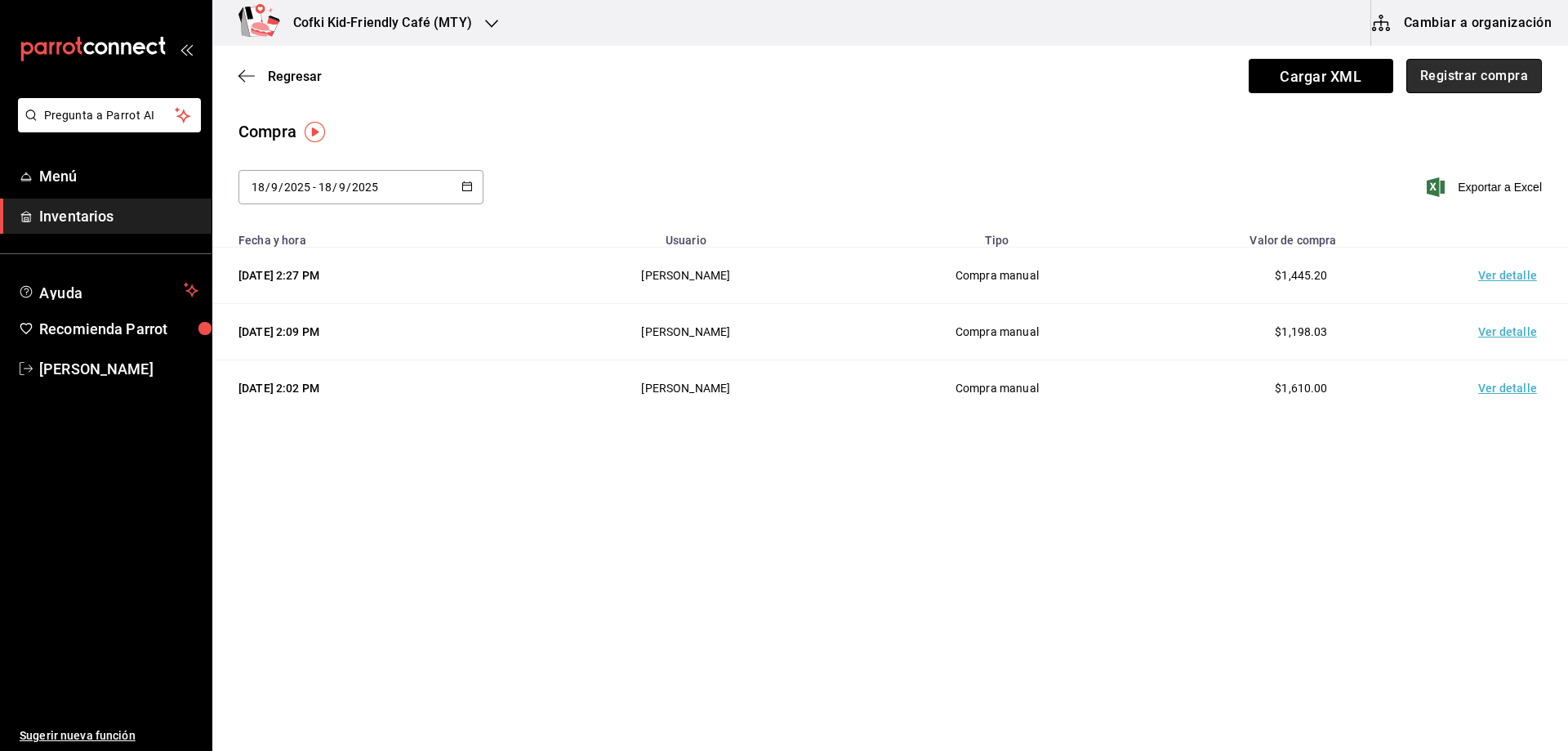
click at [1462, 80] on button "Registrar compra" at bounding box center [1474, 76] width 135 height 35
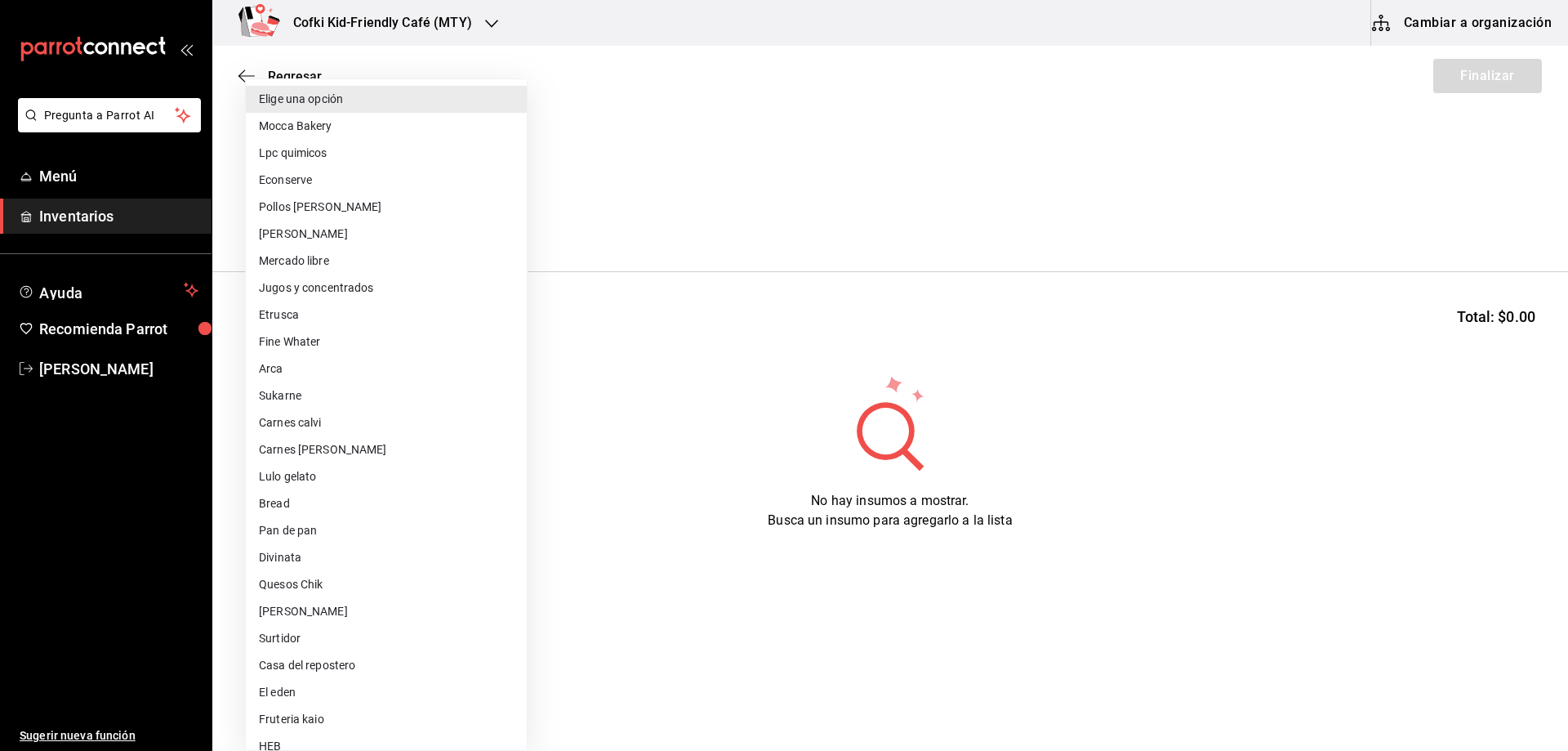
click at [416, 224] on body "Pregunta a Parrot AI Menú Inventarios Ayuda Recomienda Parrot [PERSON_NAME] Sug…" at bounding box center [784, 329] width 1568 height 658
click at [321, 567] on li "Divinata" at bounding box center [386, 557] width 281 height 27
type input "56cb1cbf-a939-4db0-af4e-7eb35537459e"
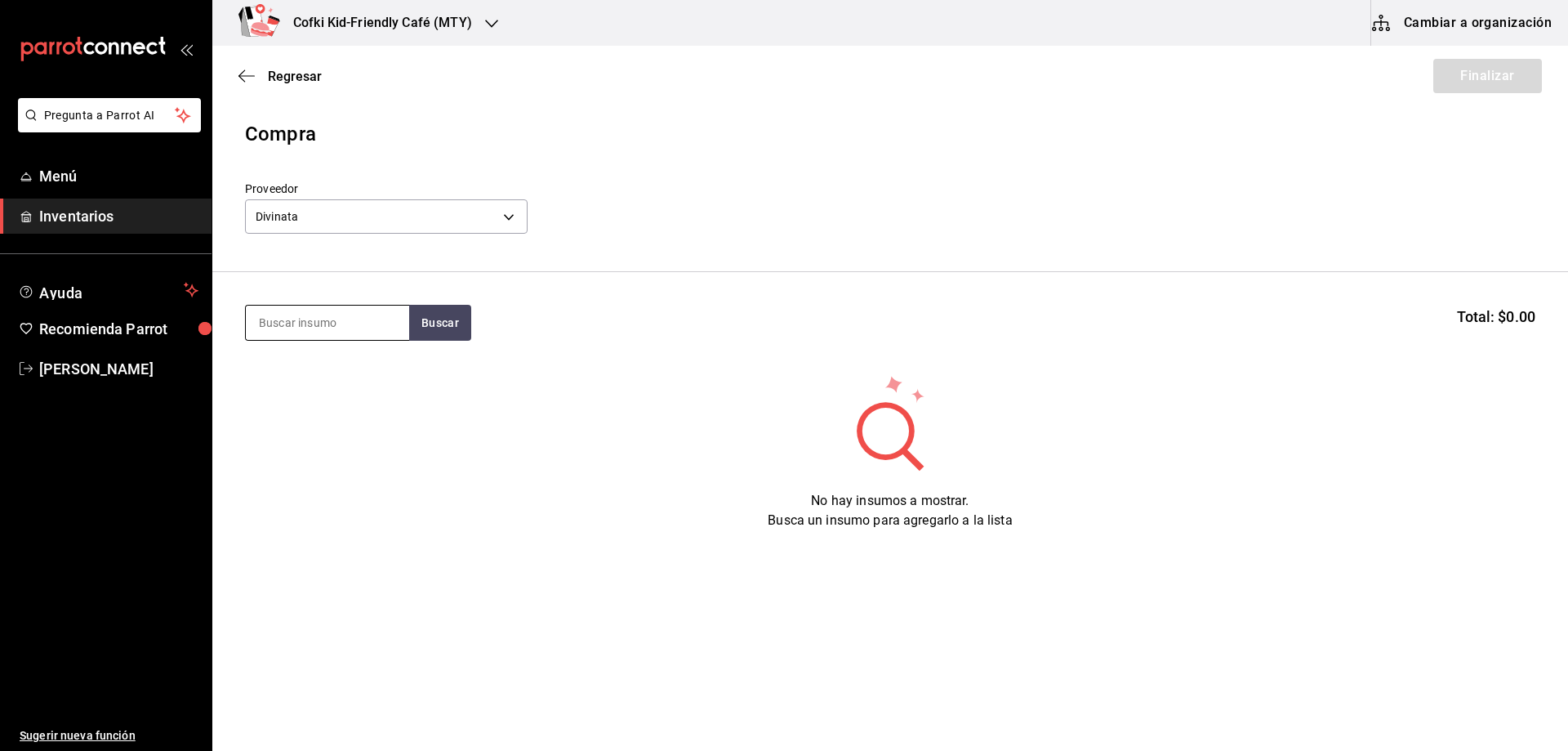
drag, startPoint x: 327, startPoint y: 316, endPoint x: 370, endPoint y: 325, distance: 43.9
click at [326, 317] on input at bounding box center [327, 322] width 163 height 35
click at [436, 326] on button "Buscar" at bounding box center [440, 322] width 62 height 36
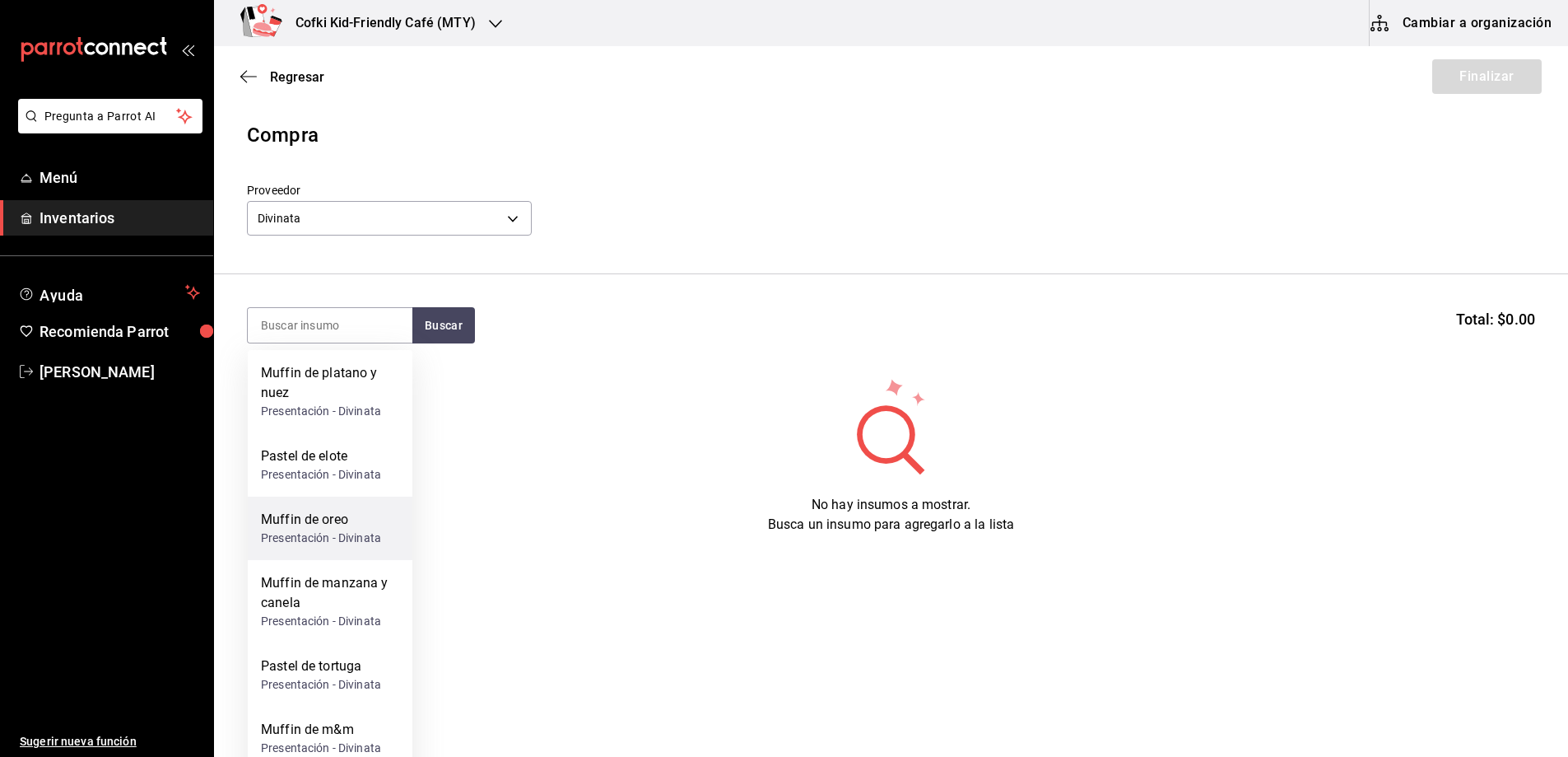
scroll to position [103, 0]
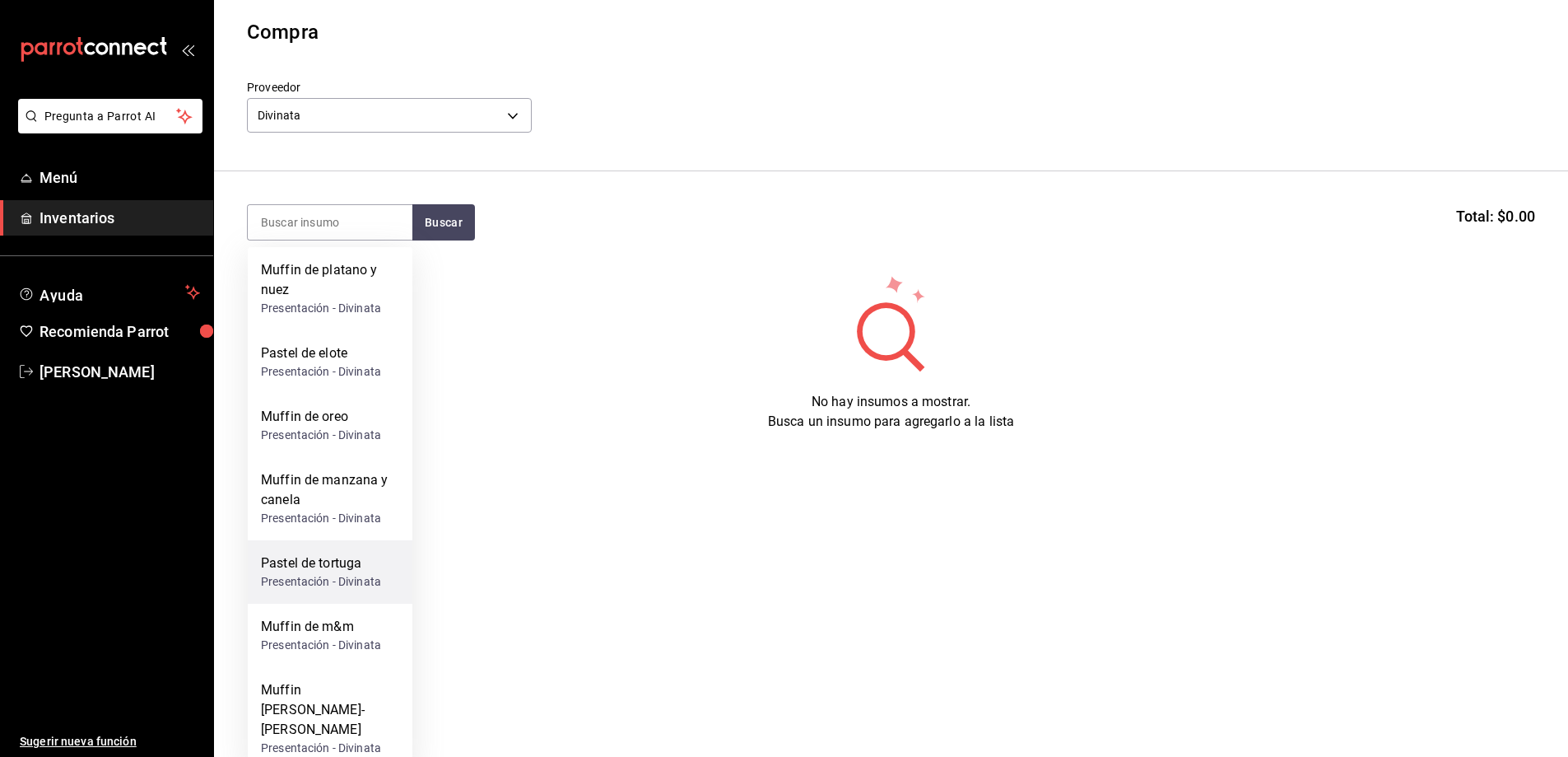
click at [371, 575] on div "Presentación - Divinata" at bounding box center [321, 581] width 120 height 17
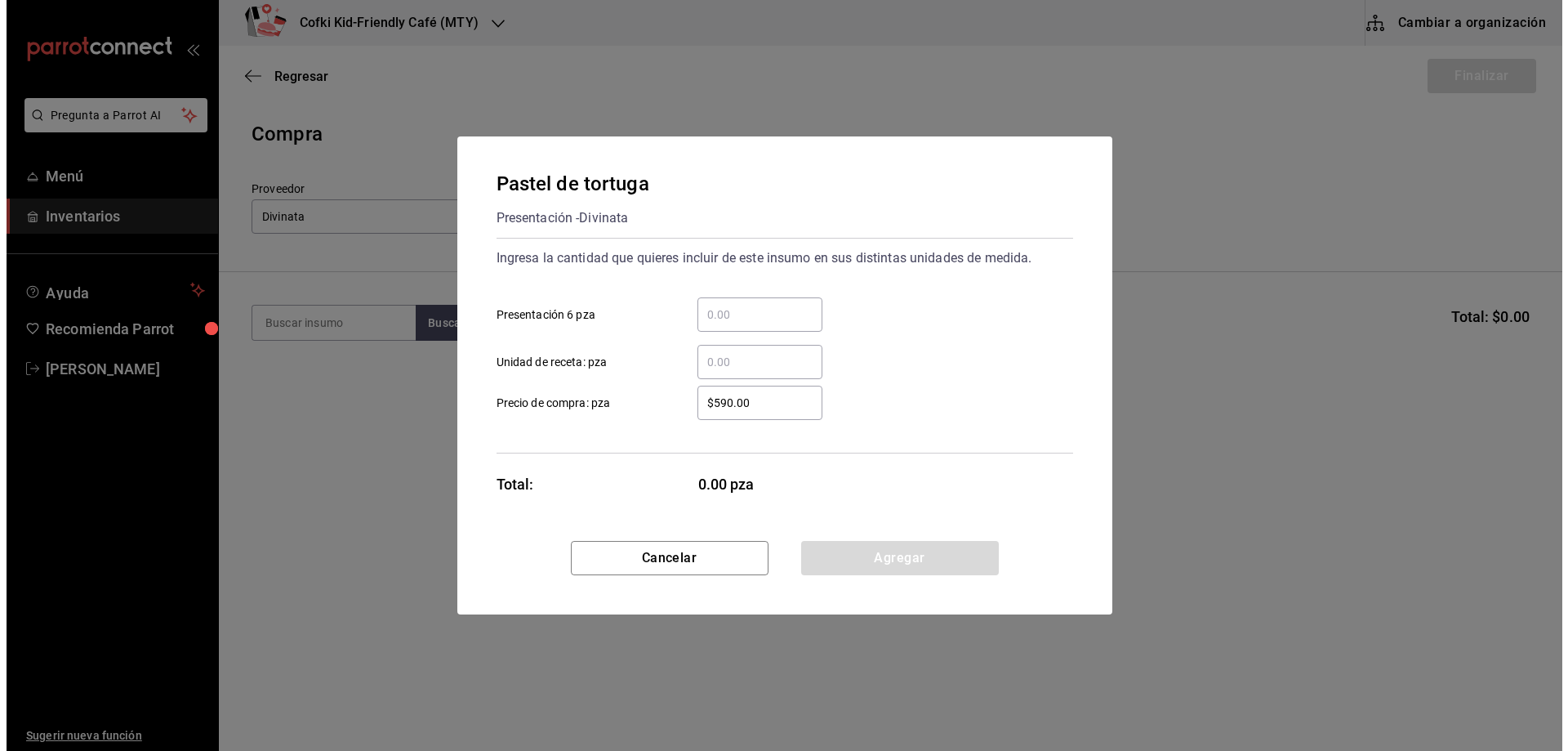
scroll to position [0, 0]
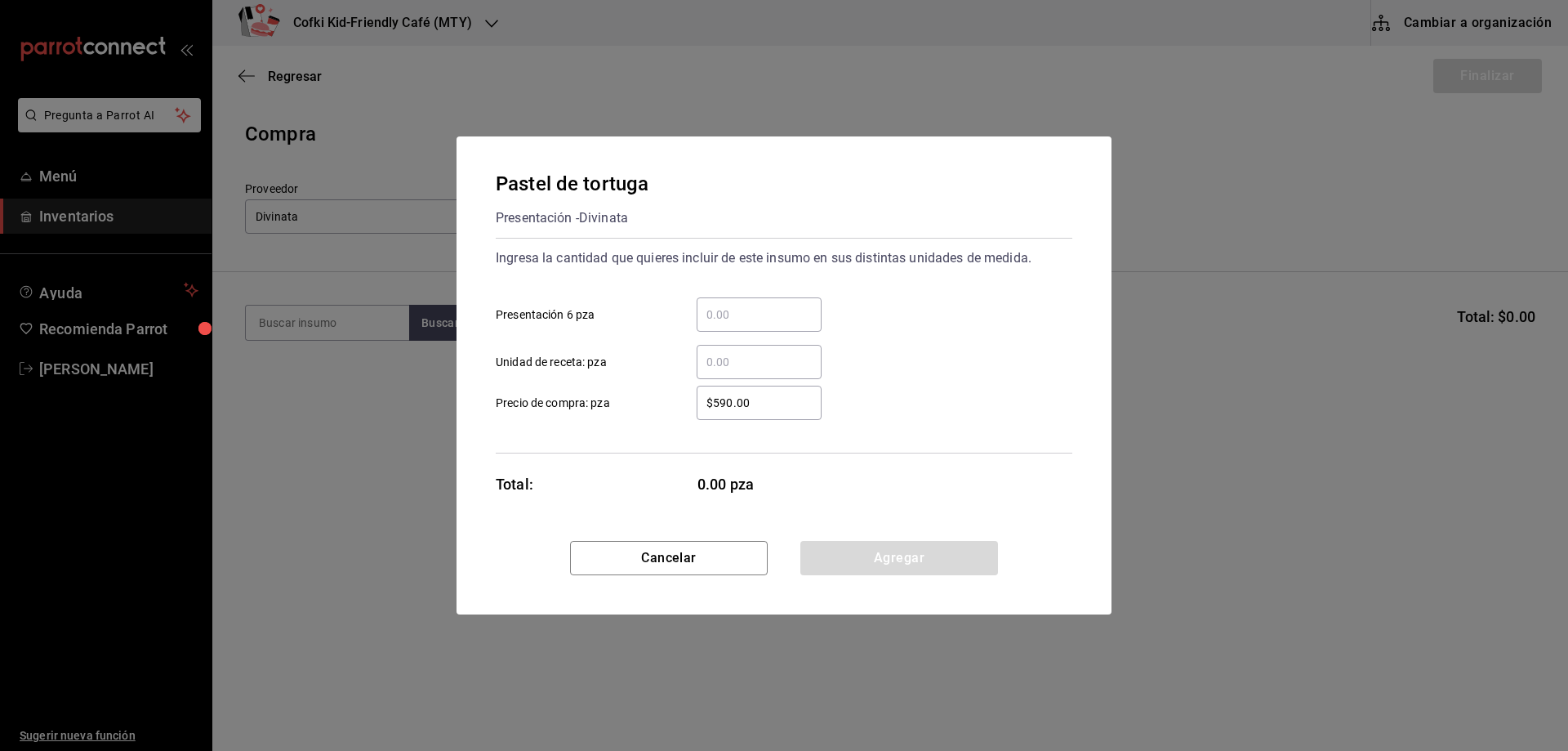
click at [770, 287] on div "​ Presentación 6 pza" at bounding box center [778, 308] width 590 height 47
click at [765, 299] on div "​" at bounding box center [759, 314] width 124 height 35
click at [765, 304] on input "​ Presentación 6 pza" at bounding box center [759, 314] width 124 height 20
type input "1"
click at [696, 412] on div "$590.00 ​" at bounding box center [746, 402] width 151 height 35
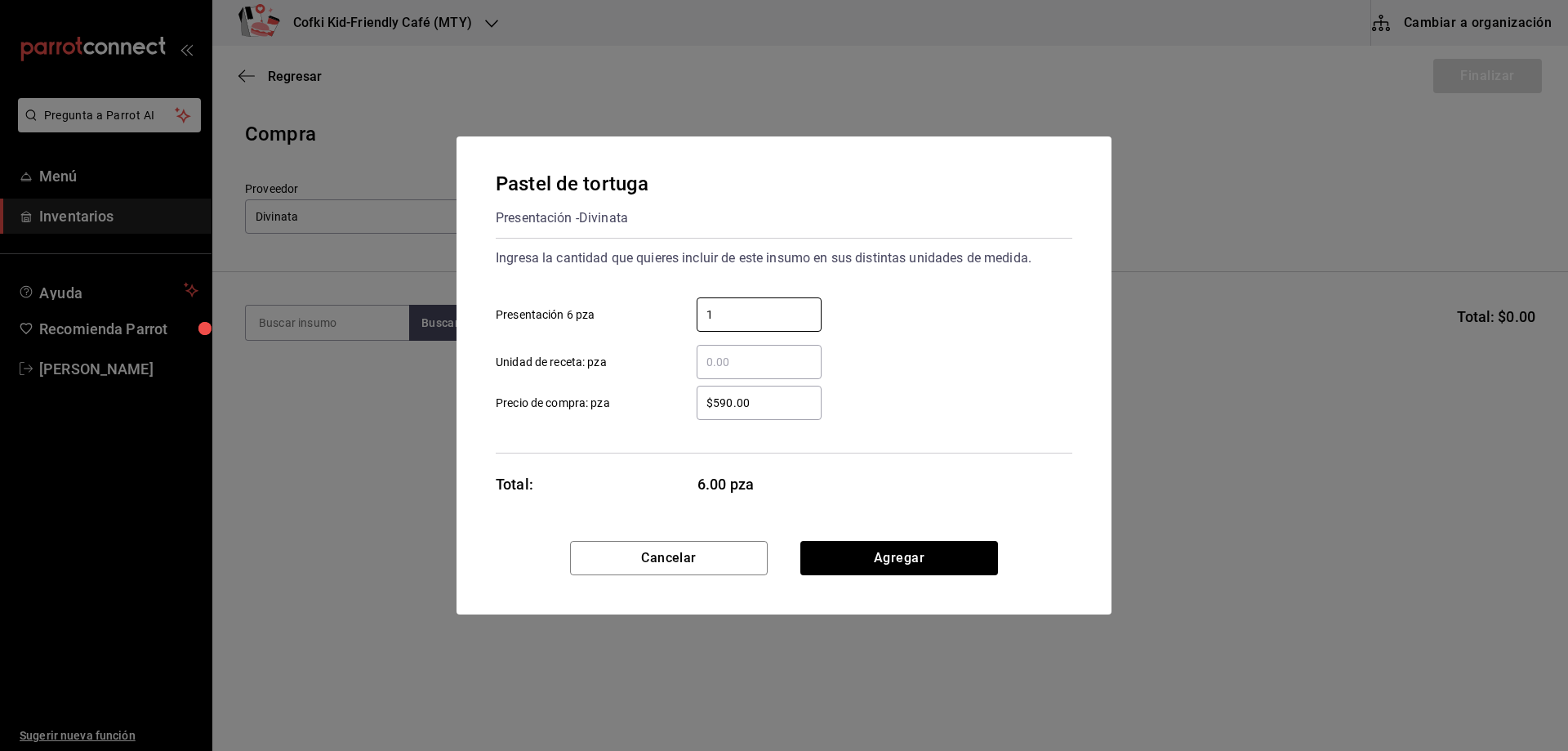
click at [697, 412] on input "$590.00" at bounding box center [759, 403] width 124 height 20
drag, startPoint x: 761, startPoint y: 404, endPoint x: 501, endPoint y: 390, distance: 260.4
click at [608, 399] on label "$590.00 ​ Precio de compra: pza" at bounding box center [659, 402] width 326 height 35
type input "$5"
type input "$590"
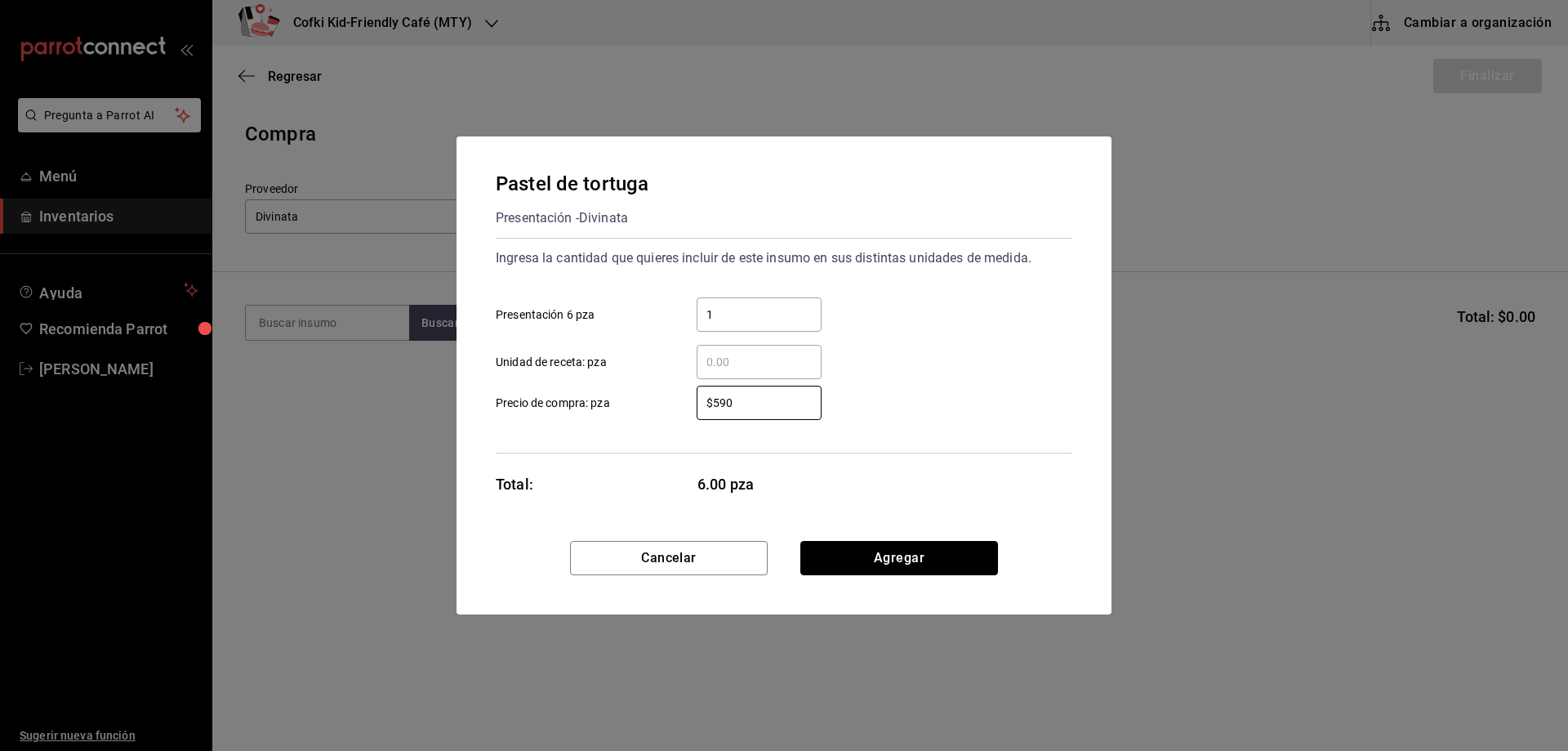
click at [881, 565] on button "Agregar" at bounding box center [899, 557] width 198 height 35
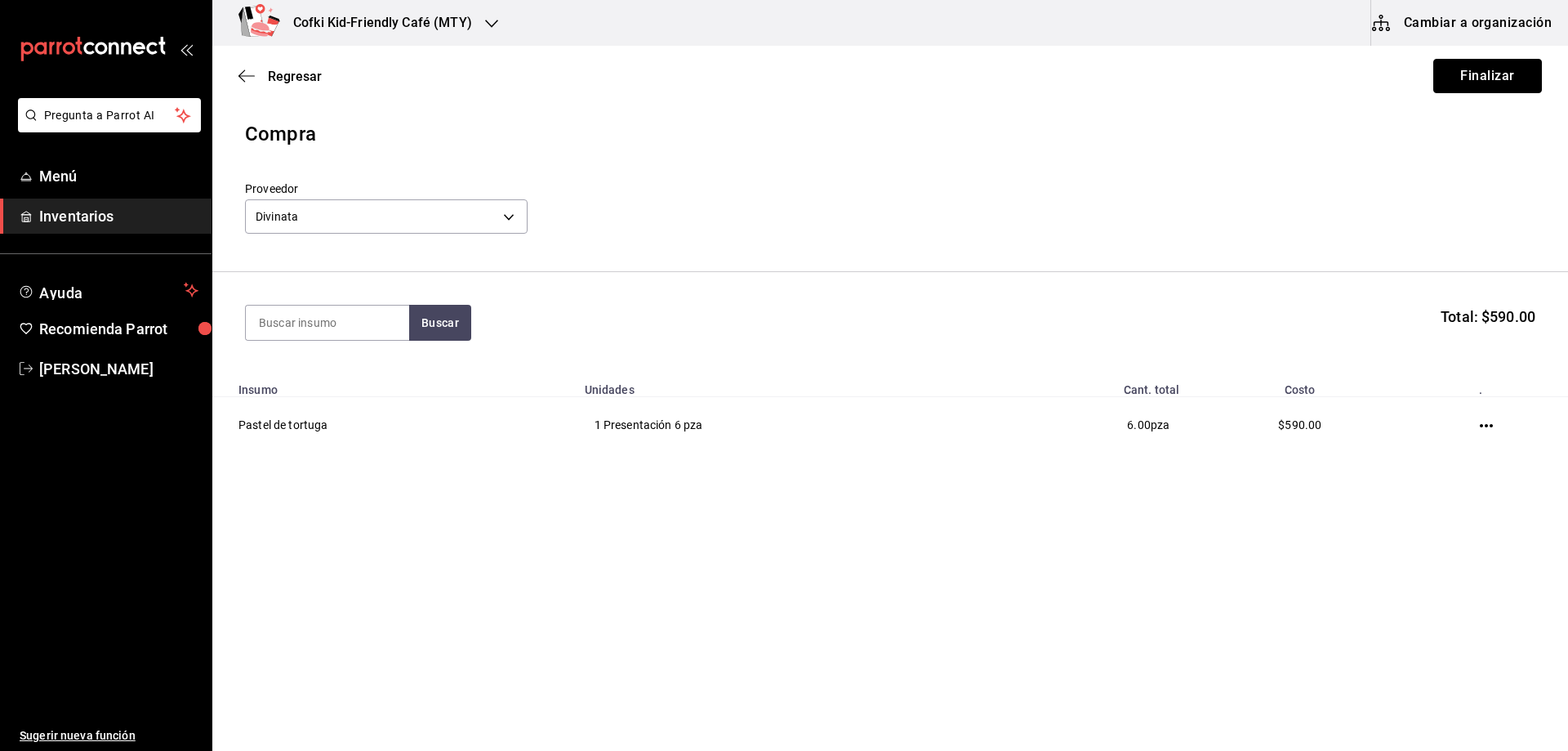
drag, startPoint x: 1474, startPoint y: 79, endPoint x: 1460, endPoint y: 127, distance: 50.0
click at [1474, 99] on div "Regresar Finalizar" at bounding box center [890, 75] width 1356 height 60
click at [1464, 72] on button "Finalizar" at bounding box center [1488, 76] width 109 height 35
